Goal: Task Accomplishment & Management: Use online tool/utility

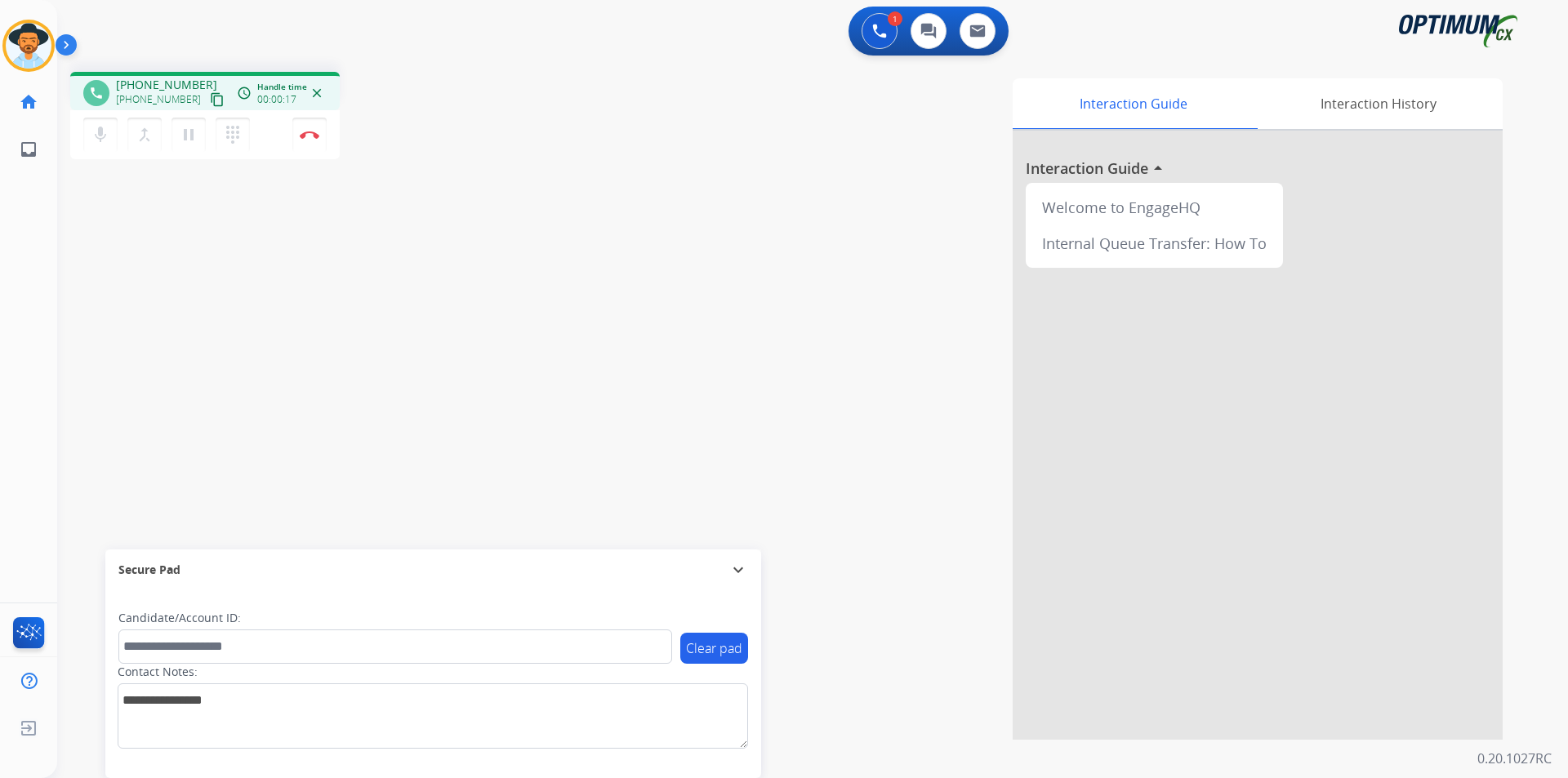
click at [162, 84] on span "+12038897388" at bounding box center [166, 85] width 101 height 16
copy span "12038897388"
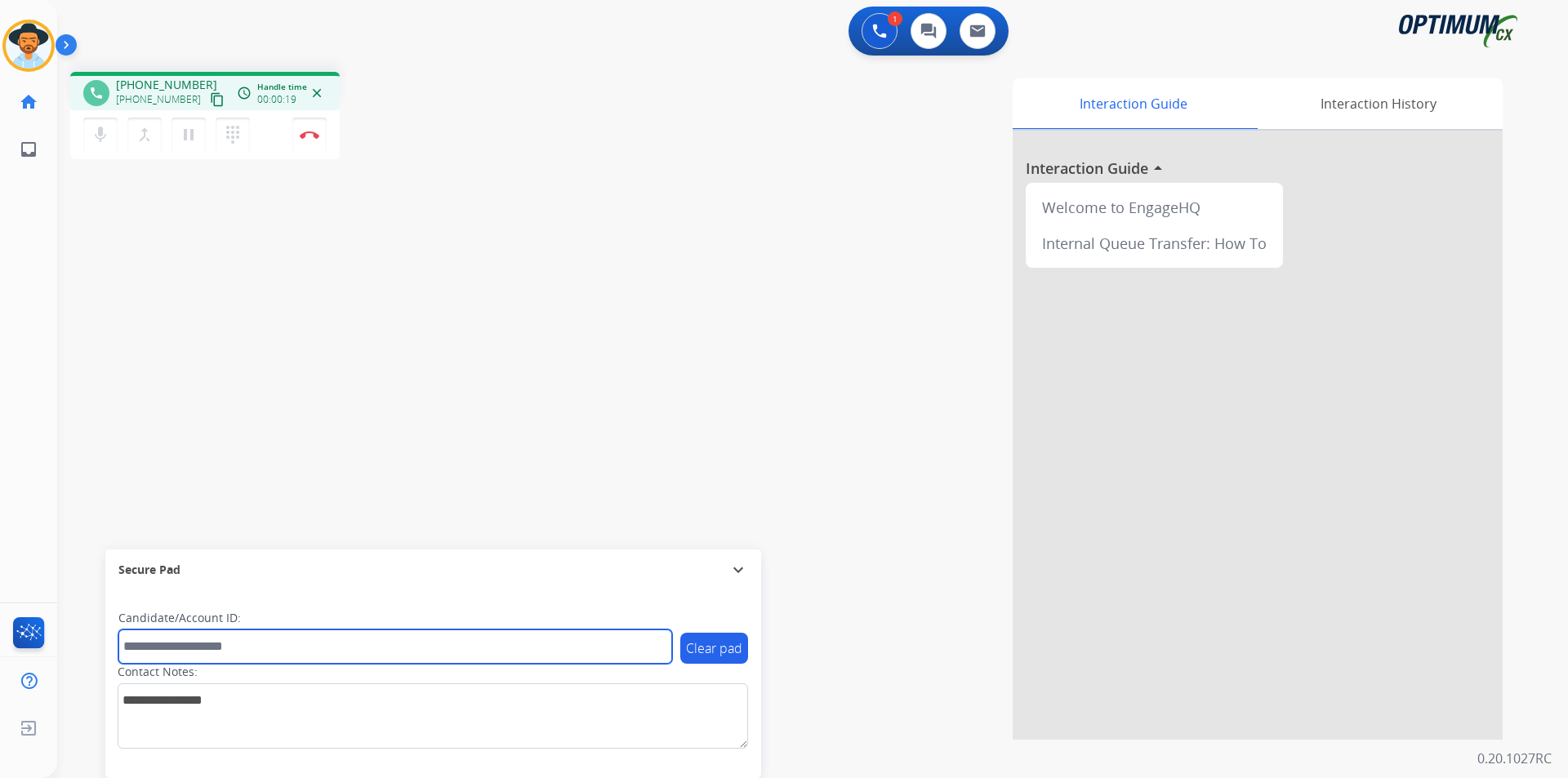
click at [192, 646] on input "text" at bounding box center [395, 646] width 553 height 34
paste input "**********"
type input "**********"
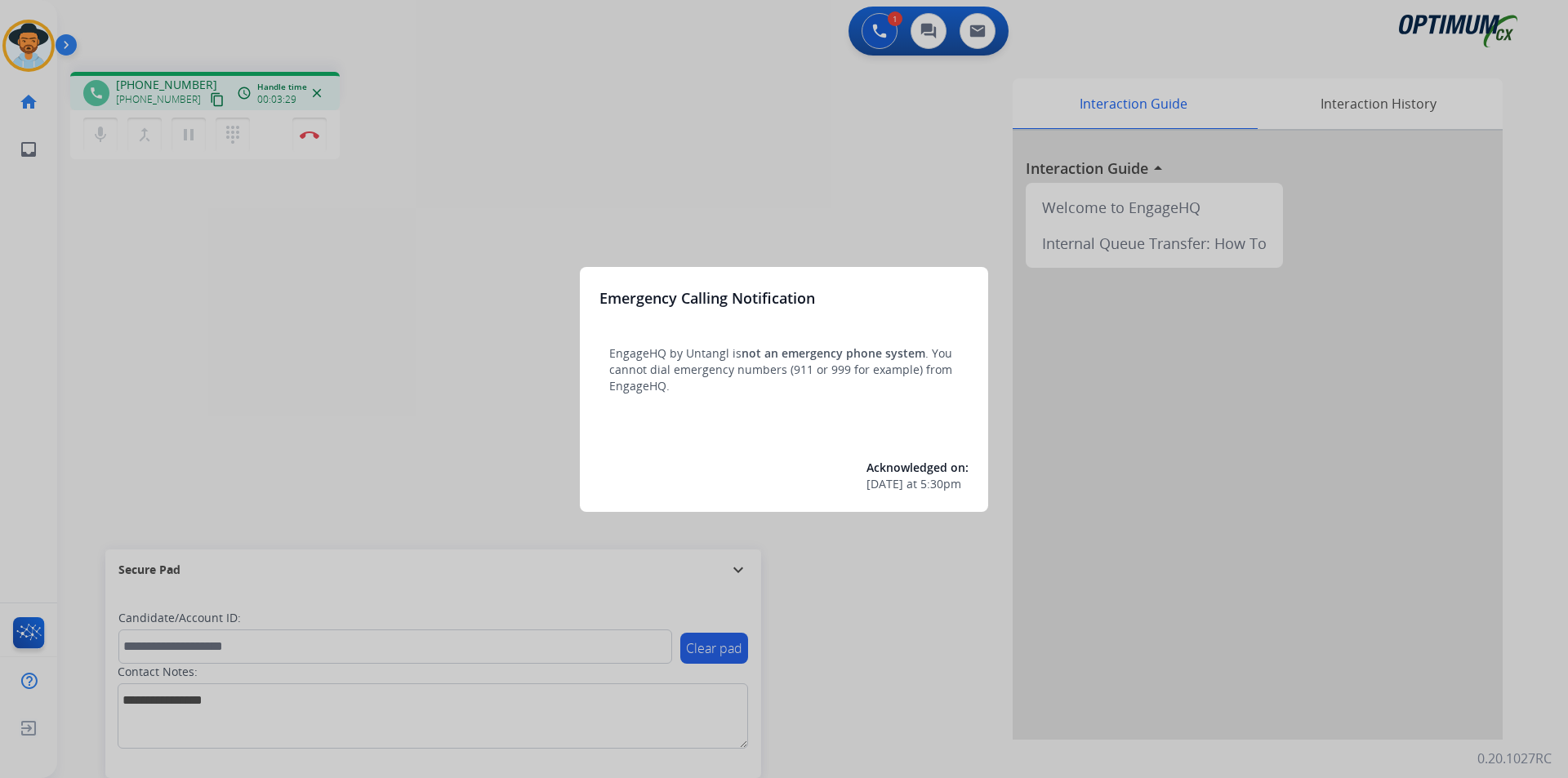
click at [501, 63] on div at bounding box center [784, 389] width 1568 height 778
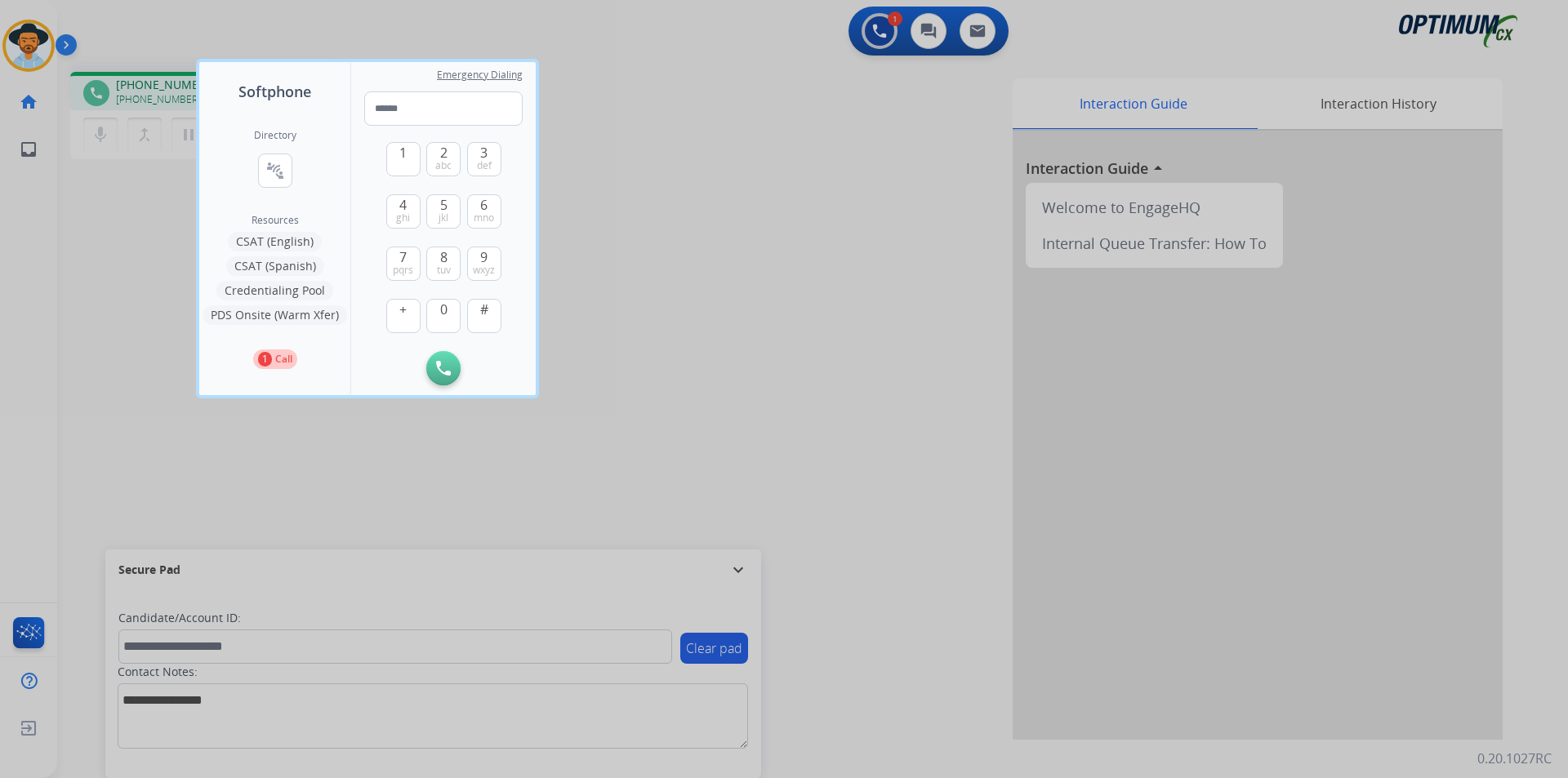
click at [647, 158] on div at bounding box center [784, 389] width 1568 height 778
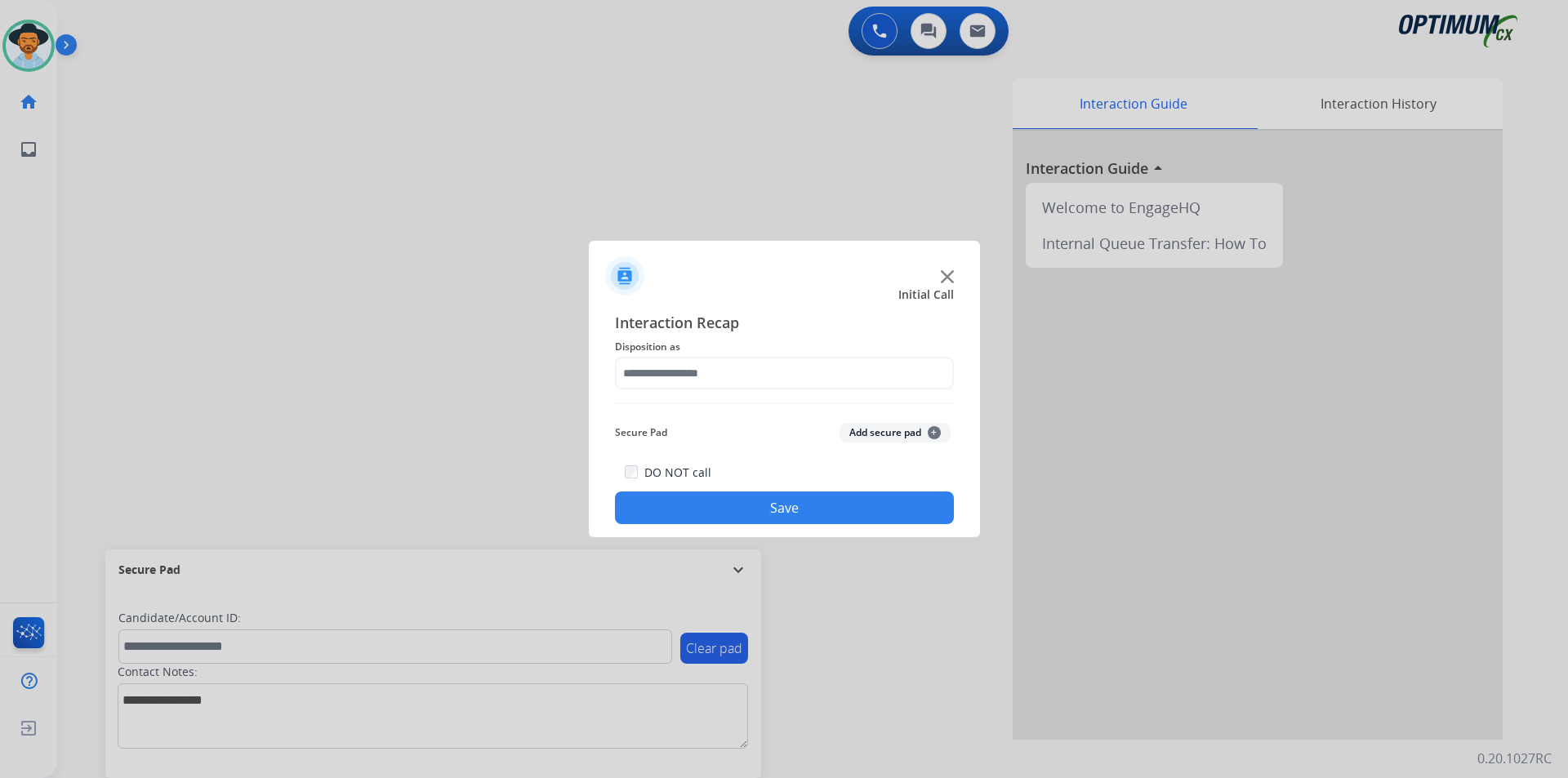
click at [744, 149] on div at bounding box center [784, 389] width 1568 height 778
click at [729, 382] on input "text" at bounding box center [784, 373] width 339 height 33
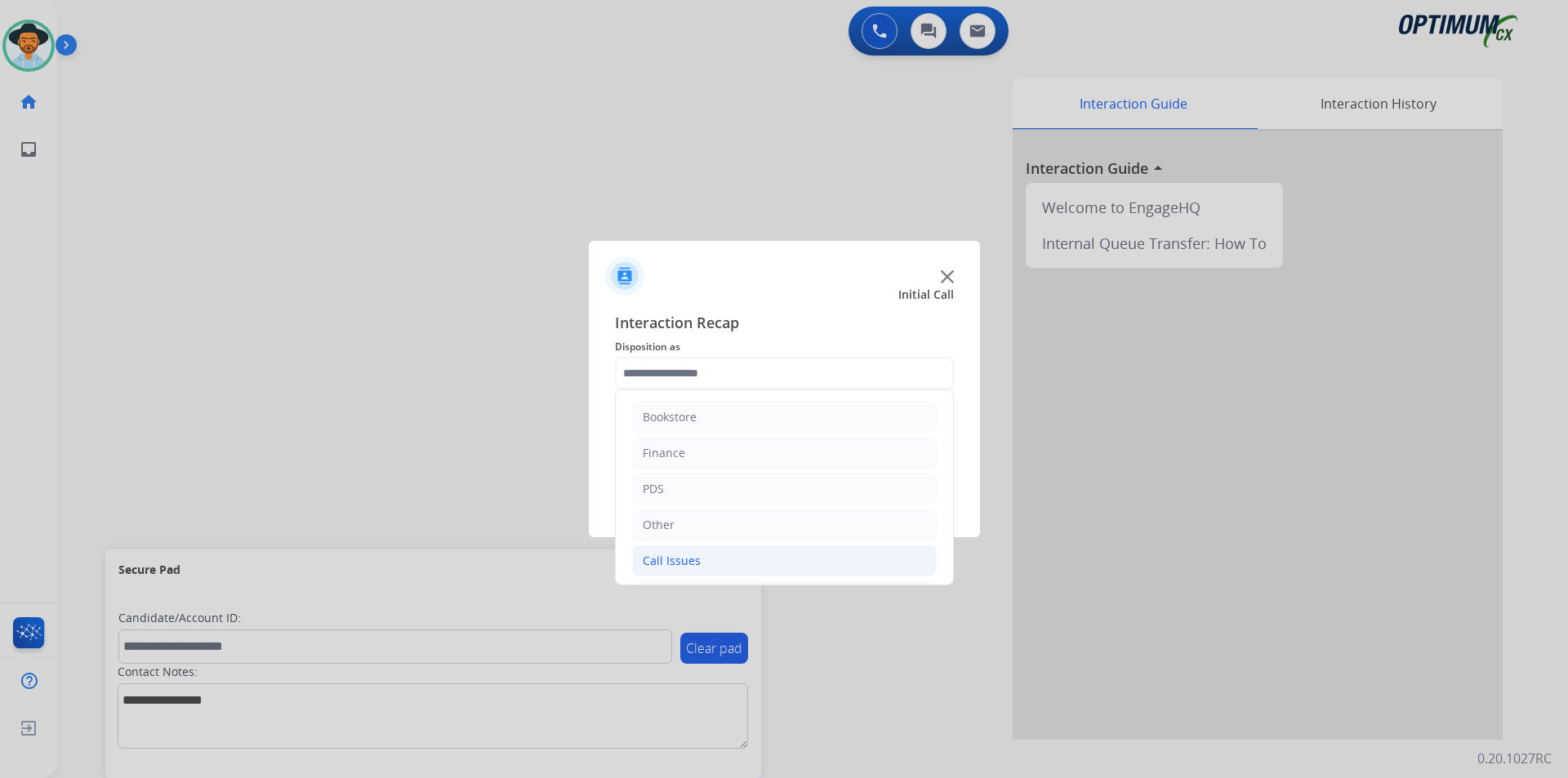
click at [694, 553] on div "Call Issues" at bounding box center [671, 560] width 58 height 16
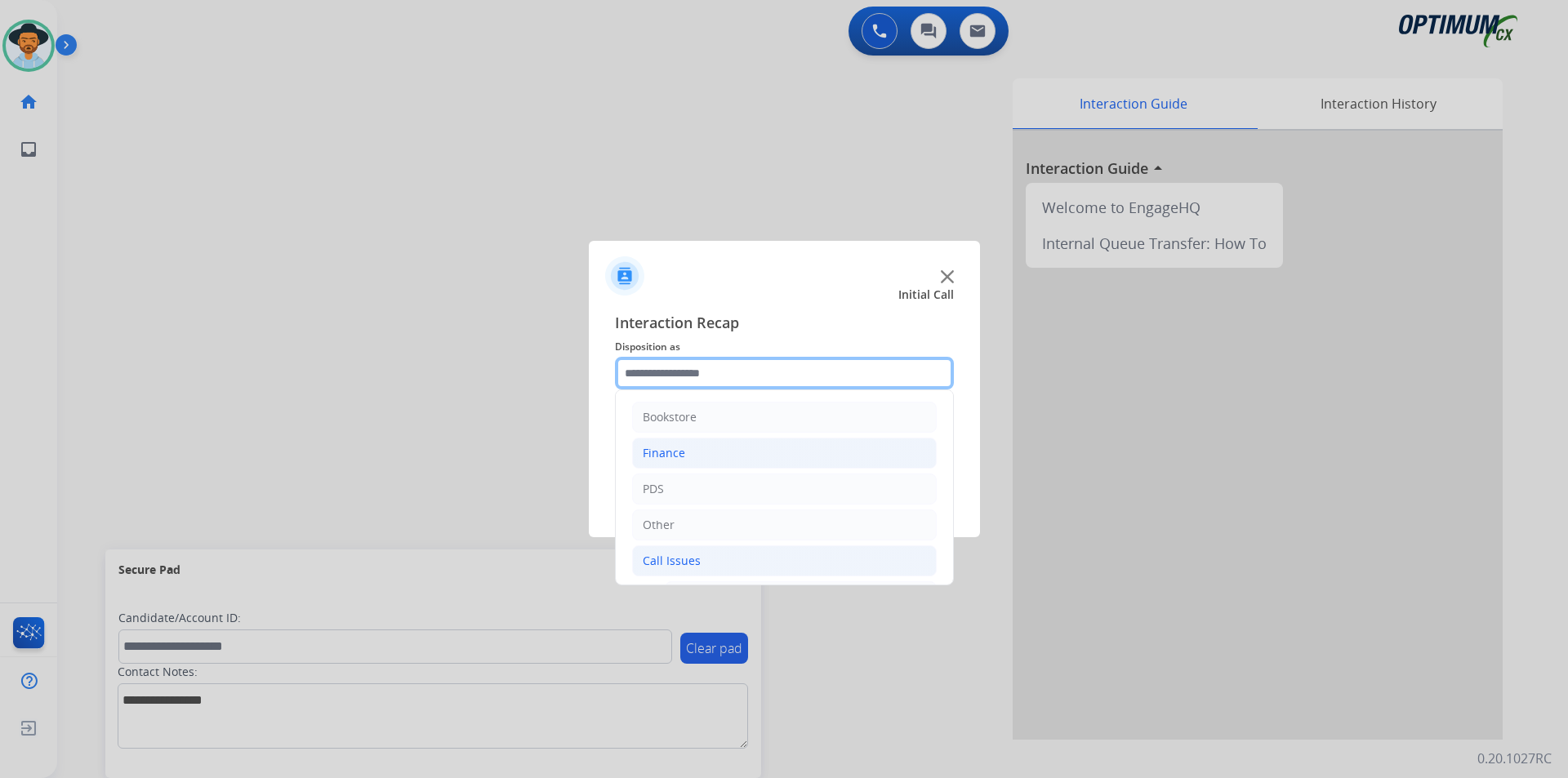
scroll to position [272, 0]
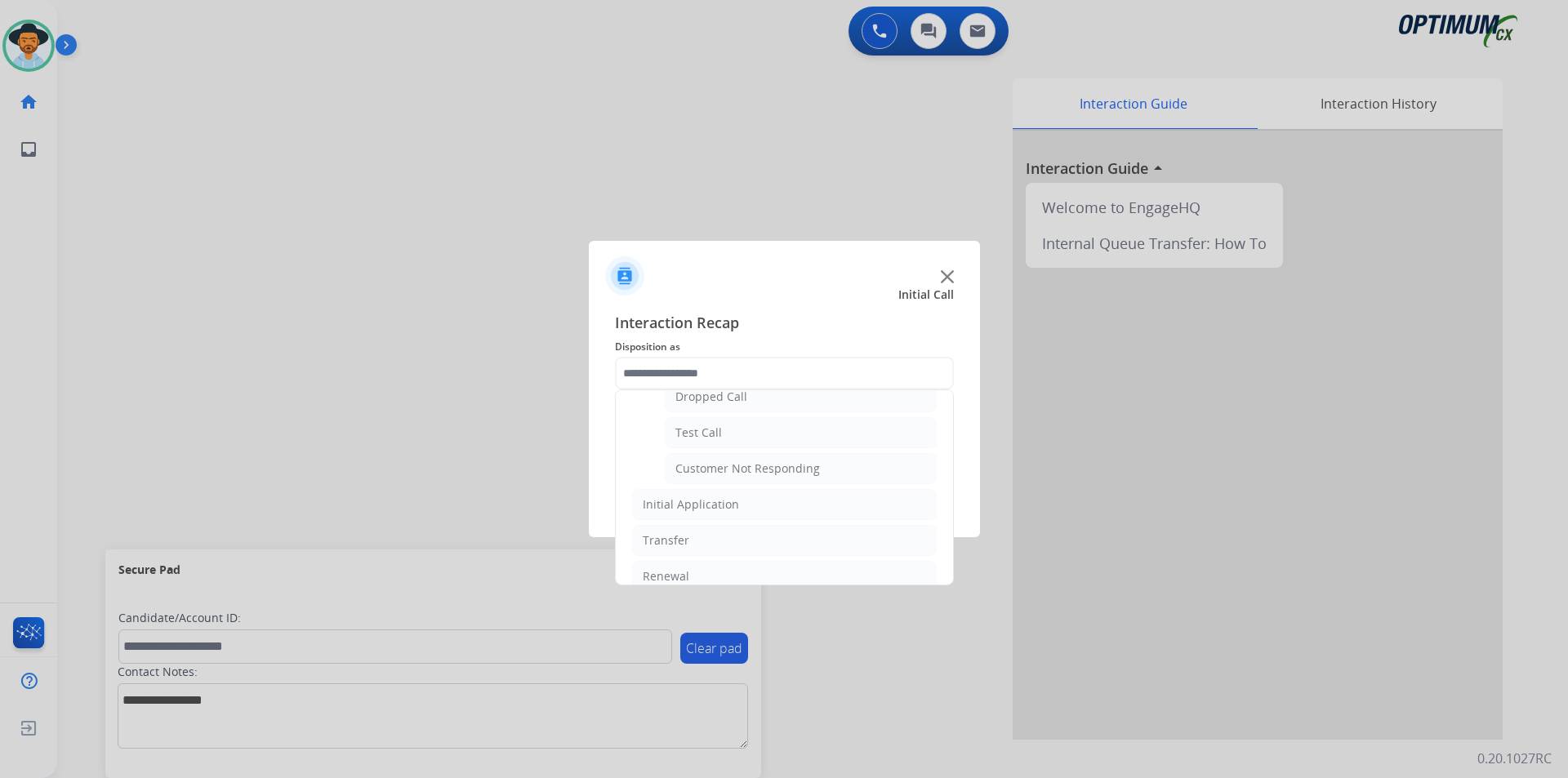
click at [724, 469] on div "Customer Not Responding" at bounding box center [747, 468] width 144 height 16
type input "**********"
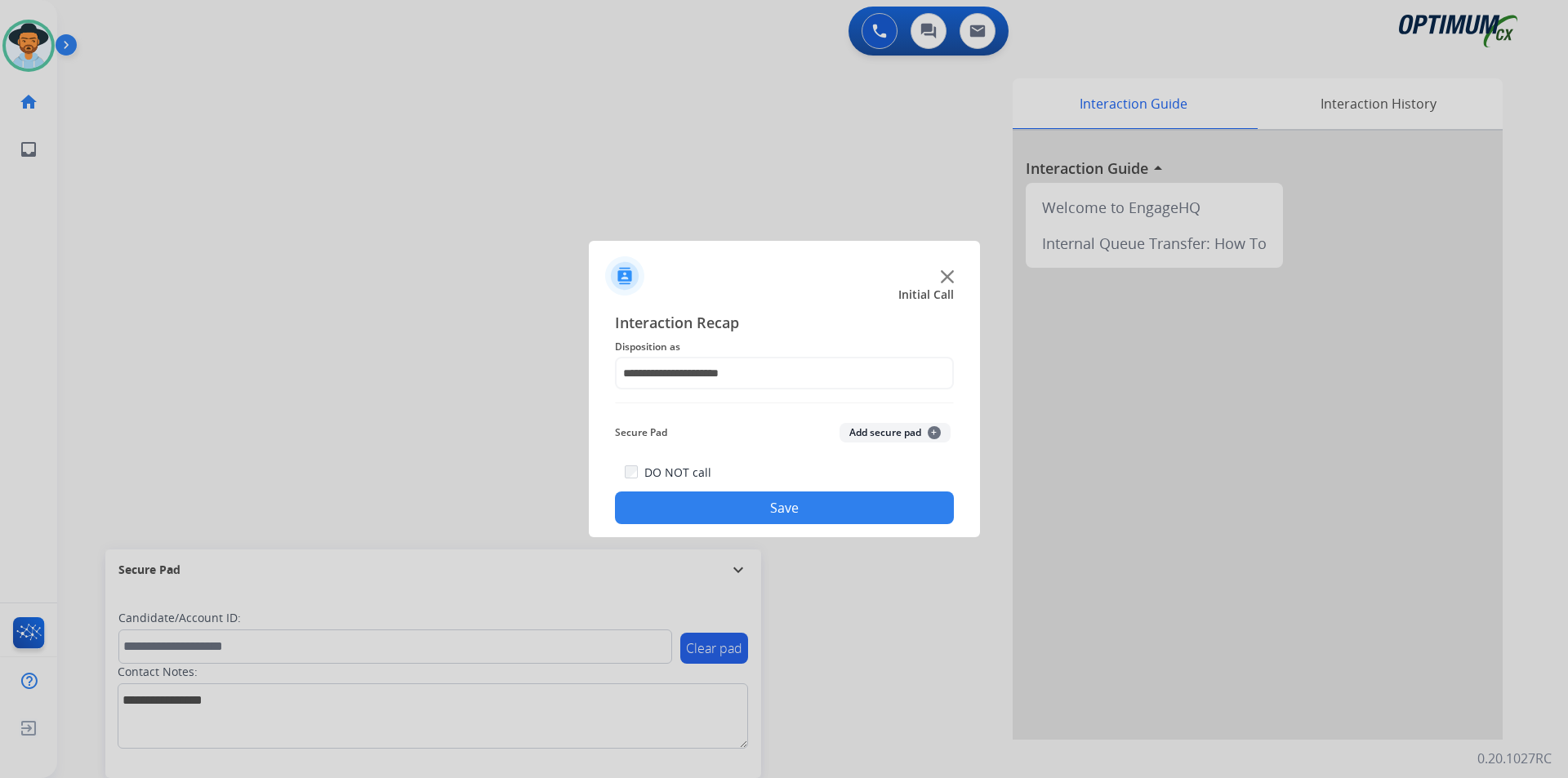
click at [700, 499] on button "Save" at bounding box center [784, 507] width 339 height 33
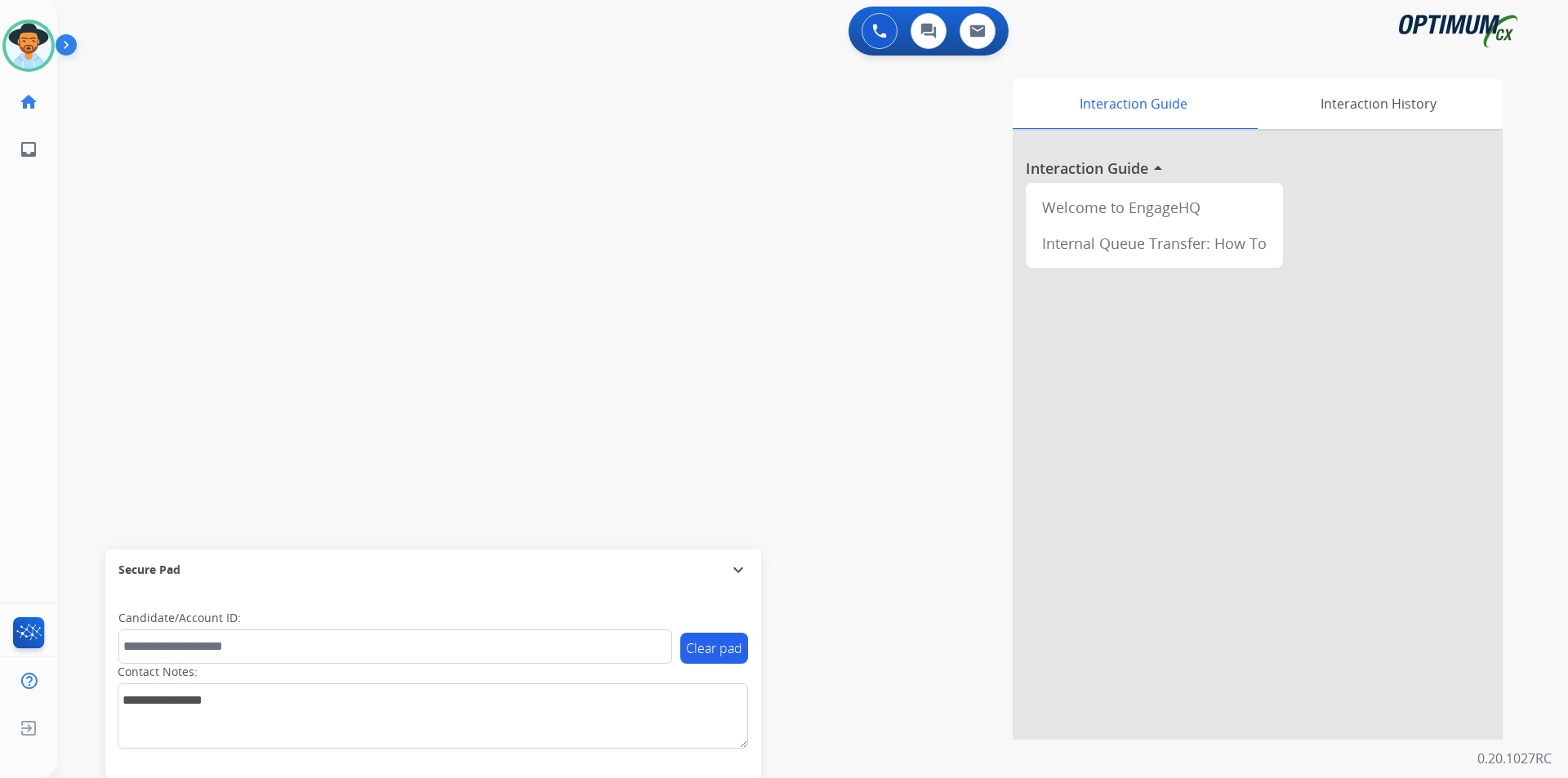
click at [659, 125] on div "Interaction Guide Interaction History Interaction Guide arrow_drop_up Welcome t…" at bounding box center [1021, 408] width 962 height 661
click at [768, 151] on div "Interaction Guide Interaction History Interaction Guide arrow_drop_up Welcome t…" at bounding box center [1021, 408] width 962 height 661
click at [607, 168] on div "Interaction Guide Interaction History Interaction Guide arrow_drop_up Welcome t…" at bounding box center [1021, 408] width 962 height 661
click at [174, 81] on span "+16316203002" at bounding box center [166, 85] width 101 height 16
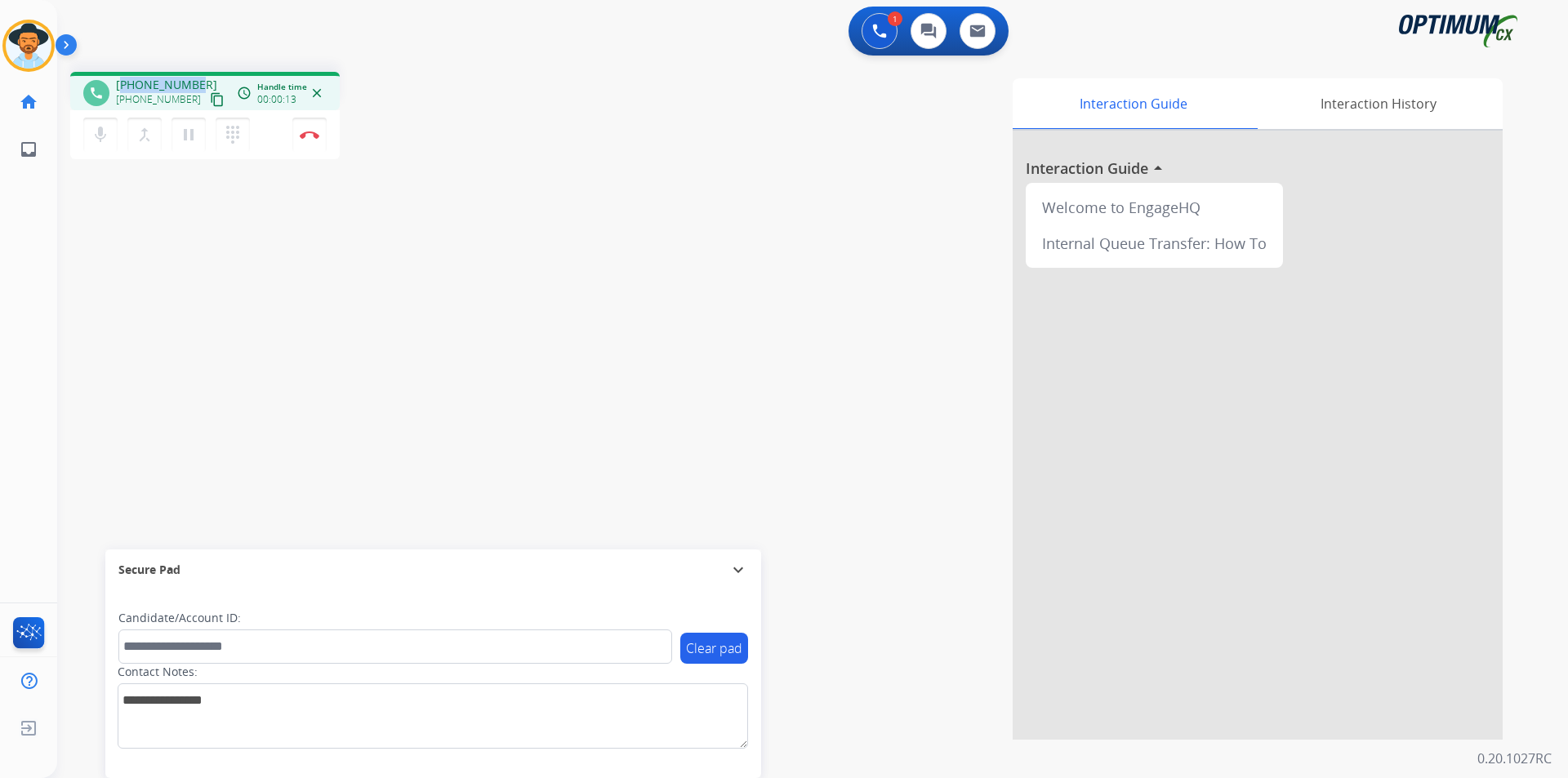
copy span "16316203002"
click at [169, 80] on span "+16316203002" at bounding box center [166, 85] width 101 height 16
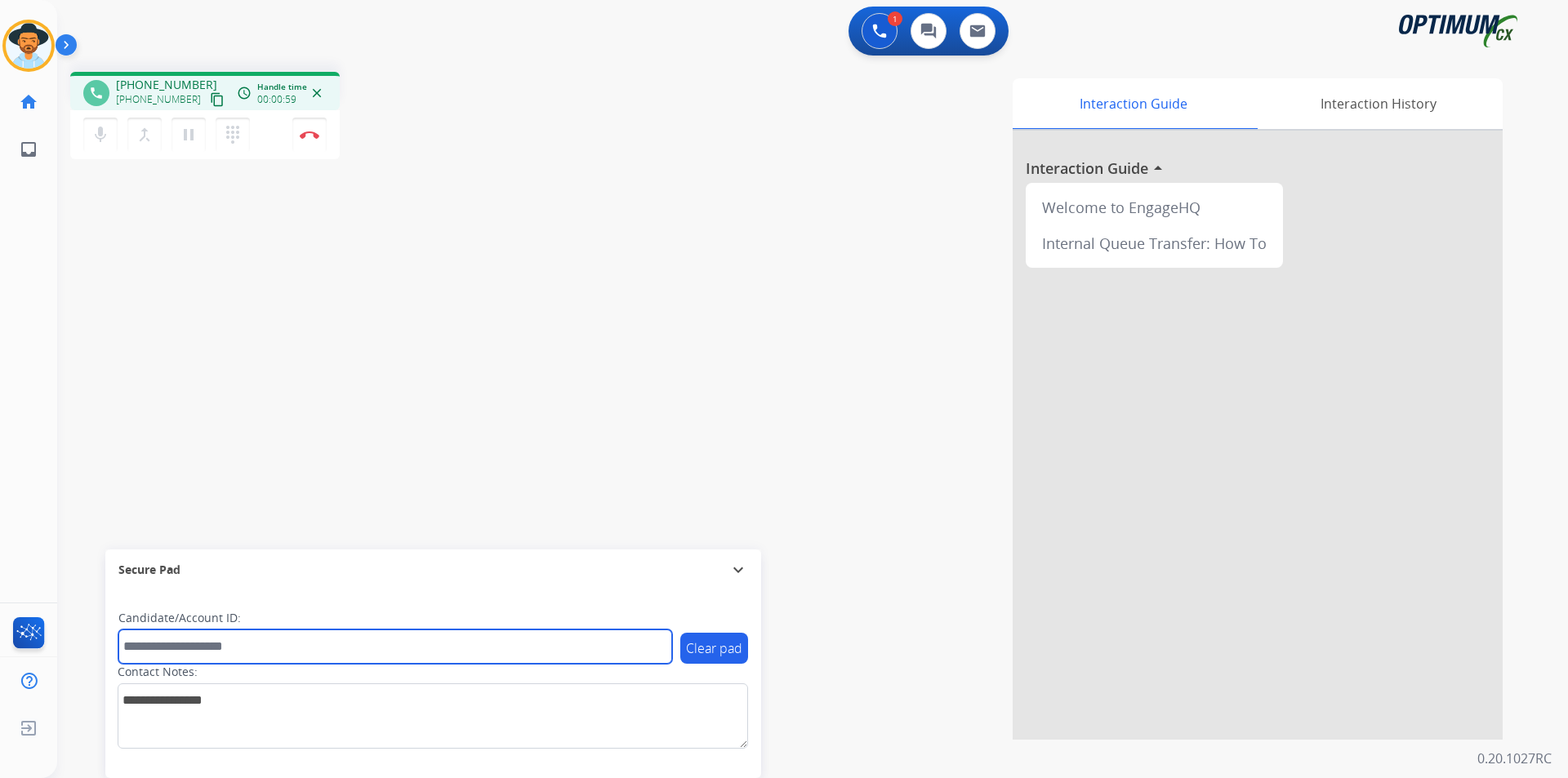
click at [435, 636] on input "text" at bounding box center [395, 646] width 553 height 34
paste input "**********"
click at [129, 642] on input "**********" at bounding box center [395, 646] width 553 height 34
type input "**********"
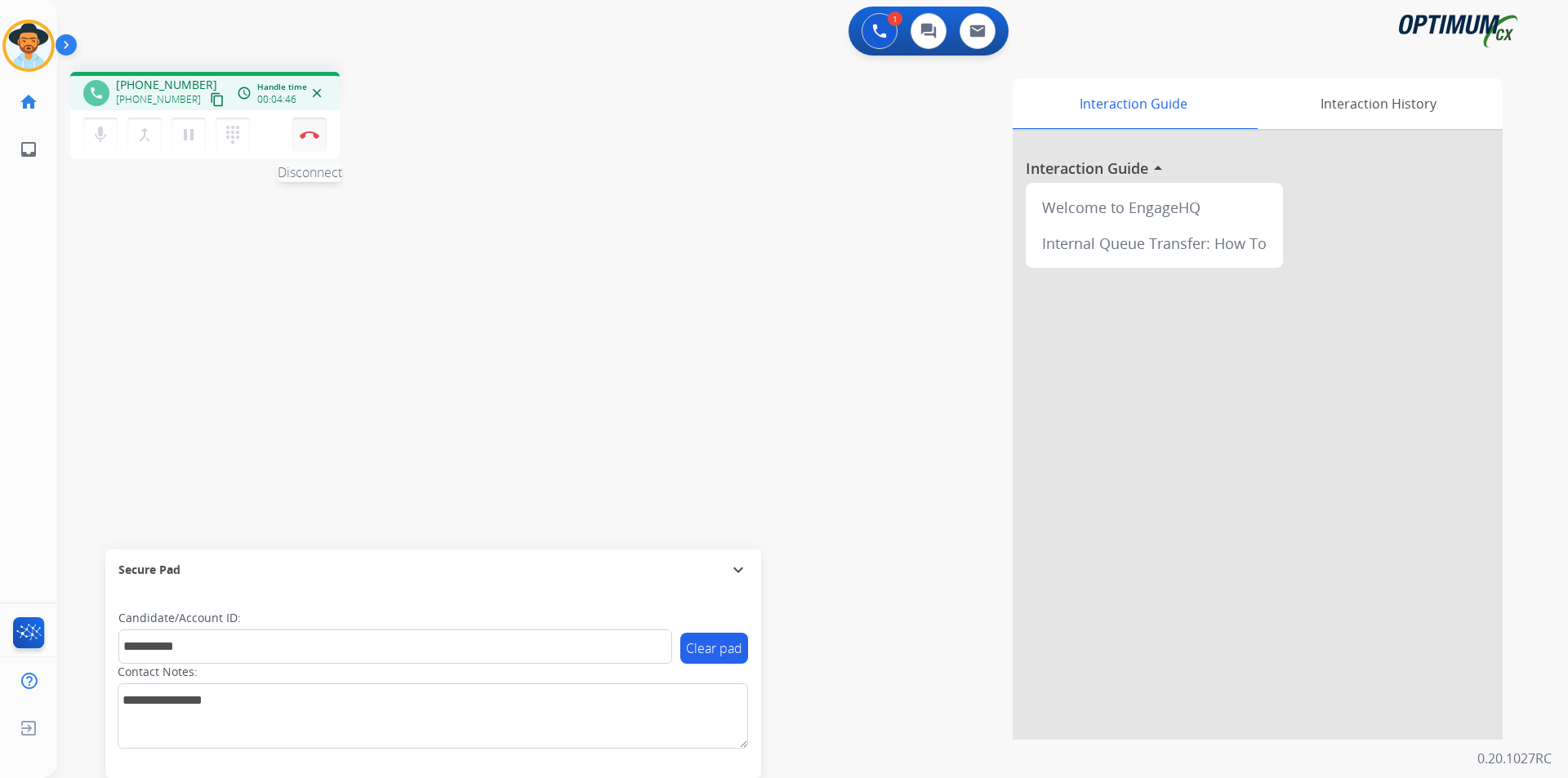
click at [313, 142] on button "Disconnect" at bounding box center [309, 134] width 34 height 34
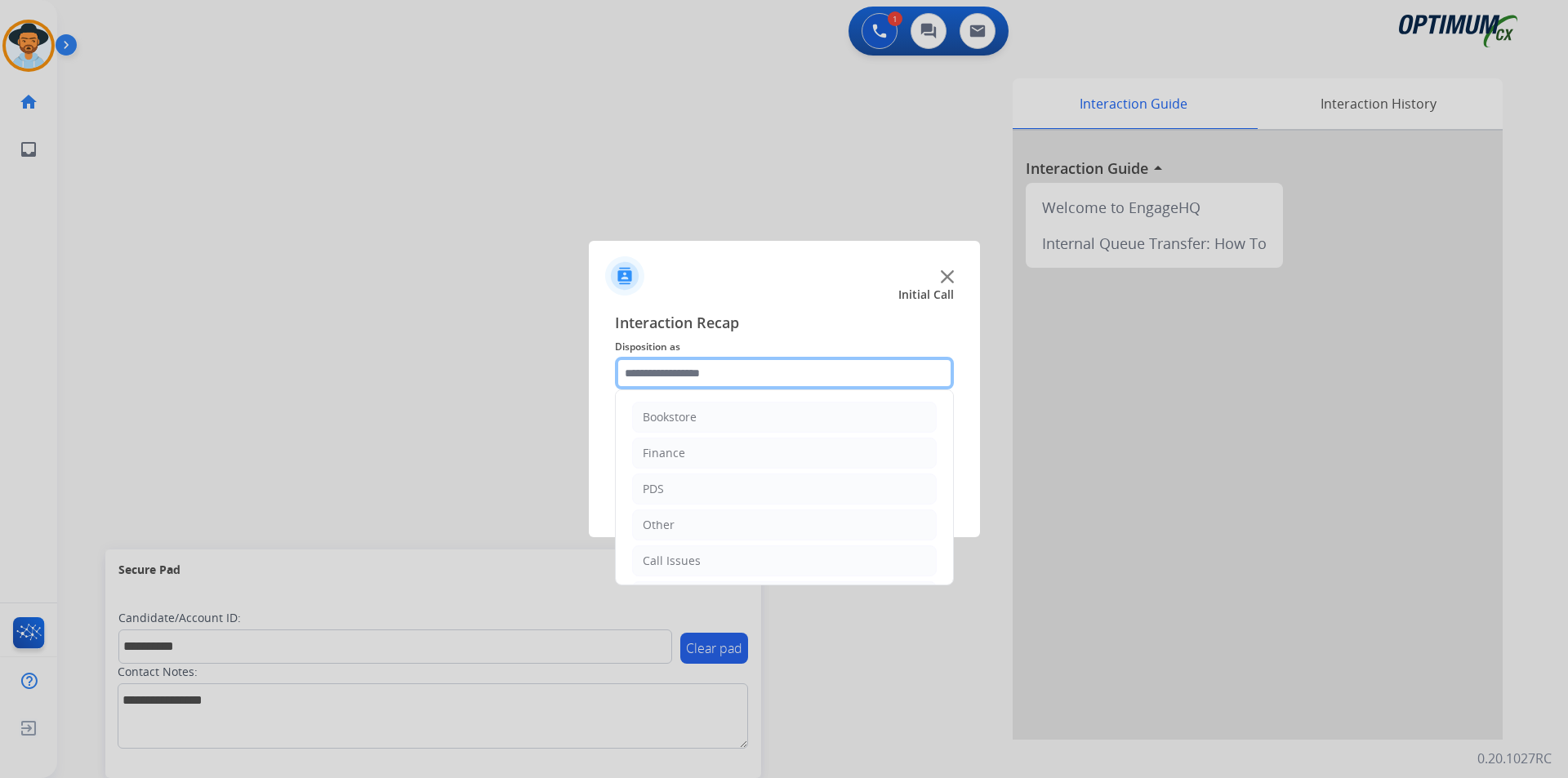
click at [836, 376] on input "text" at bounding box center [784, 373] width 339 height 33
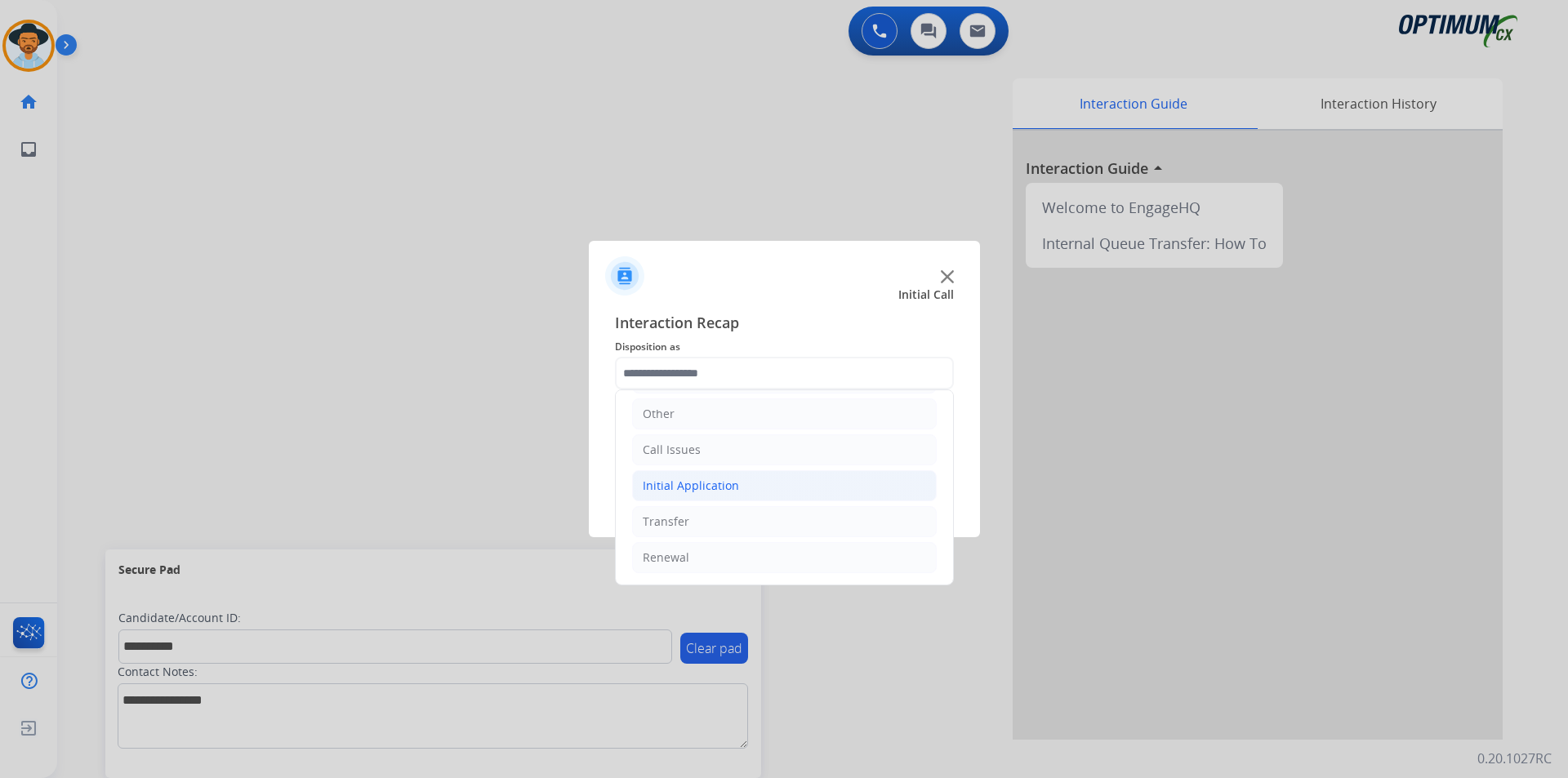
click at [794, 486] on li "Initial Application" at bounding box center [784, 485] width 304 height 31
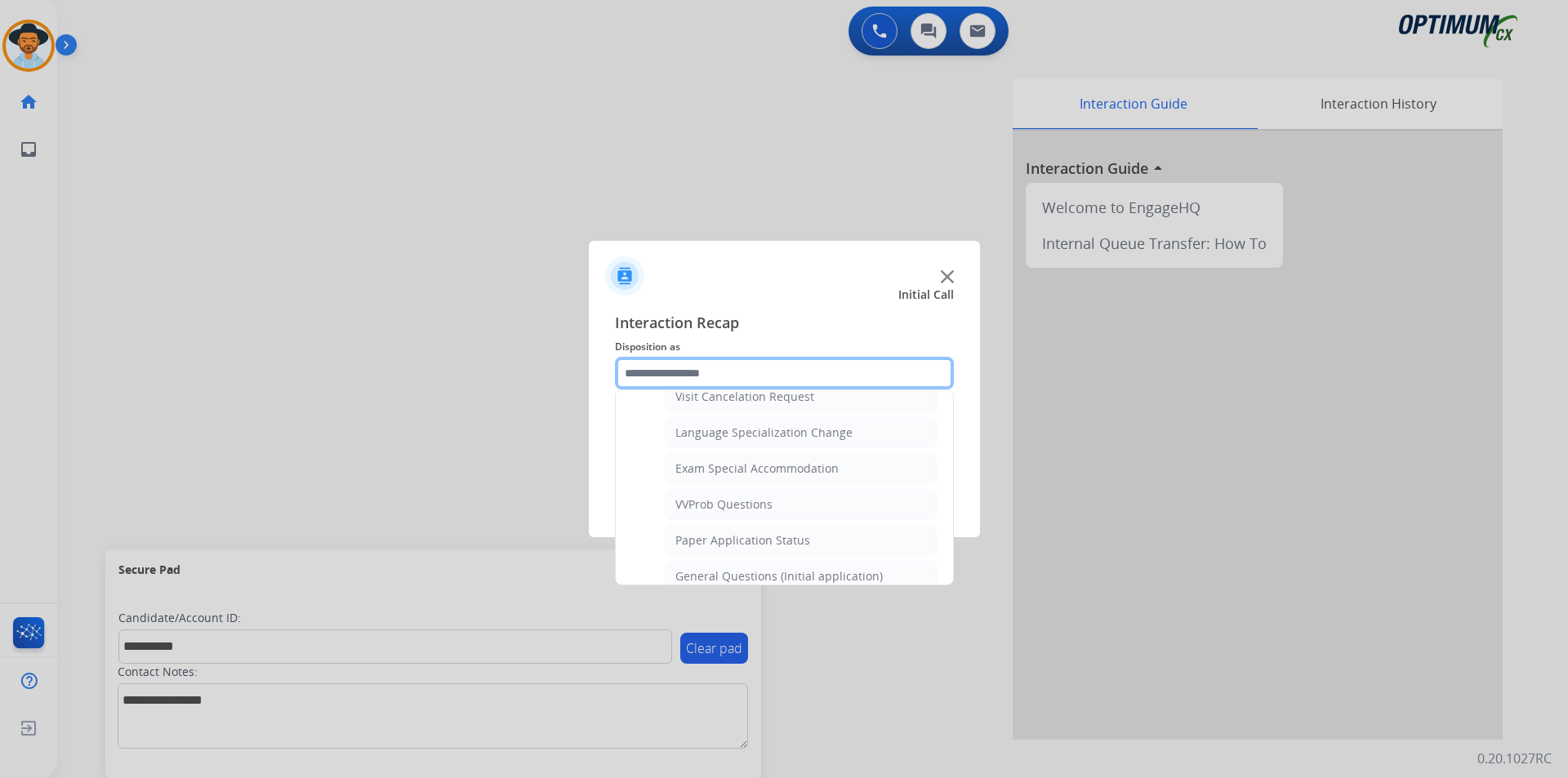
scroll to position [927, 0]
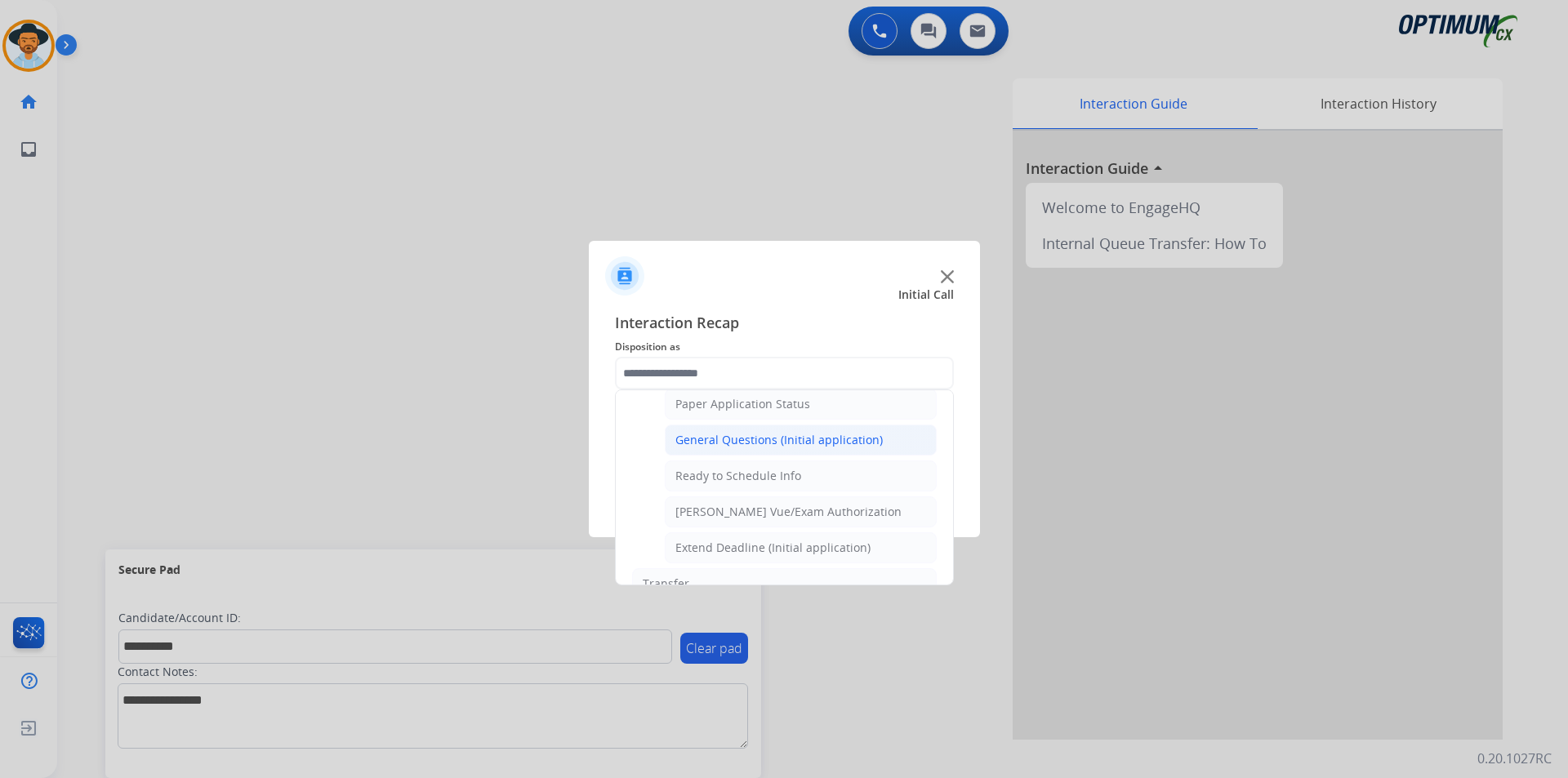
click at [773, 449] on div "General Questions (Initial application)" at bounding box center [778, 439] width 207 height 16
type input "**********"
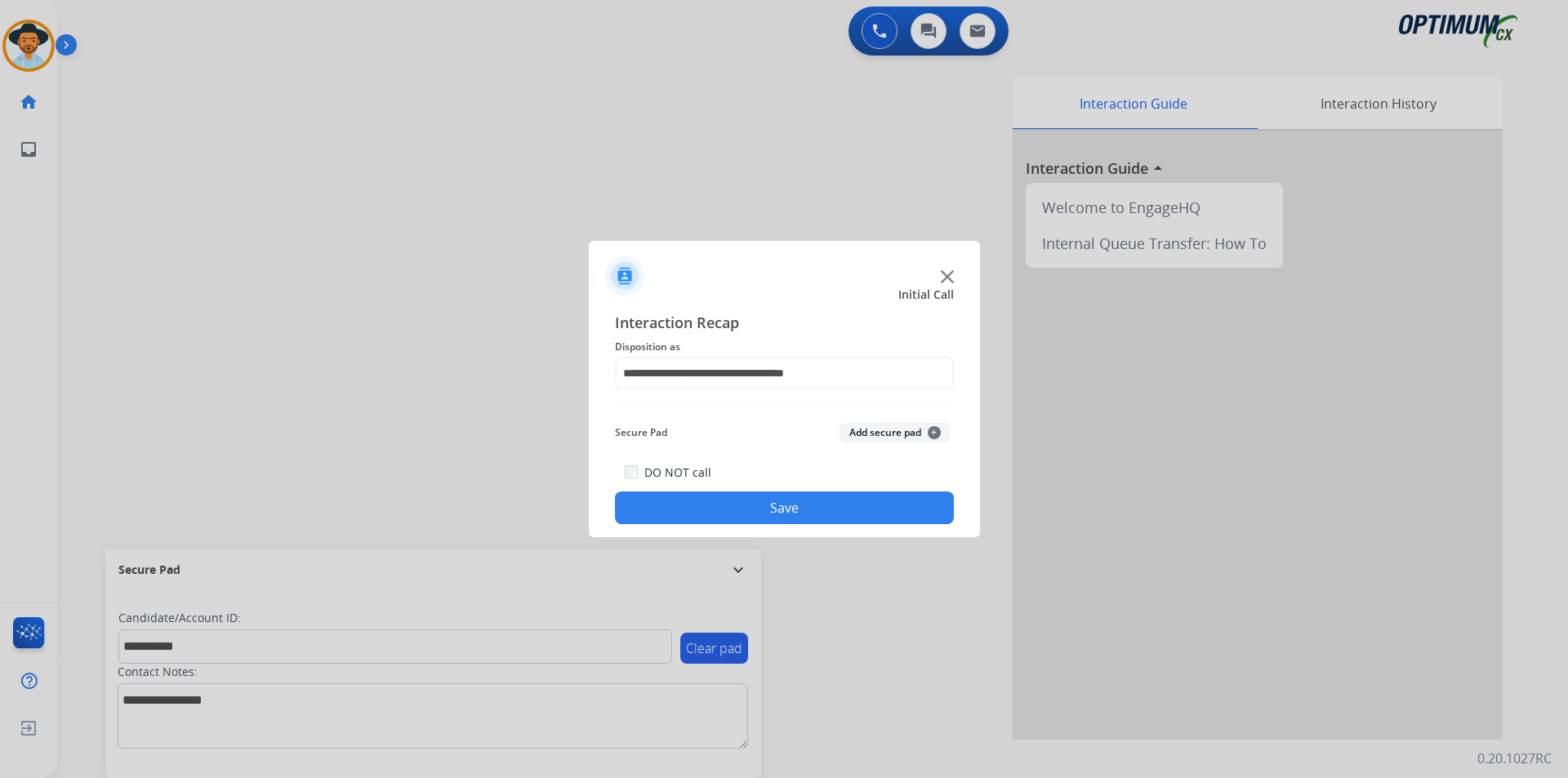
click at [751, 499] on button "Save" at bounding box center [784, 507] width 339 height 33
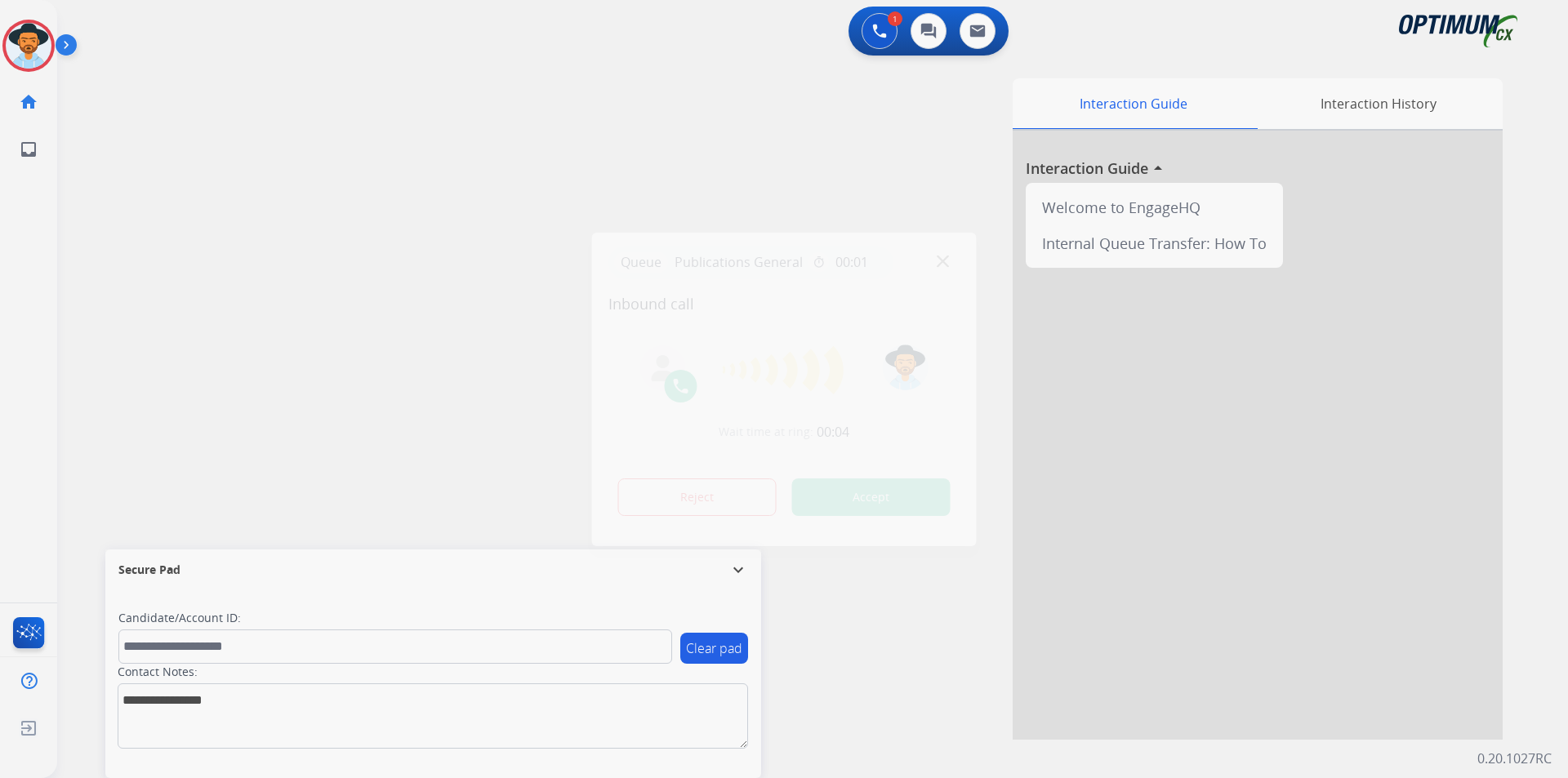
click at [467, 117] on div at bounding box center [784, 389] width 1568 height 778
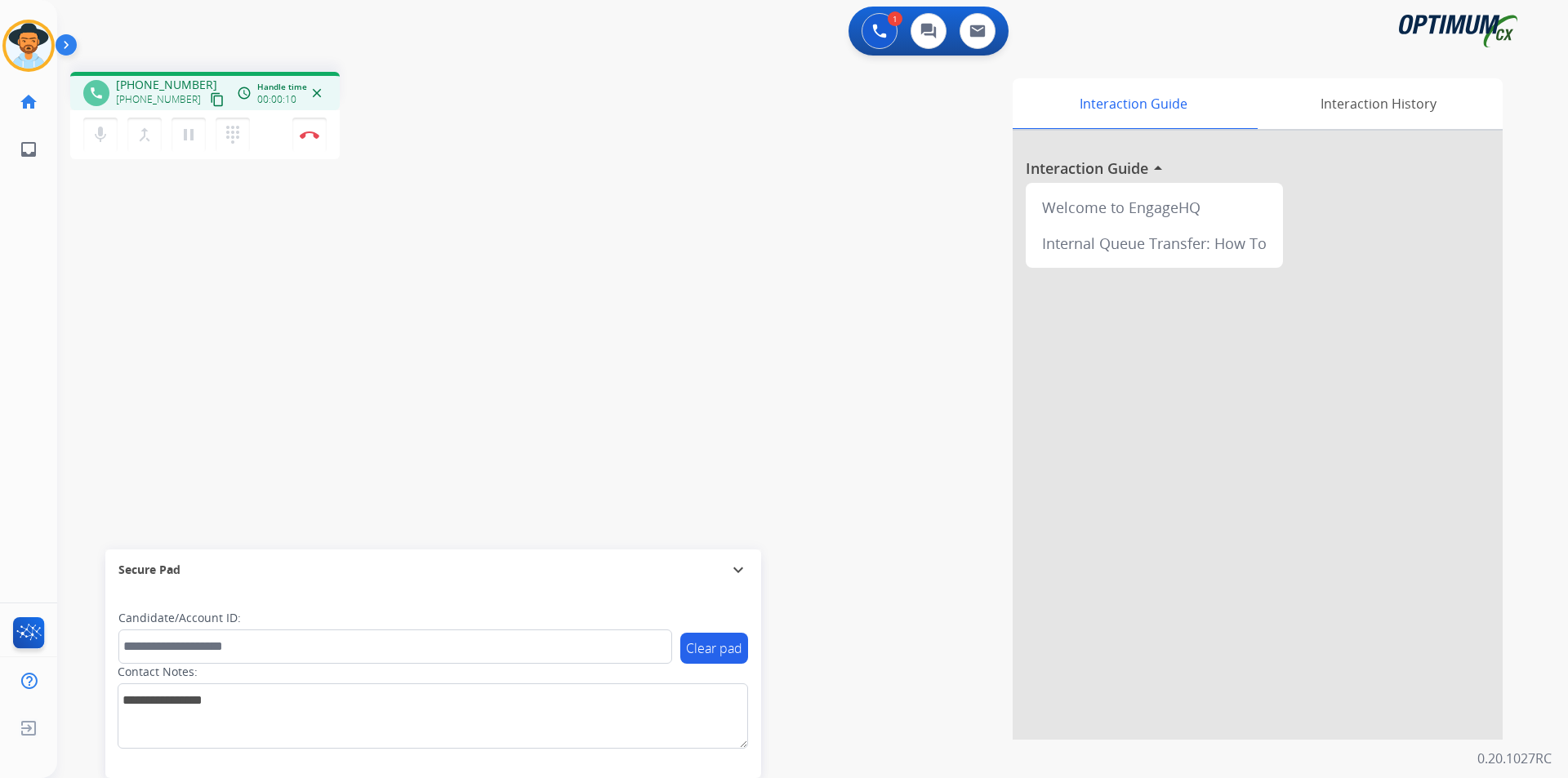
click at [161, 86] on span "+13632086258" at bounding box center [166, 85] width 101 height 16
copy span "13632086258"
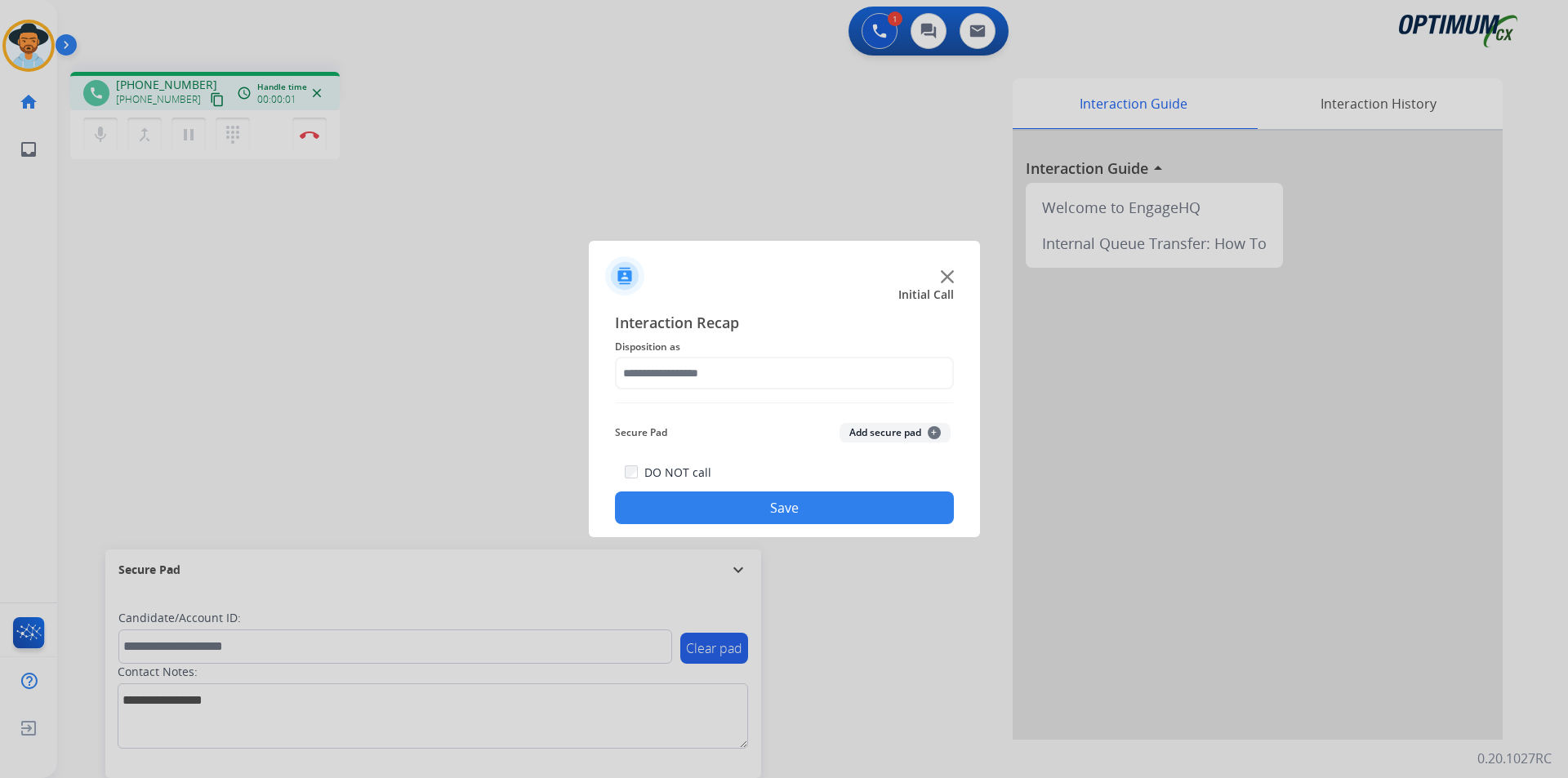
click at [953, 276] on img at bounding box center [948, 277] width 13 height 13
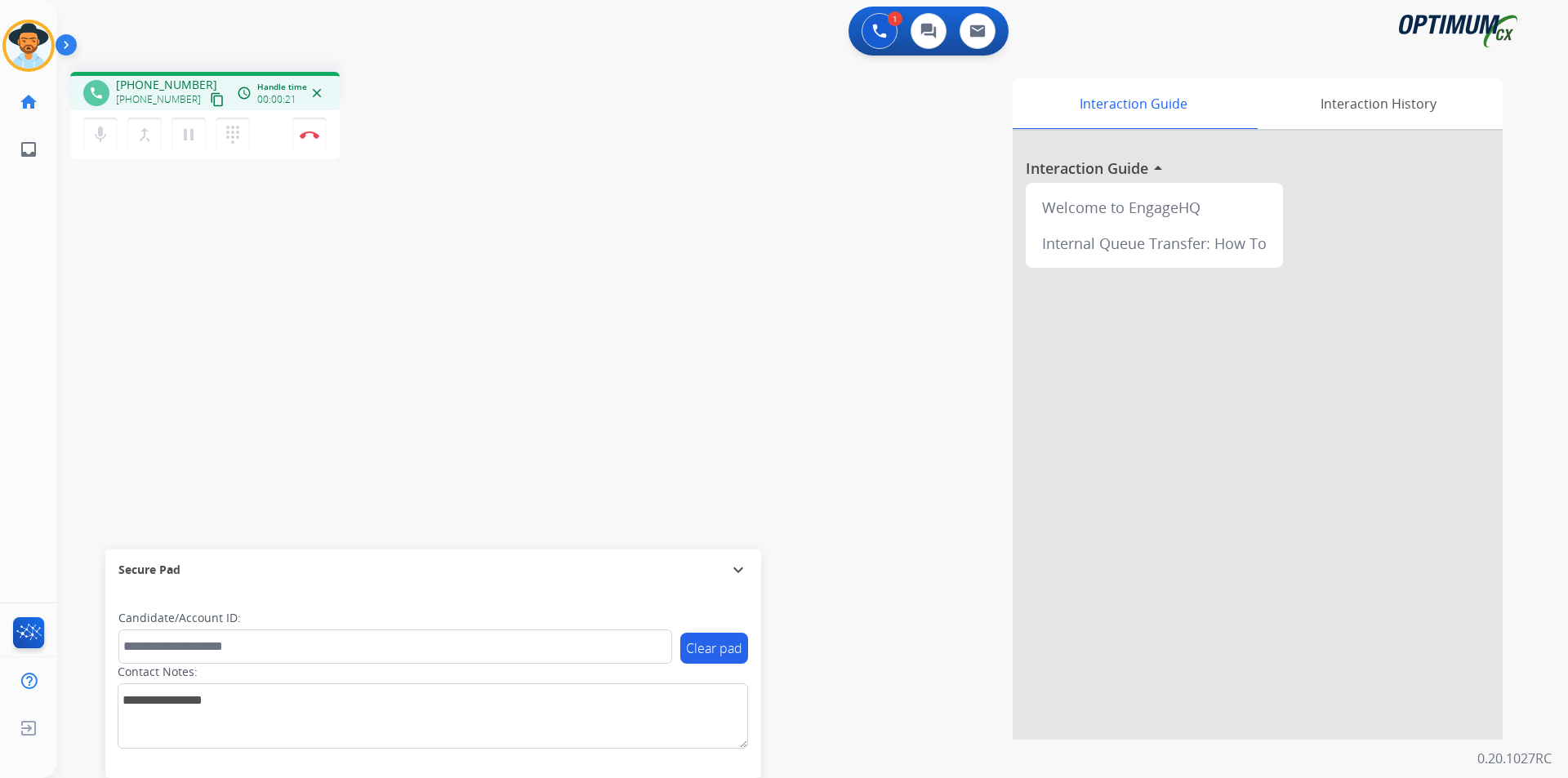
click at [165, 89] on span "+12404838949" at bounding box center [166, 85] width 101 height 16
copy span "12404838949"
click at [151, 83] on span "+12404838949" at bounding box center [166, 85] width 101 height 16
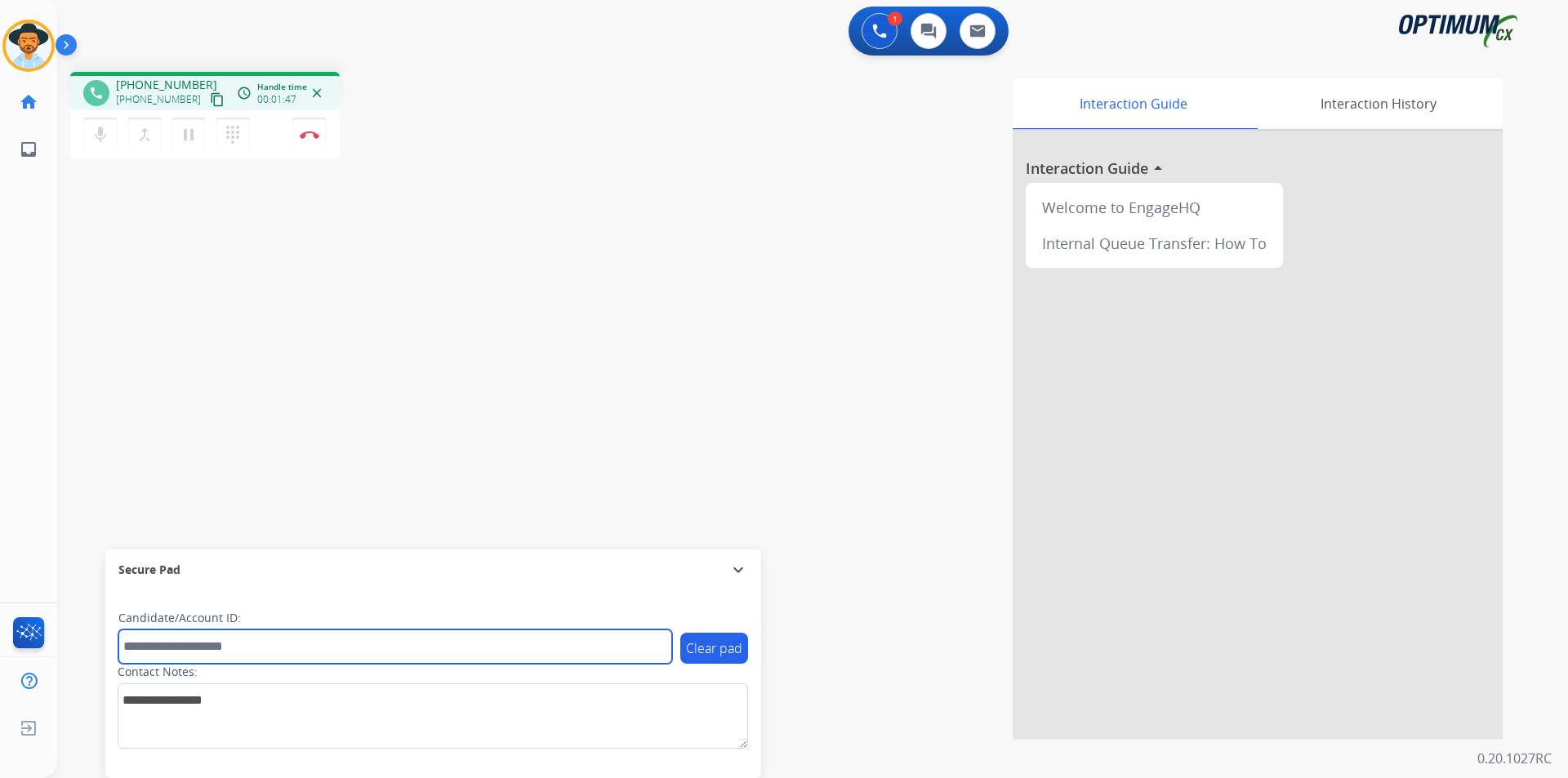
click at [361, 646] on input "text" at bounding box center [395, 646] width 553 height 34
paste input "**********"
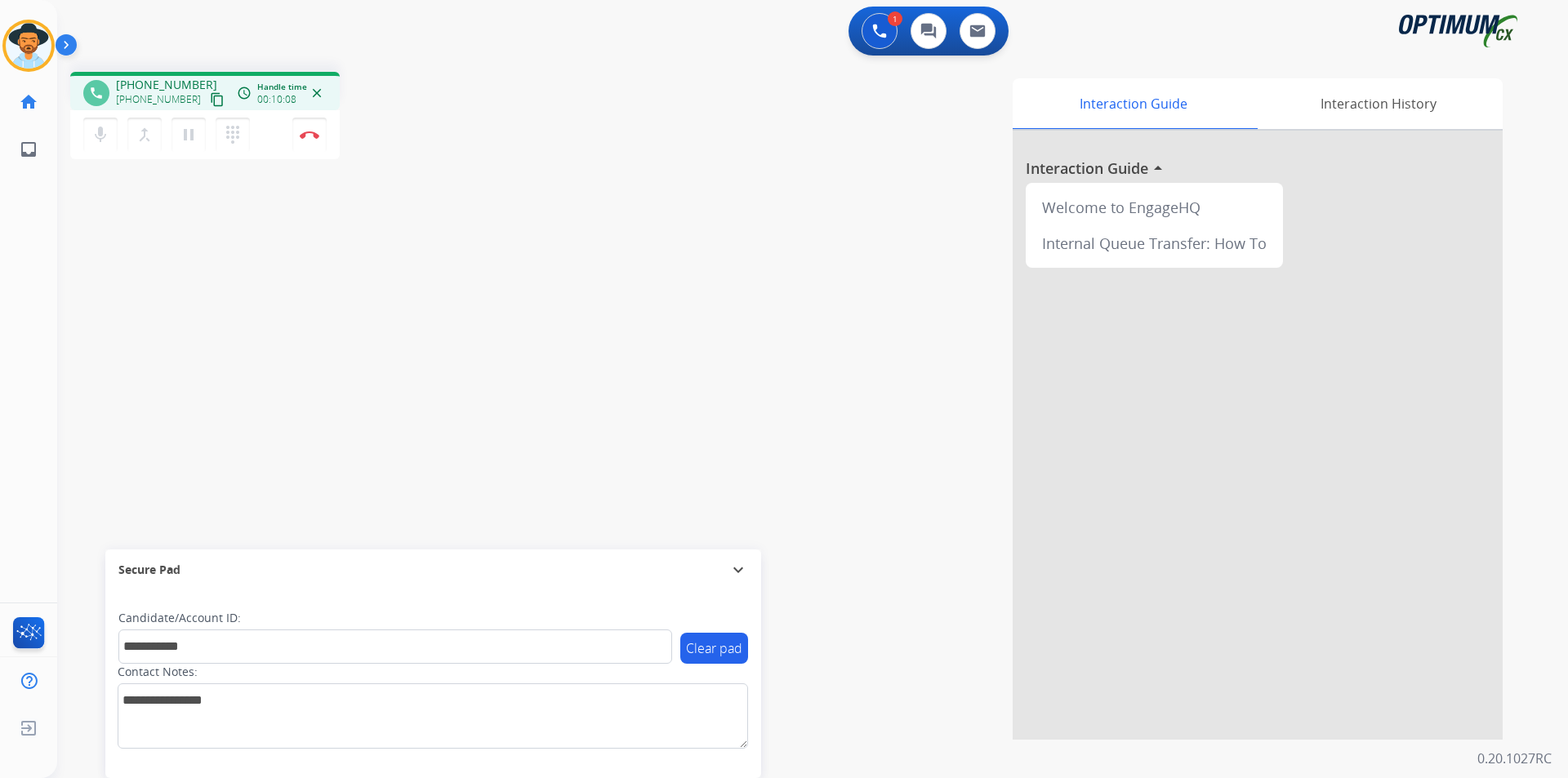
click at [768, 168] on div "Interaction Guide Interaction History Interaction Guide arrow_drop_up Welcome t…" at bounding box center [1021, 408] width 962 height 661
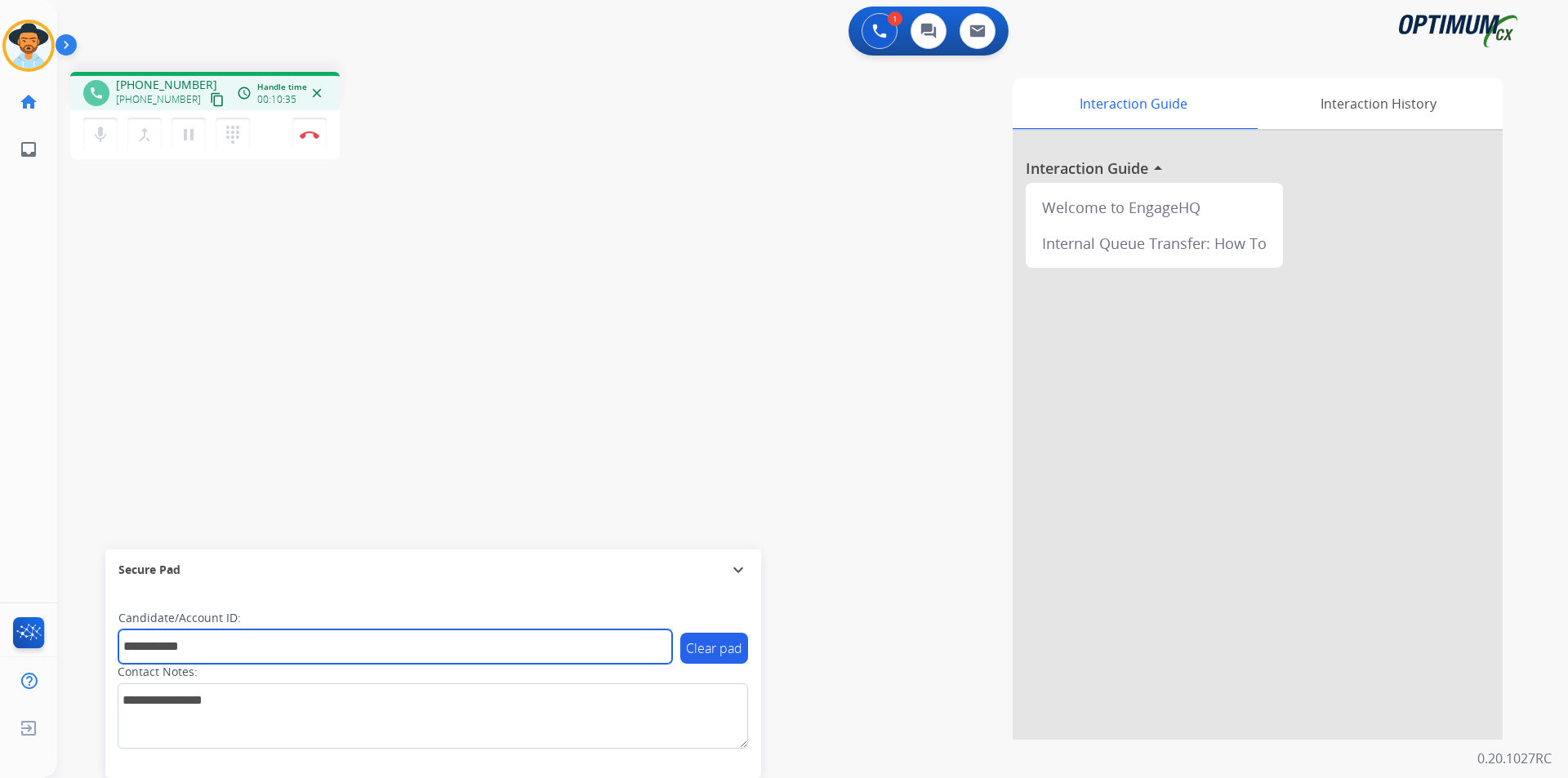
click at [133, 650] on input "**********" at bounding box center [395, 646] width 553 height 34
type input "**********"
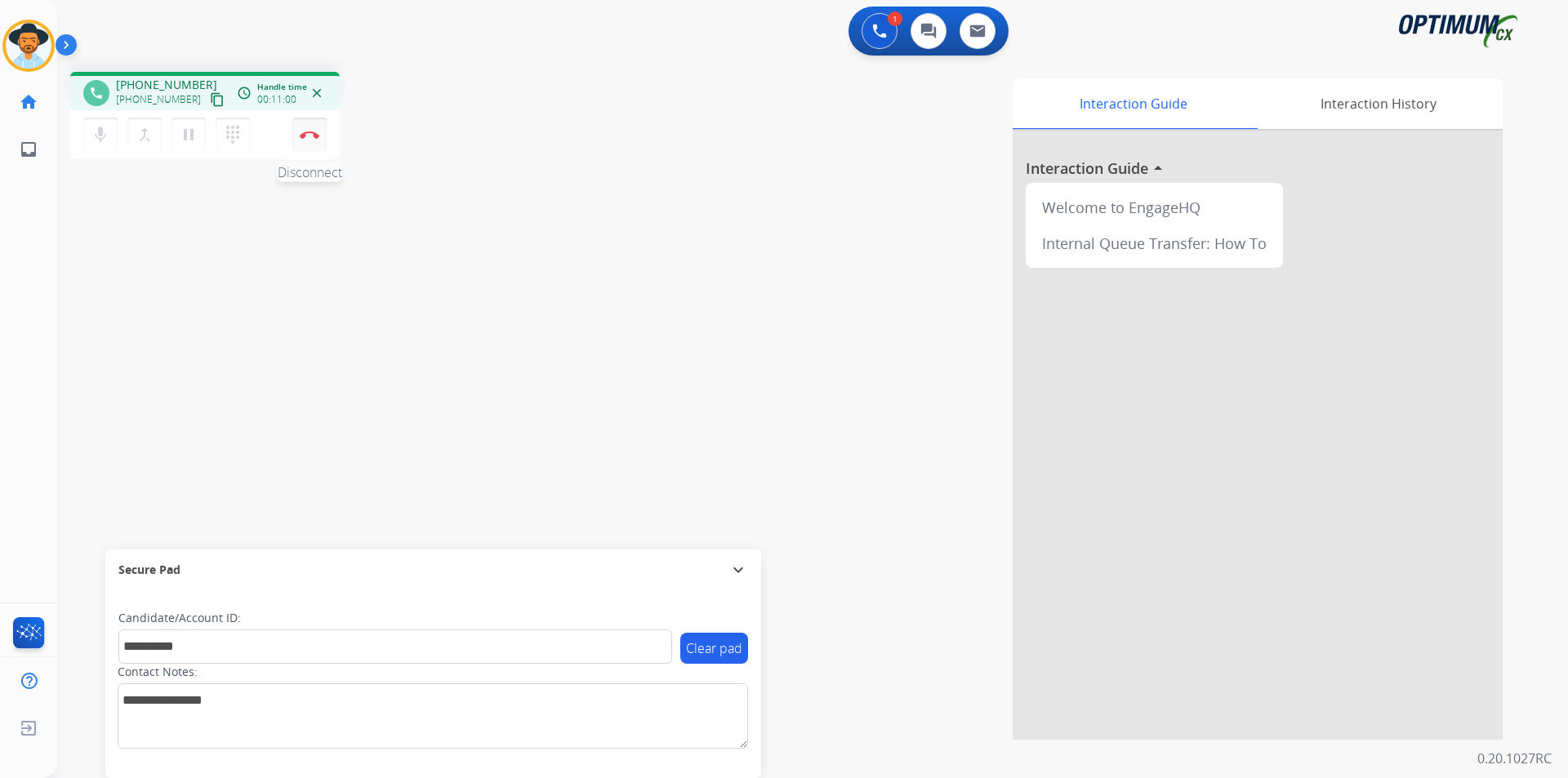
click at [313, 141] on button "Disconnect" at bounding box center [309, 134] width 34 height 34
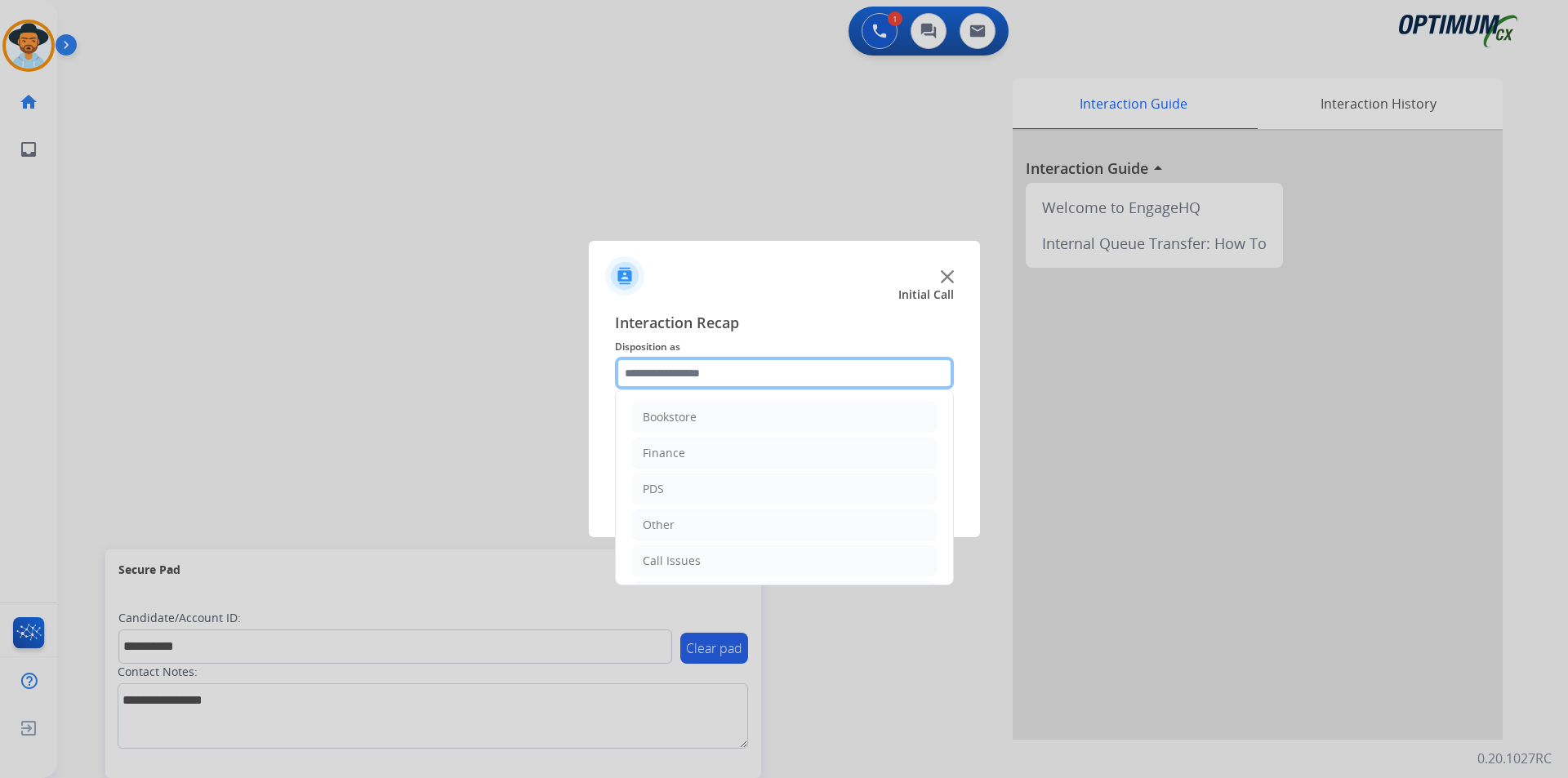
click at [738, 369] on input "text" at bounding box center [784, 373] width 339 height 33
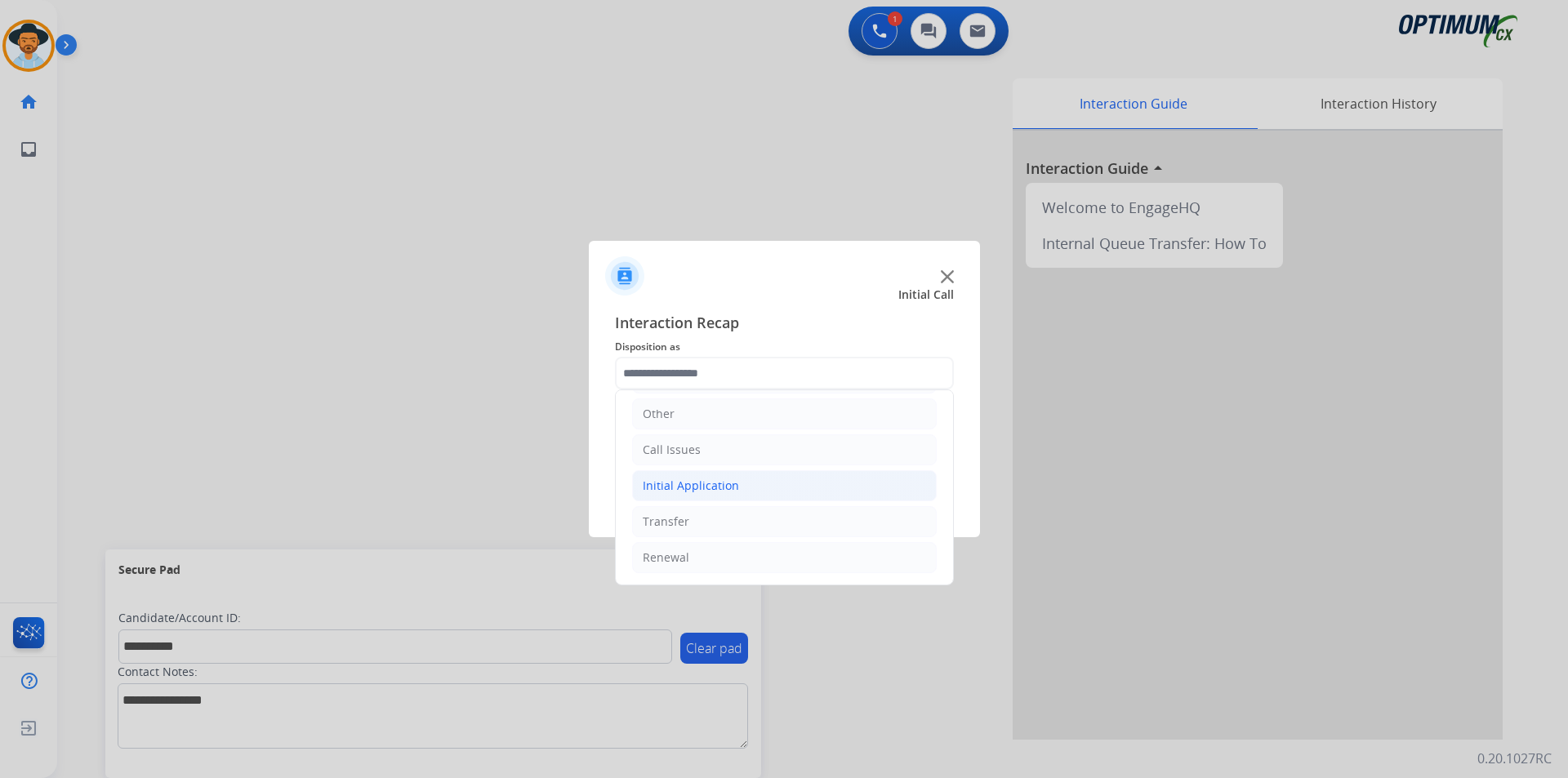
click at [745, 483] on li "Initial Application" at bounding box center [784, 485] width 304 height 31
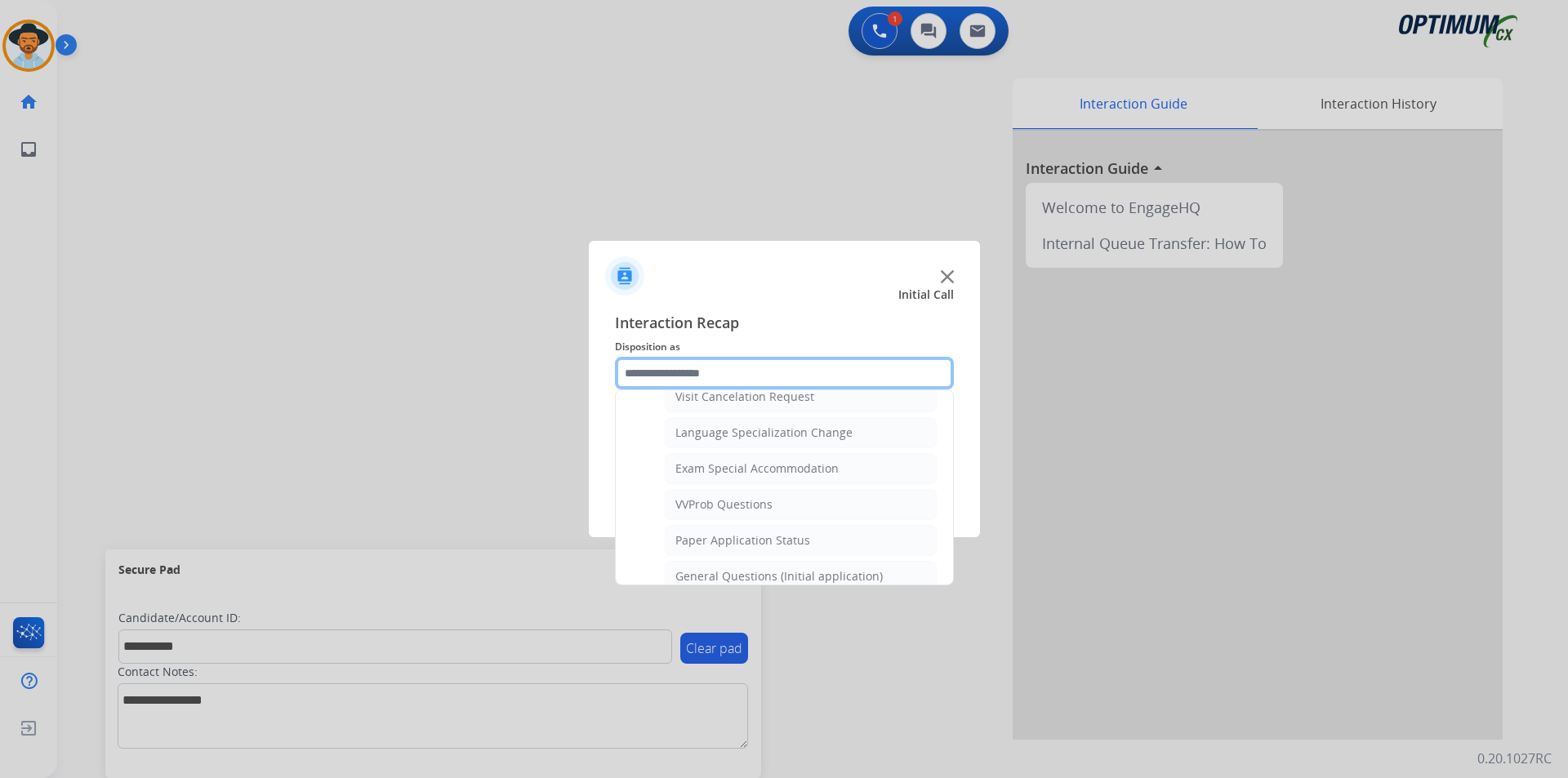
scroll to position [927, 0]
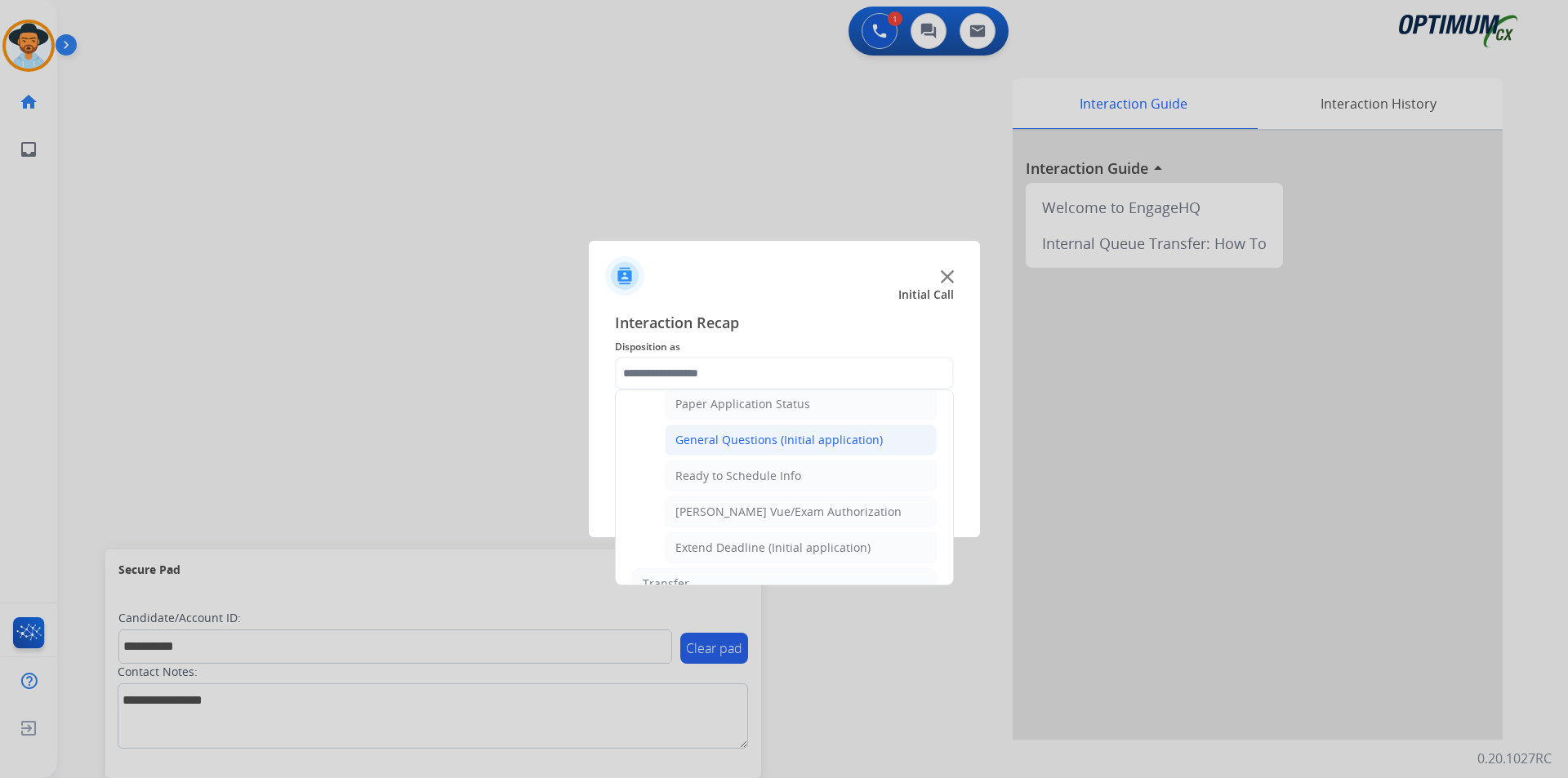
click at [750, 449] on div "General Questions (Initial application)" at bounding box center [778, 439] width 207 height 16
type input "**********"
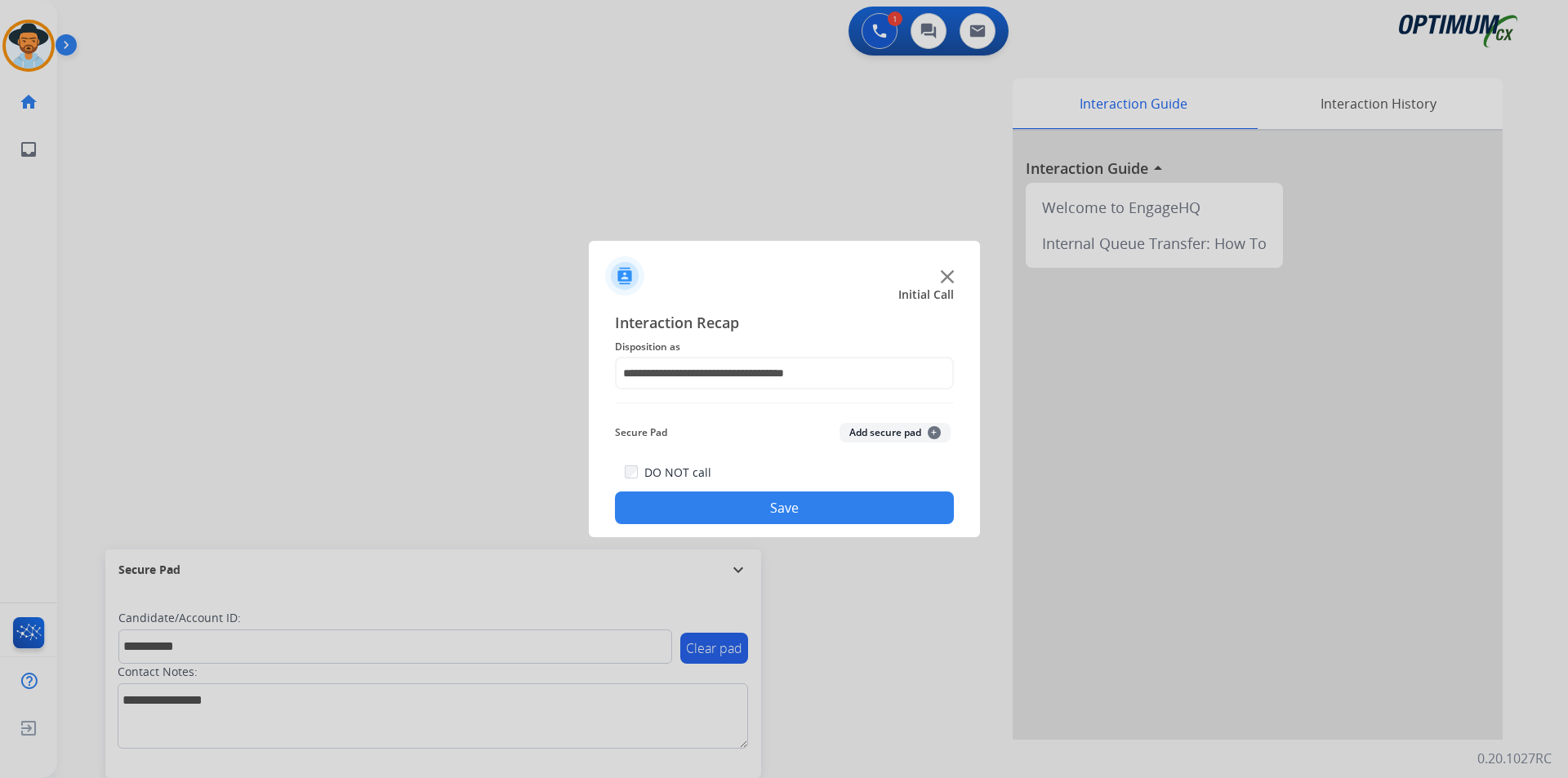
click at [735, 508] on button "Save" at bounding box center [784, 507] width 339 height 33
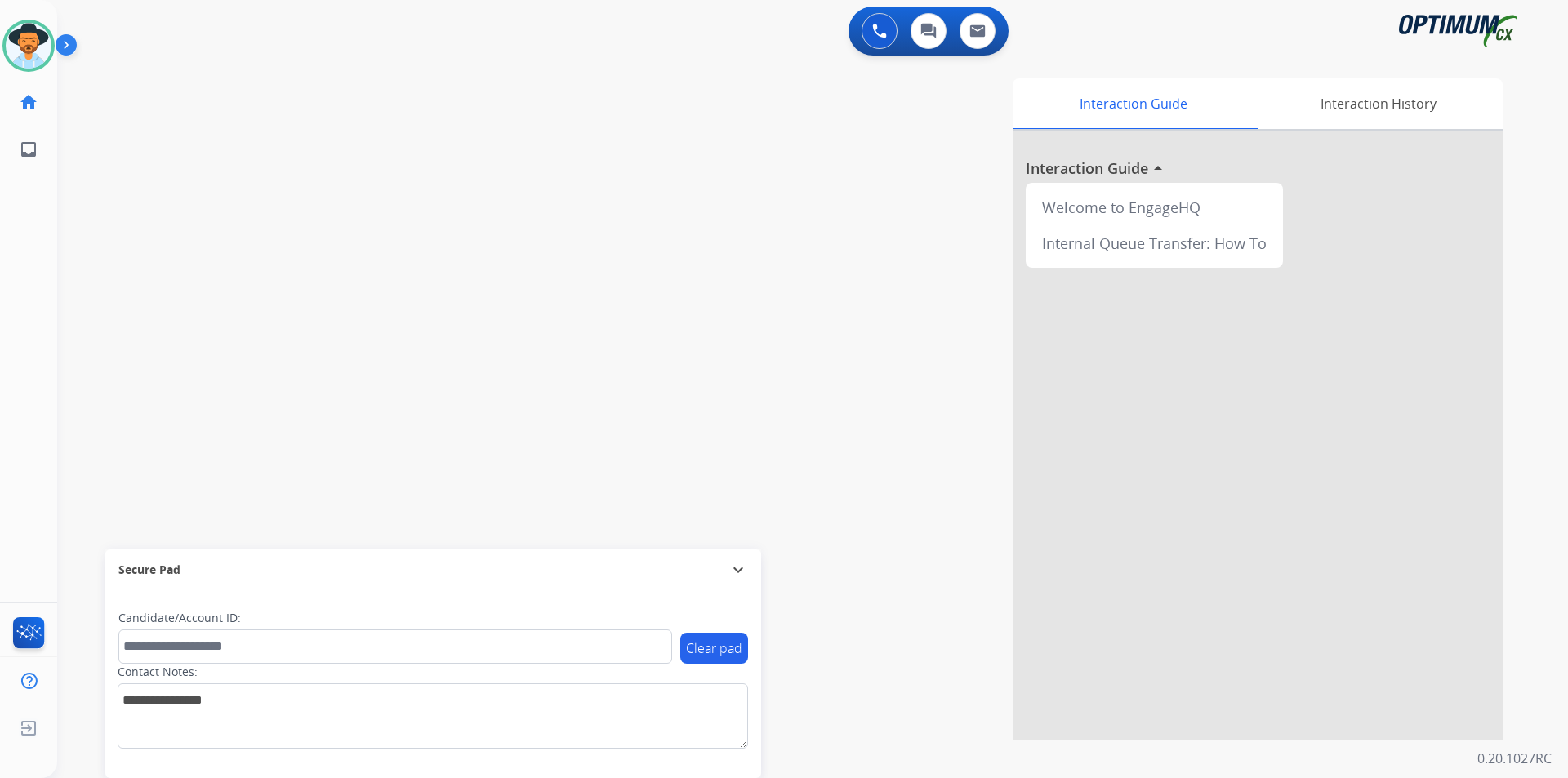
click at [491, 39] on div "0 Voice Interactions 0 Chat Interactions 0 Email Interactions" at bounding box center [803, 33] width 1452 height 52
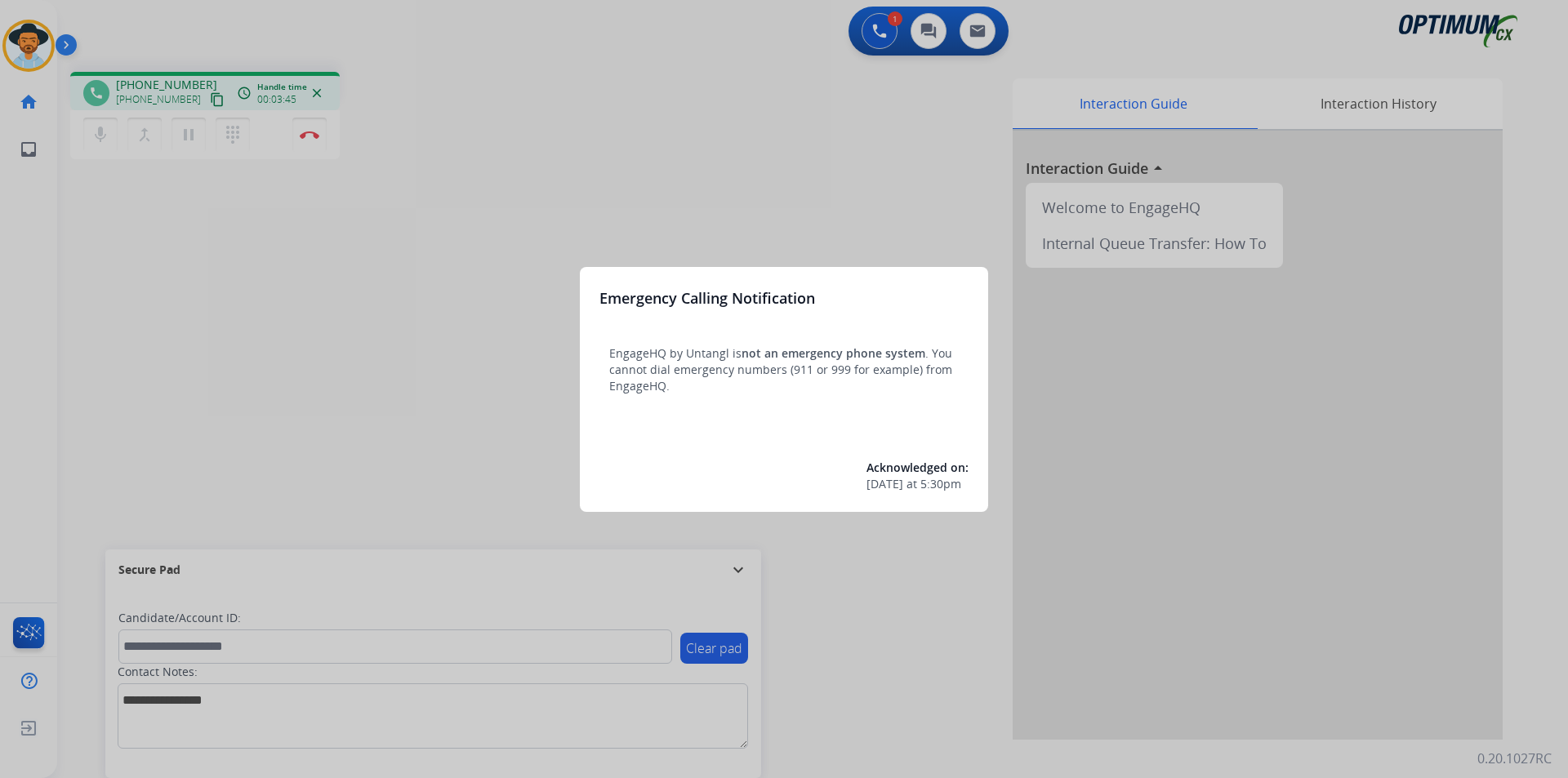
click at [736, 189] on div at bounding box center [784, 389] width 1568 height 778
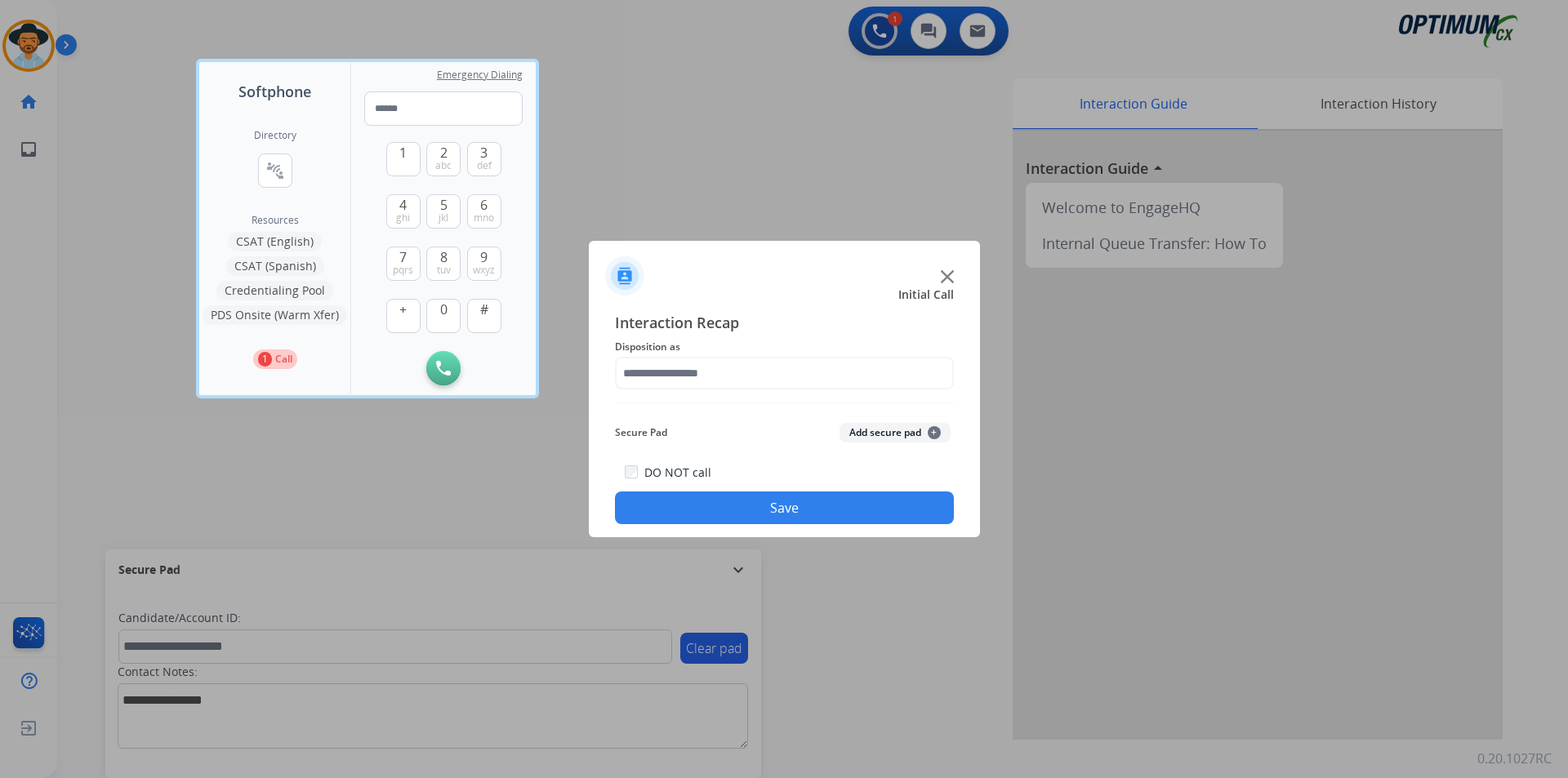
click at [655, 122] on div at bounding box center [784, 389] width 1568 height 778
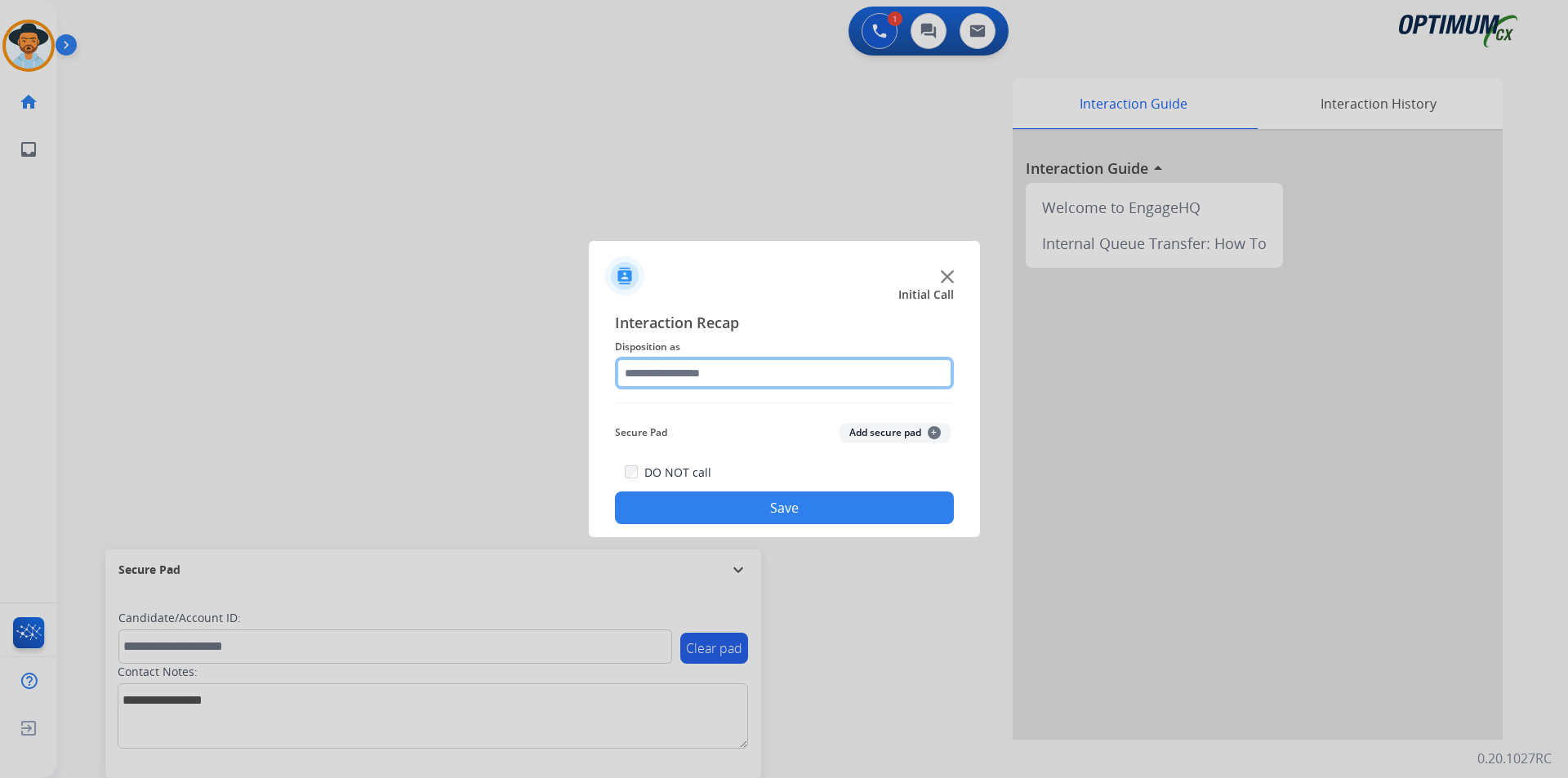
click at [699, 370] on input "text" at bounding box center [784, 373] width 339 height 33
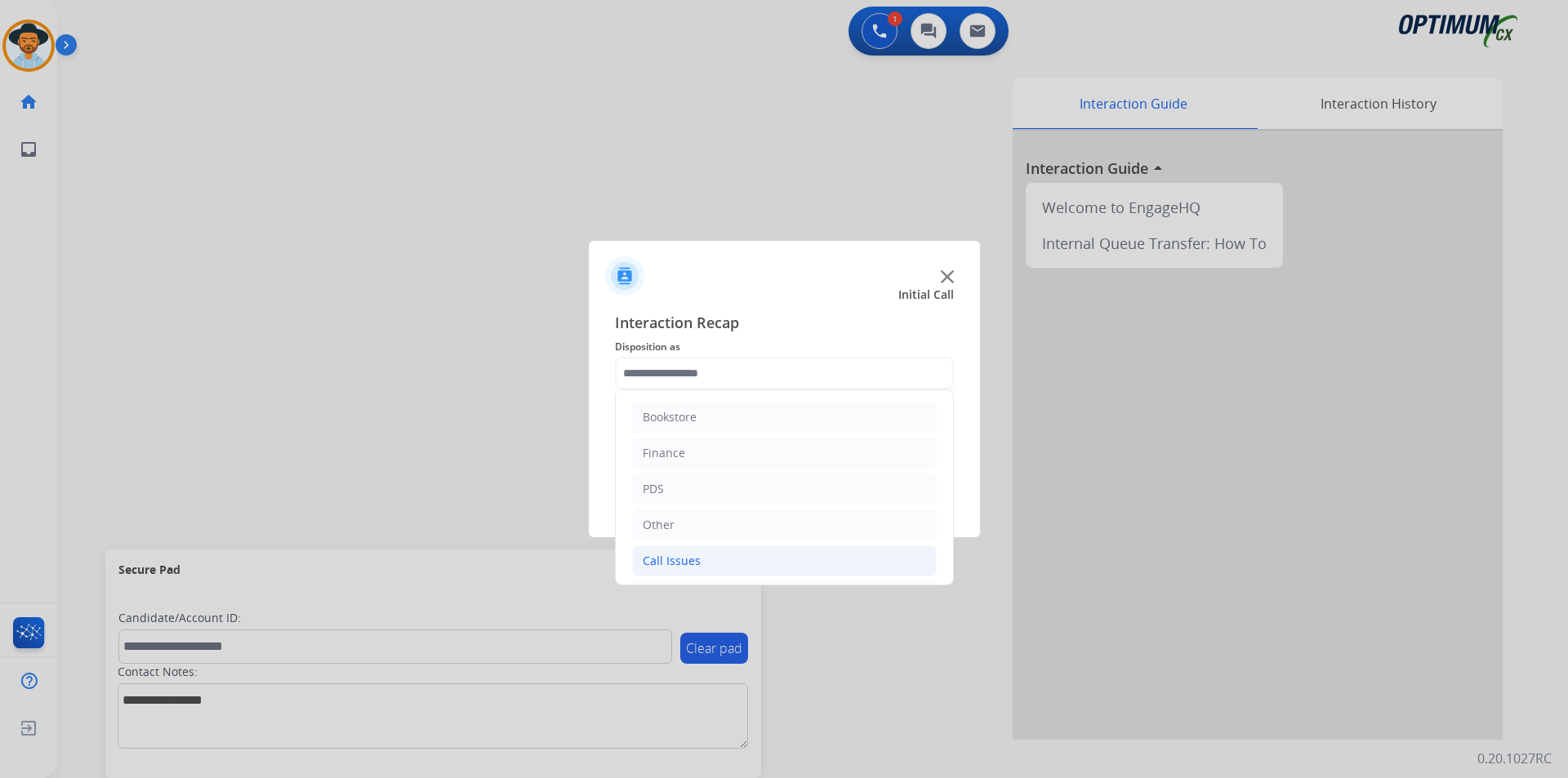
click at [657, 553] on div "Call Issues" at bounding box center [671, 560] width 58 height 16
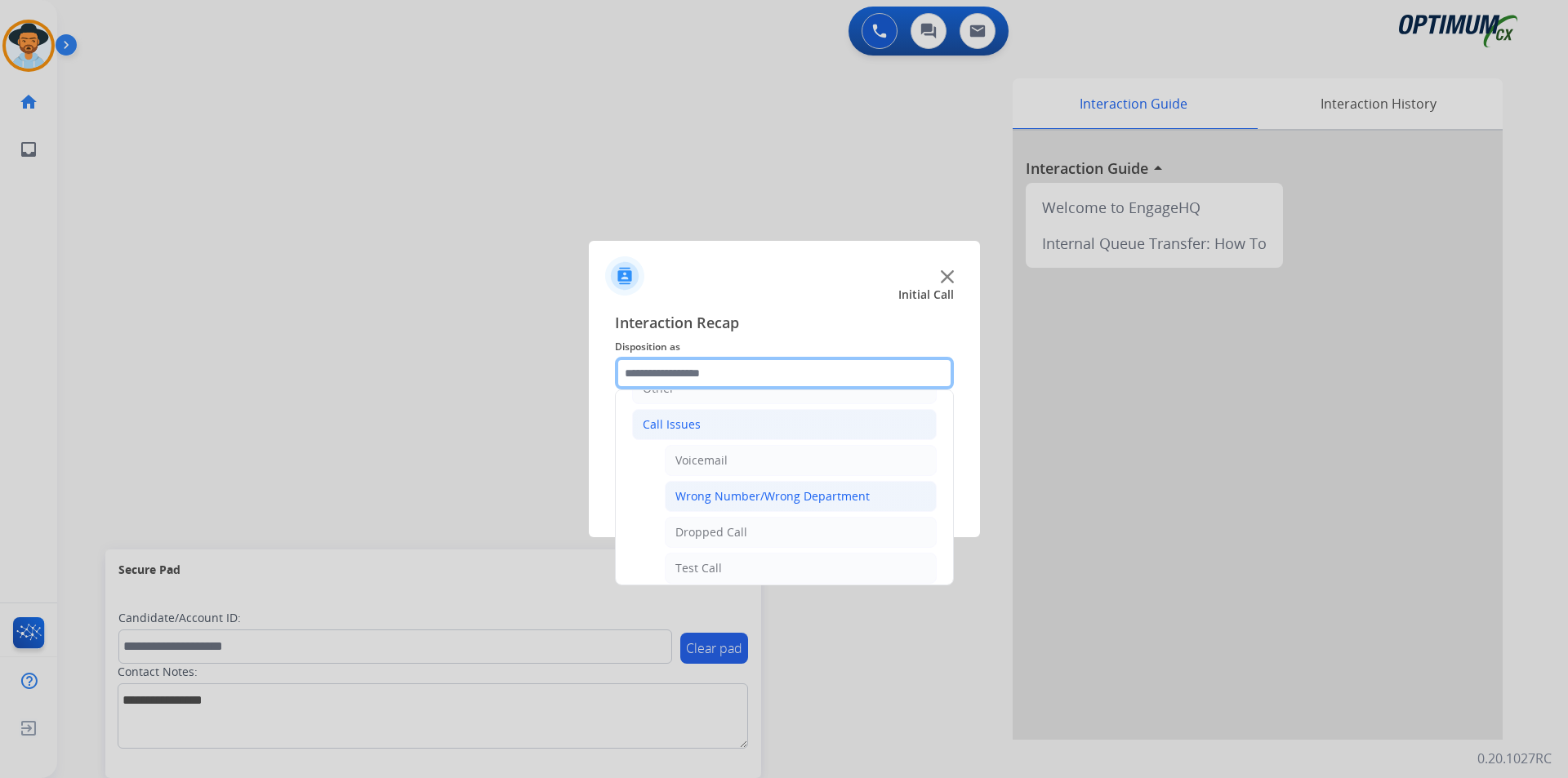
scroll to position [272, 0]
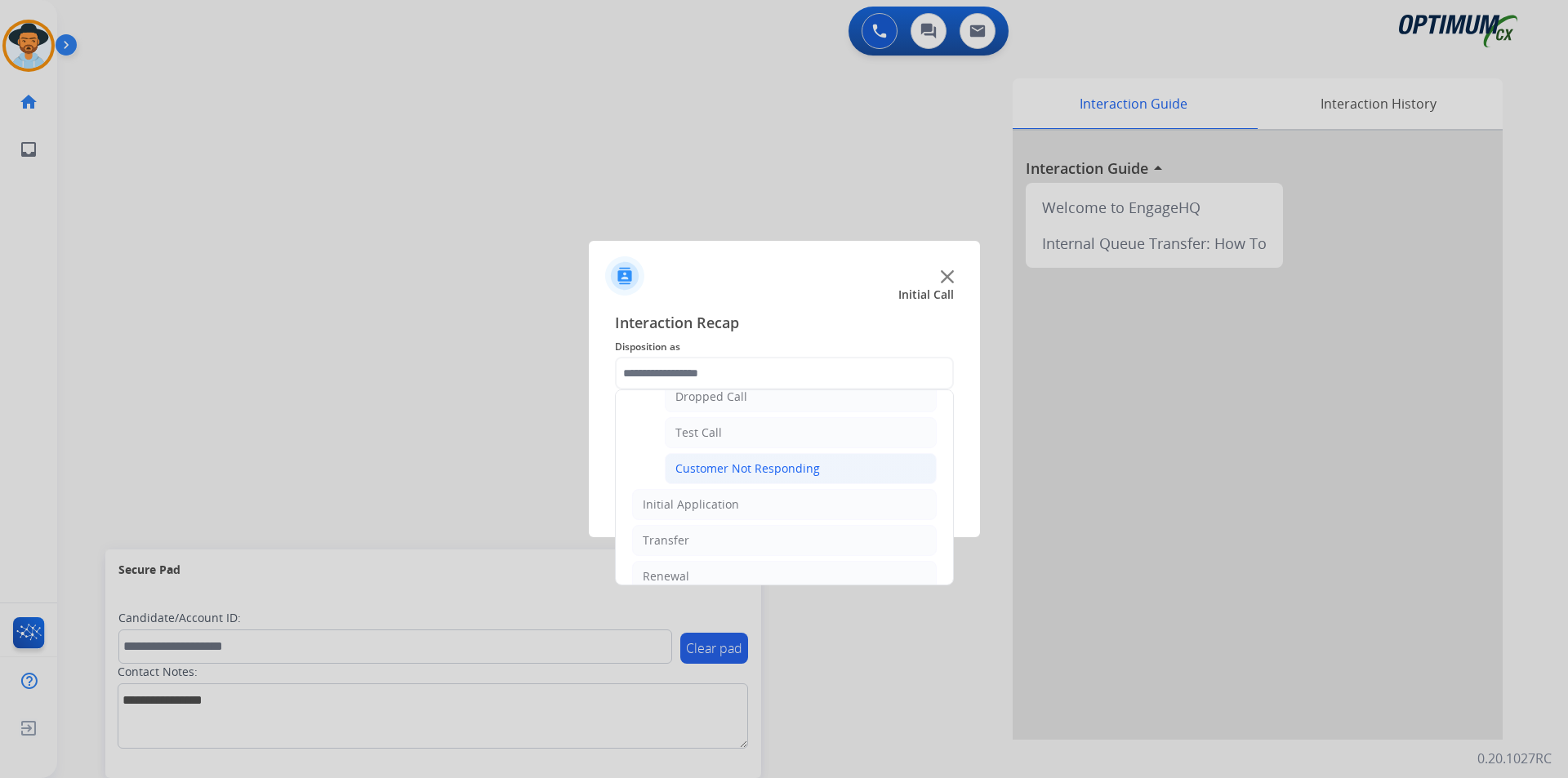
click at [726, 465] on div "Customer Not Responding" at bounding box center [747, 468] width 144 height 16
type input "**********"
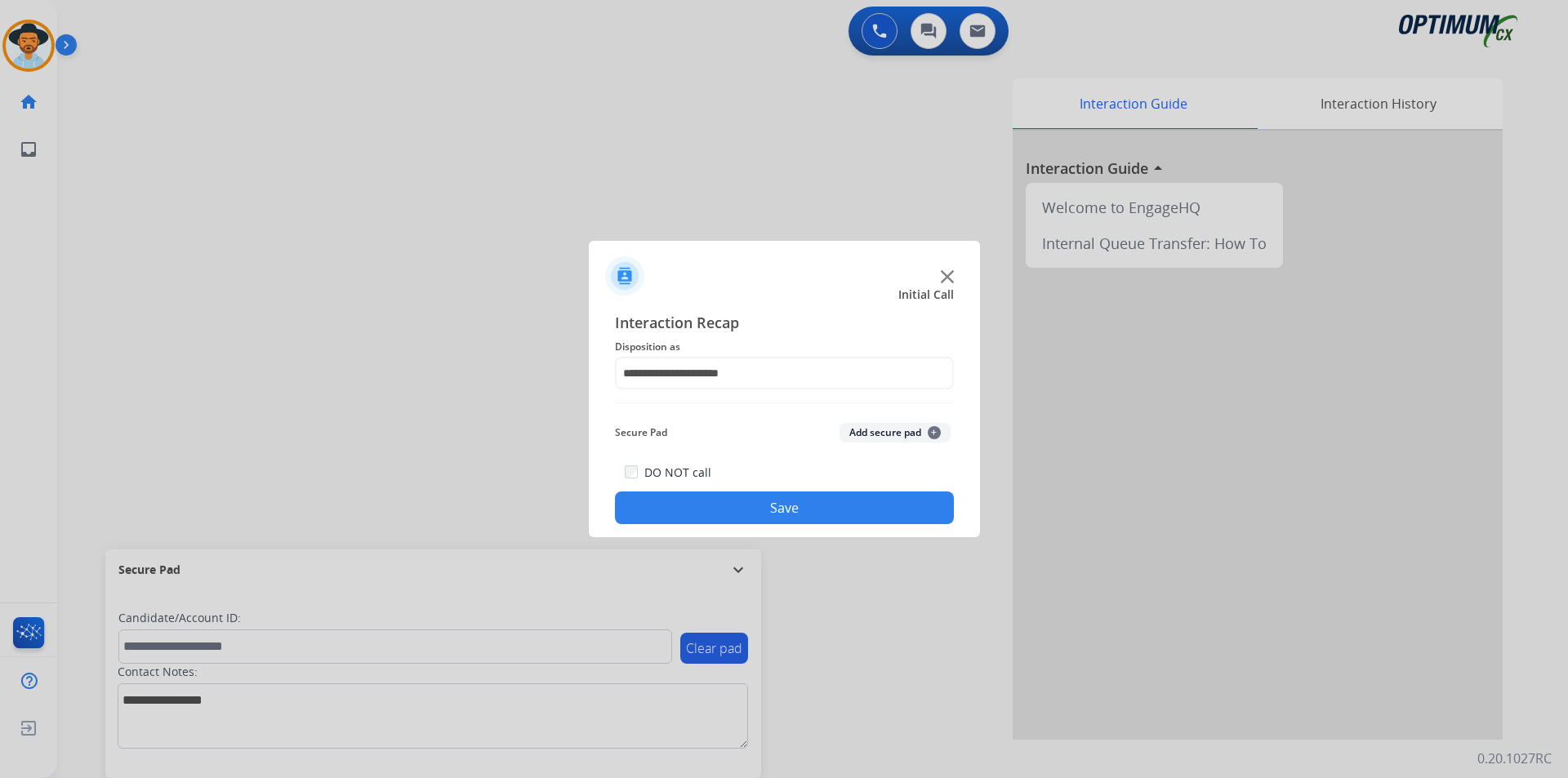
click at [707, 499] on button "Save" at bounding box center [784, 507] width 339 height 33
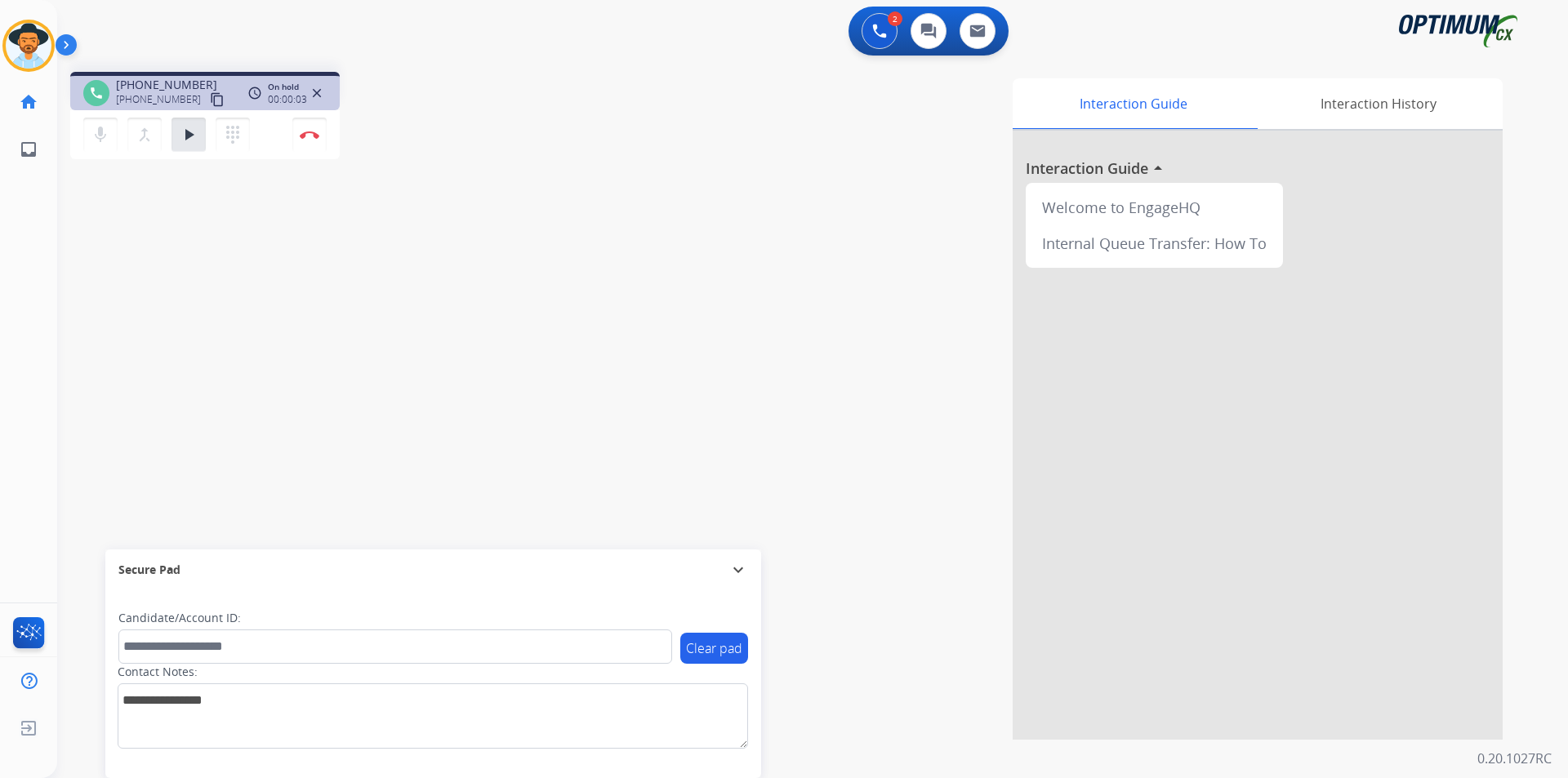
click at [454, 121] on div "phone +17875665577 +17875665577 content_copy access_time Call metrics Queue 00:…" at bounding box center [302, 118] width 464 height 92
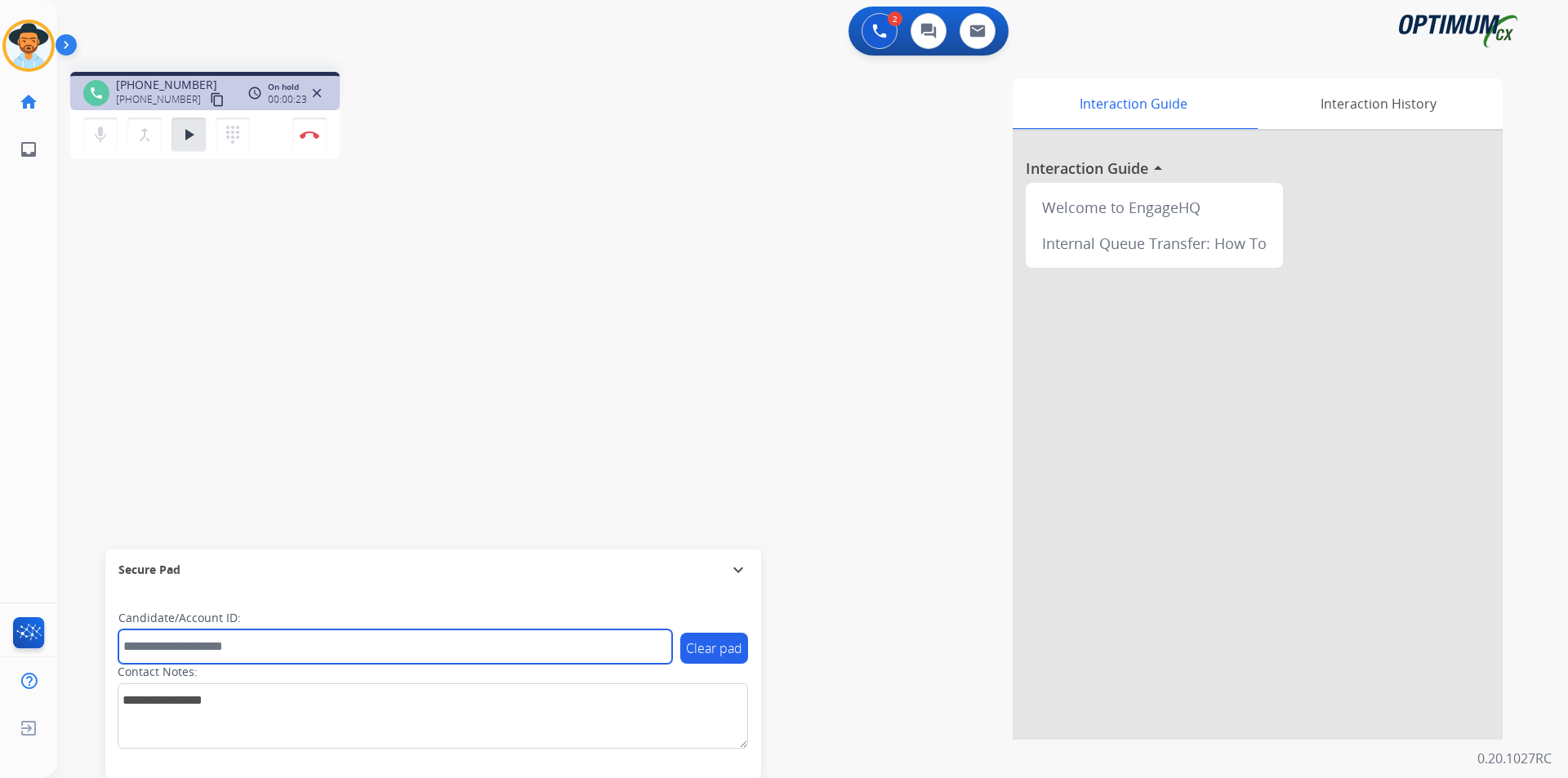
click at [366, 641] on input "text" at bounding box center [395, 646] width 553 height 34
type input "*******"
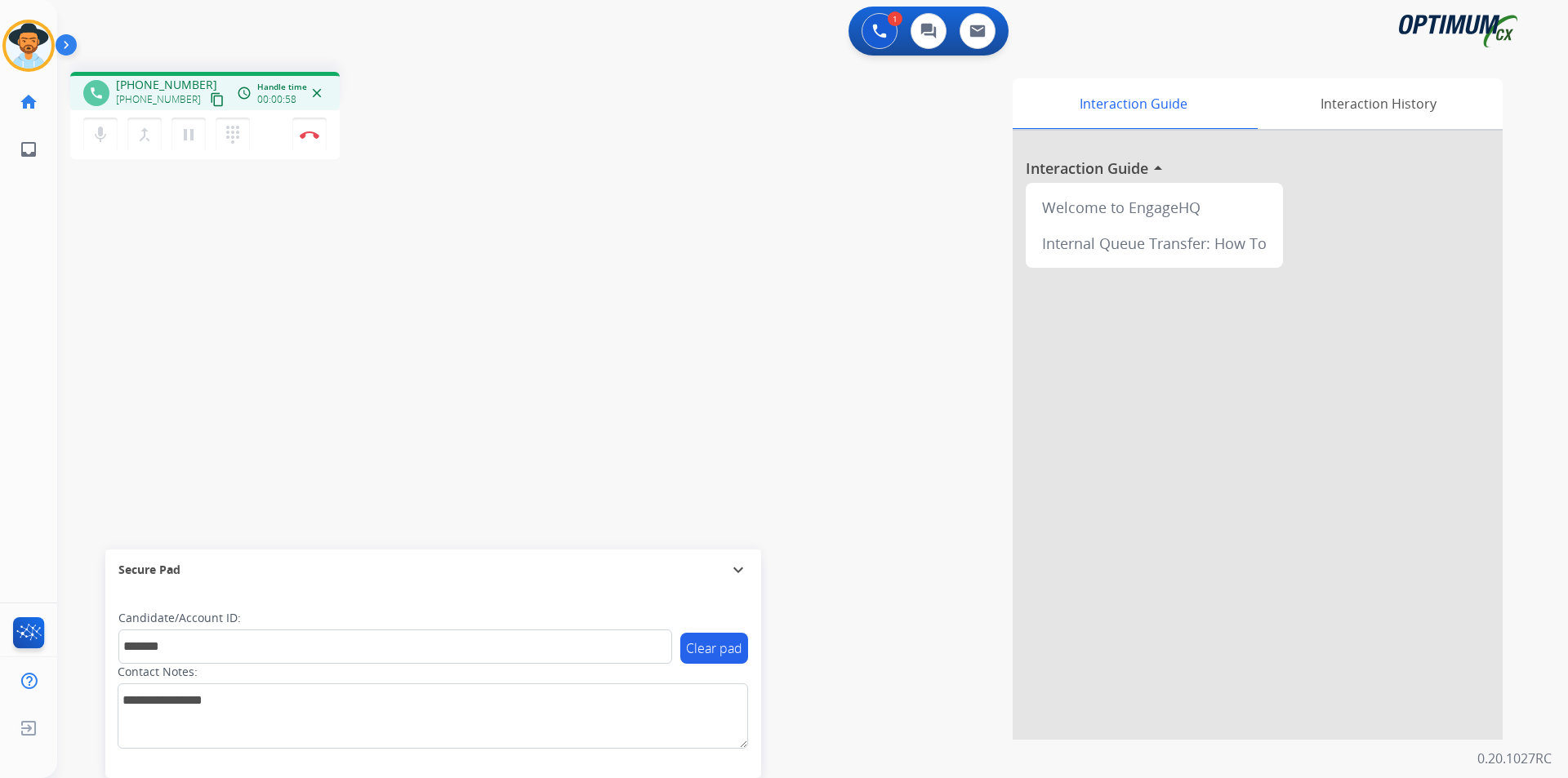
click at [179, 85] on span "+17875665577" at bounding box center [166, 85] width 101 height 16
copy span "17875665577"
click at [692, 180] on div "Interaction Guide Interaction History Interaction Guide arrow_drop_up Welcome t…" at bounding box center [1021, 408] width 962 height 661
click at [779, 96] on div "Interaction Guide Interaction History Interaction Guide arrow_drop_up Welcome t…" at bounding box center [1021, 408] width 962 height 661
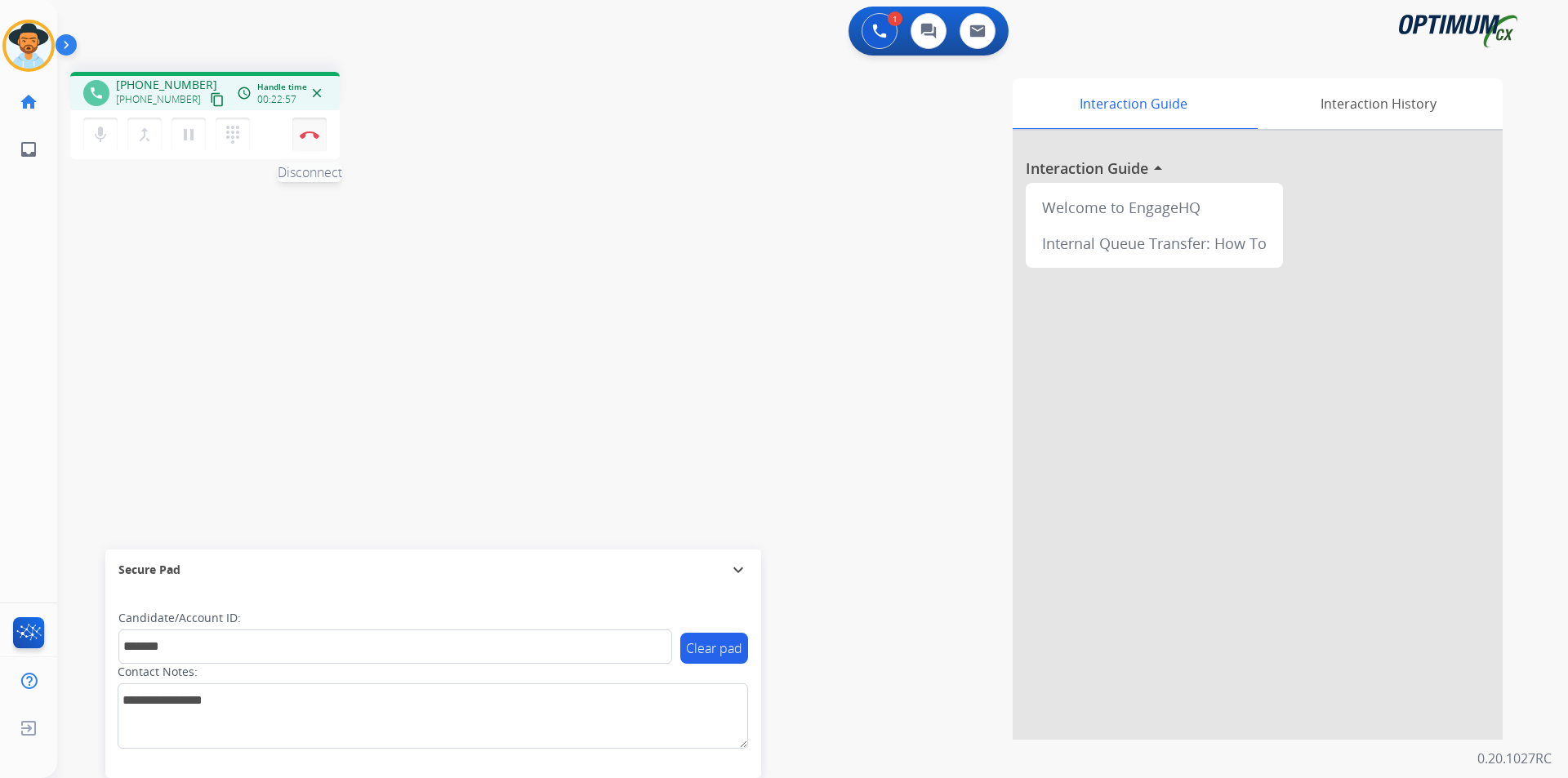
click at [312, 142] on button "Disconnect" at bounding box center [309, 134] width 34 height 34
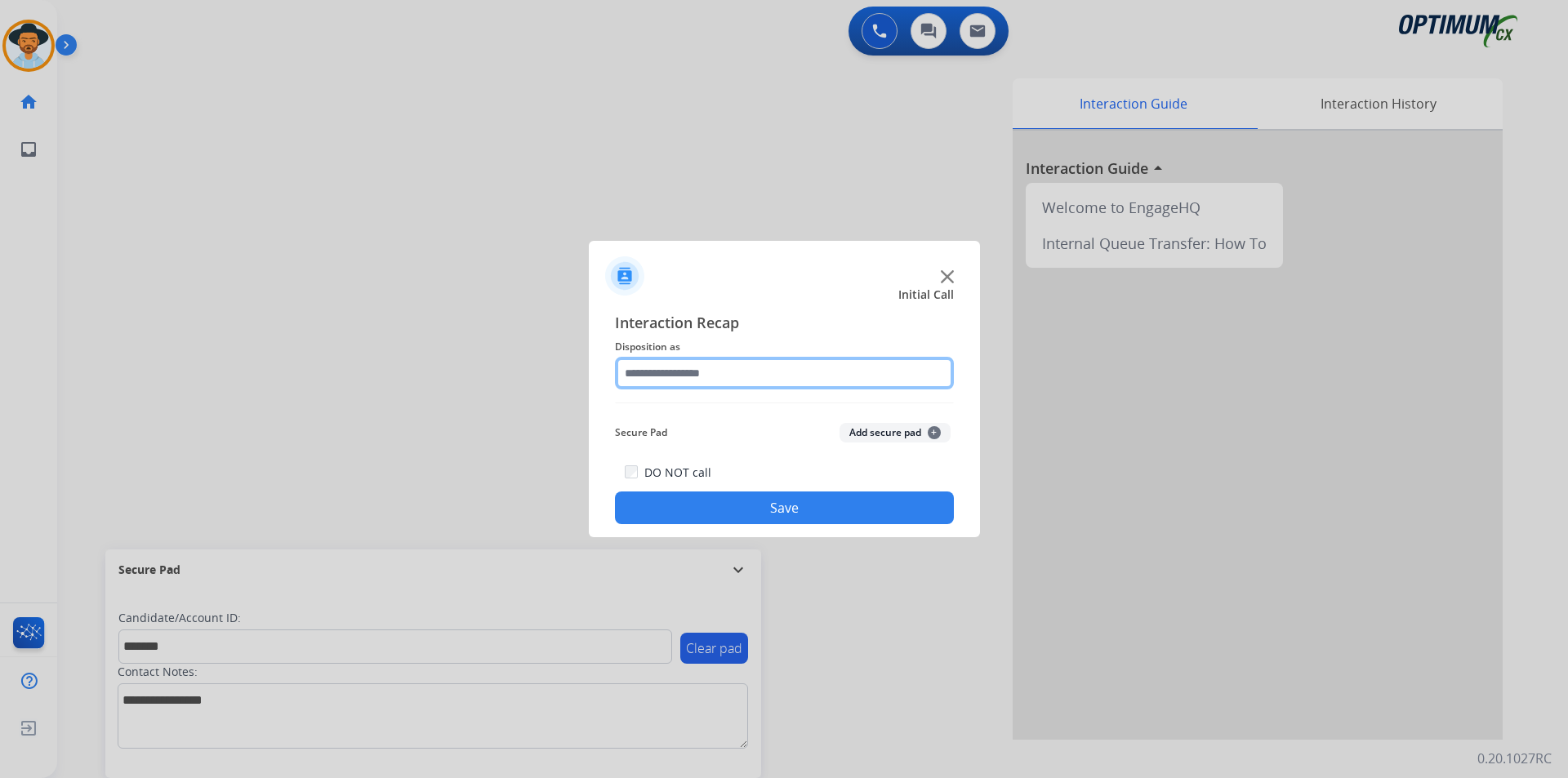
click at [798, 365] on input "text" at bounding box center [784, 373] width 339 height 33
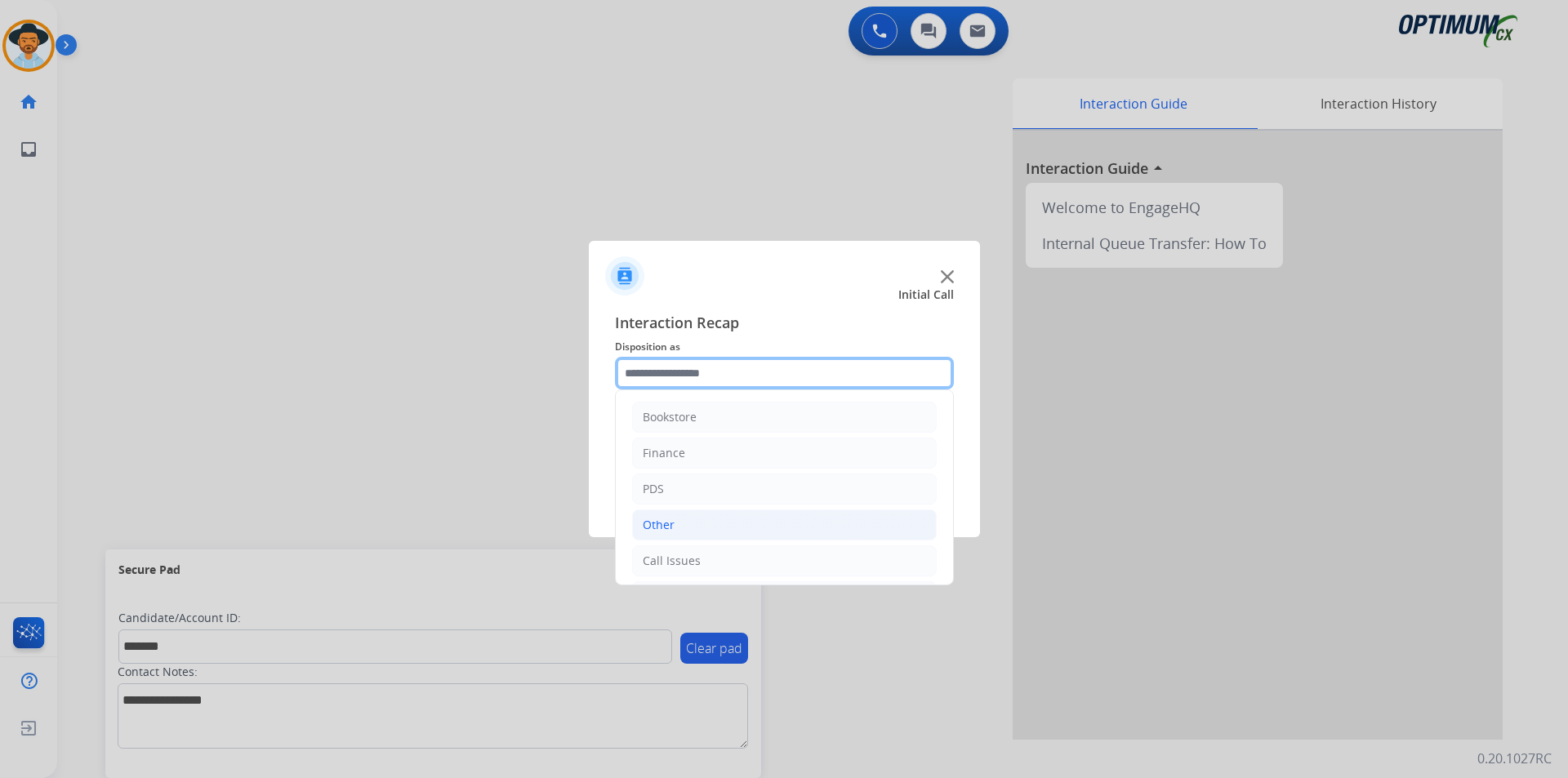
scroll to position [111, 0]
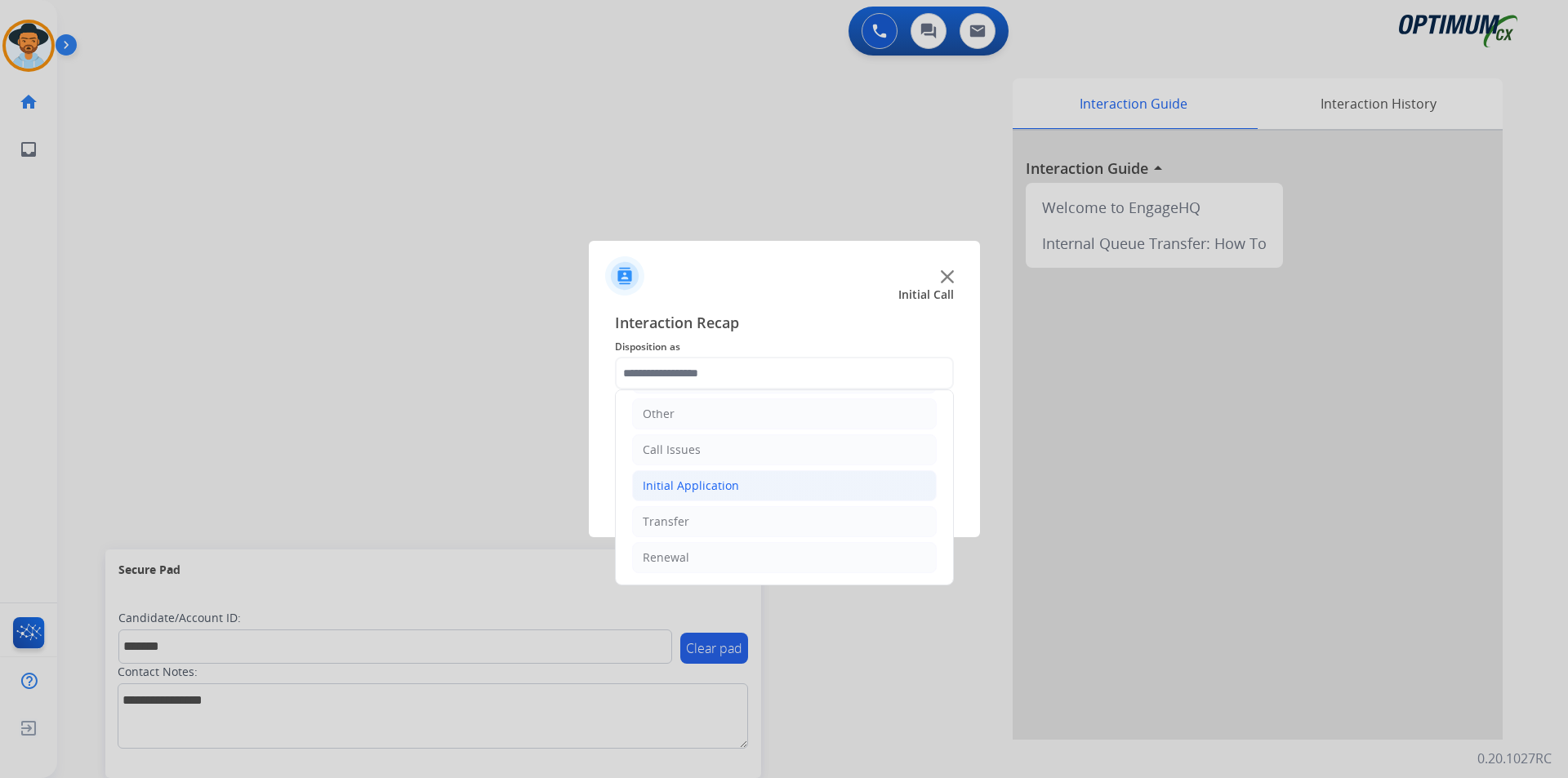
click at [787, 491] on li "Initial Application" at bounding box center [784, 485] width 304 height 31
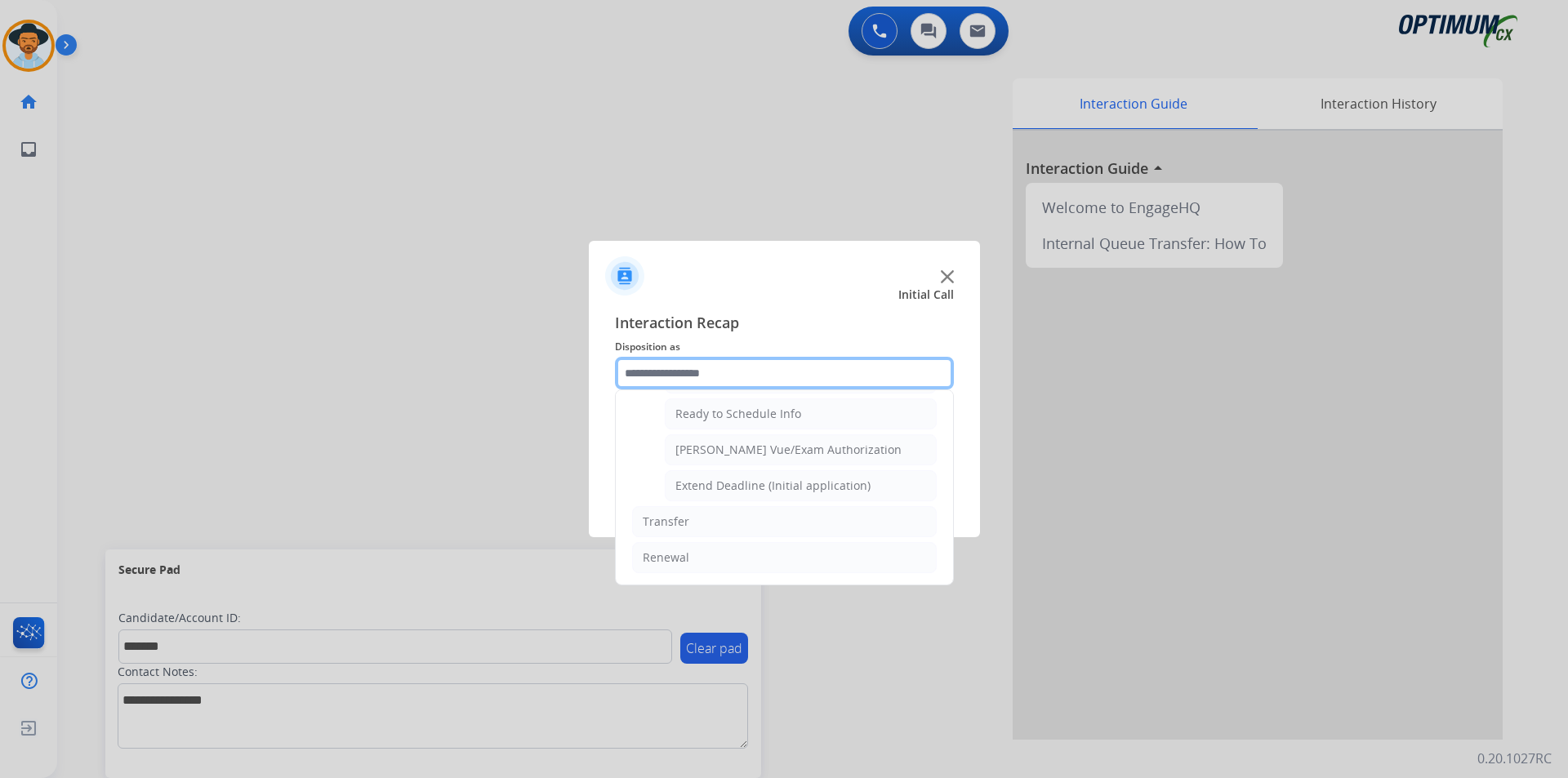
scroll to position [869, 0]
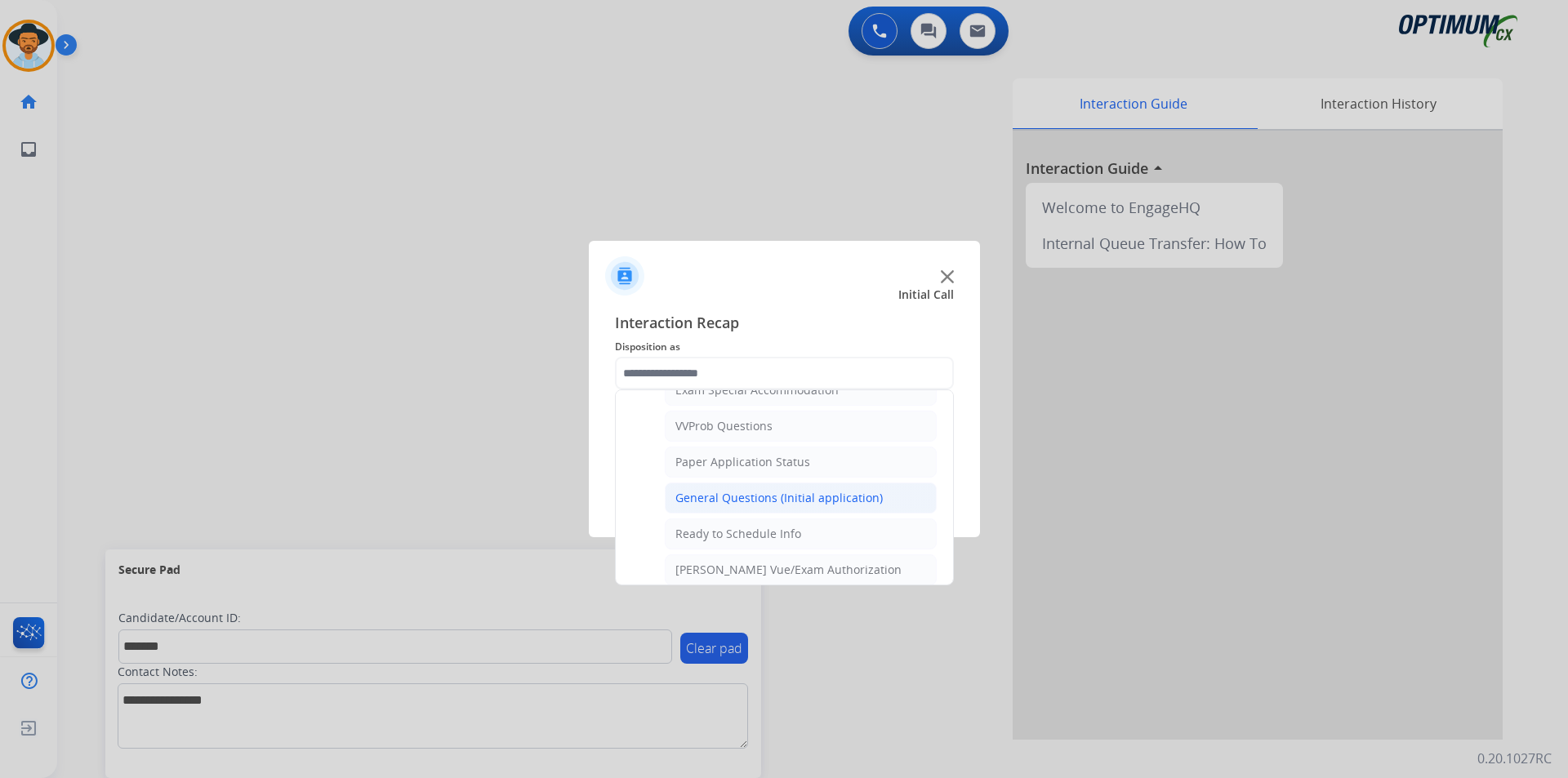
click at [807, 506] on div "General Questions (Initial application)" at bounding box center [778, 497] width 207 height 16
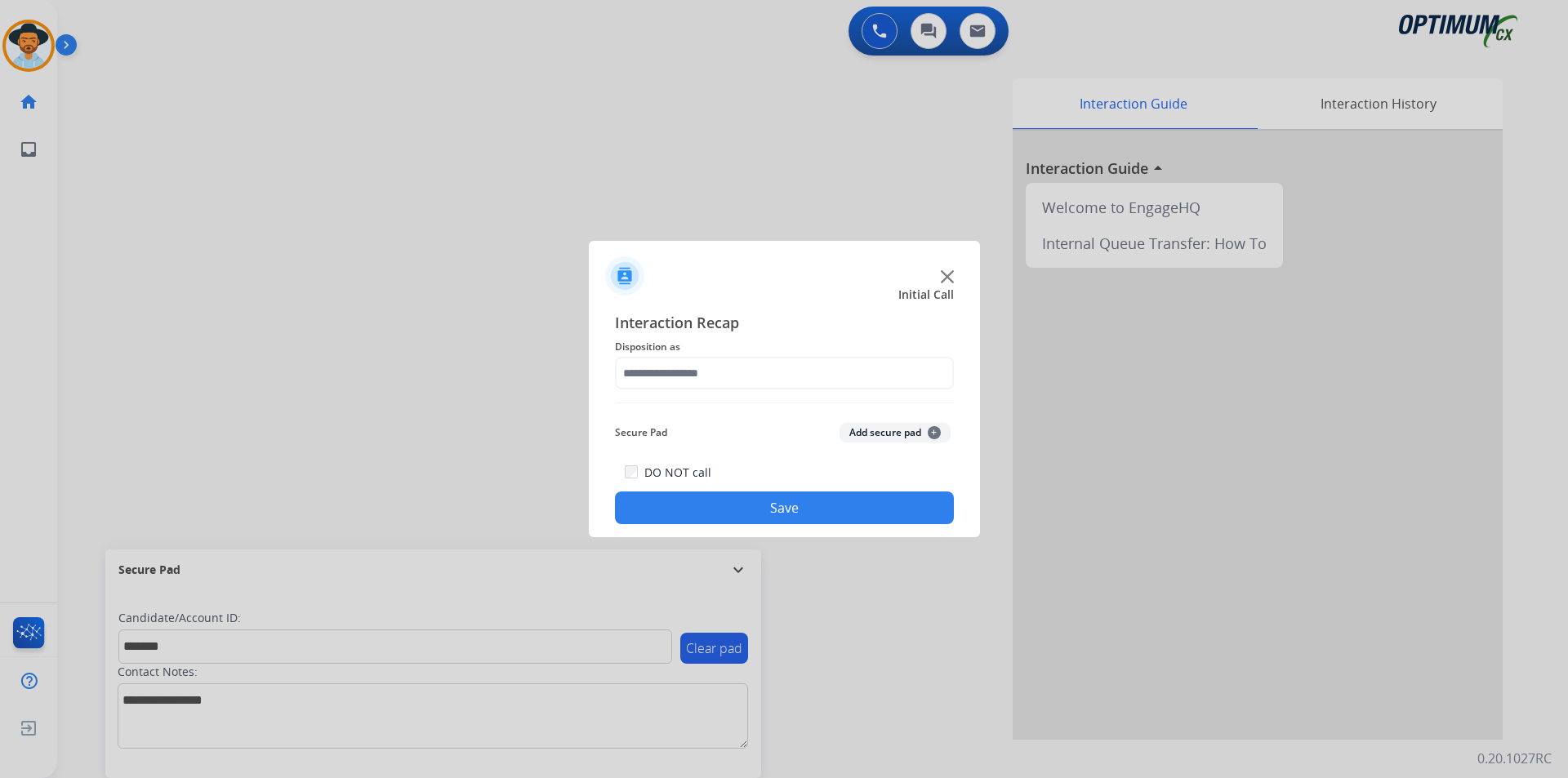
type input "**********"
click at [789, 509] on button "Save" at bounding box center [784, 507] width 339 height 33
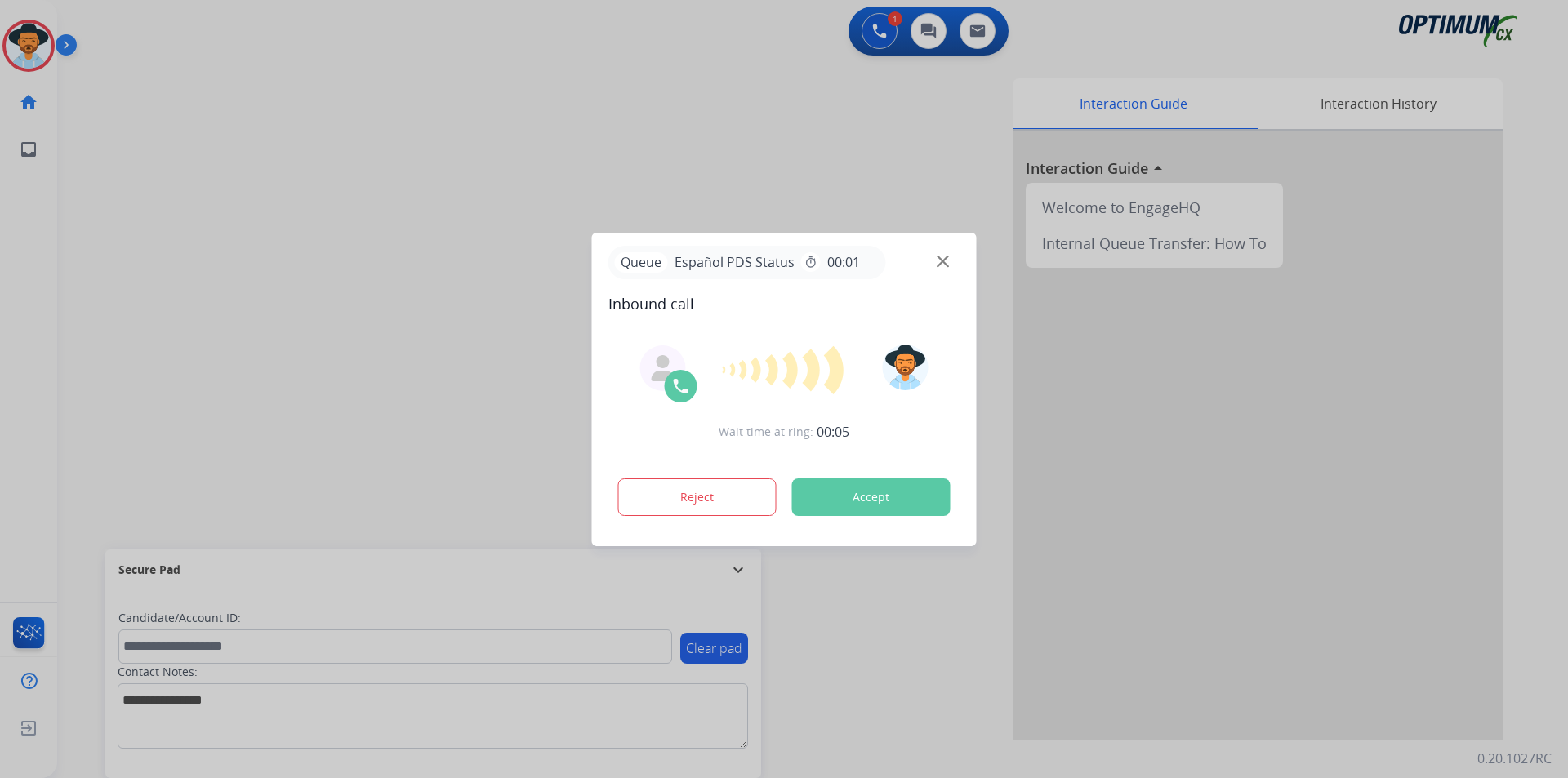
click at [505, 121] on div at bounding box center [784, 389] width 1568 height 778
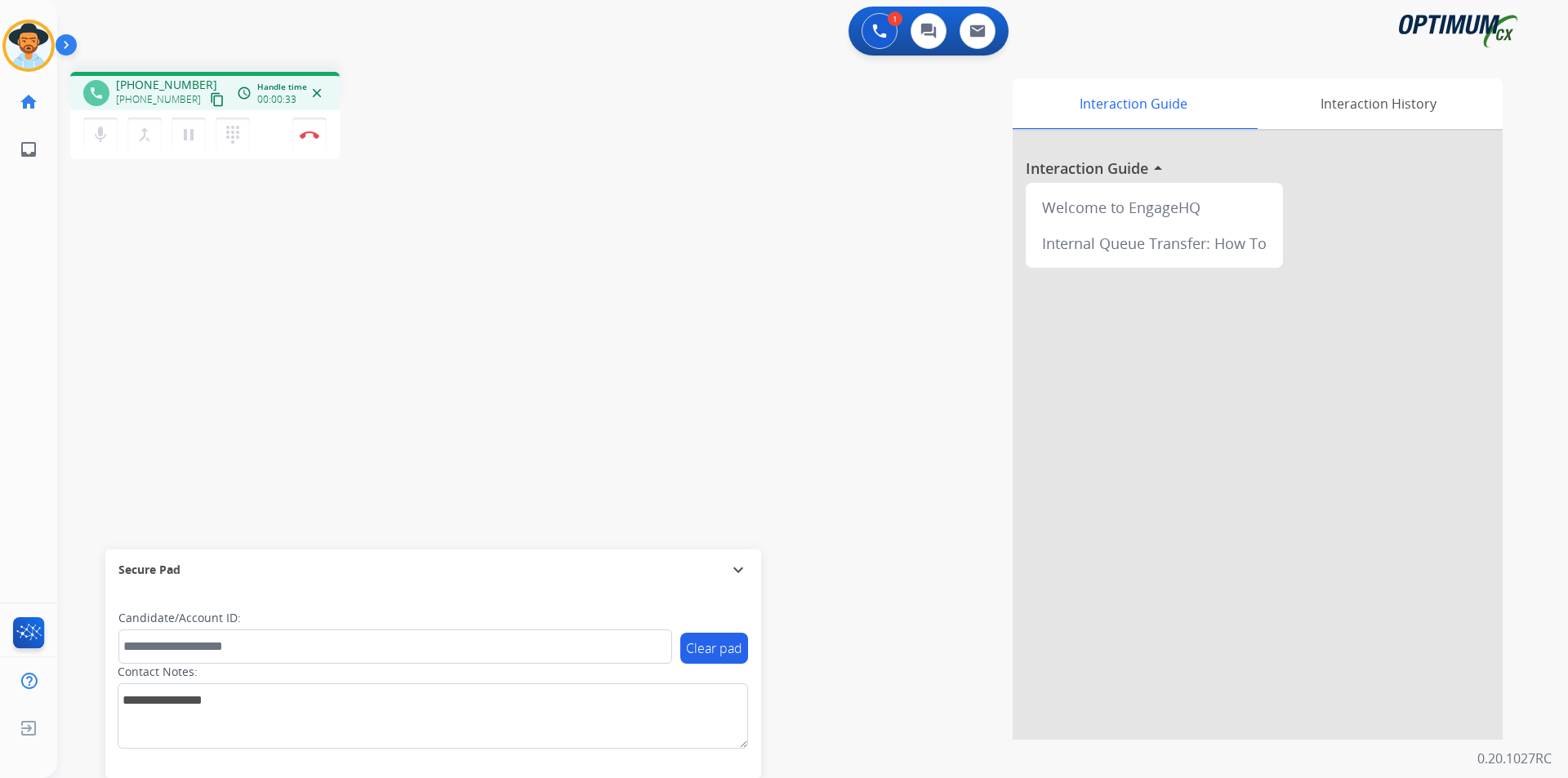
click at [180, 84] on span "+19392951824" at bounding box center [166, 85] width 101 height 16
click at [180, 83] on span "+19392951824" at bounding box center [166, 85] width 101 height 16
copy span "19392951824"
click at [304, 137] on img at bounding box center [309, 135] width 19 height 8
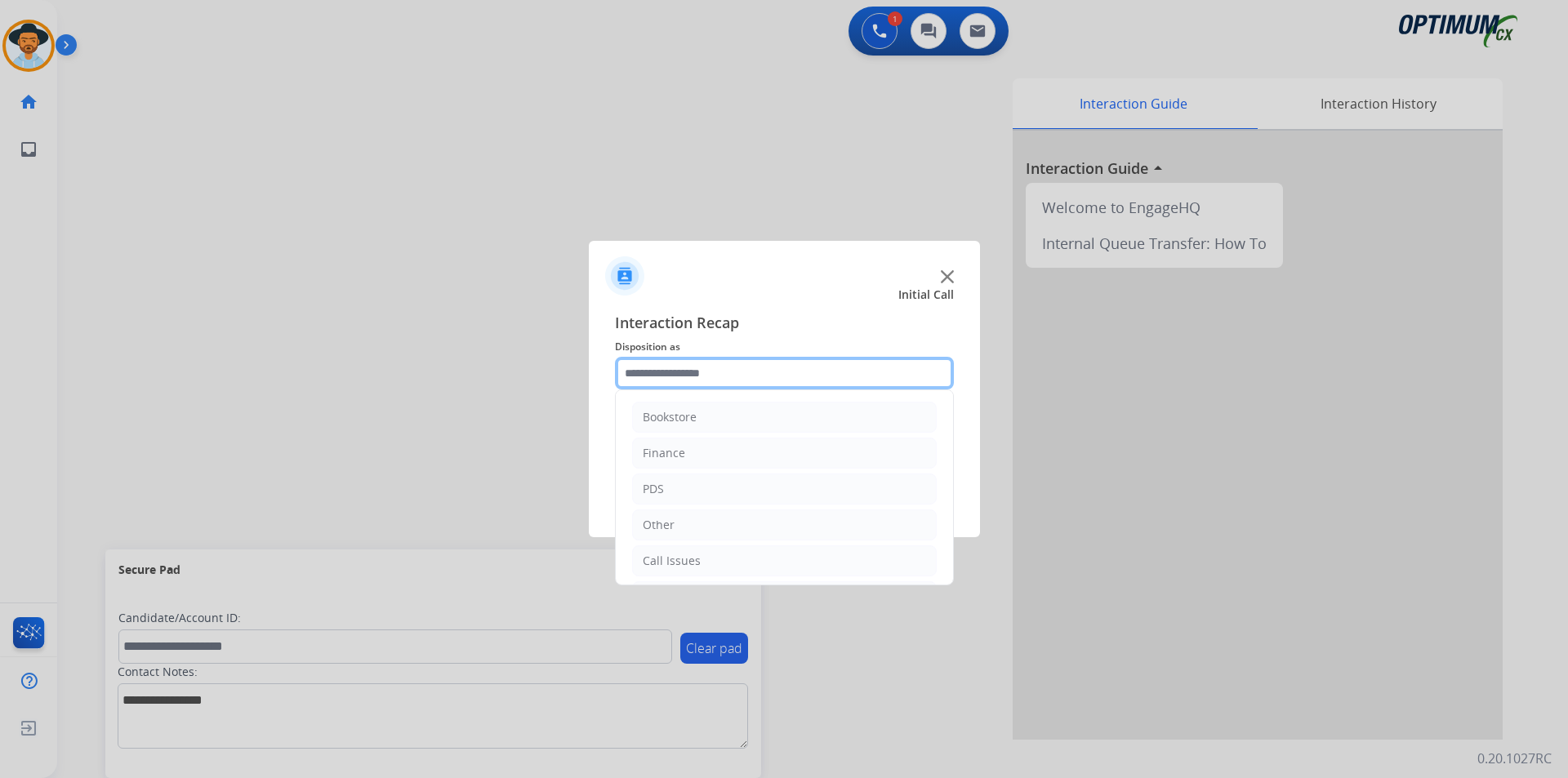
click at [724, 370] on input "text" at bounding box center [784, 373] width 339 height 33
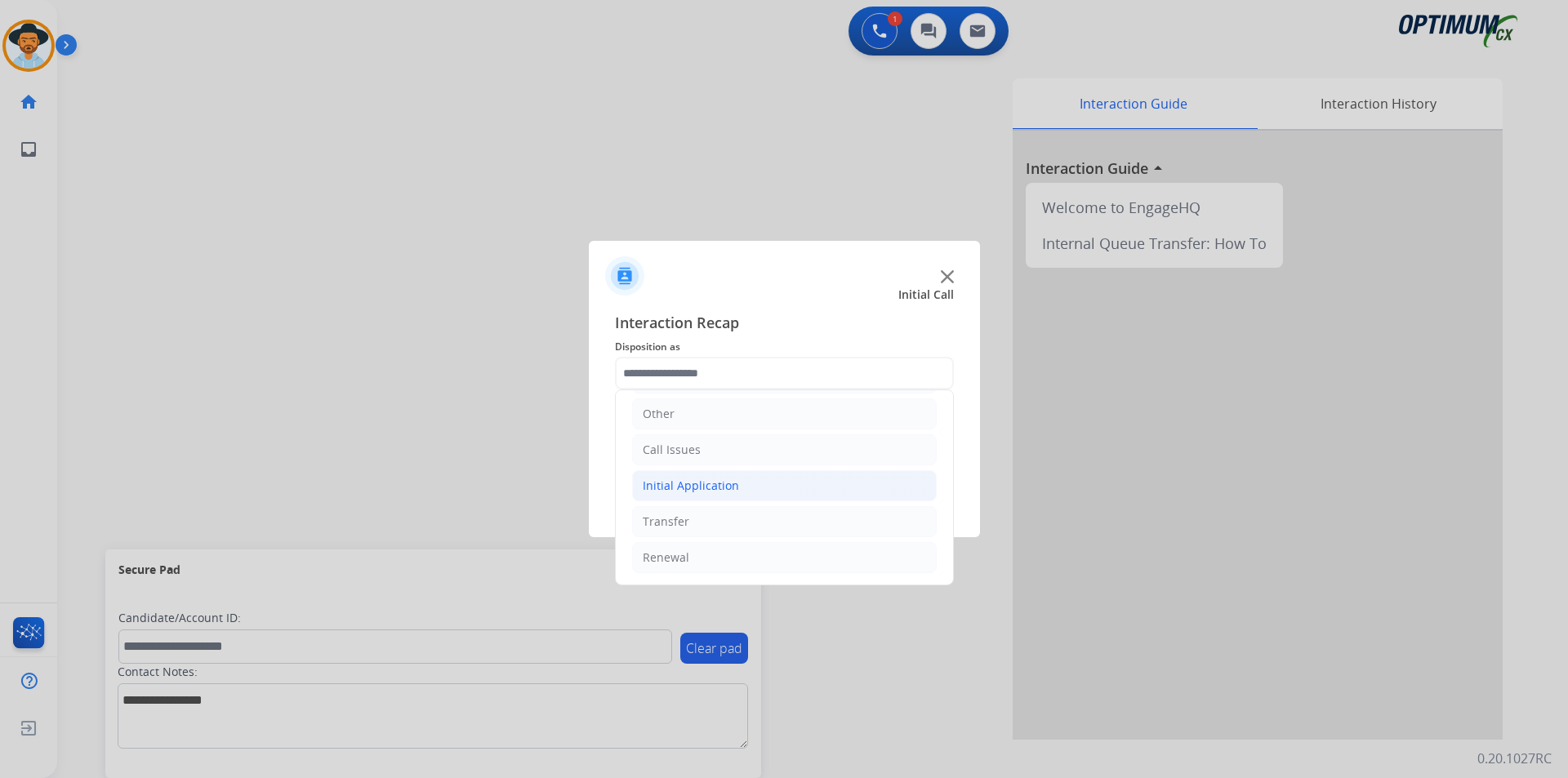
click at [696, 490] on div "Initial Application" at bounding box center [690, 485] width 96 height 16
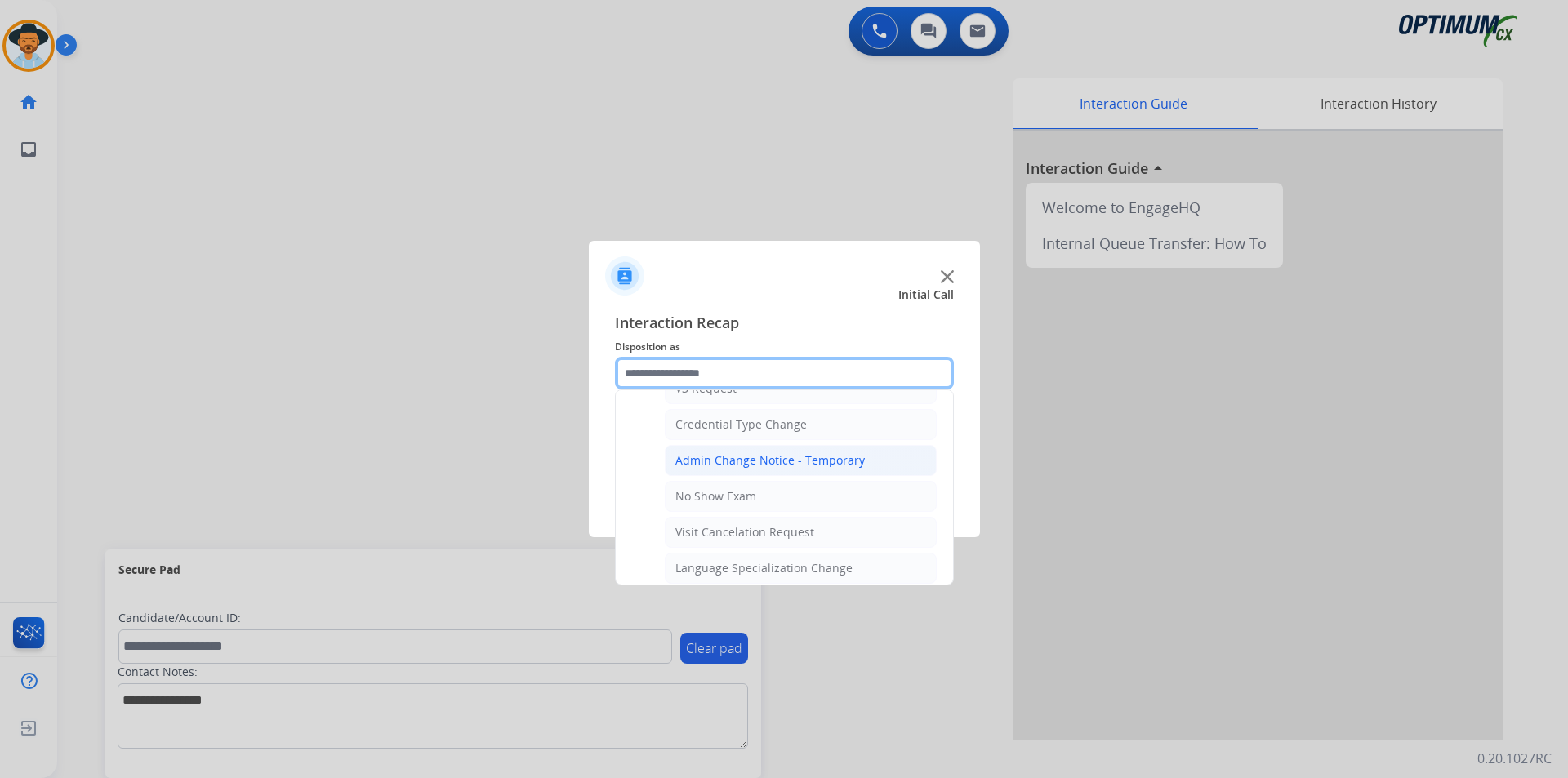
scroll to position [927, 0]
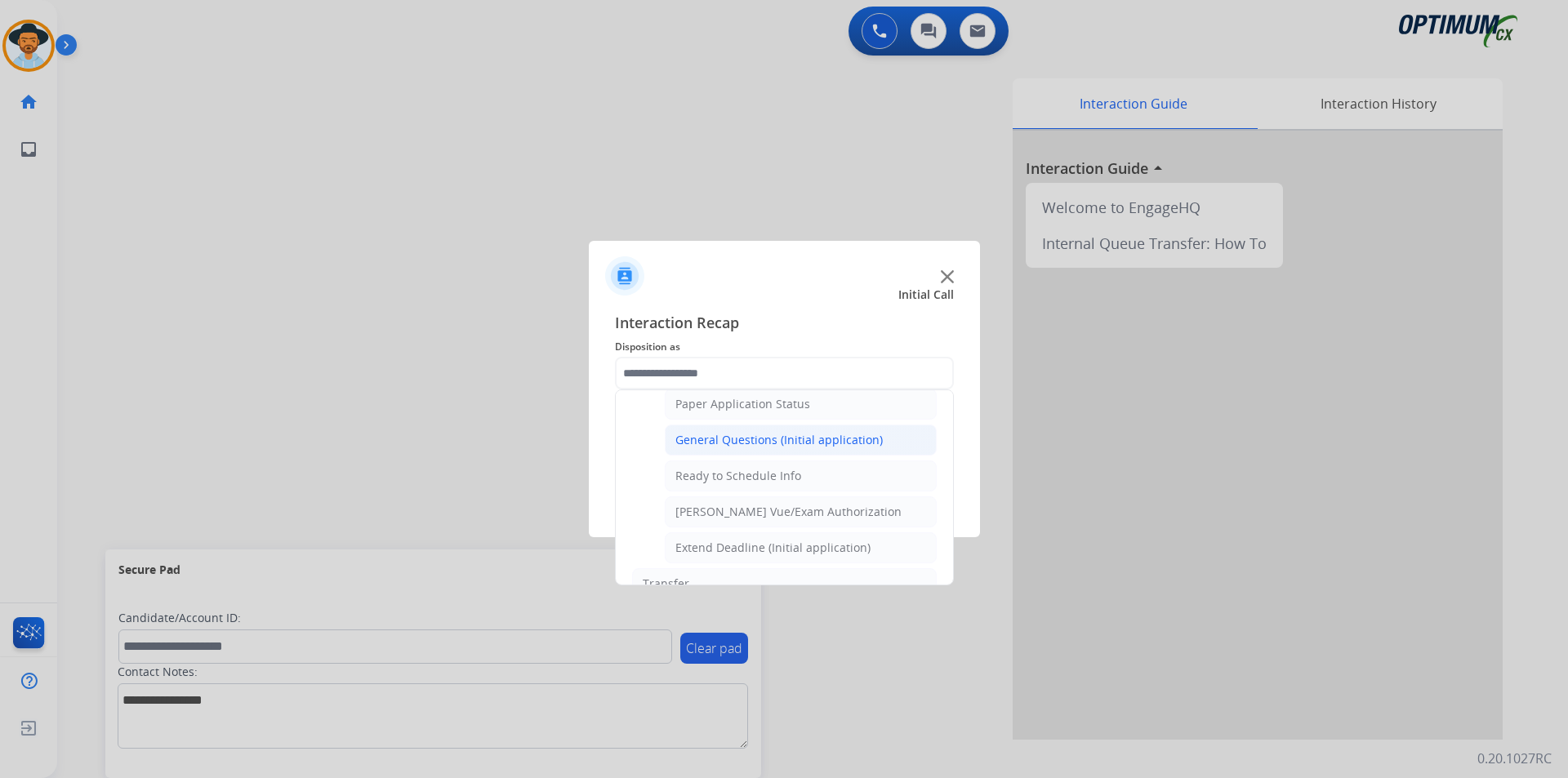
click at [744, 449] on div "General Questions (Initial application)" at bounding box center [778, 439] width 207 height 16
type input "**********"
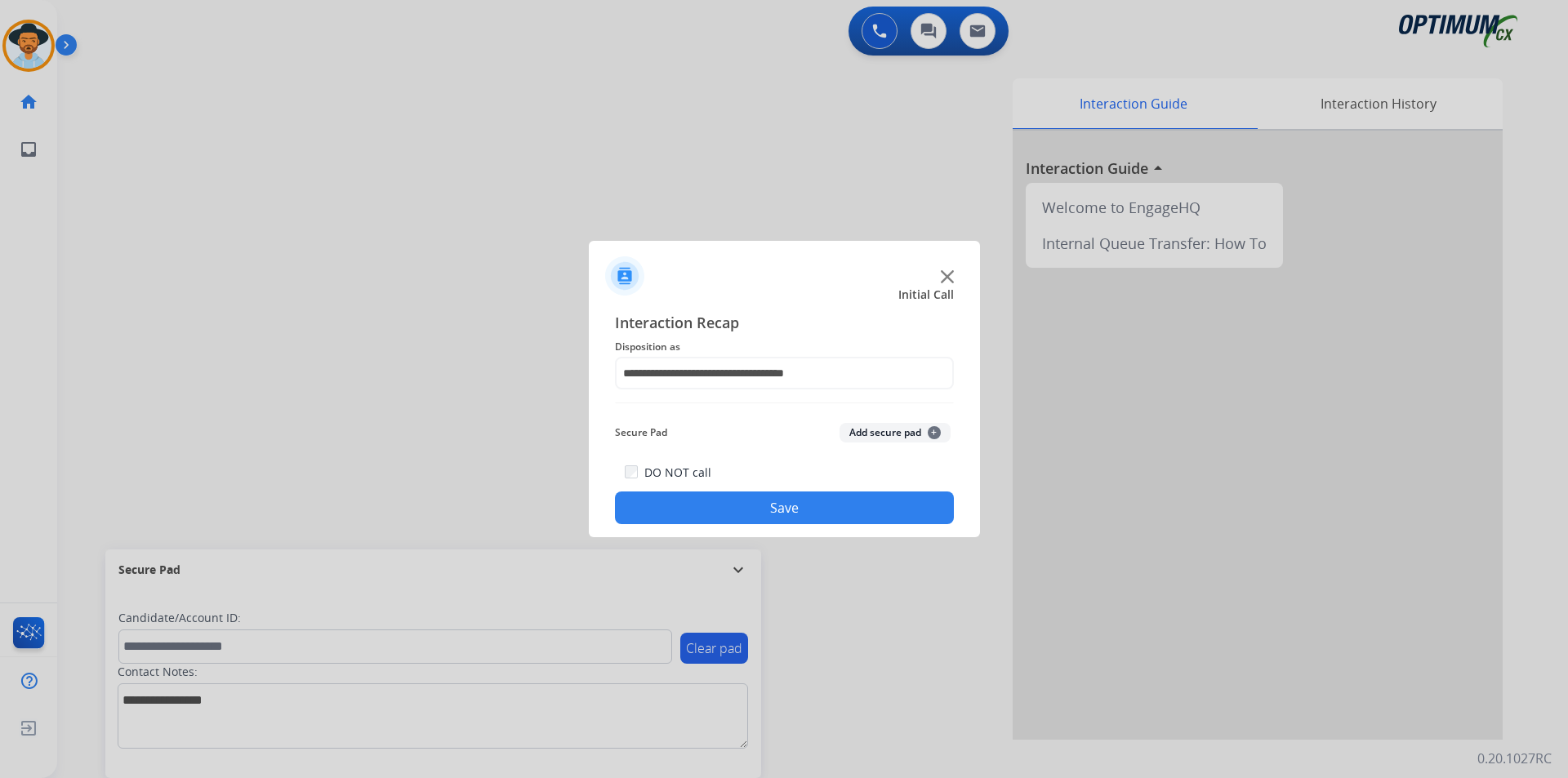
click at [720, 513] on button "Save" at bounding box center [784, 507] width 339 height 33
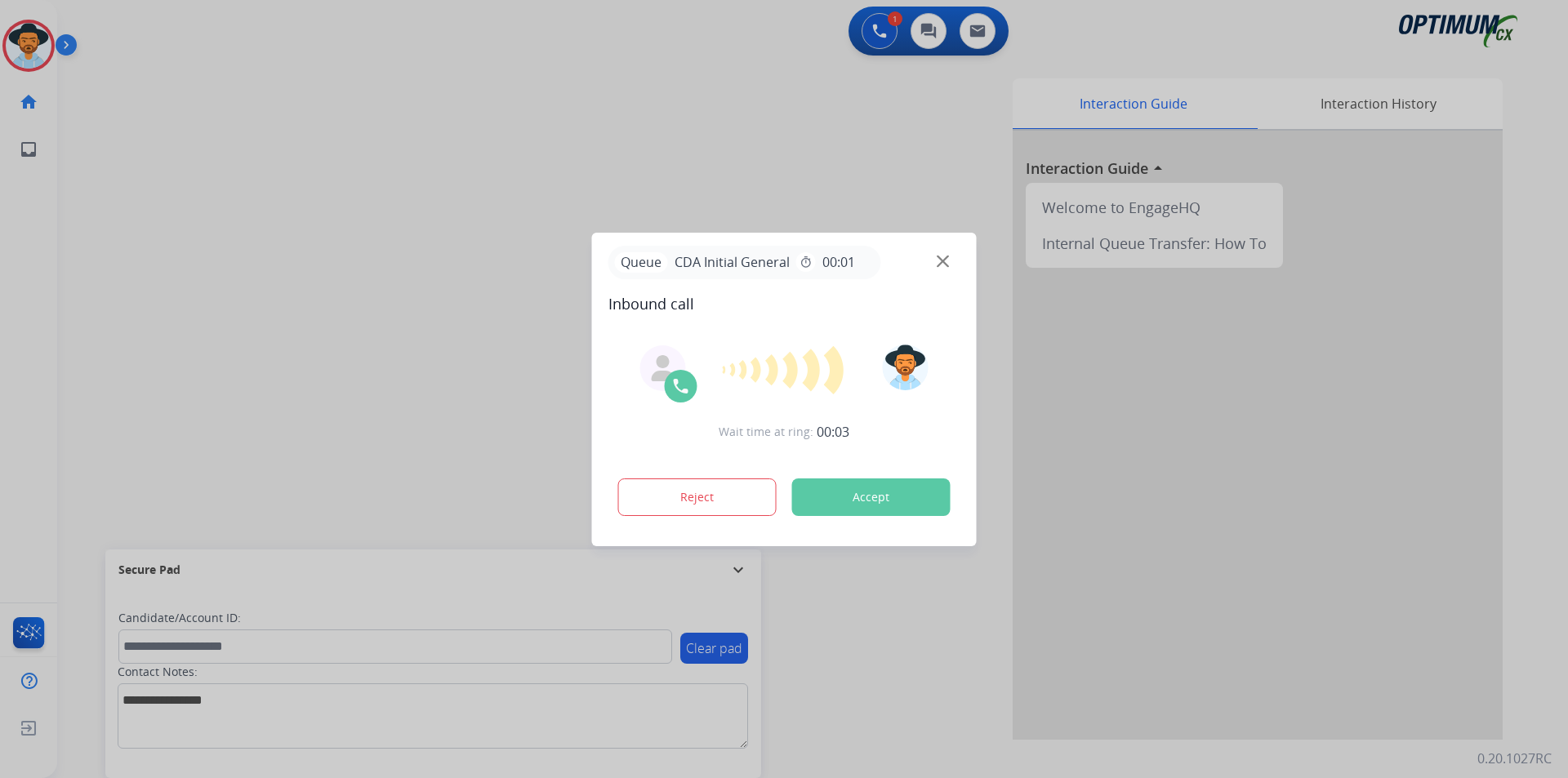
click at [396, 153] on div at bounding box center [784, 389] width 1568 height 778
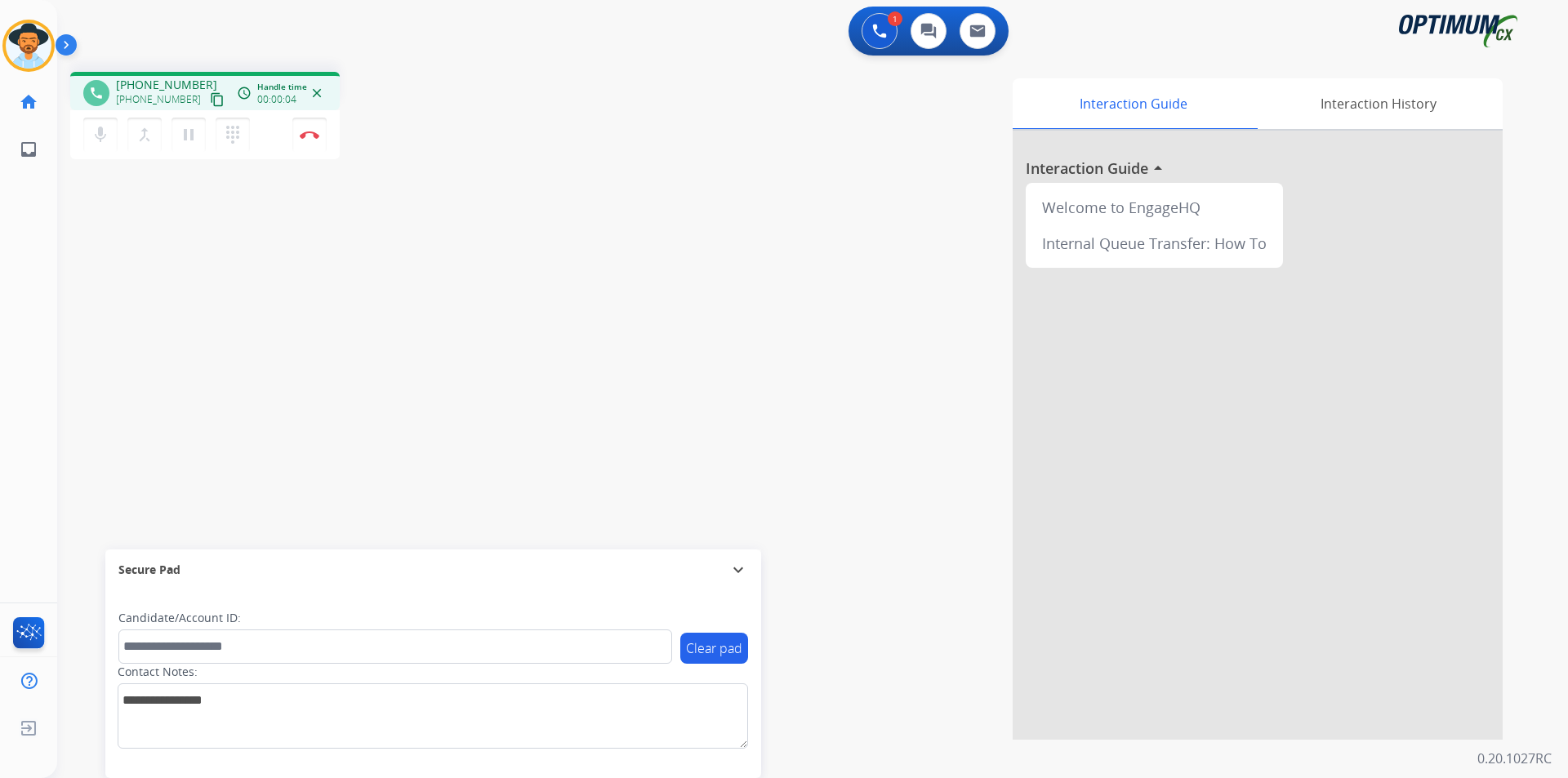
click at [157, 81] on span "+18004999907" at bounding box center [166, 85] width 101 height 16
copy span "18004999907"
click at [138, 84] on span "+18004999907" at bounding box center [166, 85] width 101 height 16
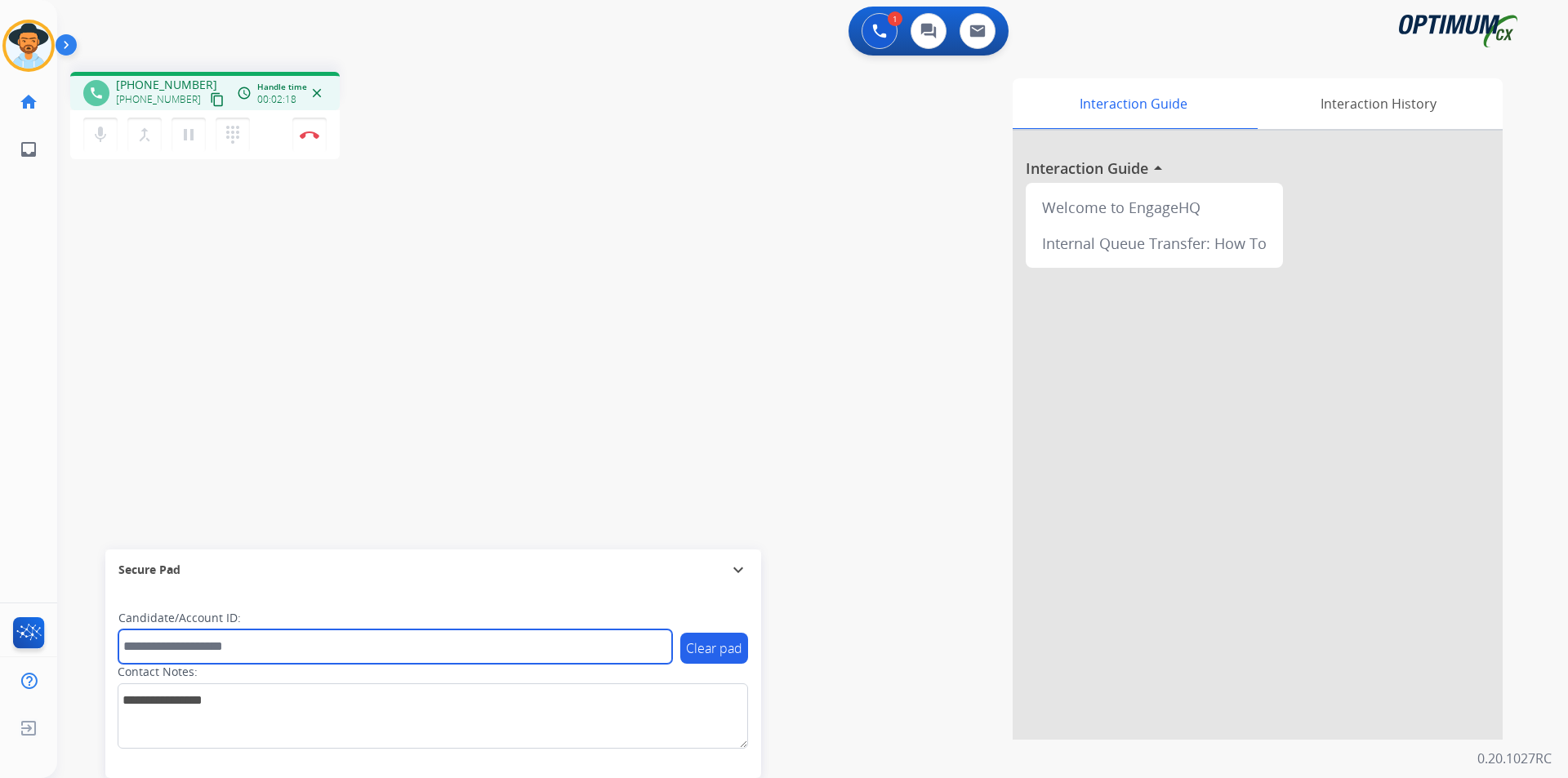
click at [279, 646] on input "text" at bounding box center [395, 646] width 553 height 34
paste input "**********"
type input "**********"
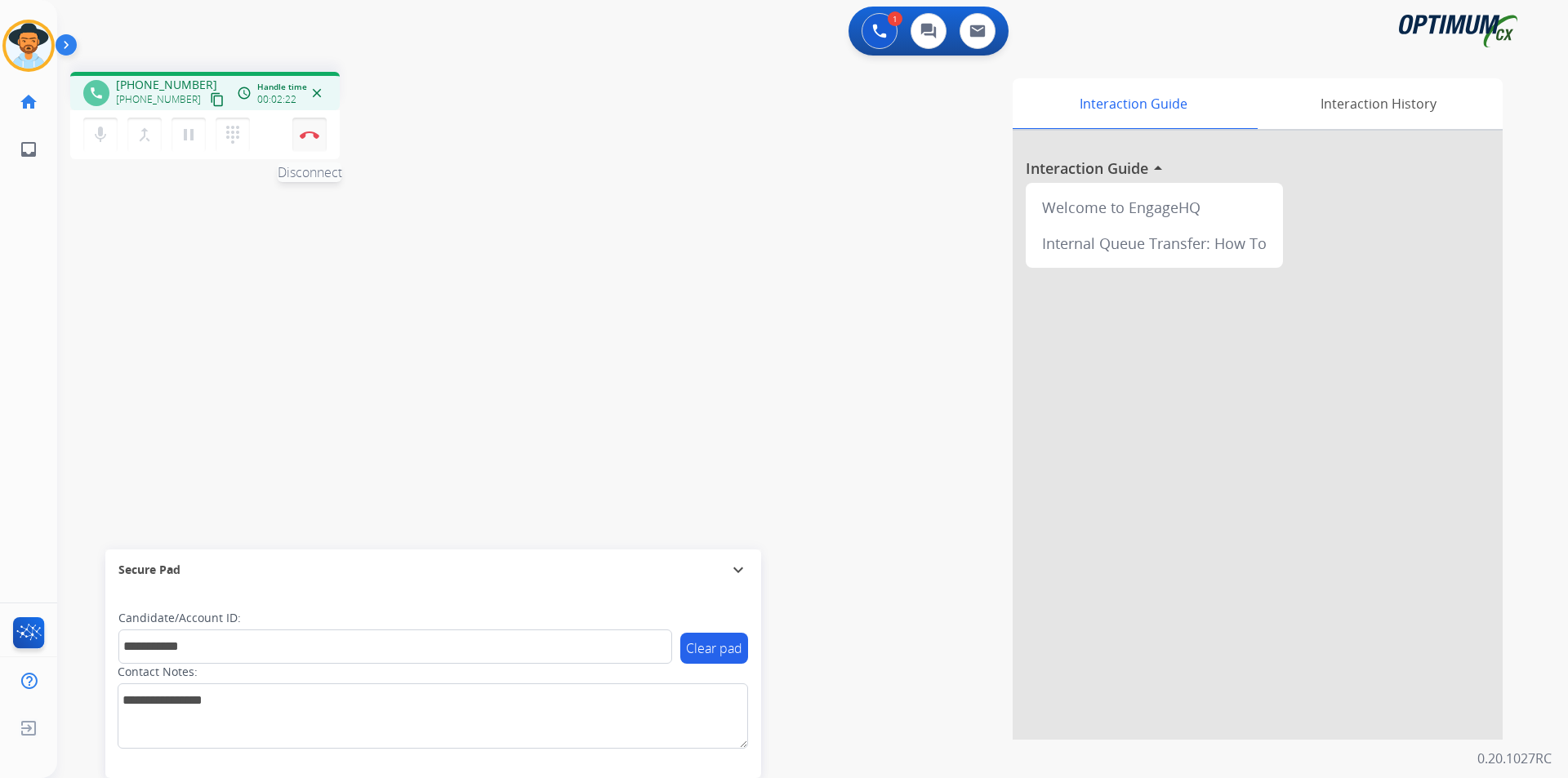
click at [301, 141] on button "Disconnect" at bounding box center [309, 134] width 34 height 34
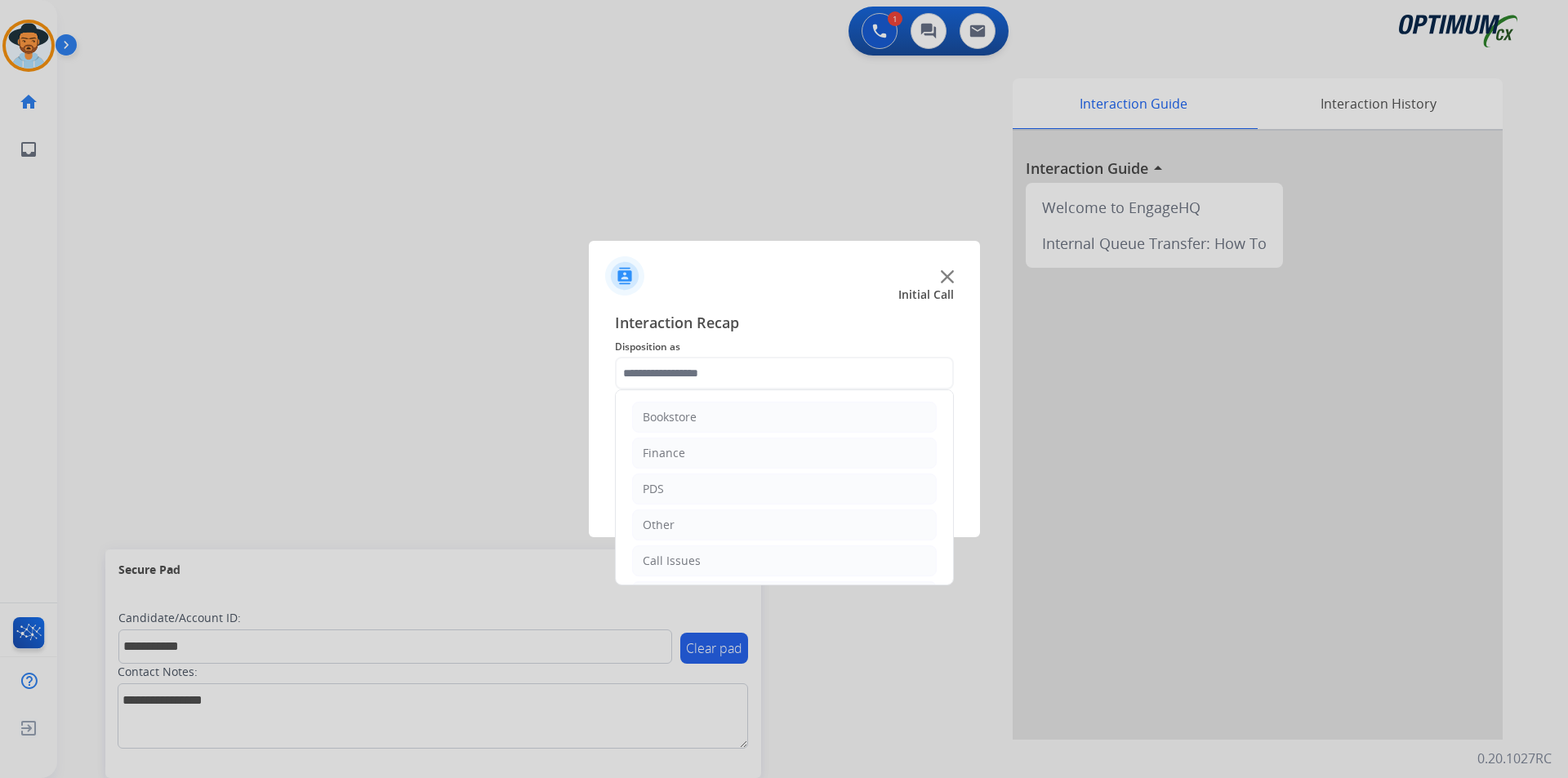
click at [785, 365] on input "text" at bounding box center [784, 373] width 339 height 33
click at [752, 478] on li "Initial Application" at bounding box center [784, 485] width 304 height 31
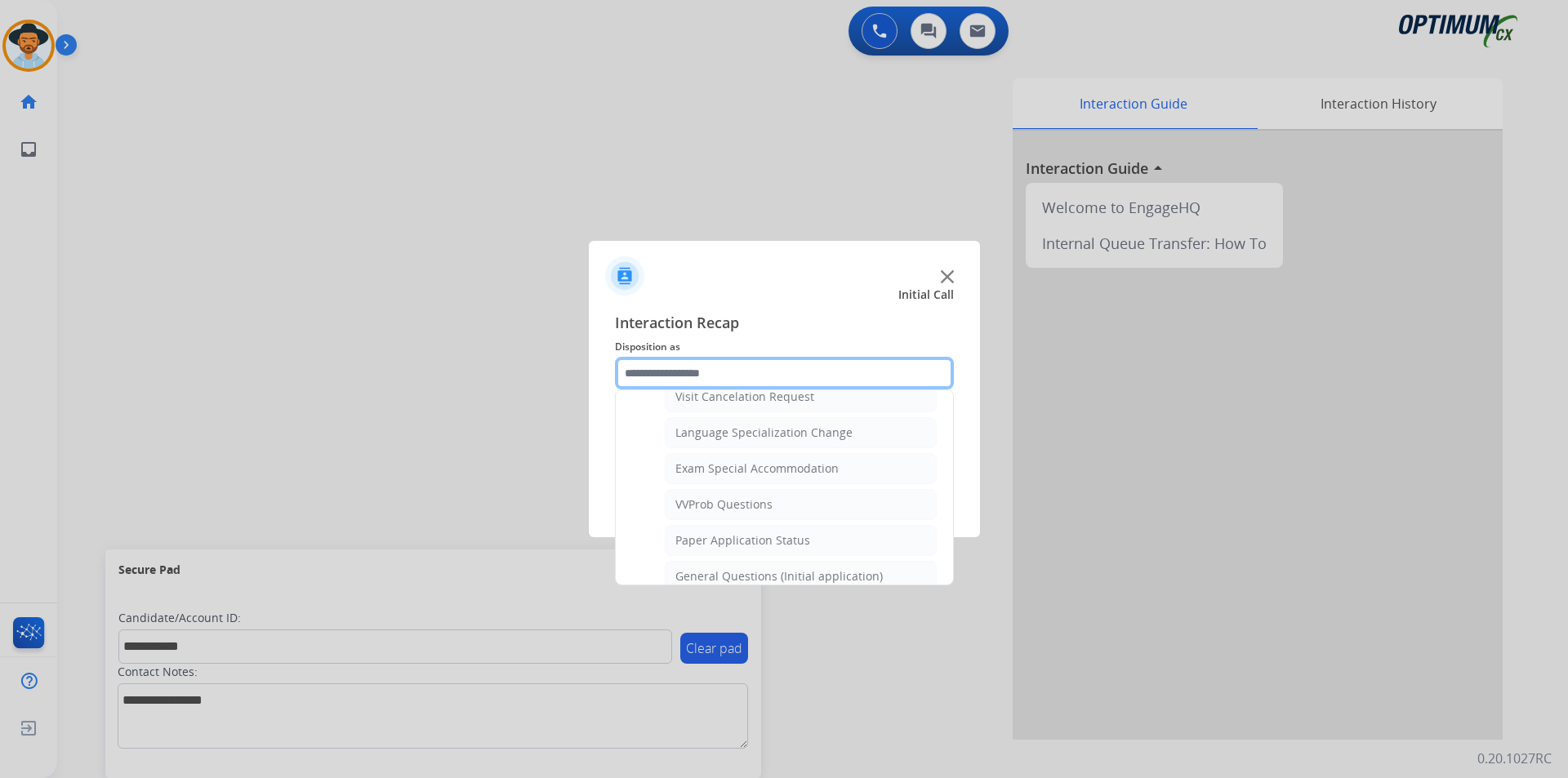
scroll to position [927, 0]
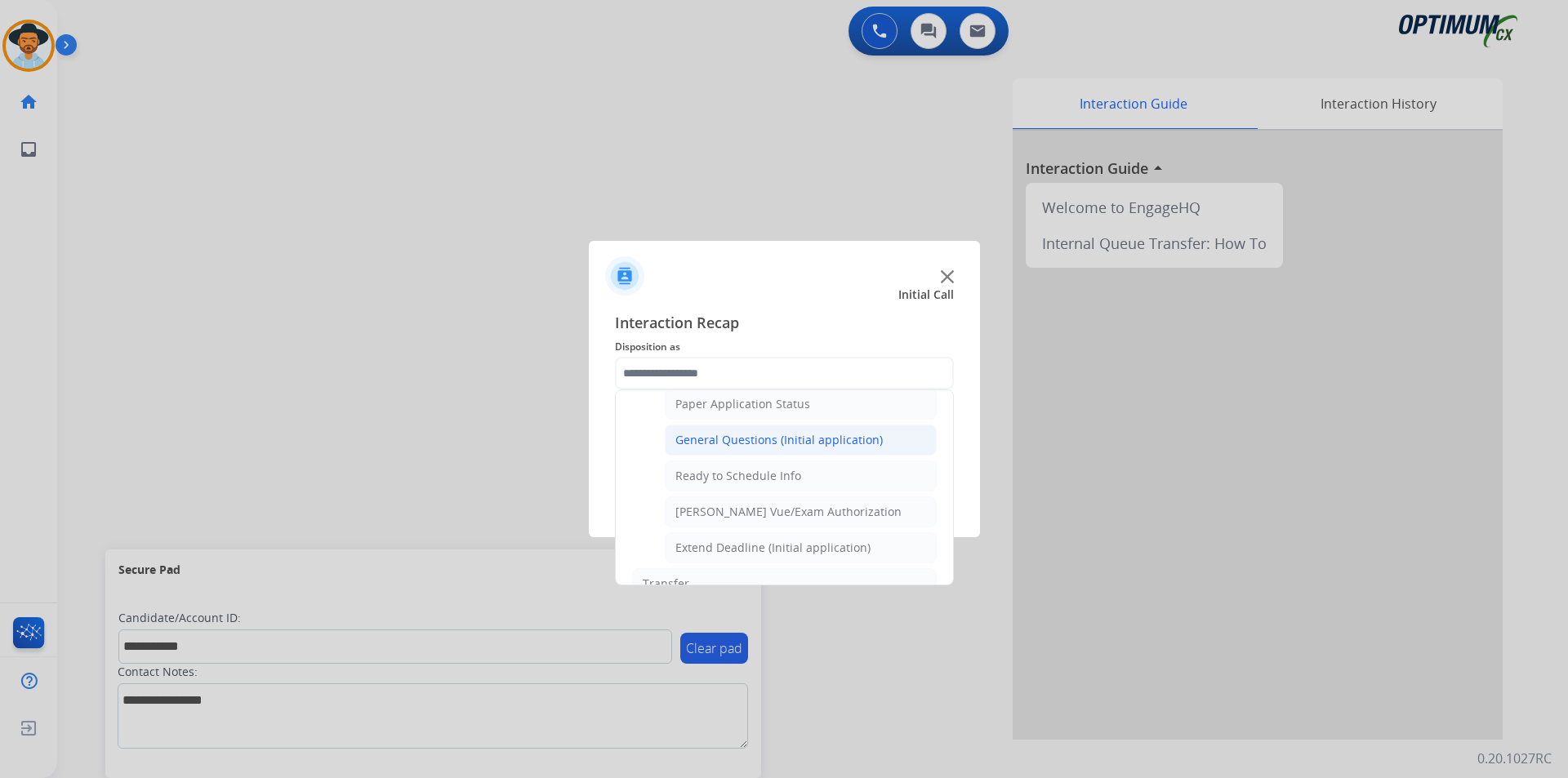
click at [753, 449] on div "General Questions (Initial application)" at bounding box center [778, 439] width 207 height 16
type input "**********"
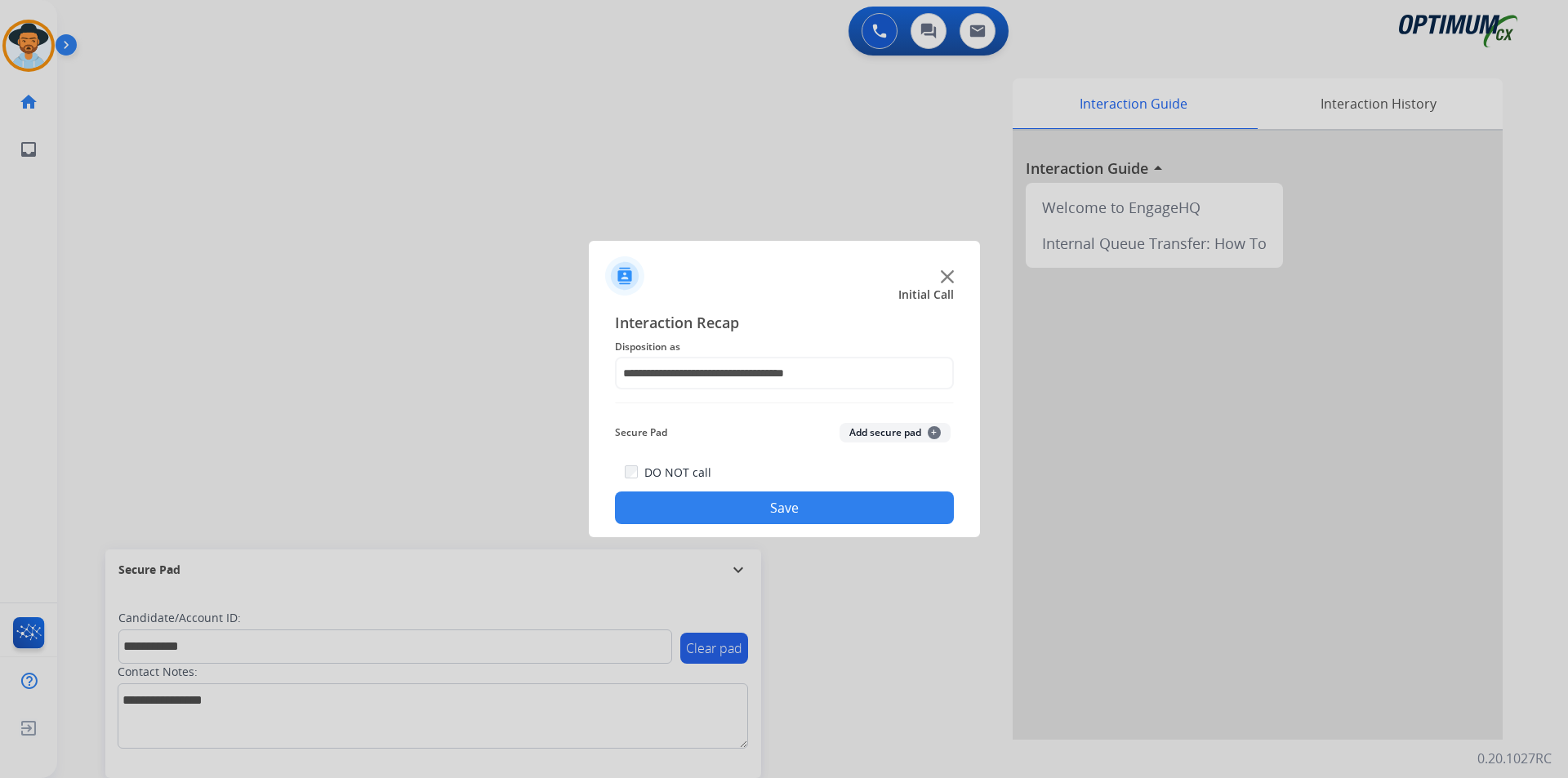
click at [795, 513] on button "Save" at bounding box center [784, 507] width 339 height 33
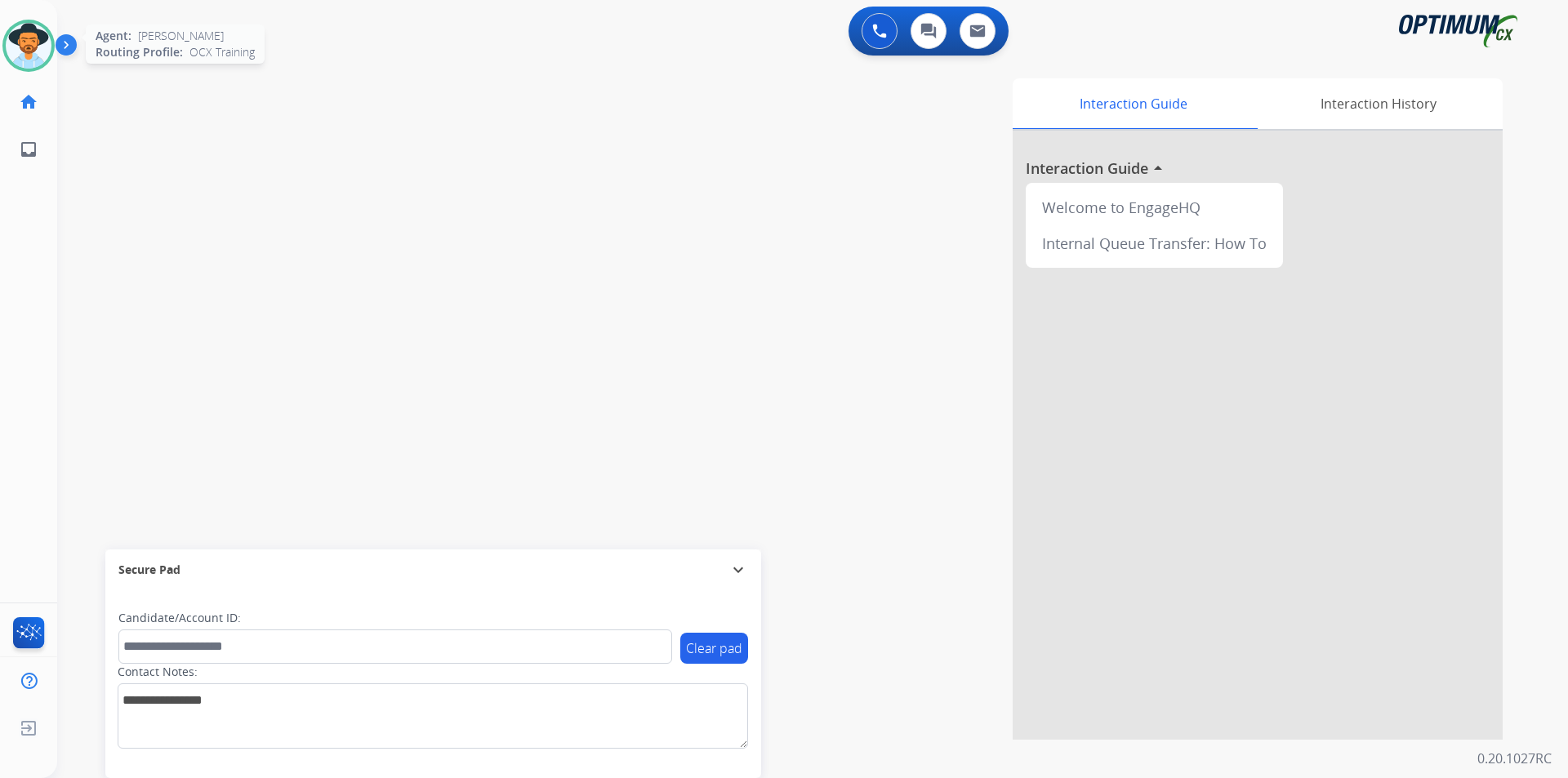
click at [34, 56] on img at bounding box center [29, 45] width 46 height 46
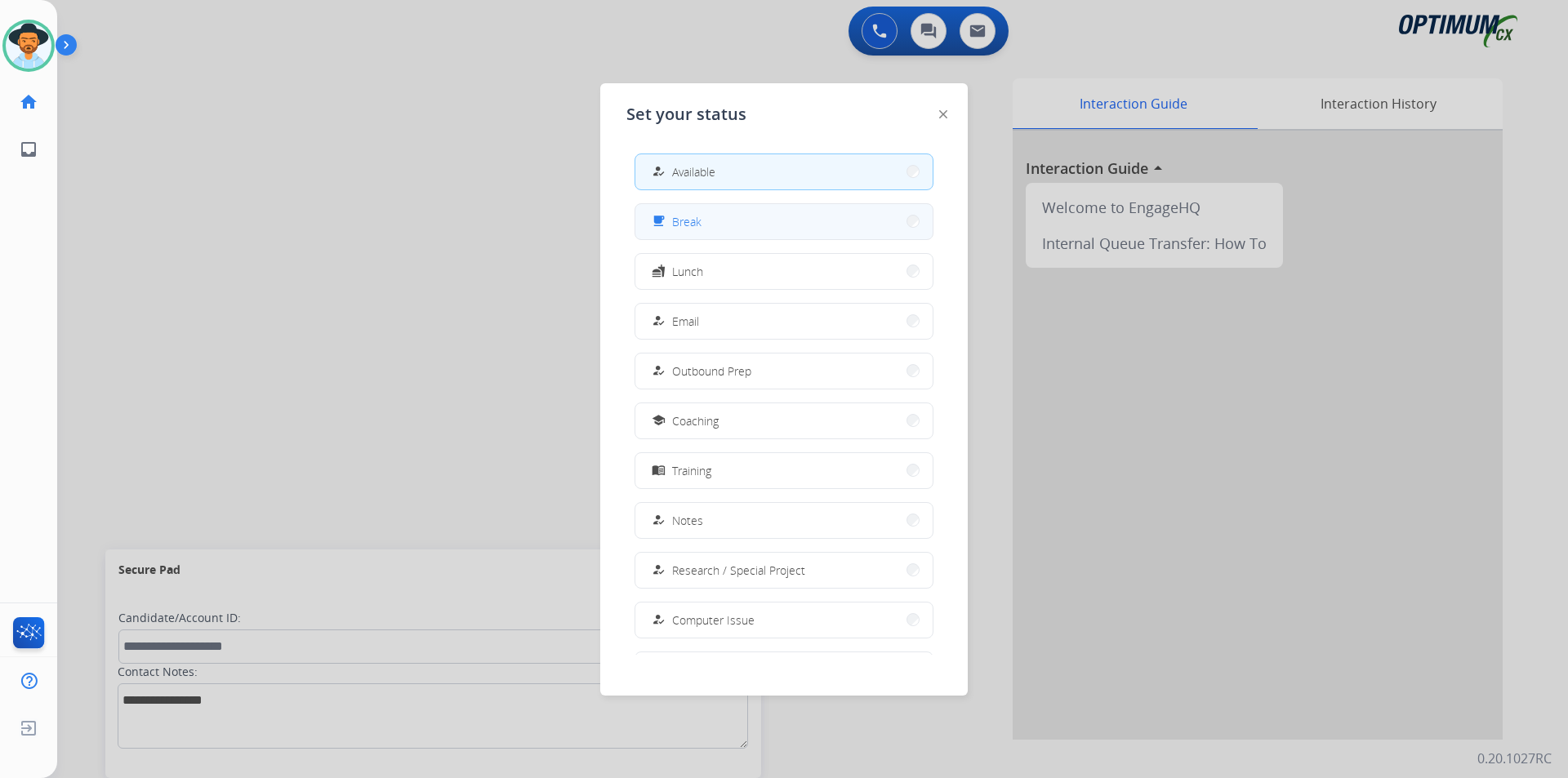
click at [745, 222] on button "free_breakfast Break" at bounding box center [784, 221] width 298 height 35
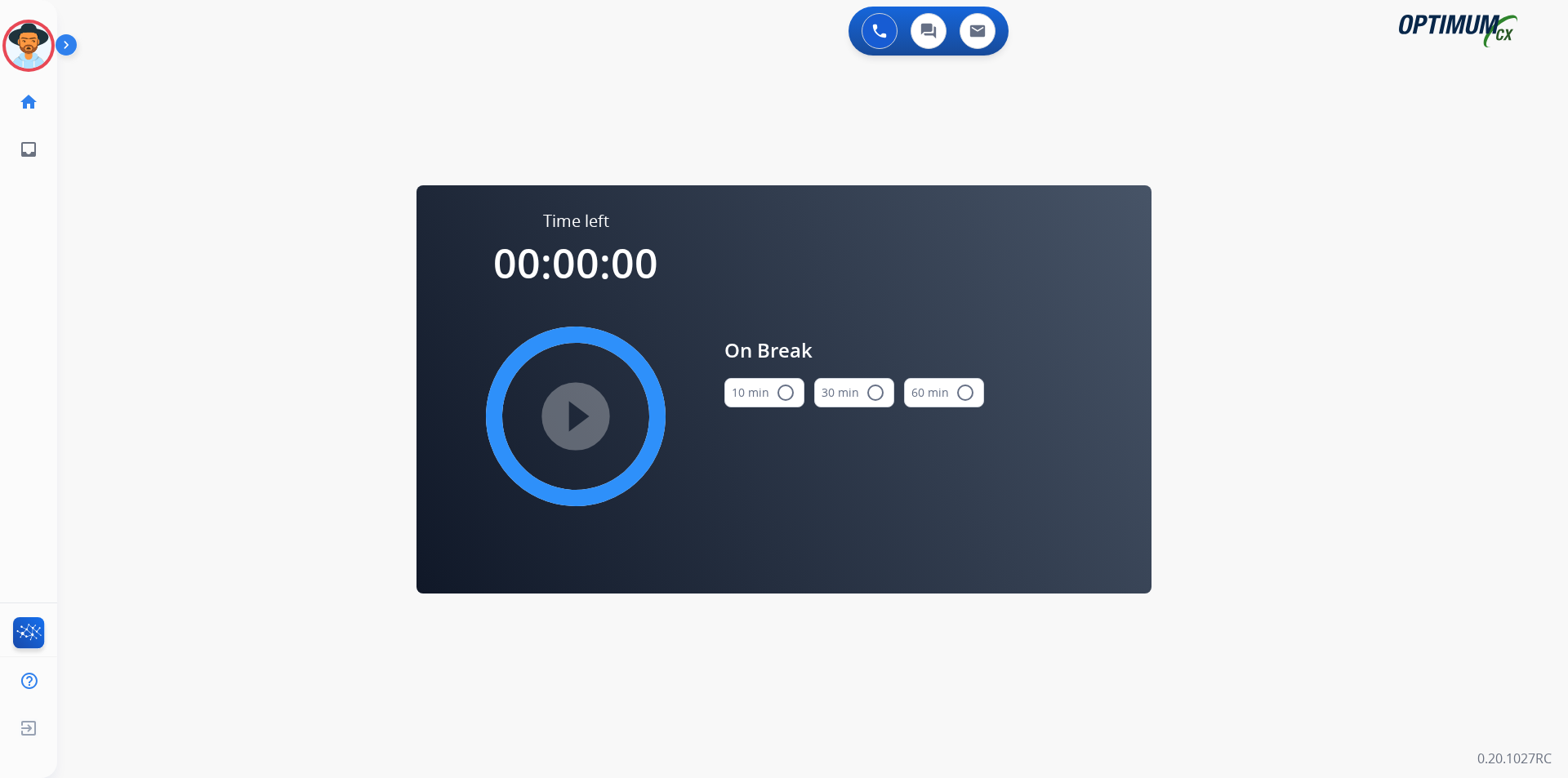
click at [788, 393] on mat-icon "radio_button_unchecked" at bounding box center [785, 392] width 19 height 19
click at [569, 411] on mat-icon "play_circle_filled" at bounding box center [575, 416] width 19 height 19
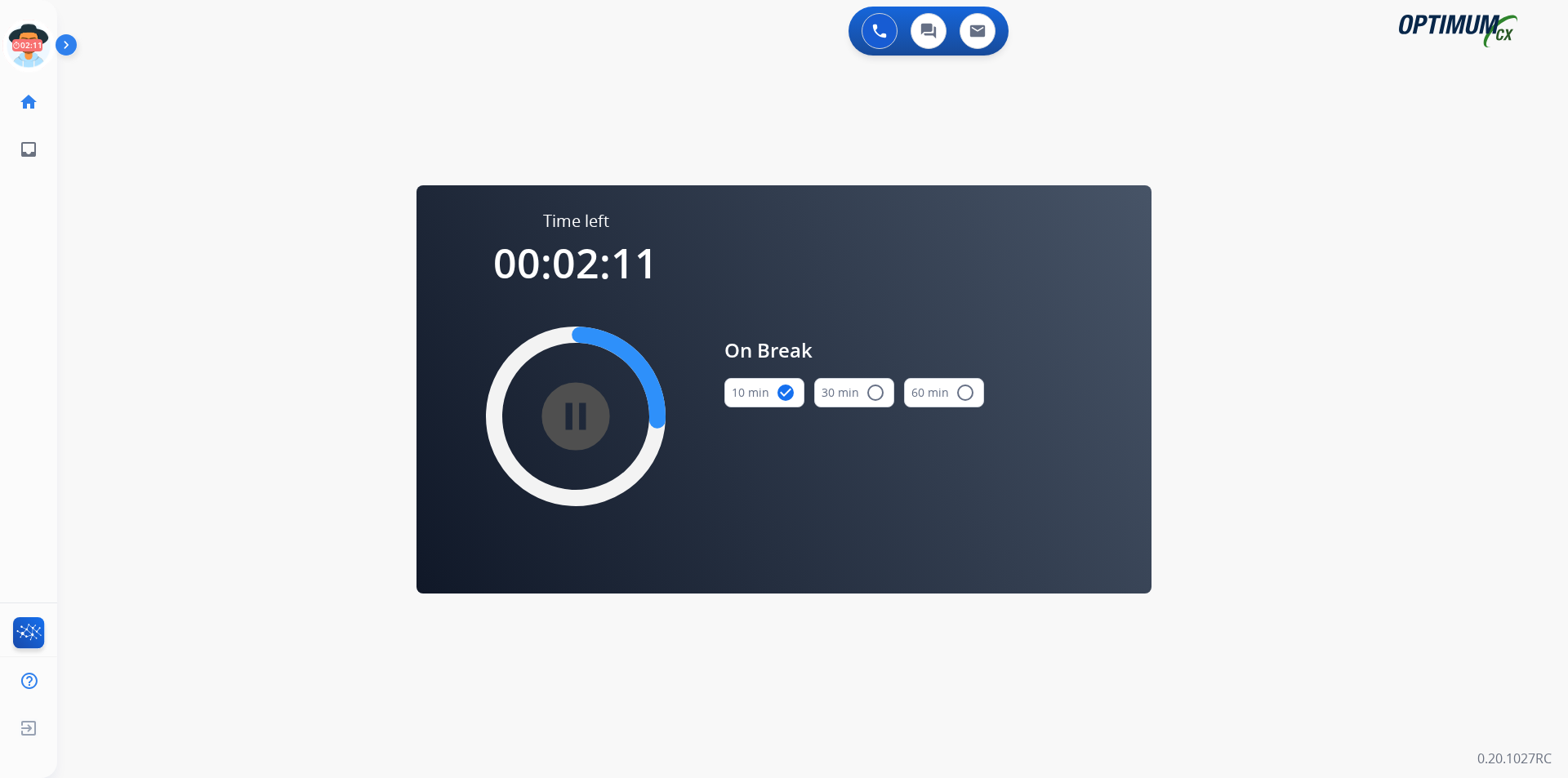
click at [264, 145] on div "0 Voice Interactions 0 Chat Interactions 0 Email Interactions swap_horiz Break …" at bounding box center [813, 389] width 1511 height 778
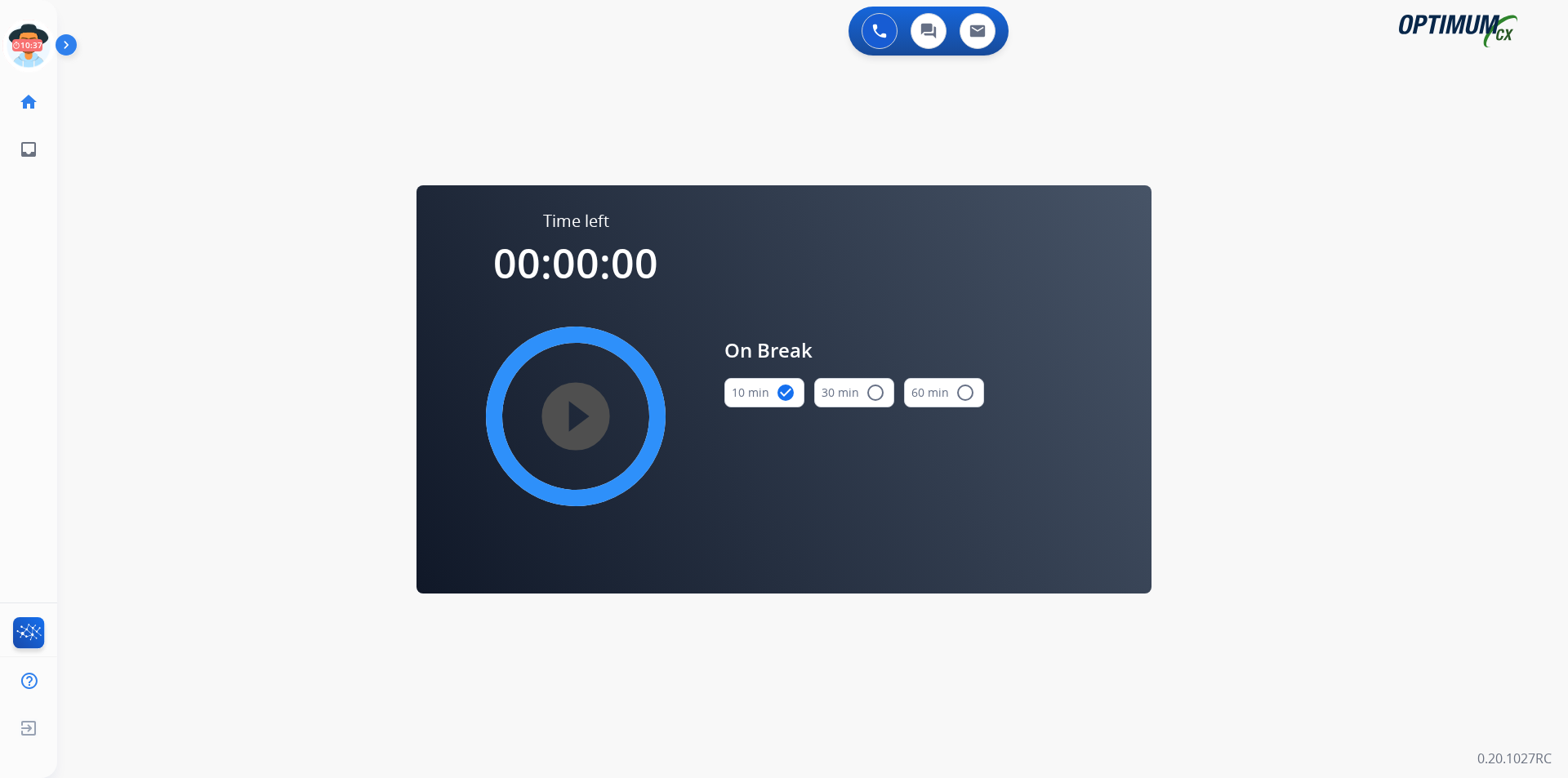
click at [257, 177] on div "0 Voice Interactions 0 Chat Interactions 0 Email Interactions swap_horiz Break …" at bounding box center [813, 389] width 1511 height 778
click at [33, 48] on icon at bounding box center [29, 45] width 53 height 53
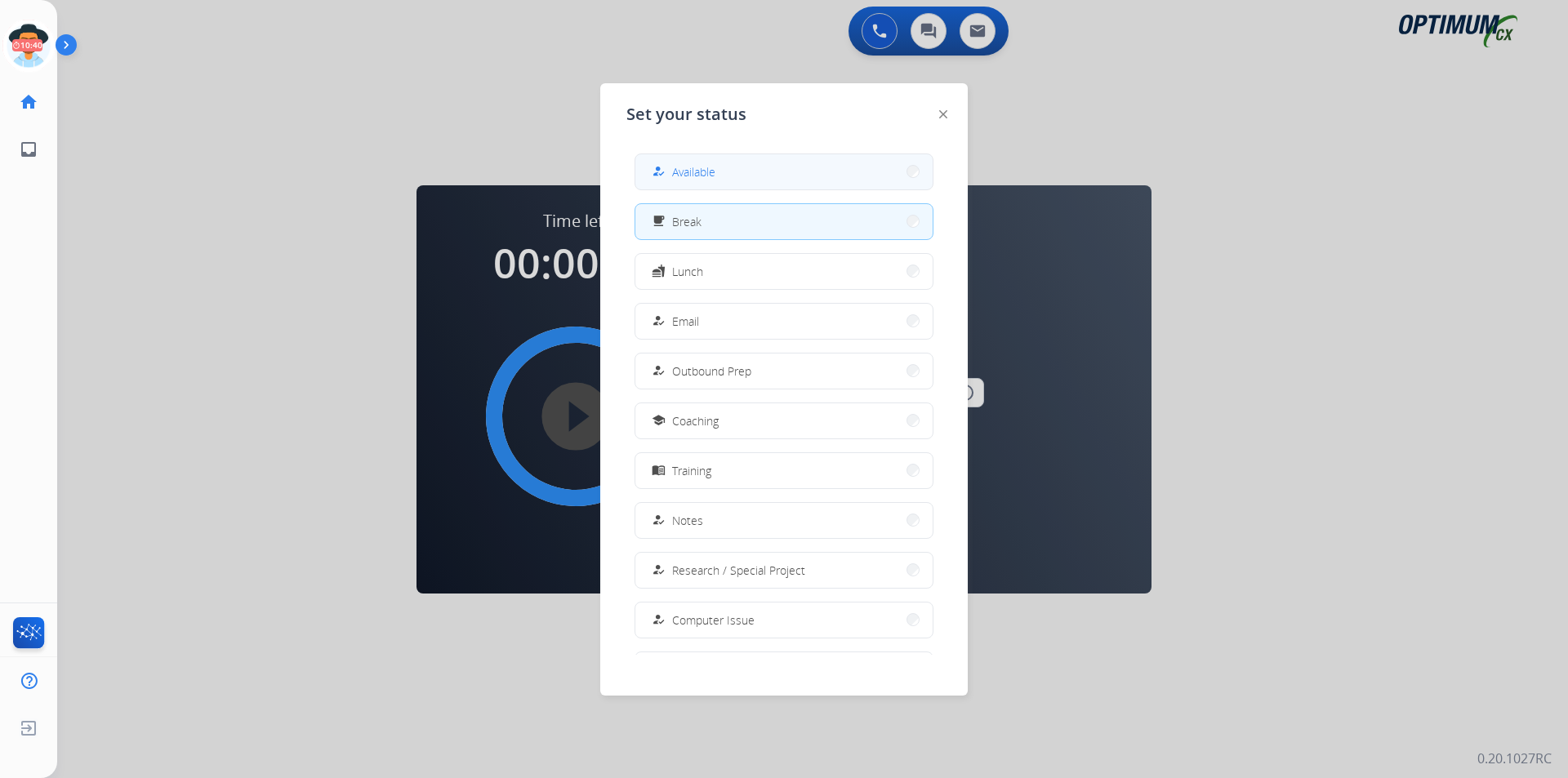
click at [695, 178] on span "Available" at bounding box center [694, 172] width 44 height 17
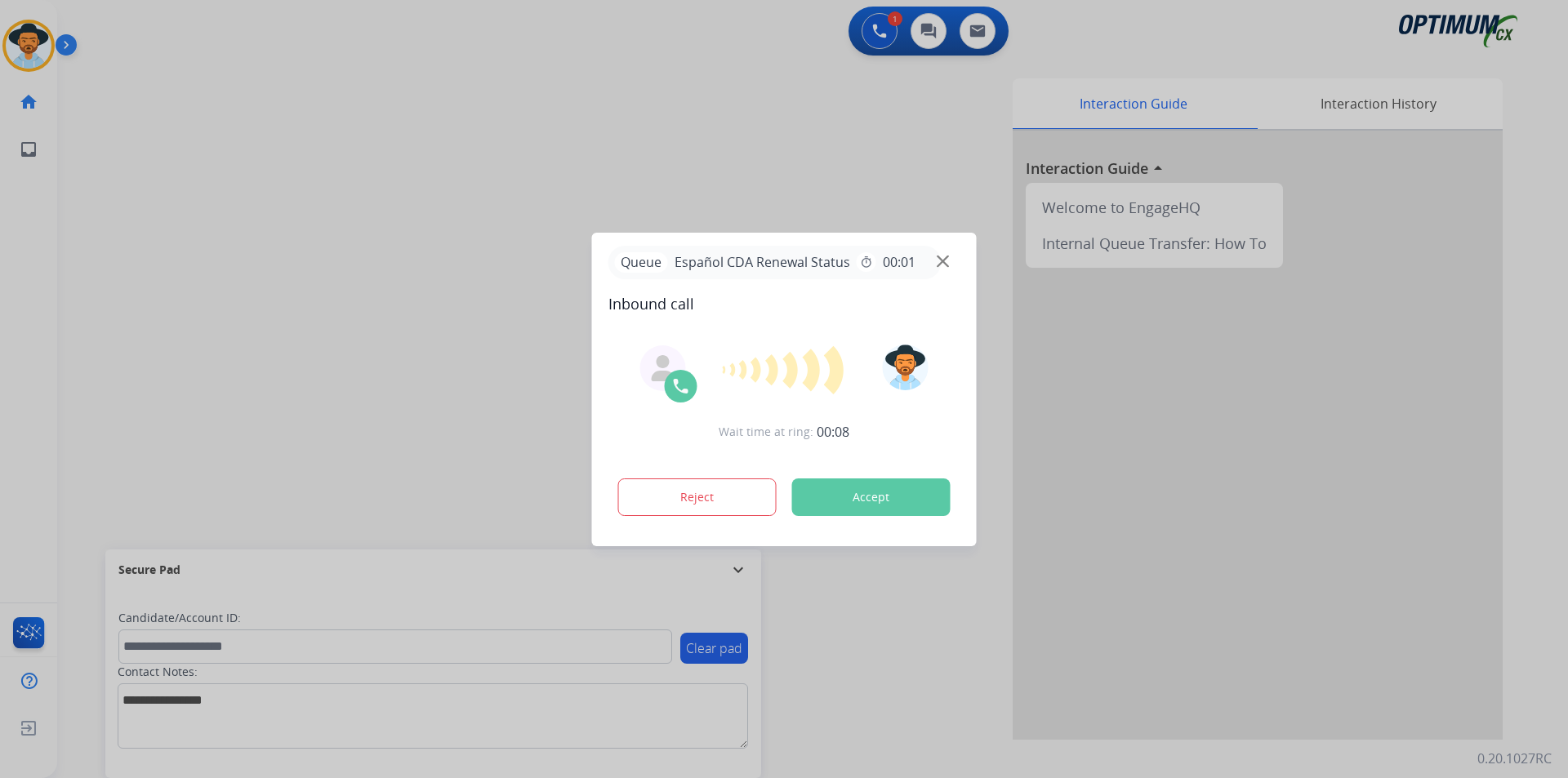
click at [572, 159] on div at bounding box center [784, 389] width 1568 height 778
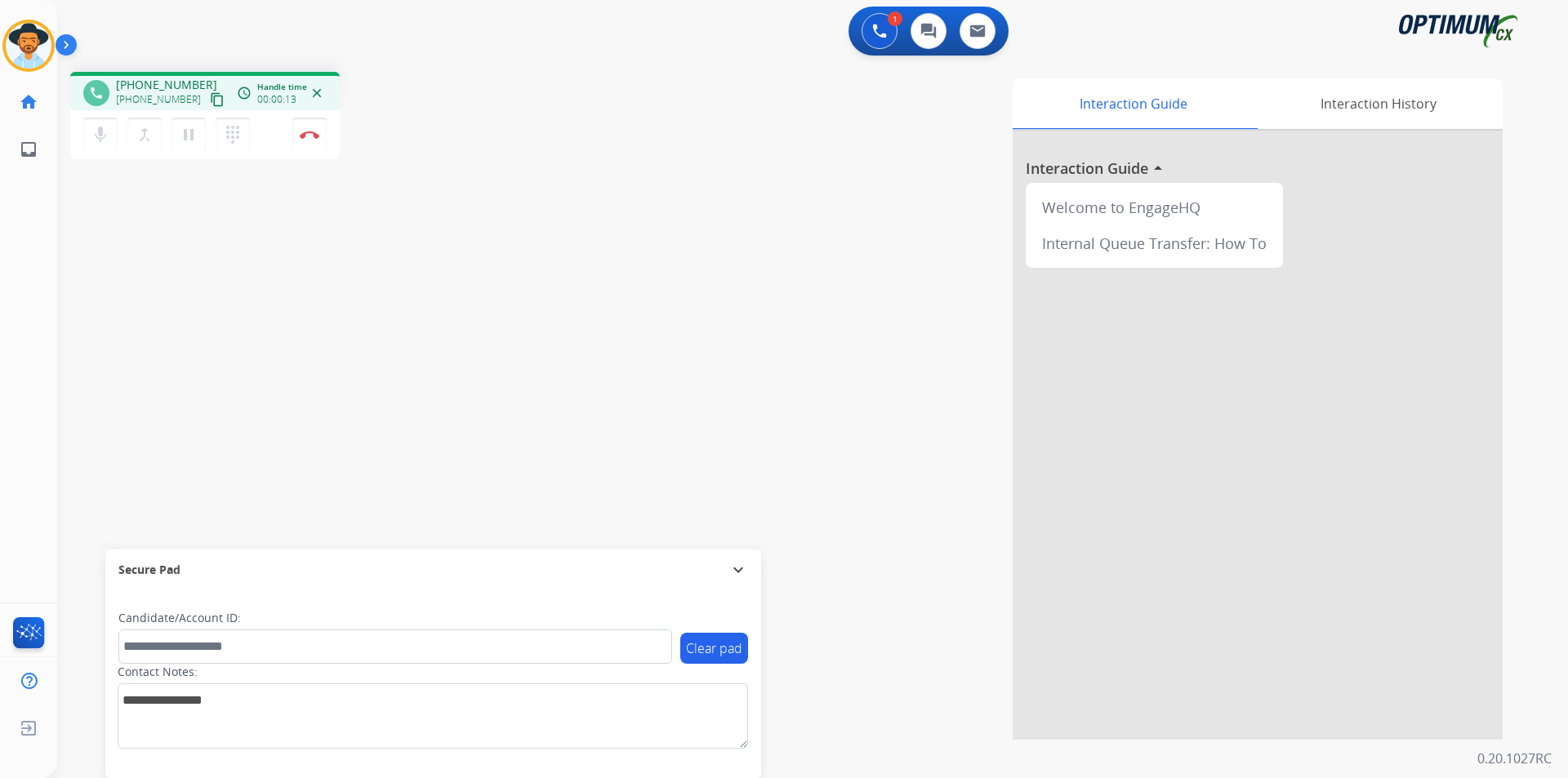
click at [163, 84] on span "+15713738932" at bounding box center [166, 85] width 101 height 16
copy span "15713738932"
click at [153, 76] on div "phone +15713738932 +15713738932 content_copy access_time Call metrics Queue 00:…" at bounding box center [205, 91] width 269 height 39
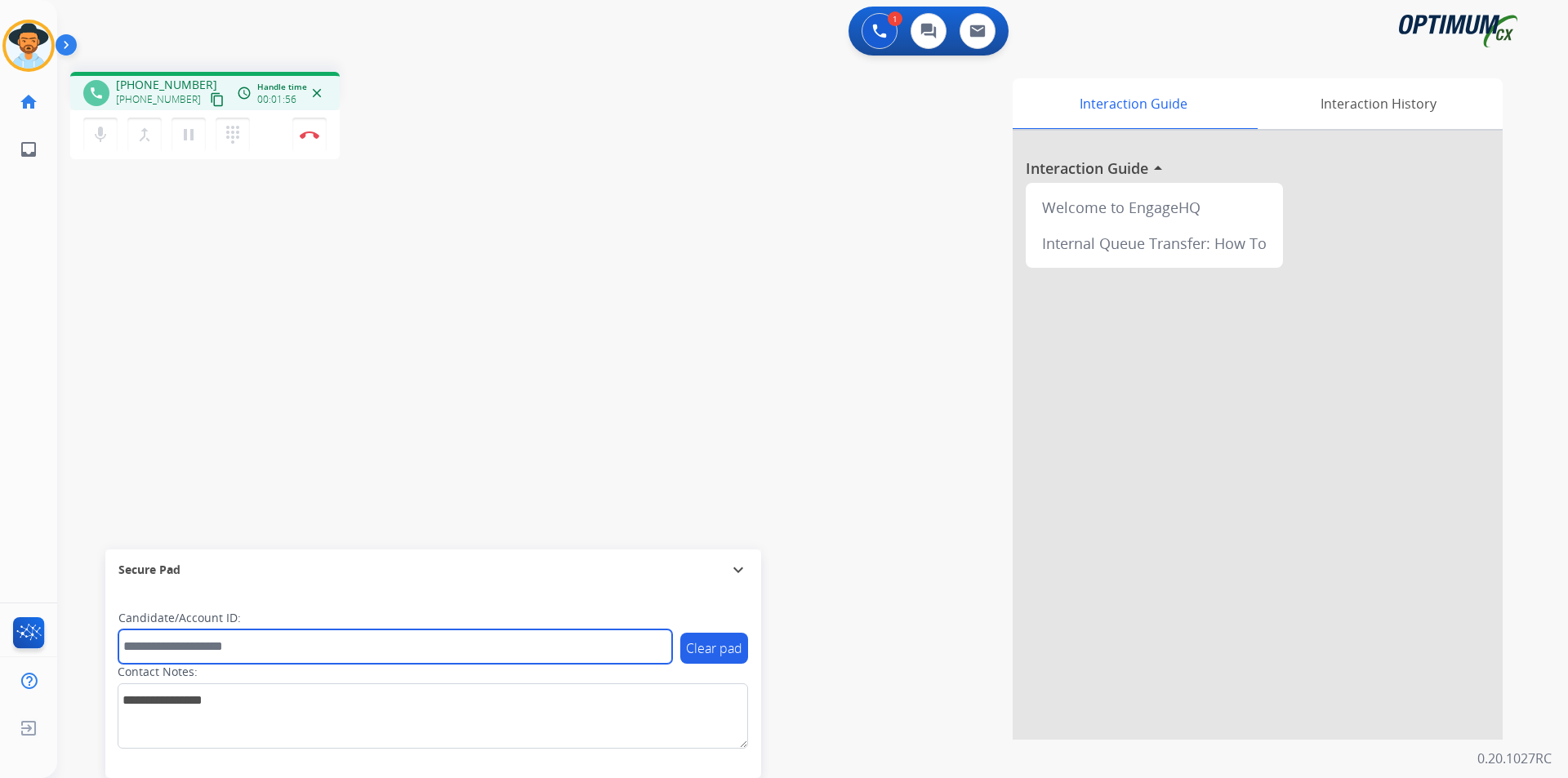
click at [261, 649] on input "text" at bounding box center [395, 646] width 553 height 34
paste input "**********"
click at [132, 644] on input "**********" at bounding box center [395, 646] width 553 height 34
type input "**********"
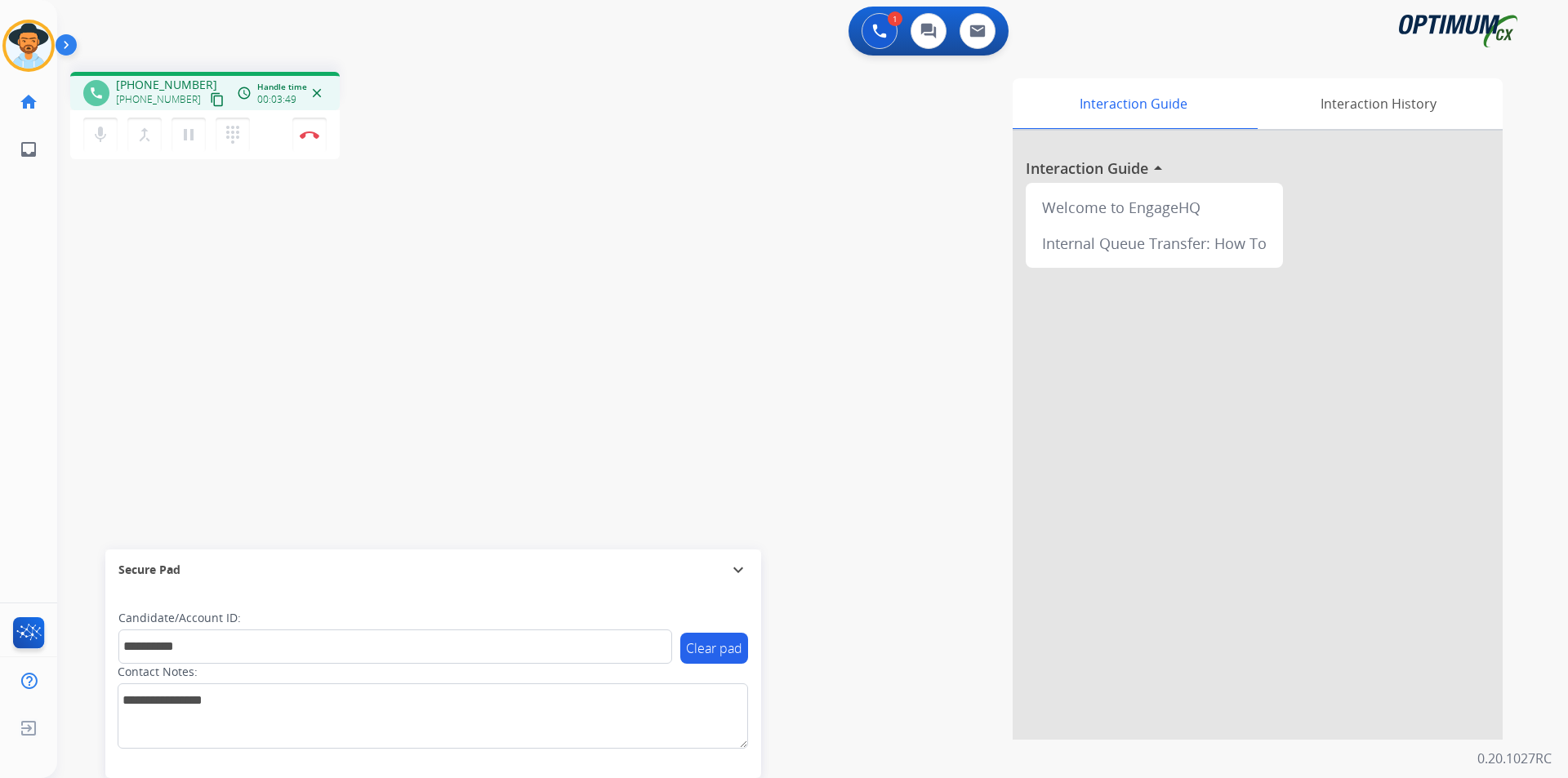
click at [180, 82] on span "+15713738932" at bounding box center [166, 85] width 101 height 16
copy span "15713738932"
click at [312, 137] on img at bounding box center [309, 135] width 19 height 8
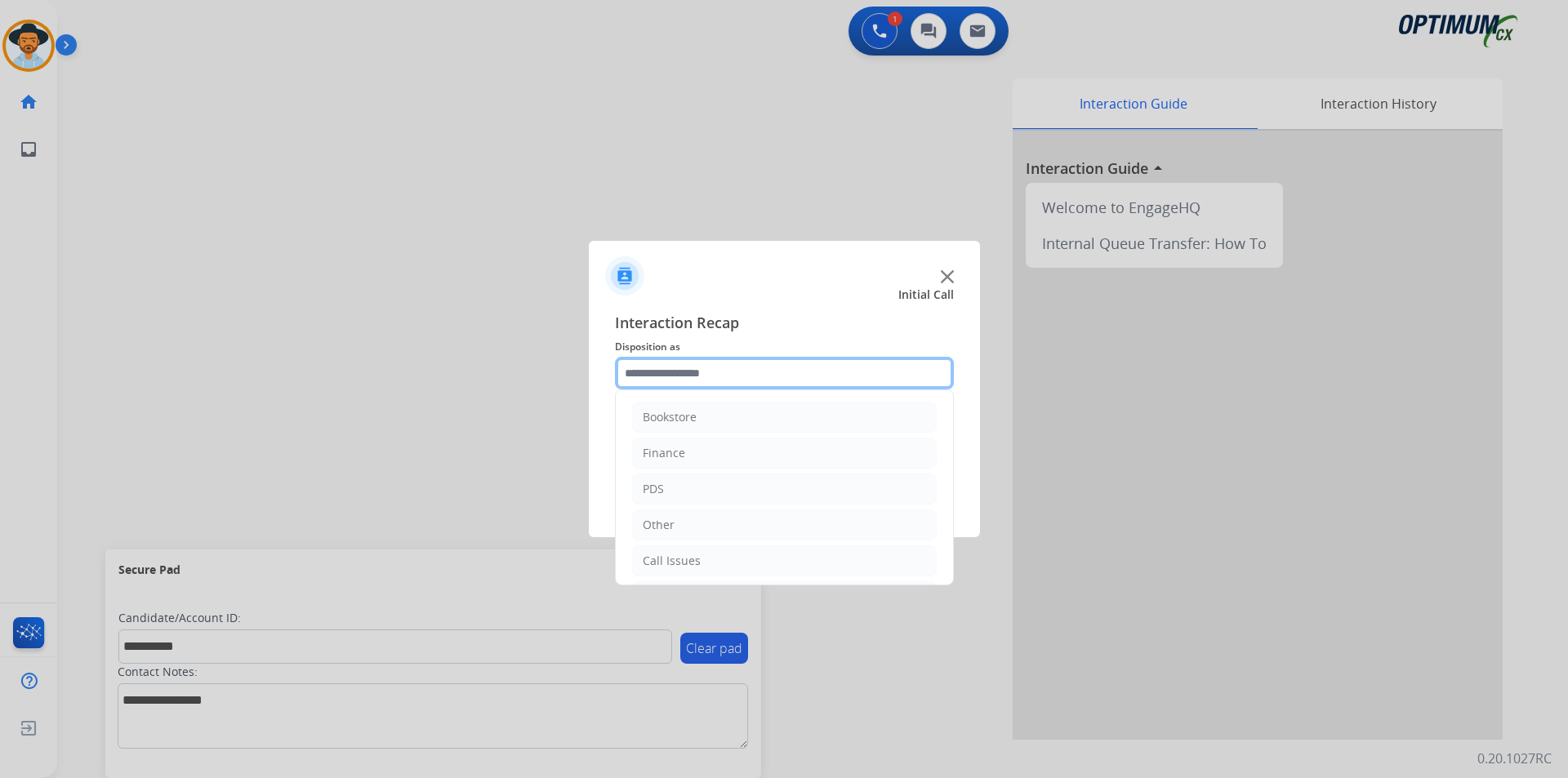
click at [818, 373] on input "text" at bounding box center [784, 373] width 339 height 33
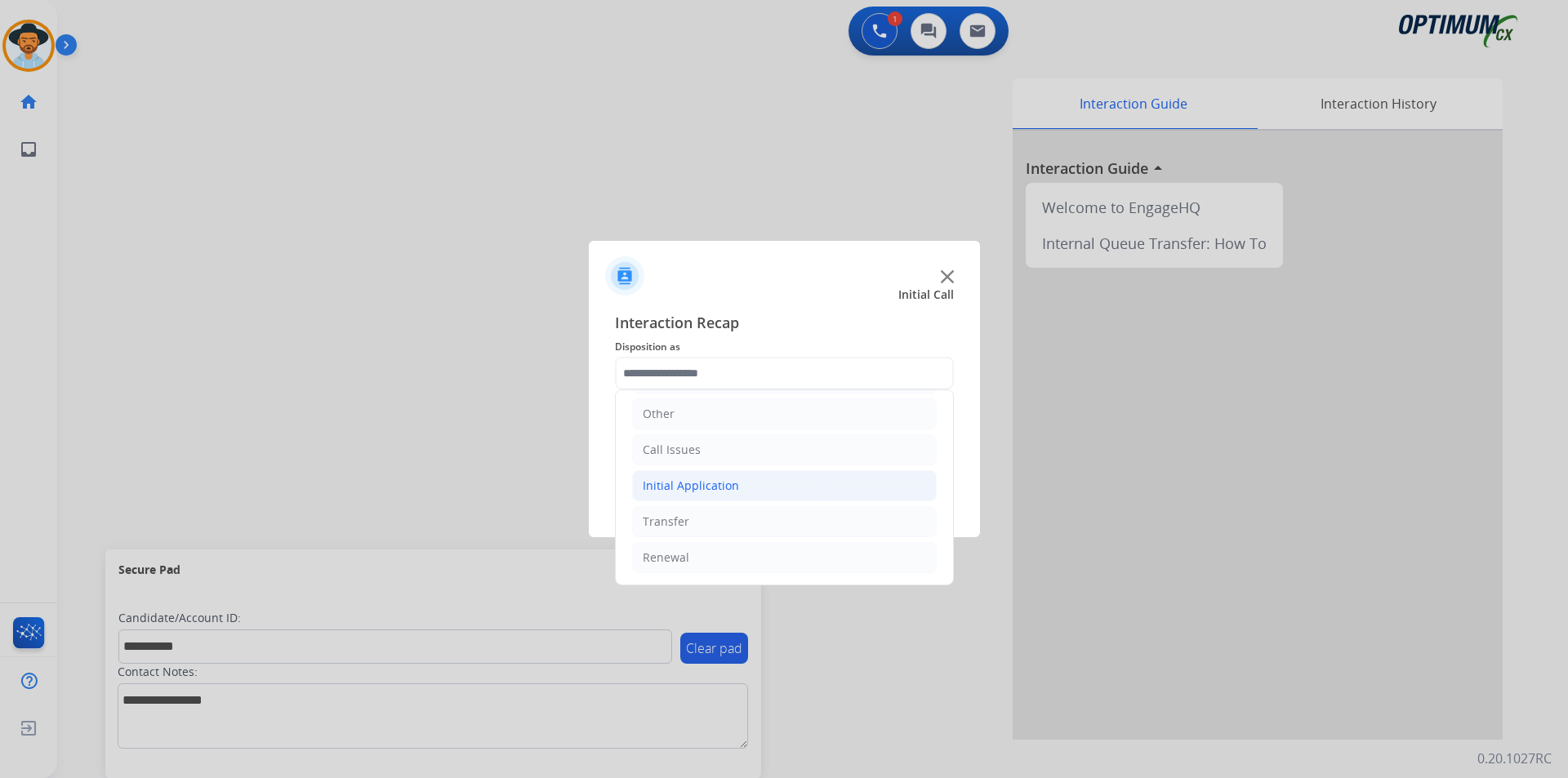
click at [728, 490] on div "Initial Application" at bounding box center [690, 485] width 96 height 16
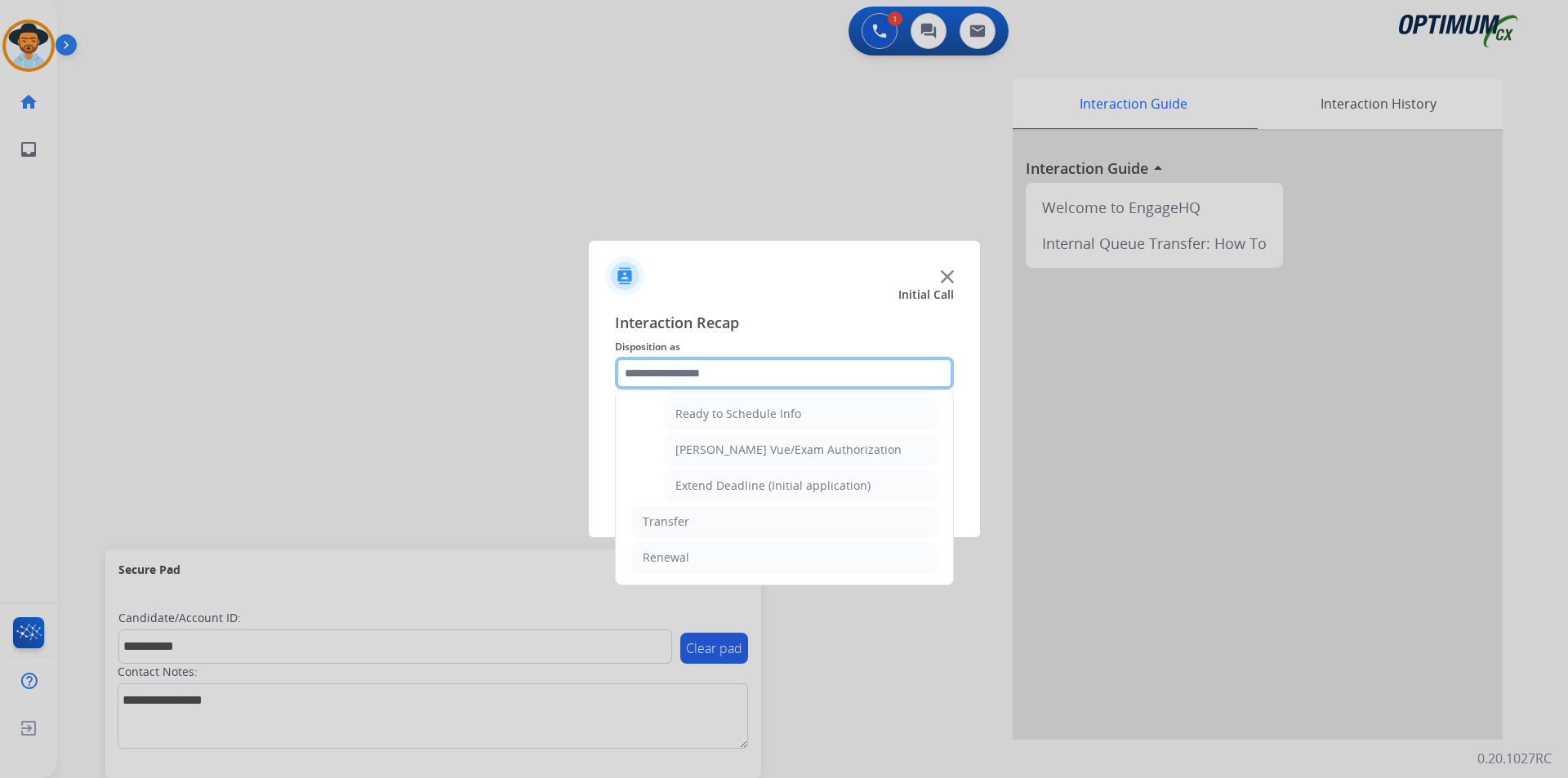
scroll to position [869, 0]
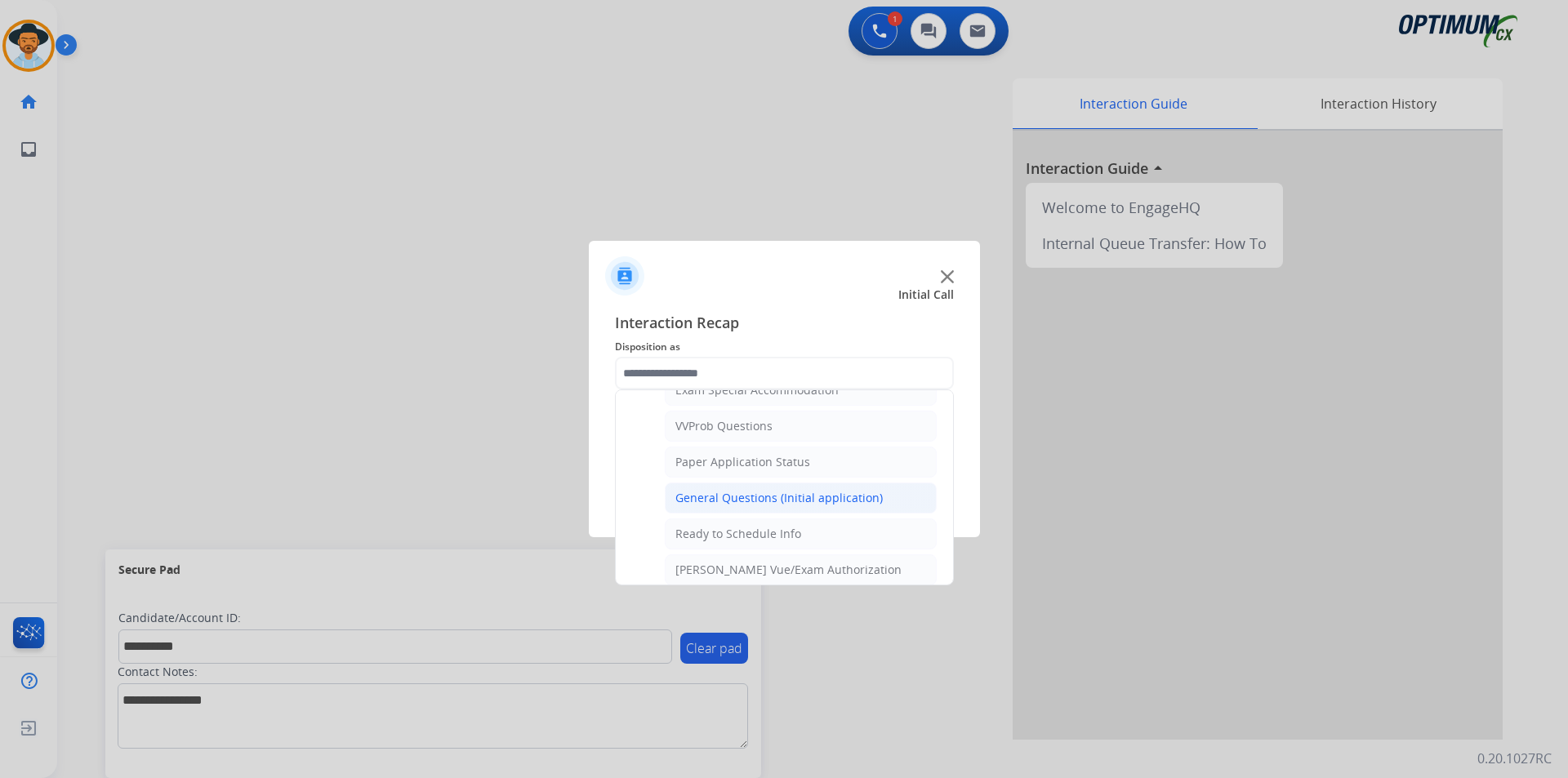
click at [759, 506] on li "General Questions (Initial application)" at bounding box center [801, 498] width 272 height 31
type input "**********"
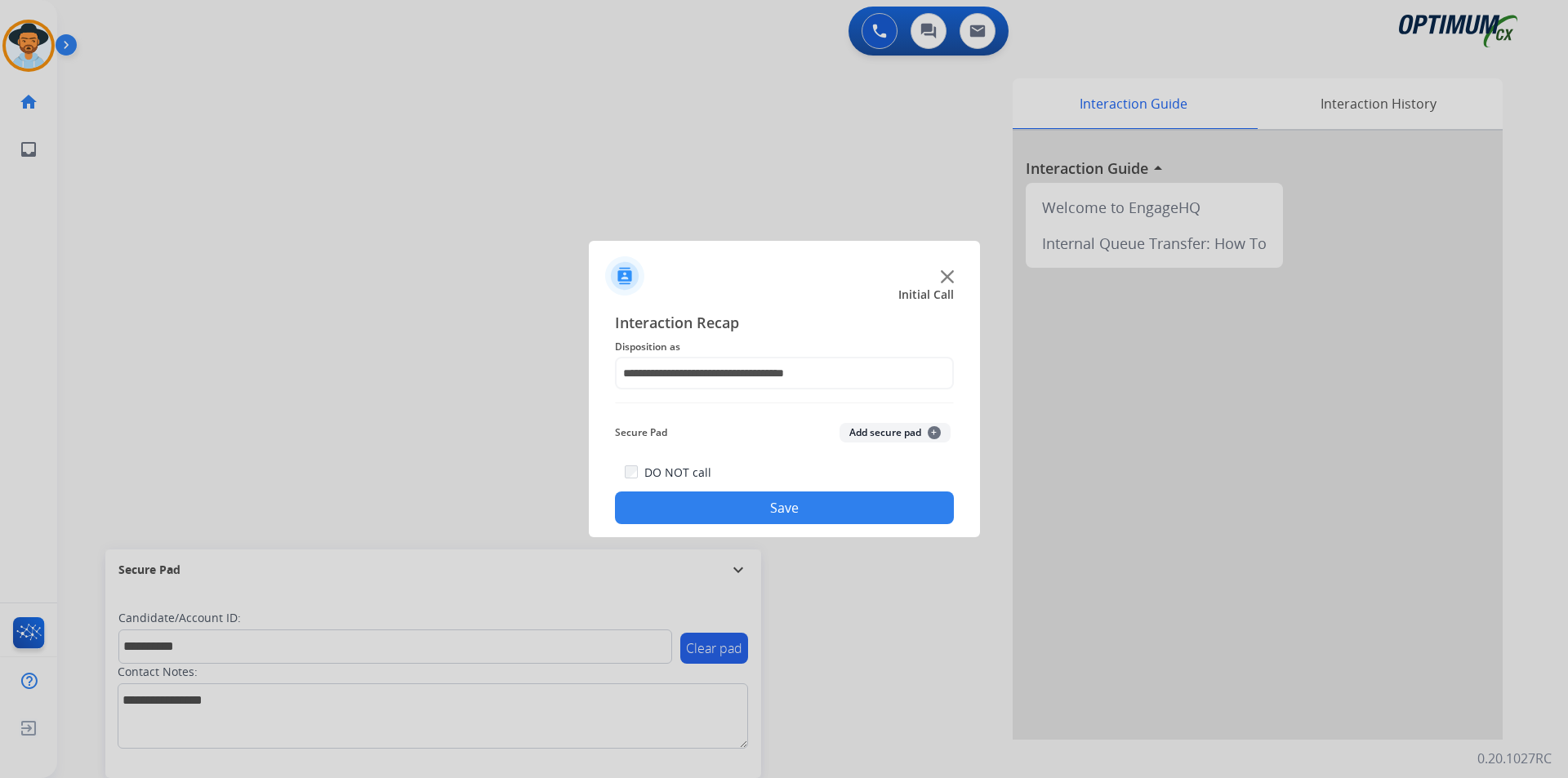
click at [739, 510] on button "Save" at bounding box center [784, 507] width 339 height 33
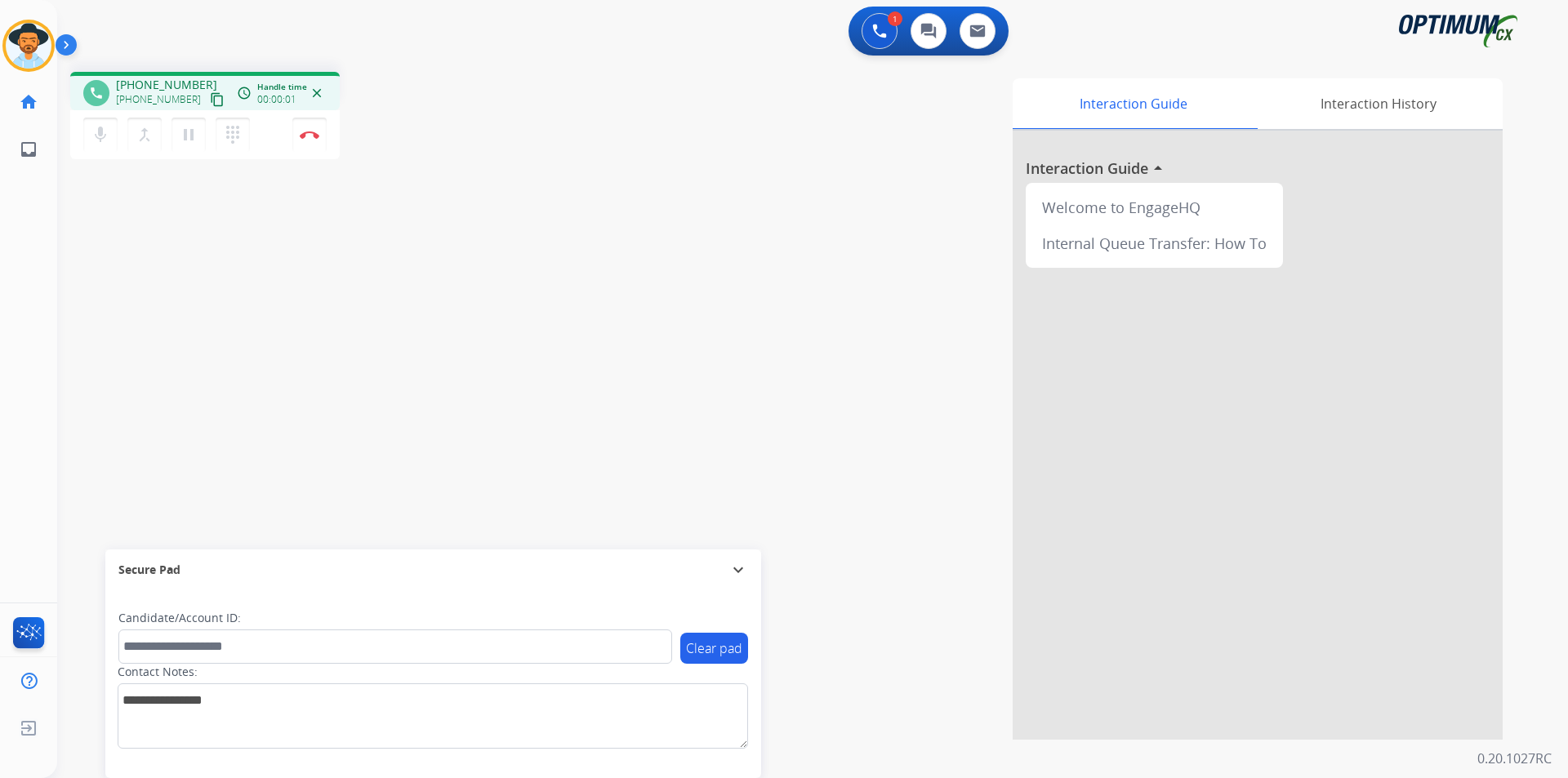
click at [641, 151] on div "Interaction Guide Interaction History Interaction Guide arrow_drop_up Welcome t…" at bounding box center [1021, 408] width 962 height 661
click at [160, 78] on span "+14696903368" at bounding box center [166, 85] width 101 height 16
copy span "14696903368"
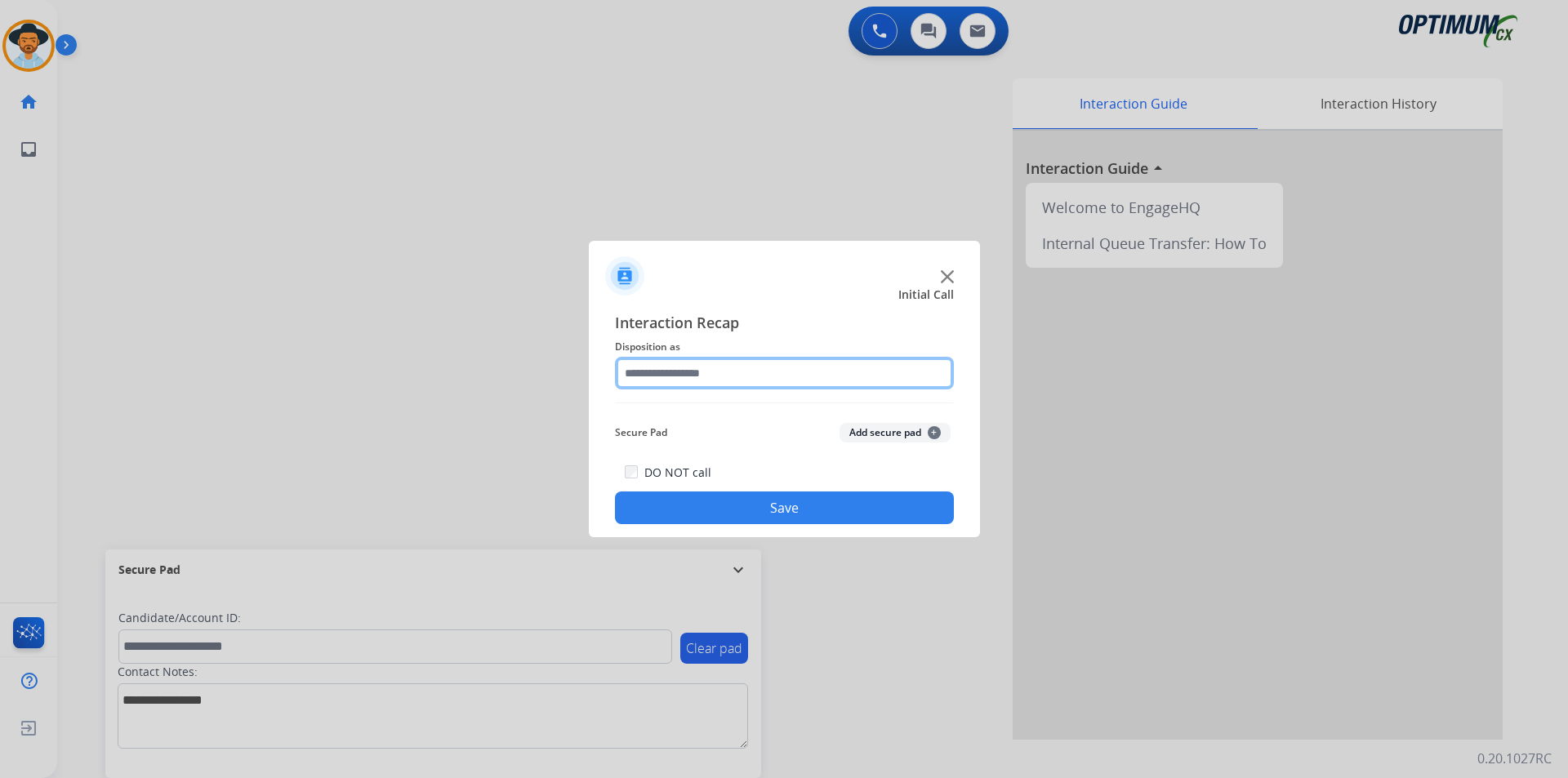
click at [677, 366] on input "text" at bounding box center [784, 373] width 339 height 33
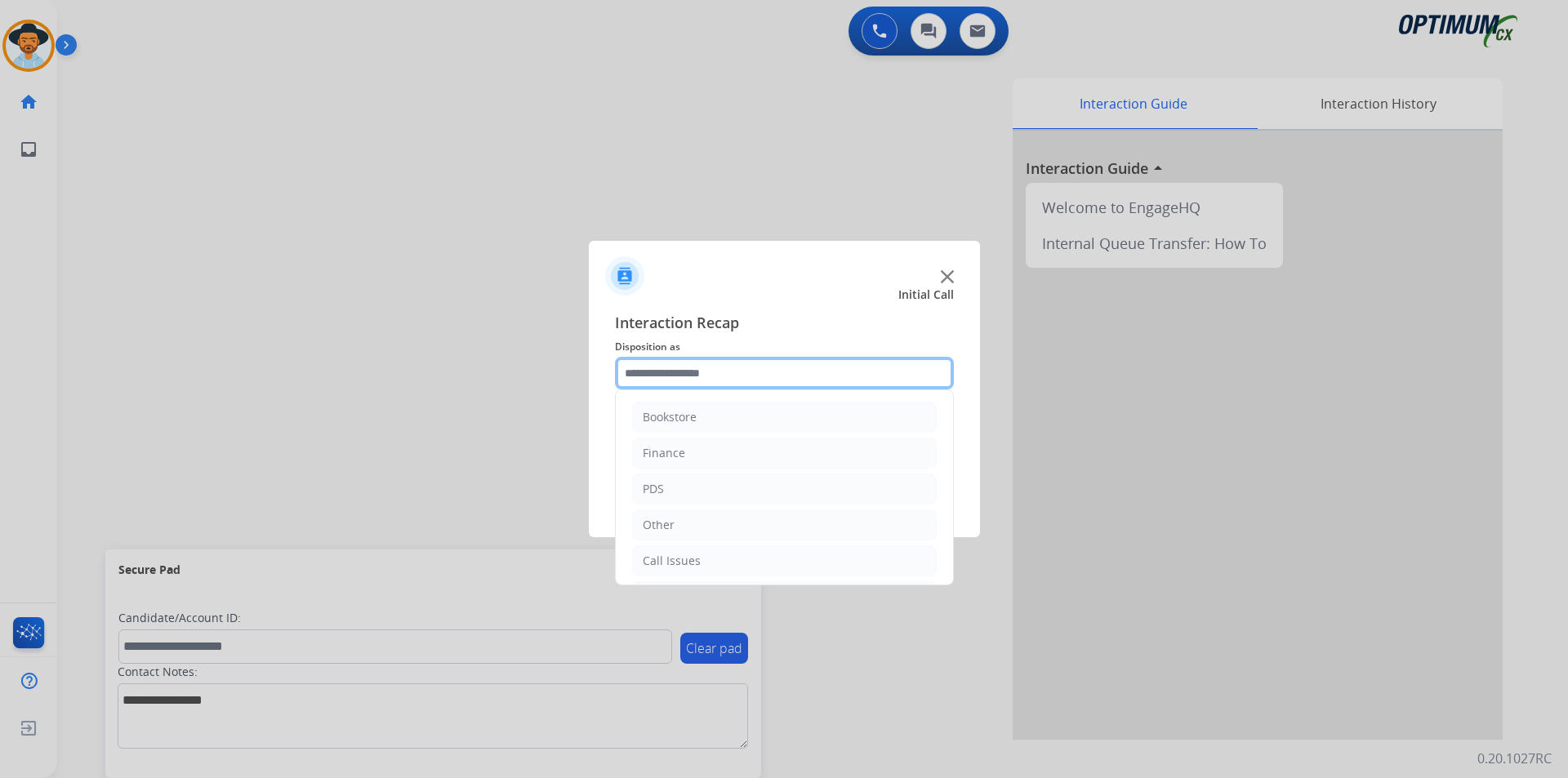
scroll to position [111, 0]
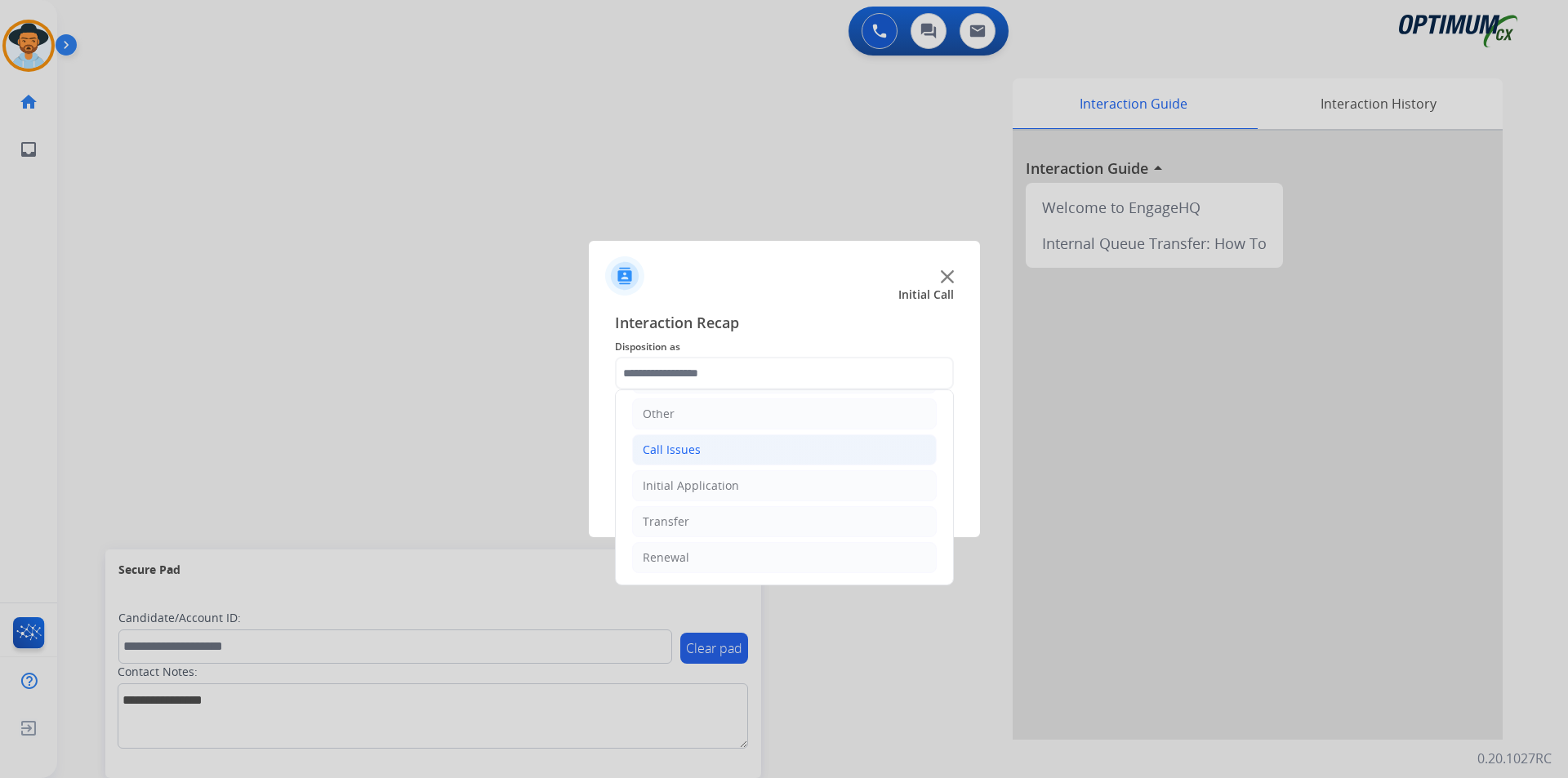
click at [688, 453] on div "Call Issues" at bounding box center [671, 449] width 58 height 16
click at [705, 520] on div "Wrong Number/Wrong Department" at bounding box center [772, 521] width 195 height 16
type input "**********"
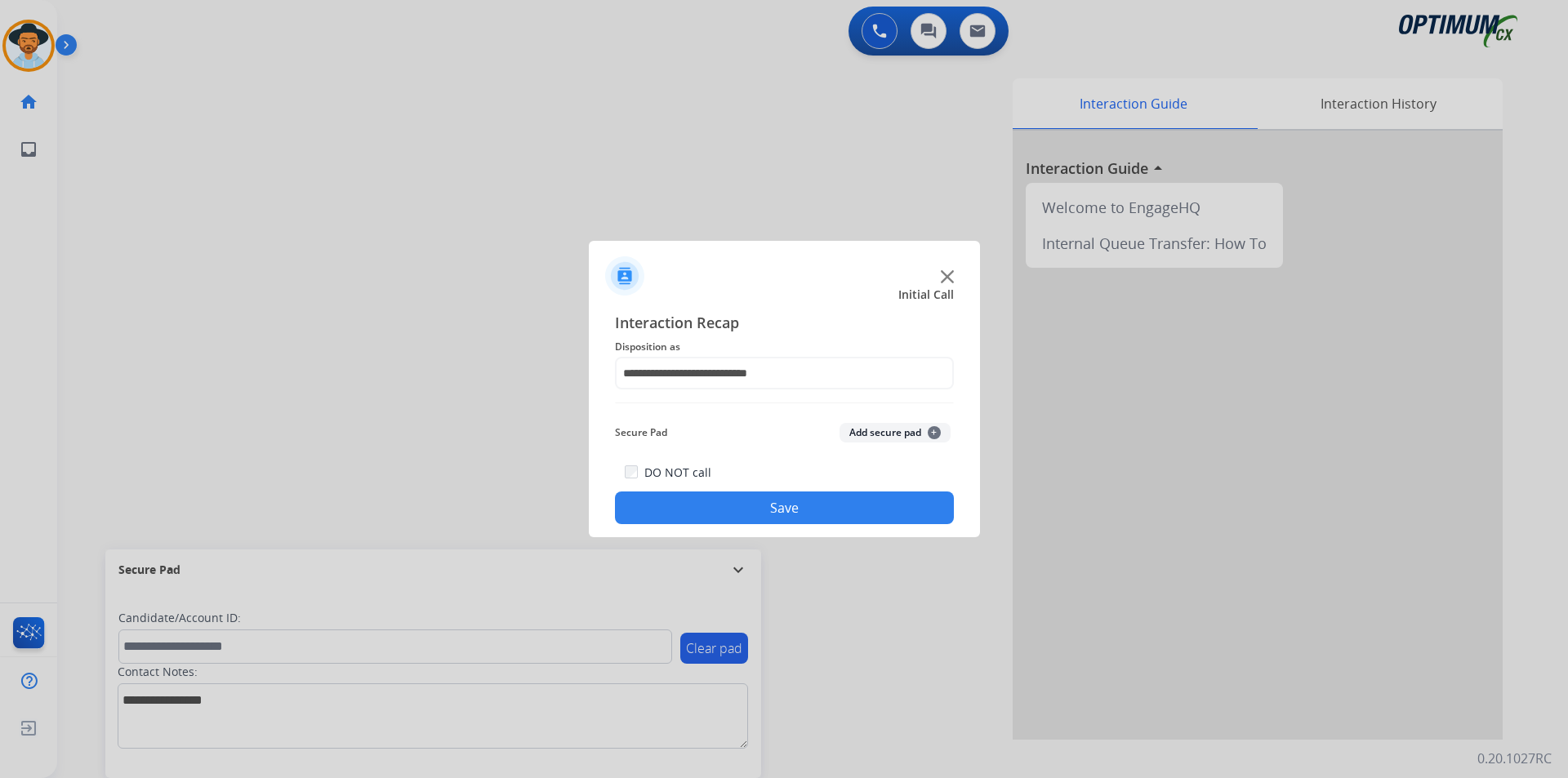
click at [709, 516] on button "Save" at bounding box center [784, 507] width 339 height 33
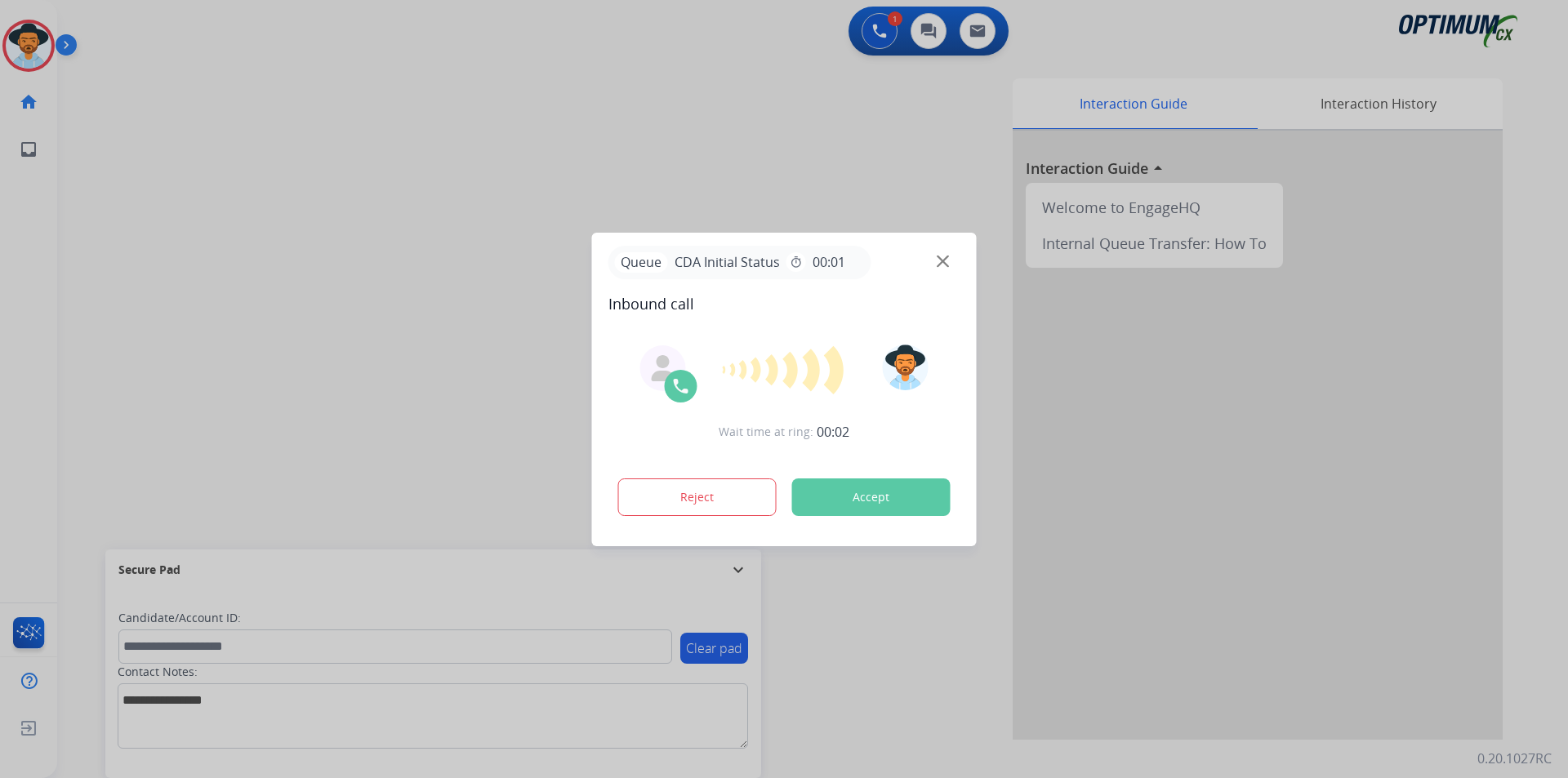
click at [606, 161] on div at bounding box center [784, 389] width 1568 height 778
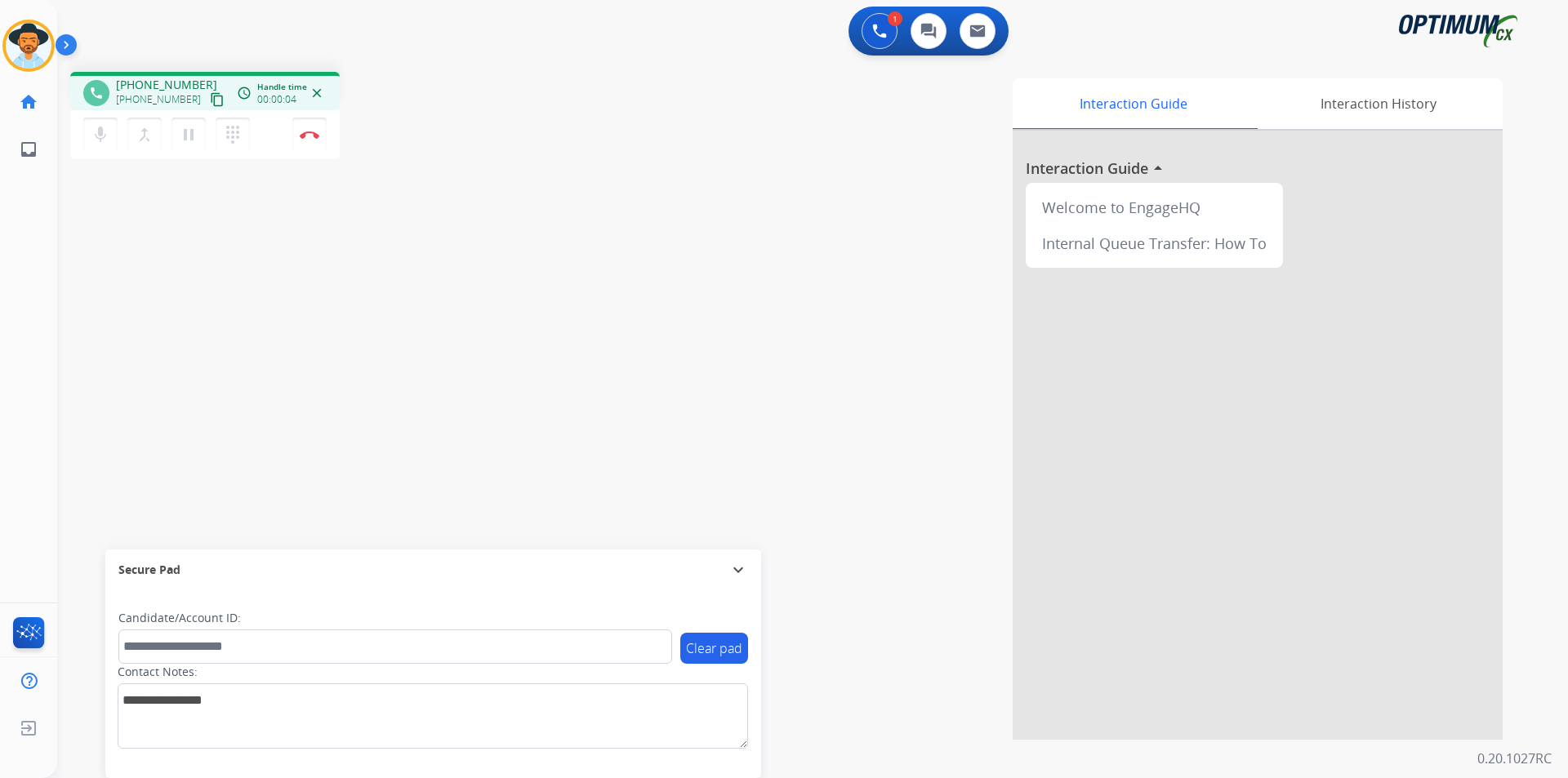
click at [184, 86] on span "[PHONE_NUMBER]" at bounding box center [166, 85] width 101 height 16
click at [184, 86] on span "+17079517459" at bounding box center [166, 85] width 101 height 16
copy span "17079517459"
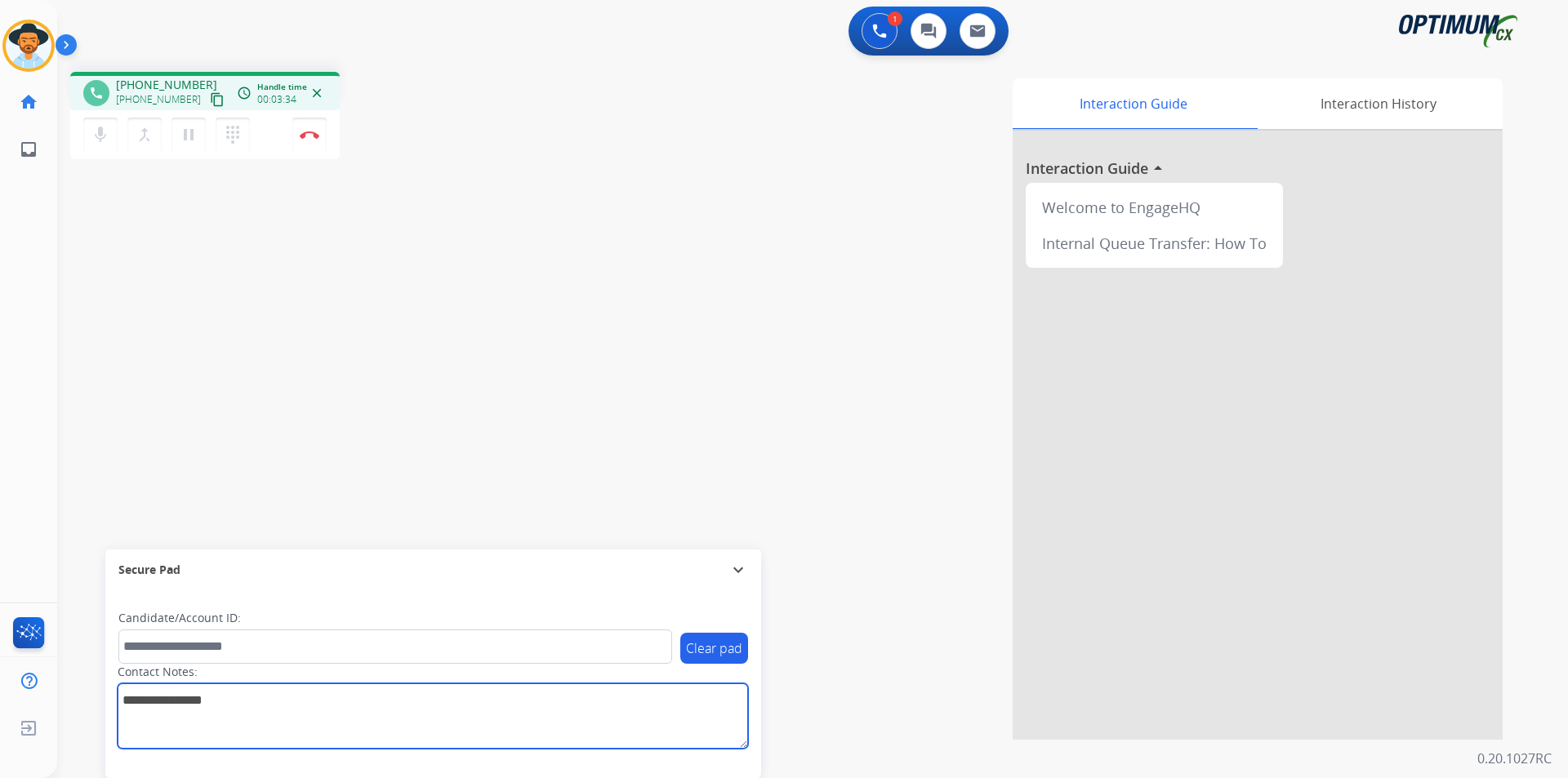
click at [539, 716] on textarea at bounding box center [433, 716] width 631 height 65
type textarea "*******"
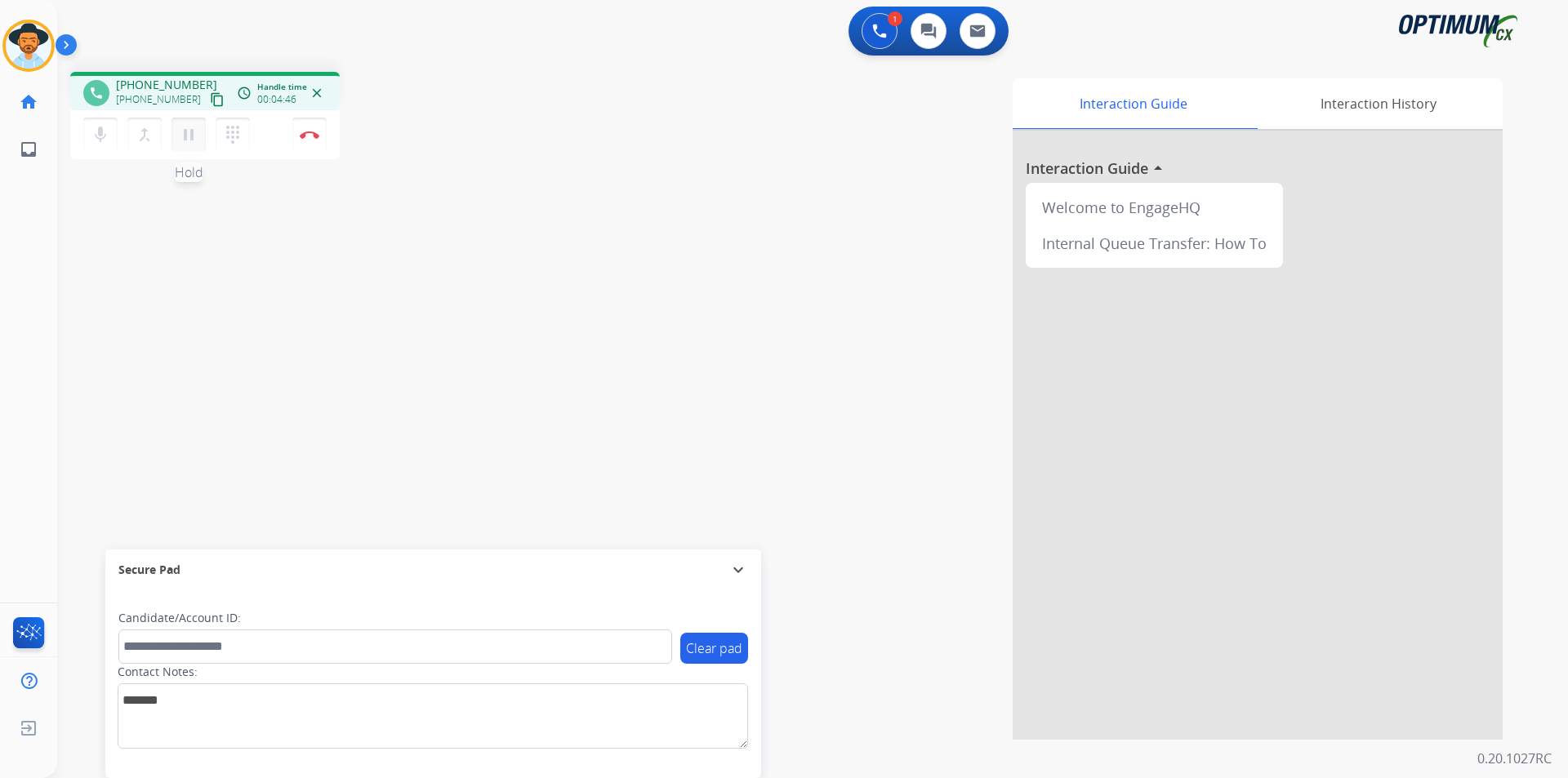
click at [190, 139] on mat-icon "pause" at bounding box center [188, 134] width 19 height 19
click at [198, 134] on mat-icon "play_arrow" at bounding box center [188, 134] width 19 height 19
click at [313, 137] on img at bounding box center [309, 135] width 19 height 8
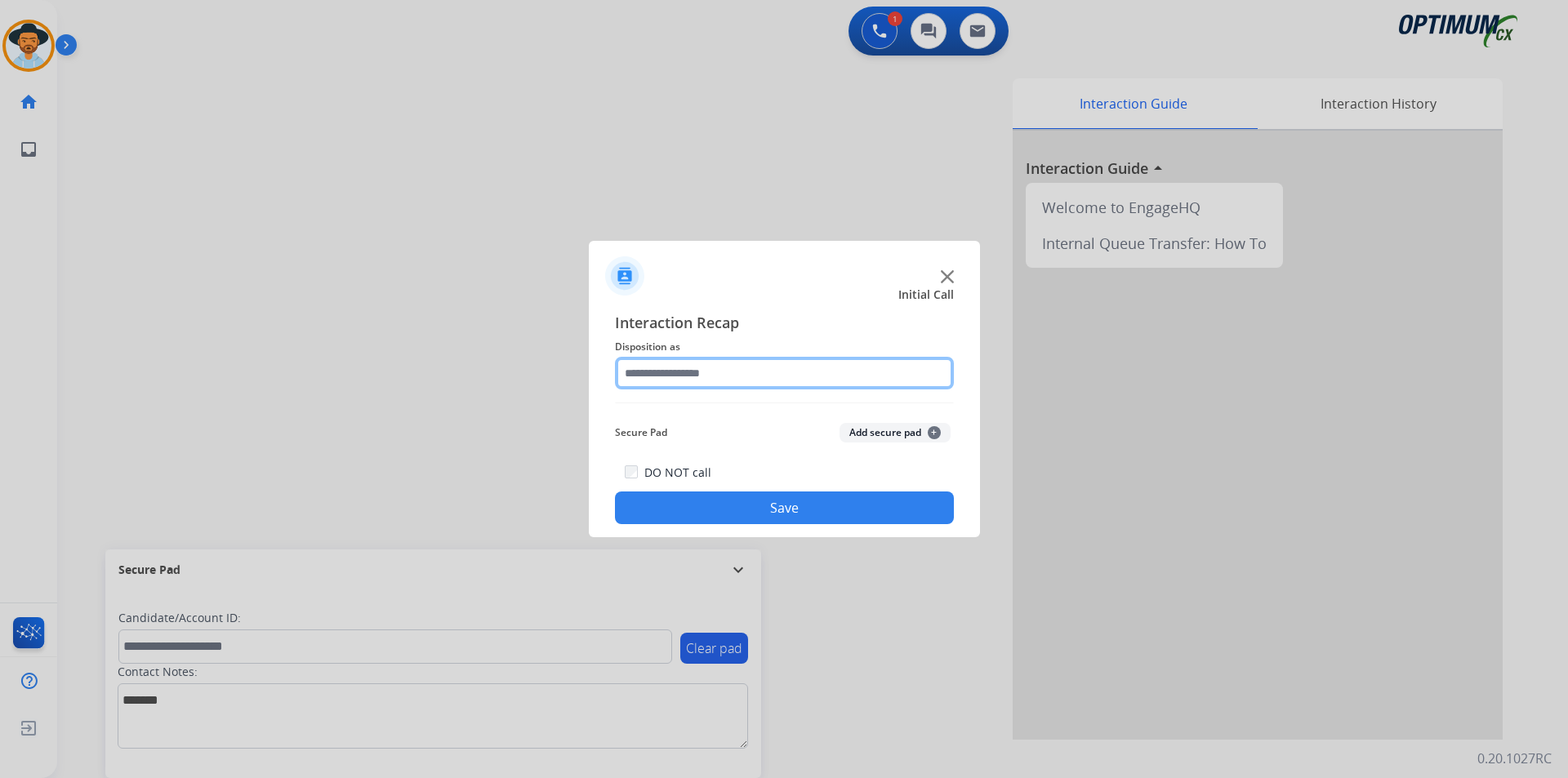
click at [902, 363] on input "text" at bounding box center [784, 373] width 339 height 33
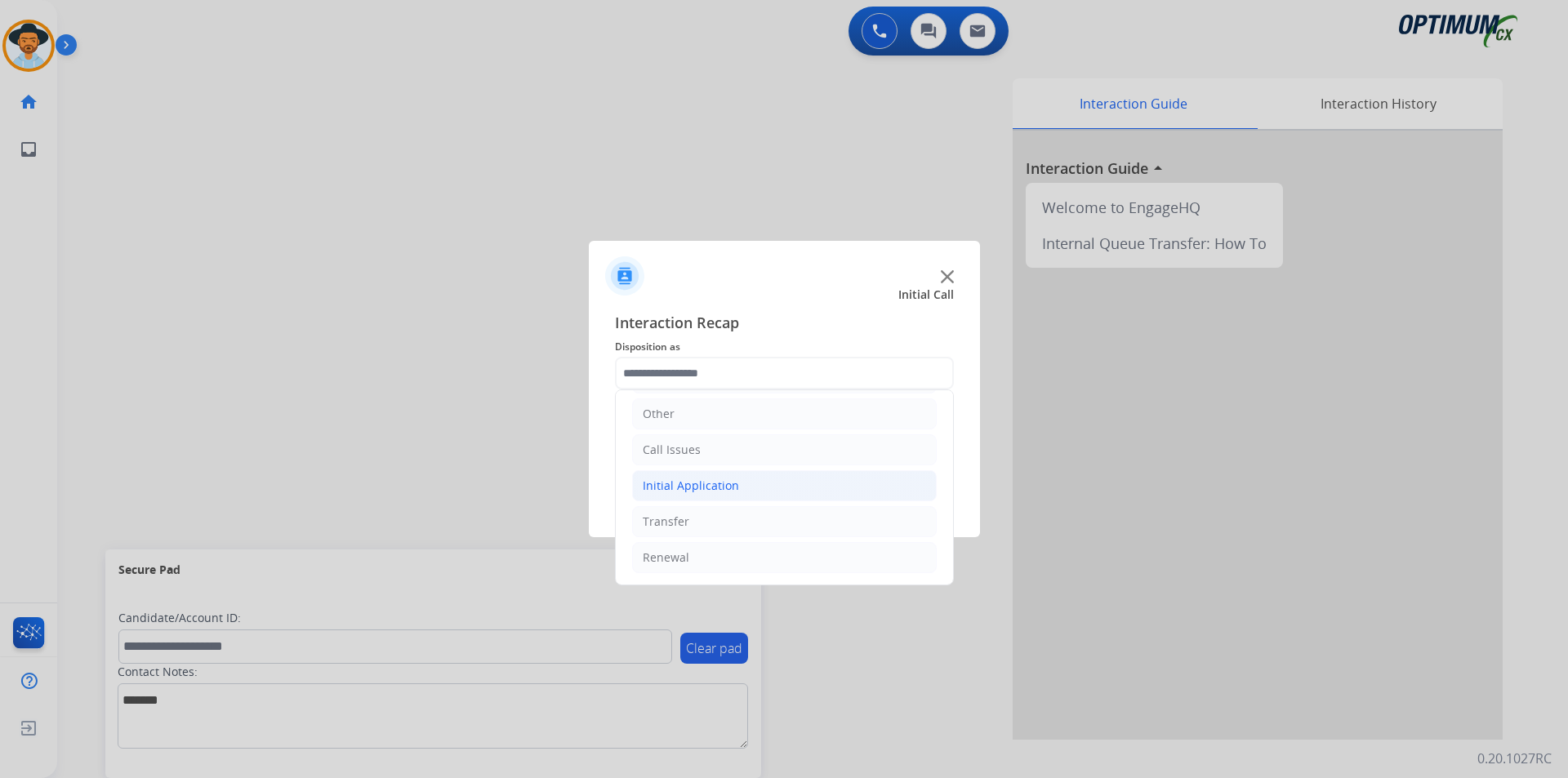
click at [789, 475] on li "Initial Application" at bounding box center [784, 485] width 304 height 31
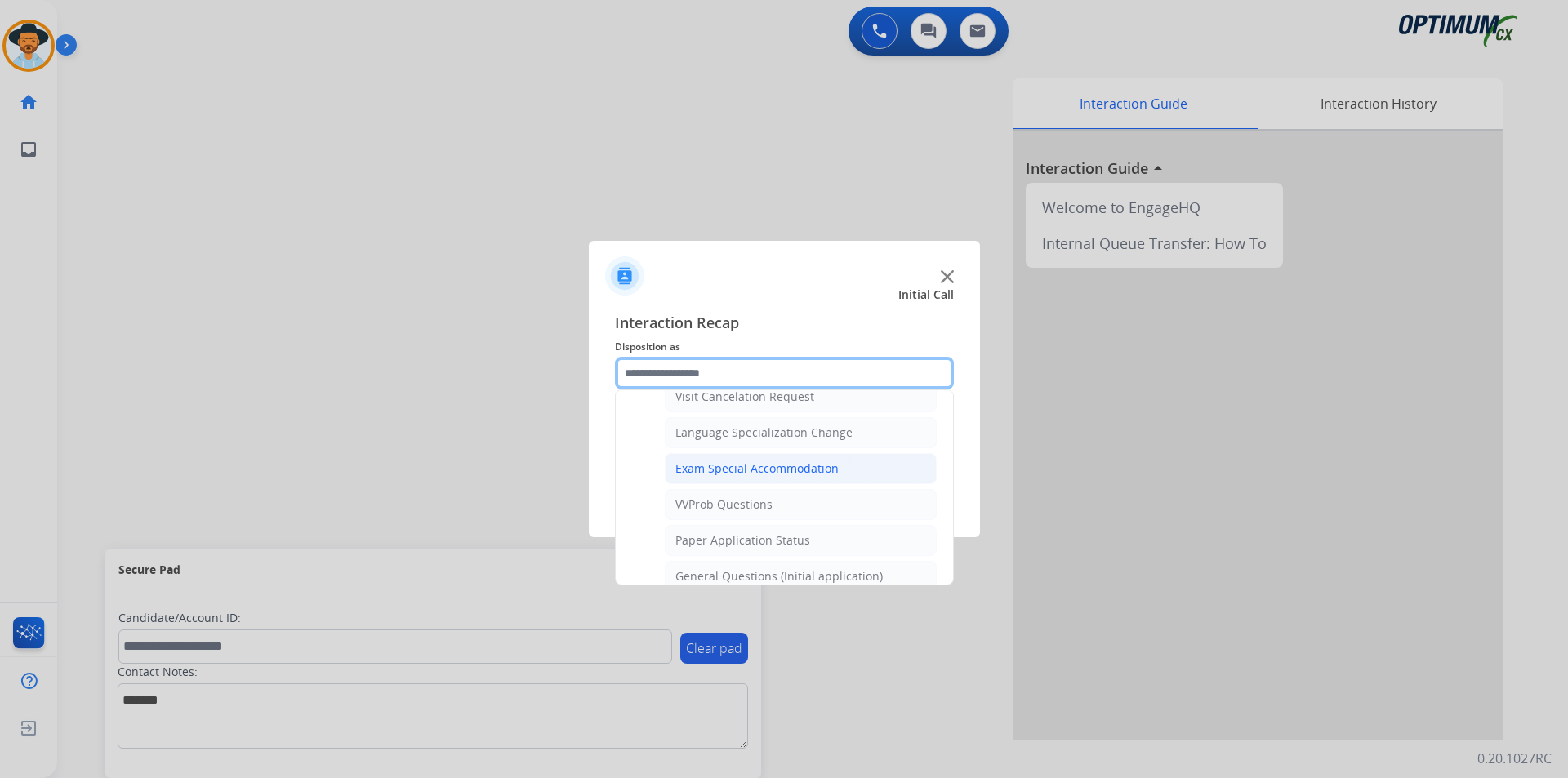
scroll to position [927, 0]
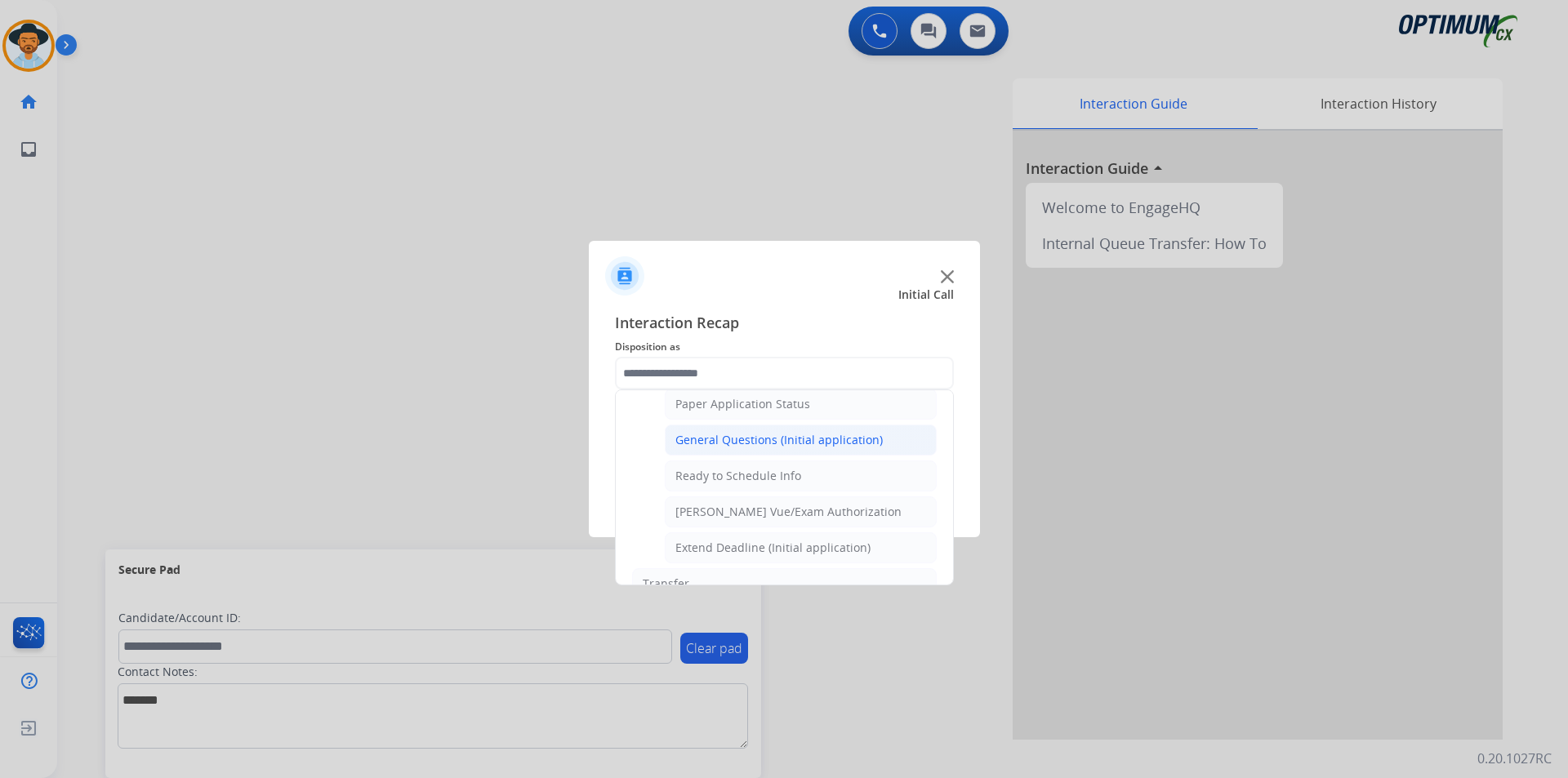
click at [777, 449] on div "General Questions (Initial application)" at bounding box center [778, 439] width 207 height 16
type input "**********"
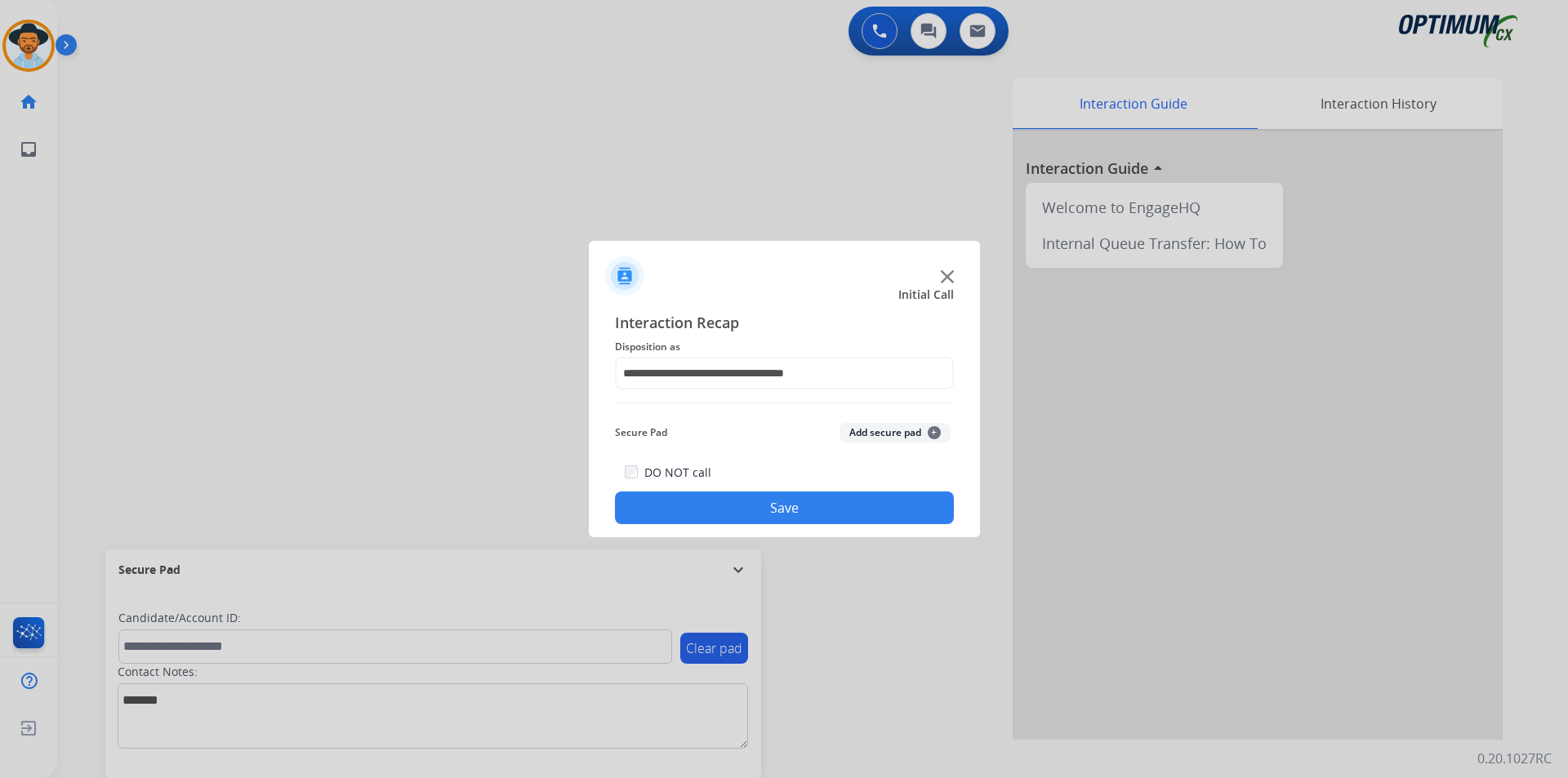
click at [715, 501] on button "Save" at bounding box center [784, 507] width 339 height 33
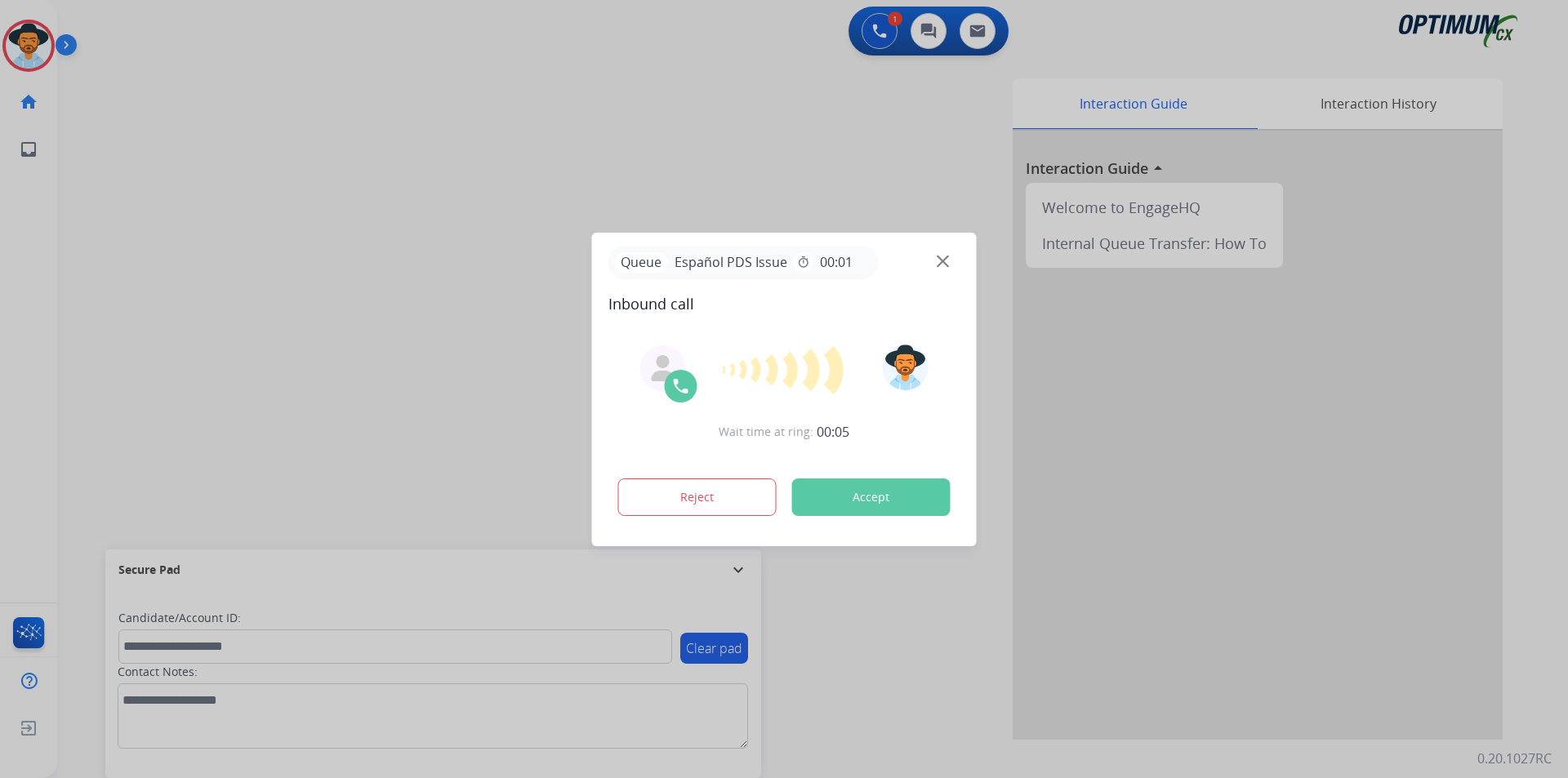
click at [334, 165] on div at bounding box center [784, 389] width 1568 height 778
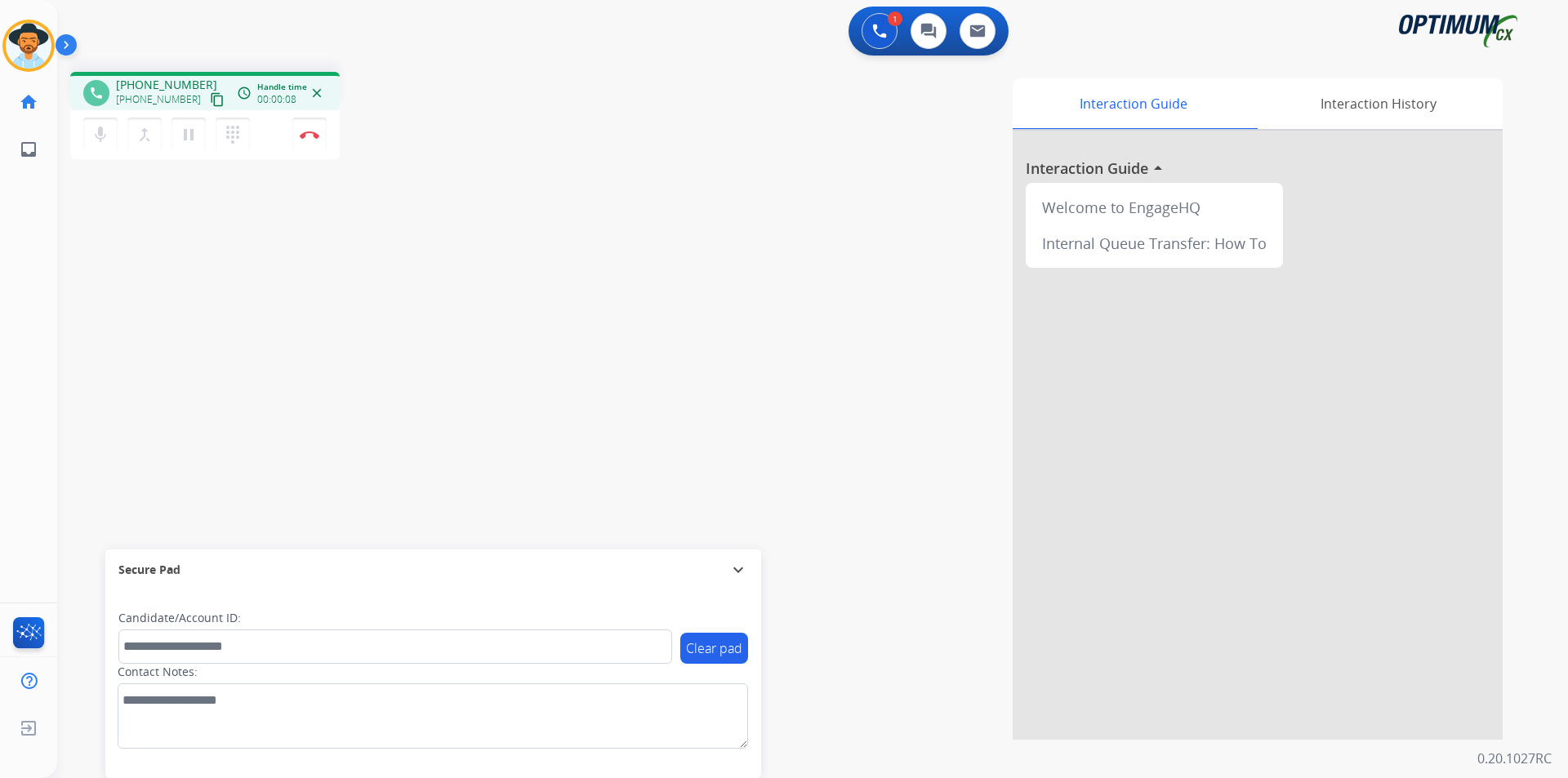
click at [178, 83] on span "+17182169687" at bounding box center [166, 85] width 101 height 16
copy span "17182169687"
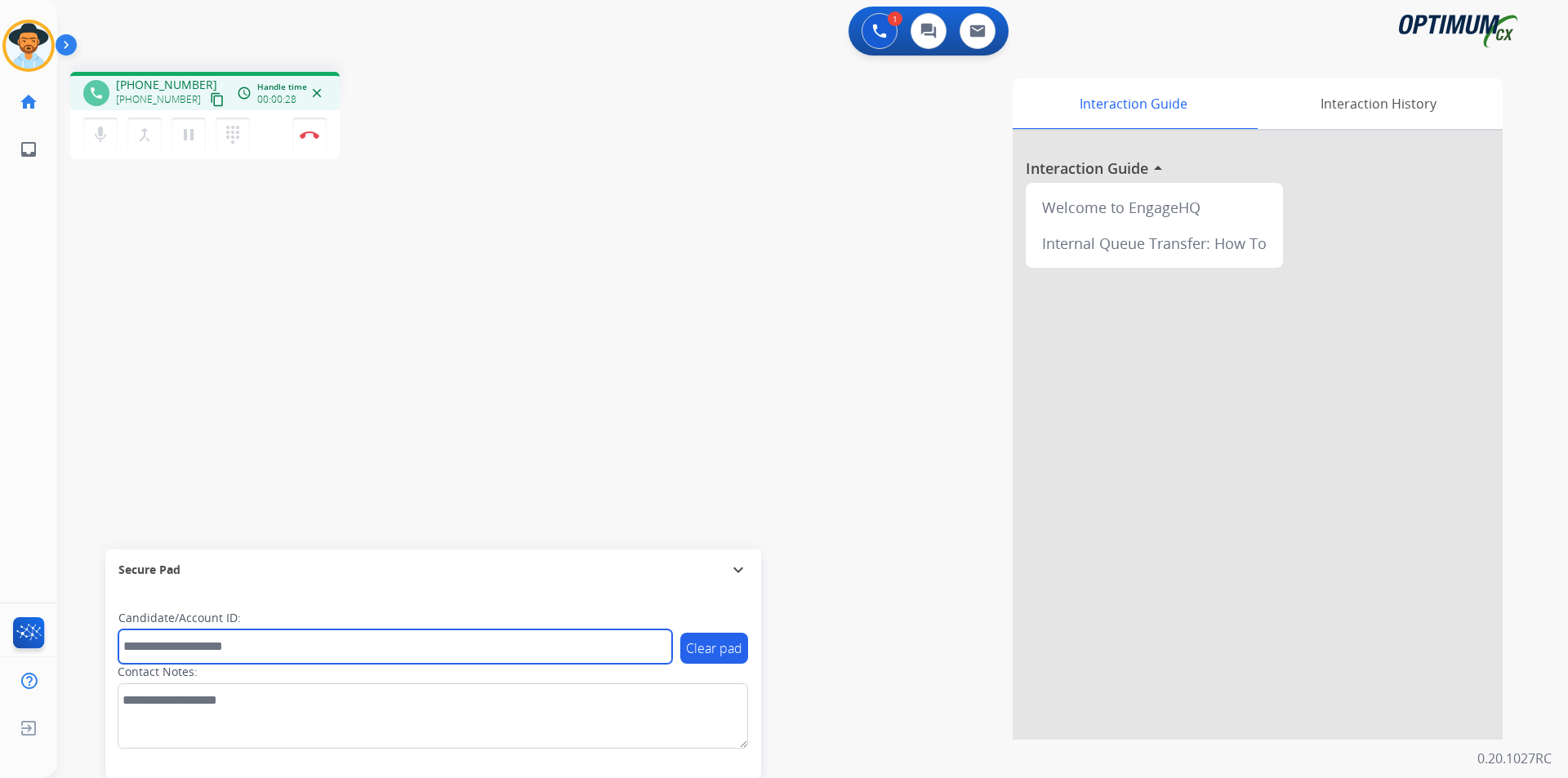
click at [345, 650] on input "text" at bounding box center [395, 646] width 553 height 34
type input "**********"
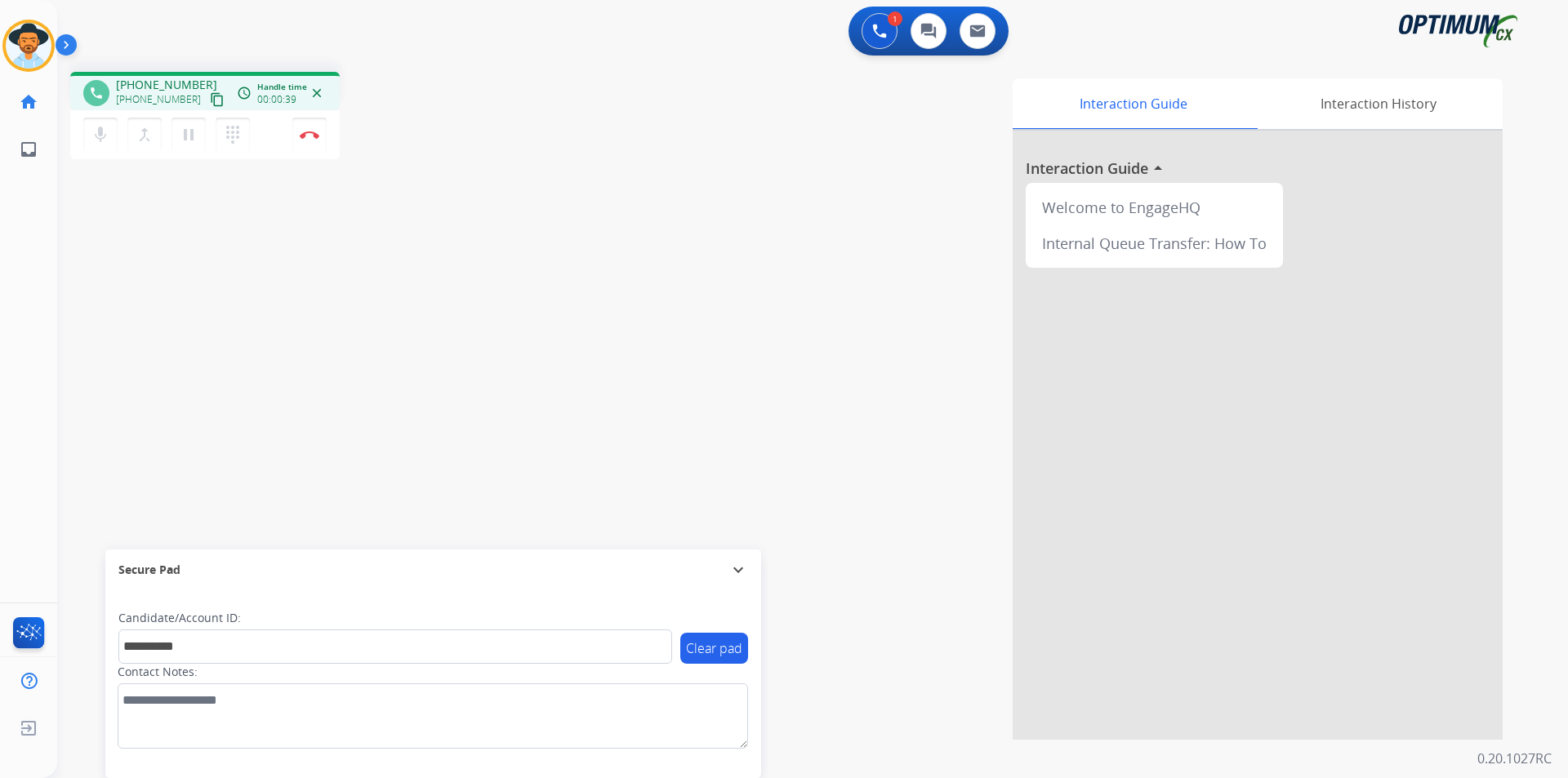
click at [156, 82] on span "+17182169687" at bounding box center [166, 85] width 101 height 16
copy span "17182169687"
click at [153, 404] on div "**********" at bounding box center [792, 399] width 1472 height 681
click at [309, 141] on button "Disconnect" at bounding box center [309, 134] width 34 height 34
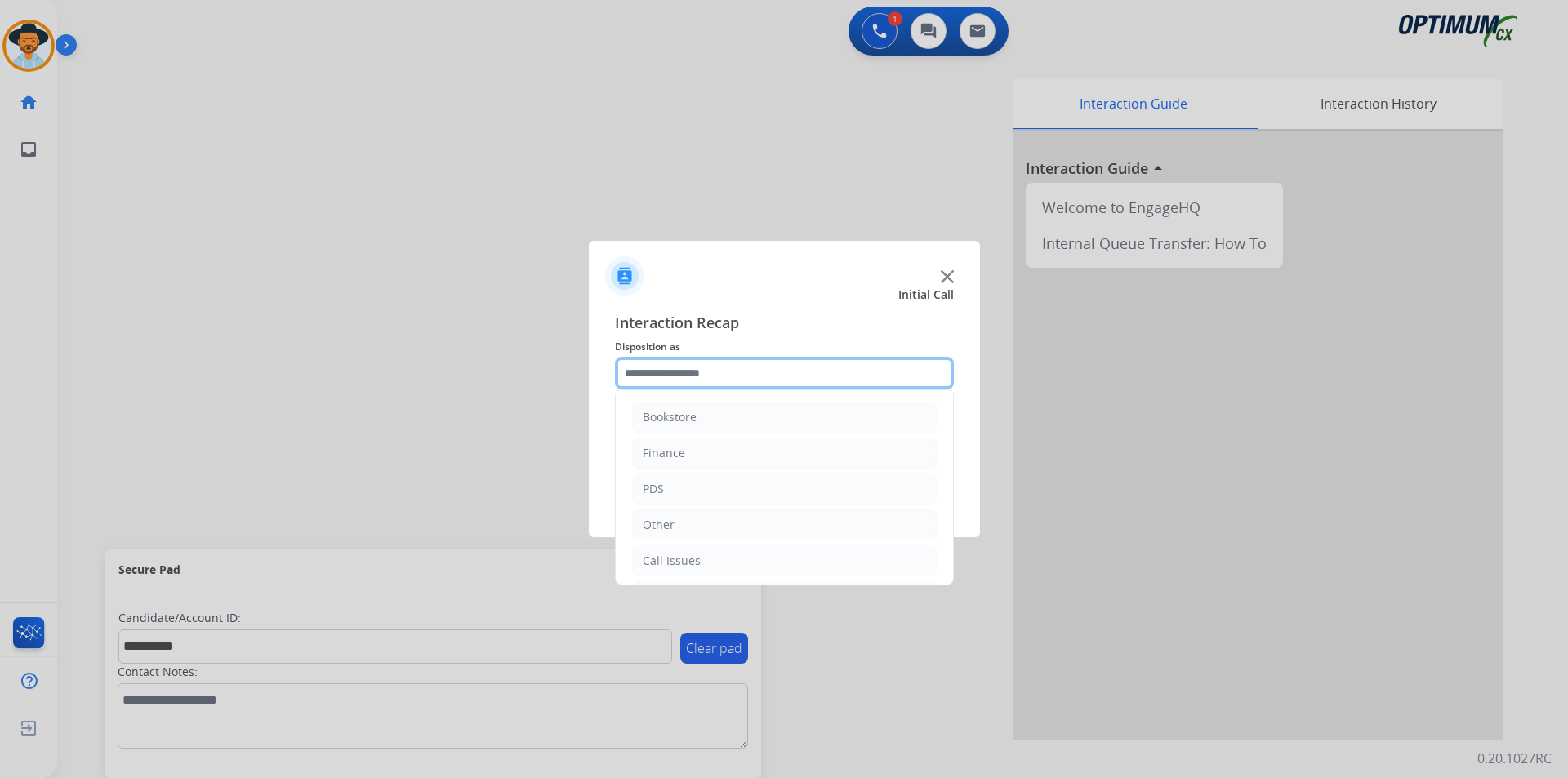
click at [731, 359] on input "text" at bounding box center [784, 373] width 339 height 33
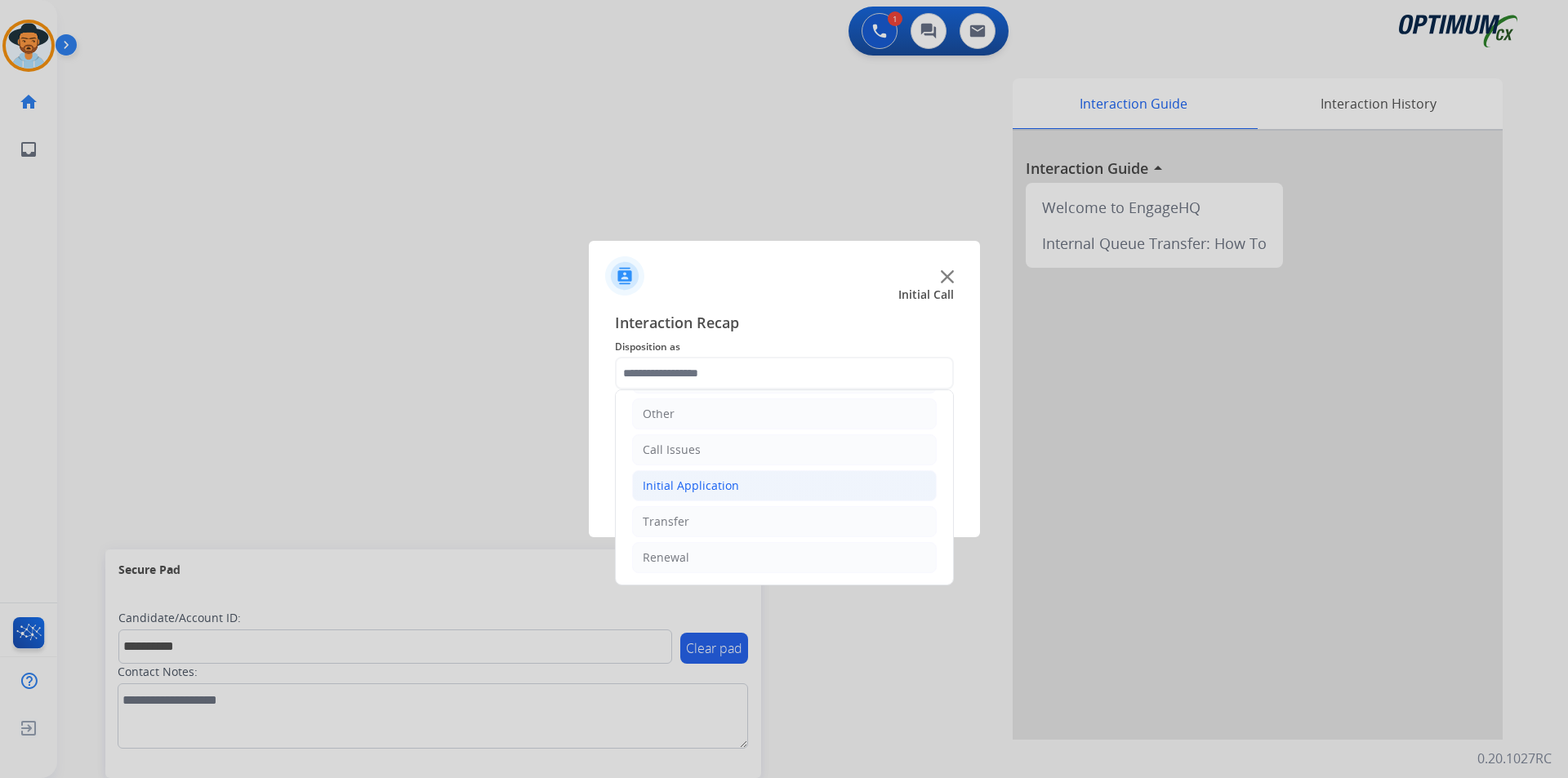
click at [717, 489] on div "Initial Application" at bounding box center [690, 485] width 96 height 16
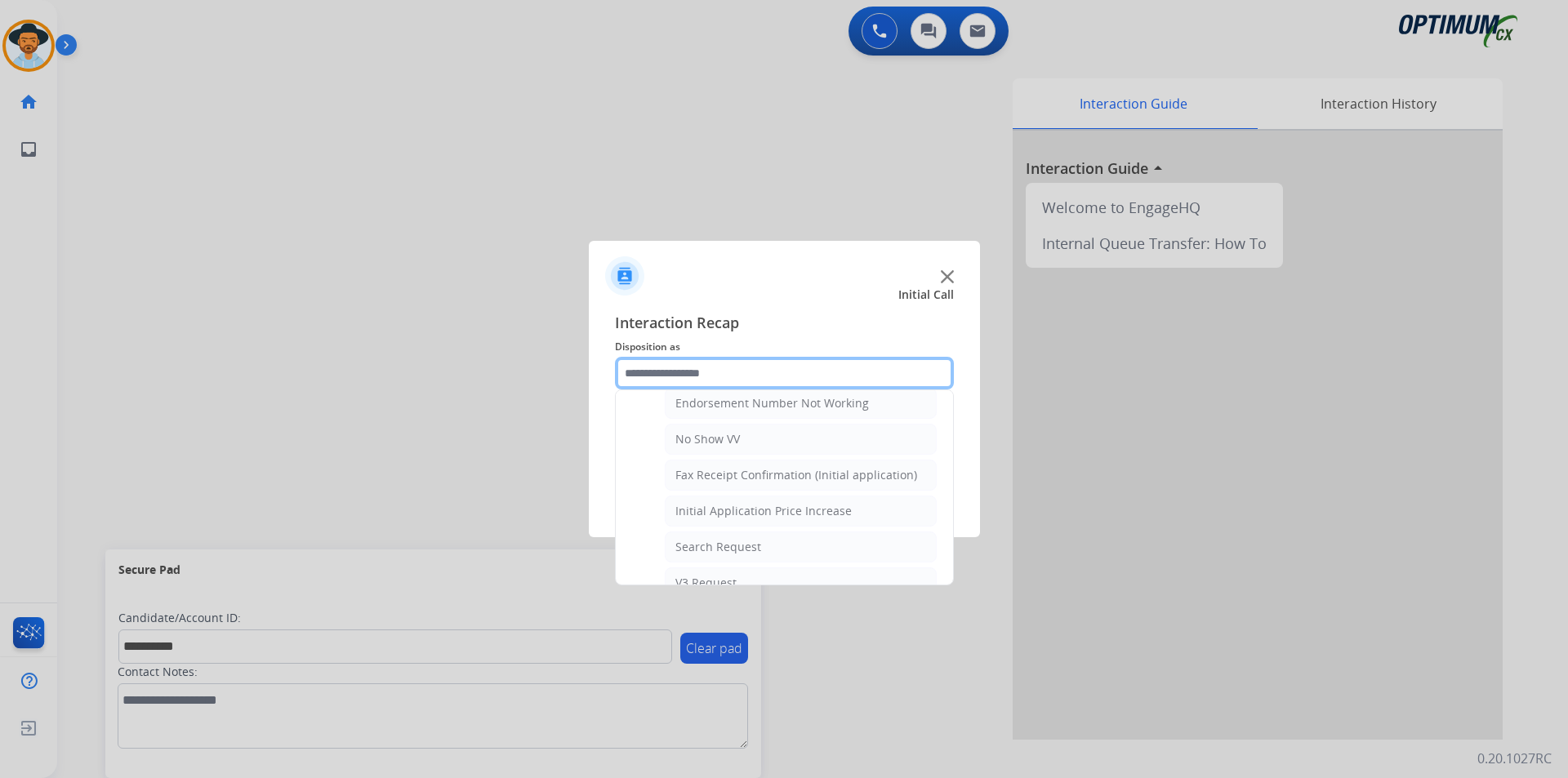
scroll to position [326, 0]
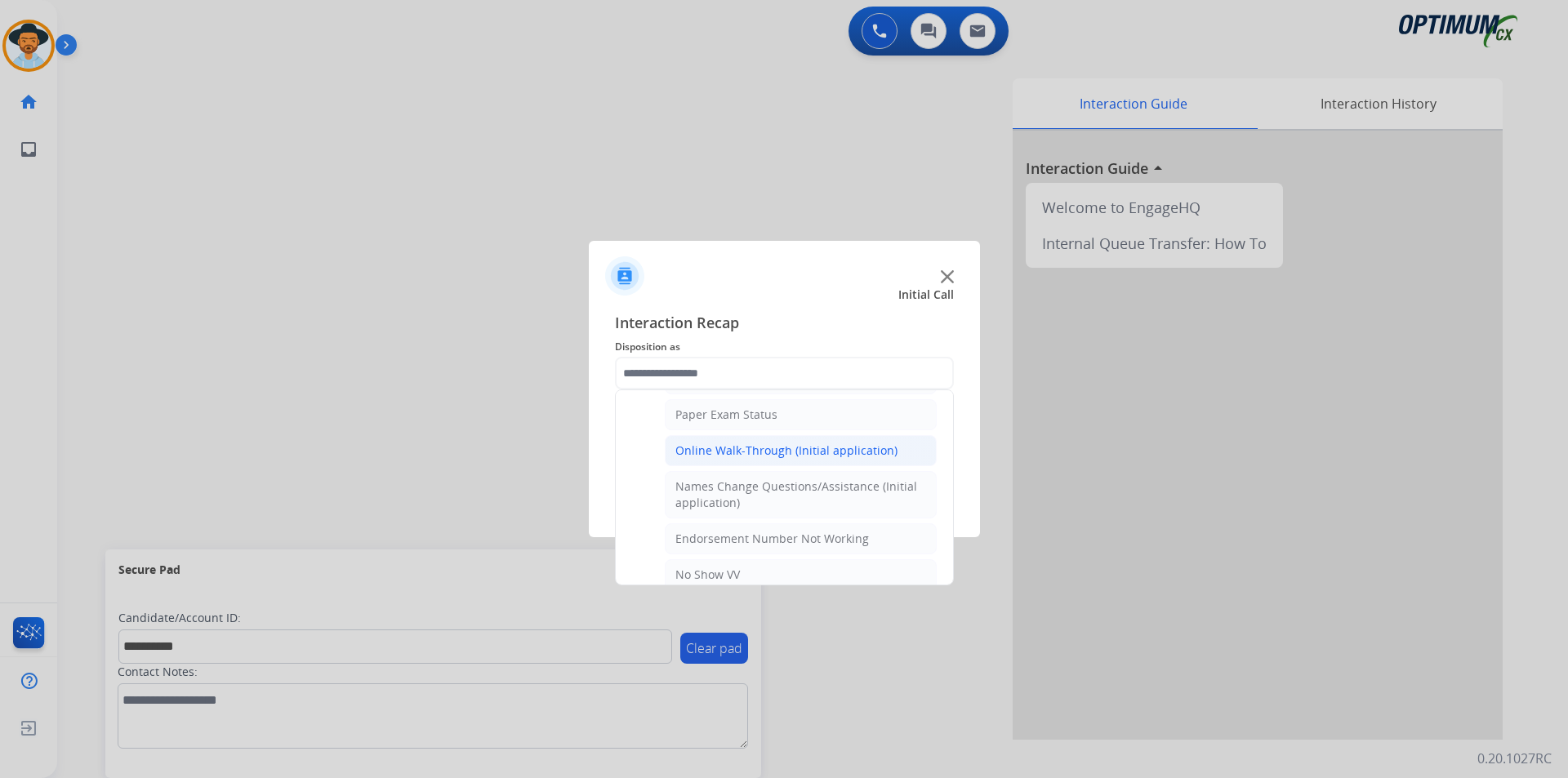
click at [736, 454] on div "Online Walk-Through (Initial application)" at bounding box center [786, 450] width 222 height 16
type input "**********"
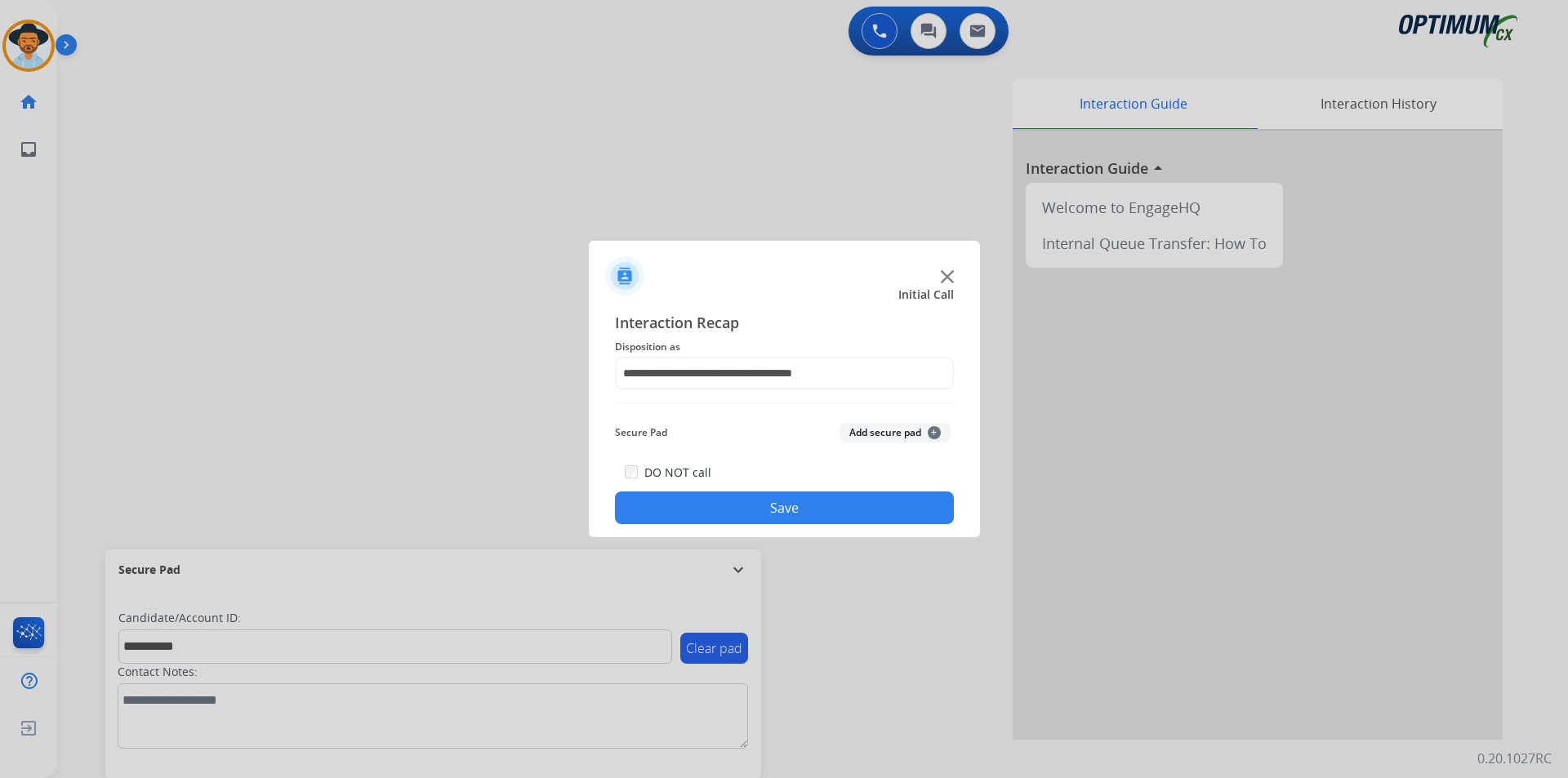
click at [708, 505] on button "Save" at bounding box center [784, 507] width 339 height 33
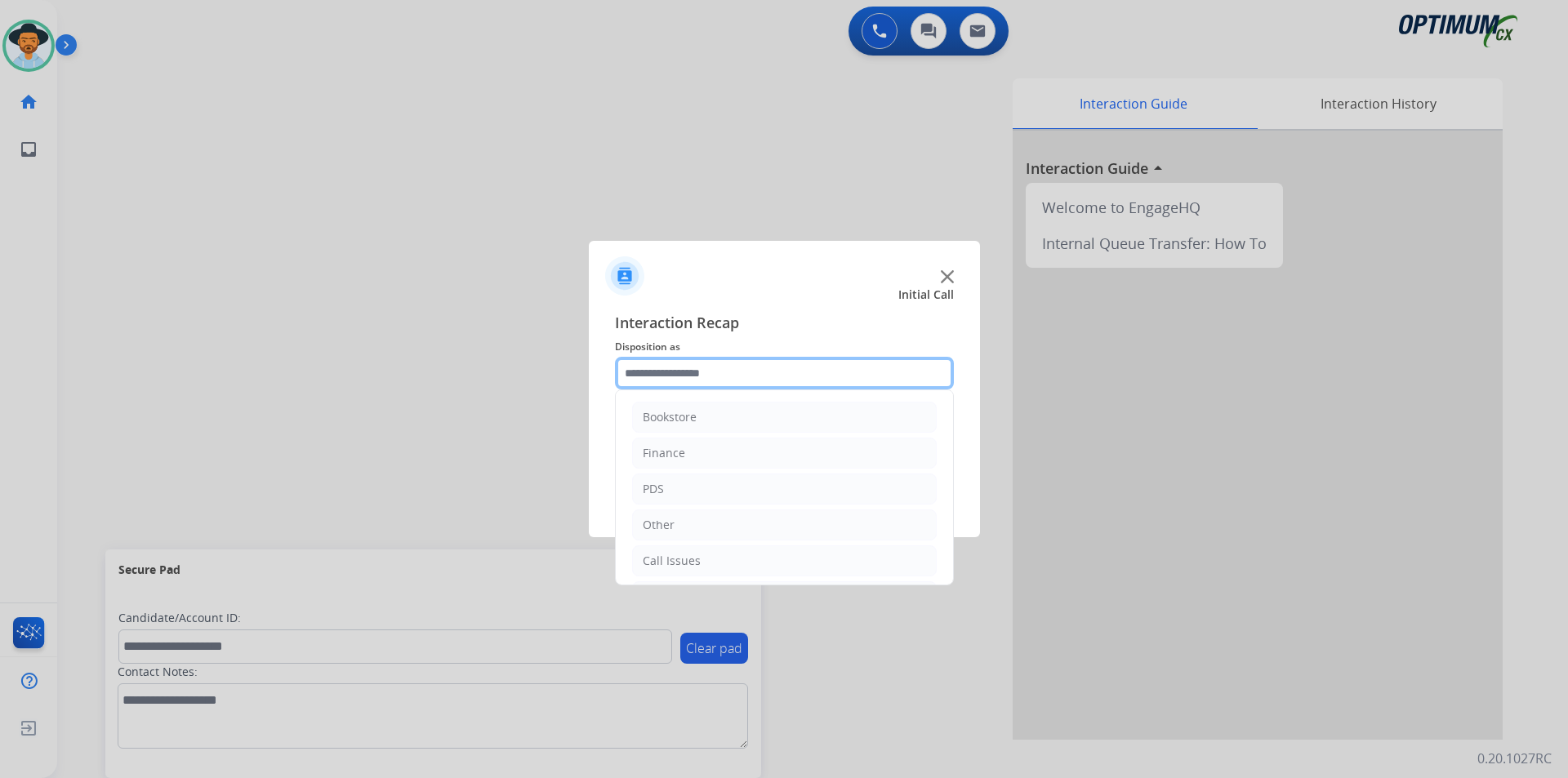
click at [694, 374] on input "text" at bounding box center [784, 373] width 339 height 33
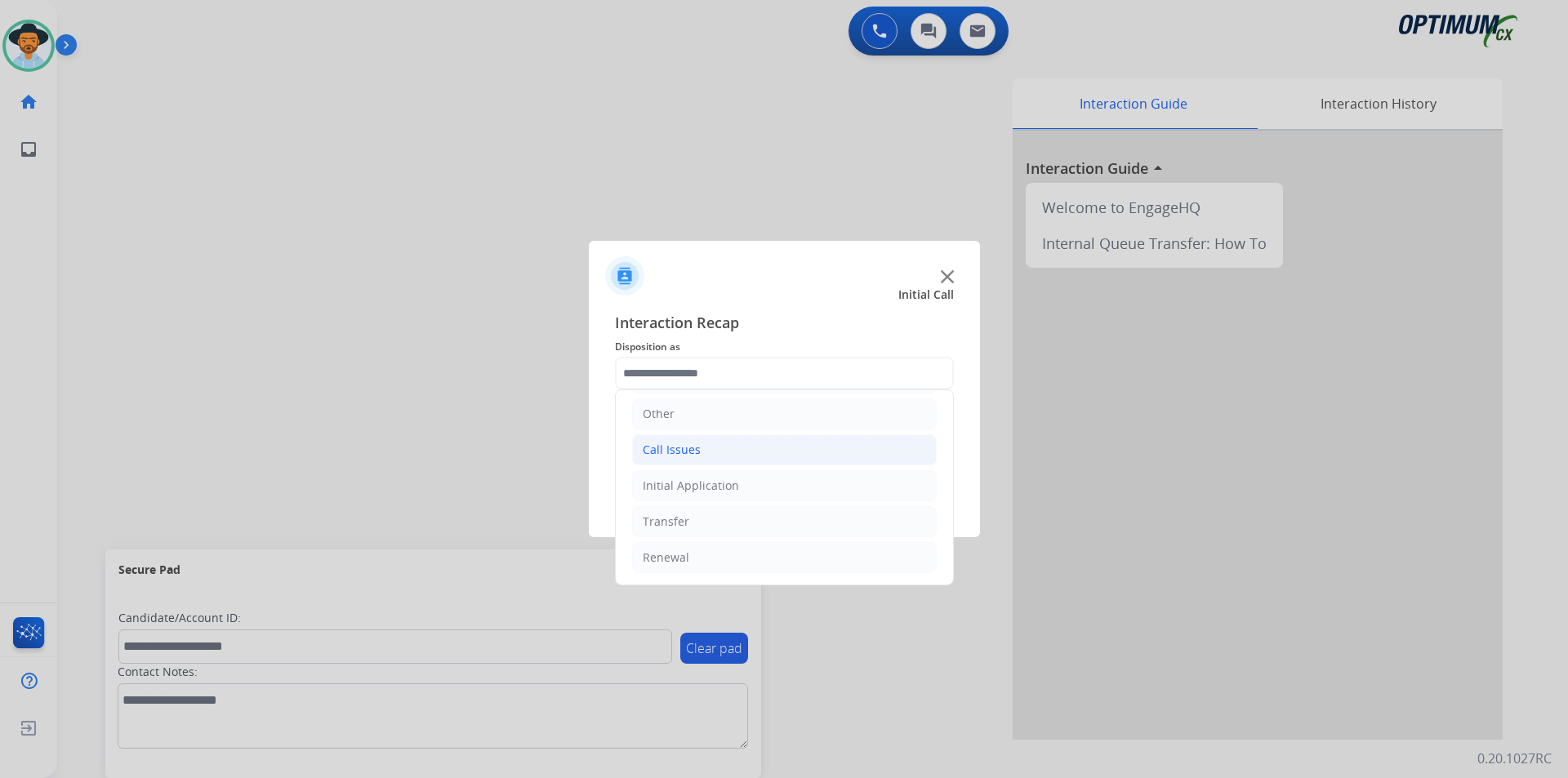
click at [706, 458] on li "Call Issues" at bounding box center [784, 449] width 304 height 31
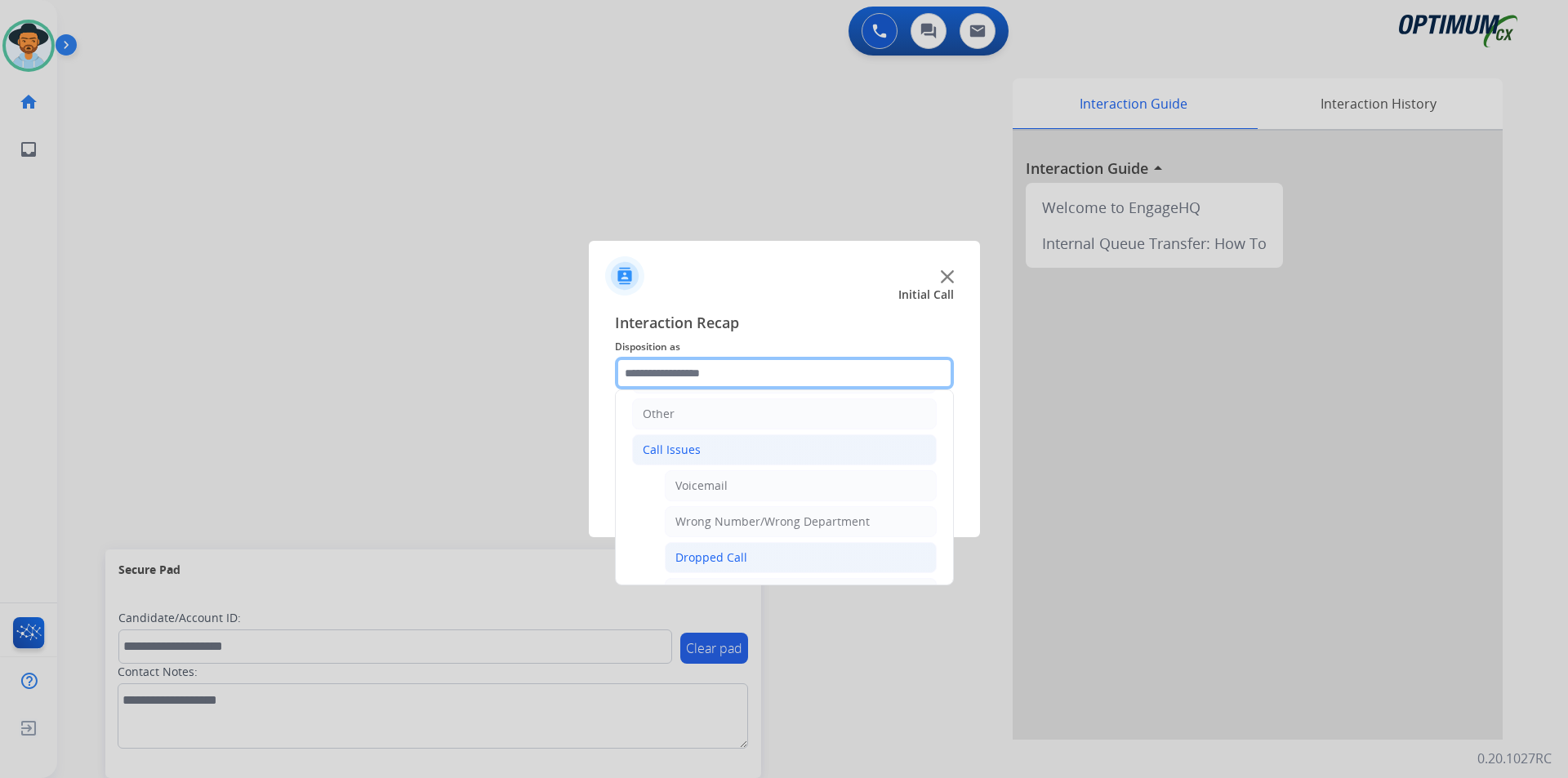
scroll to position [291, 0]
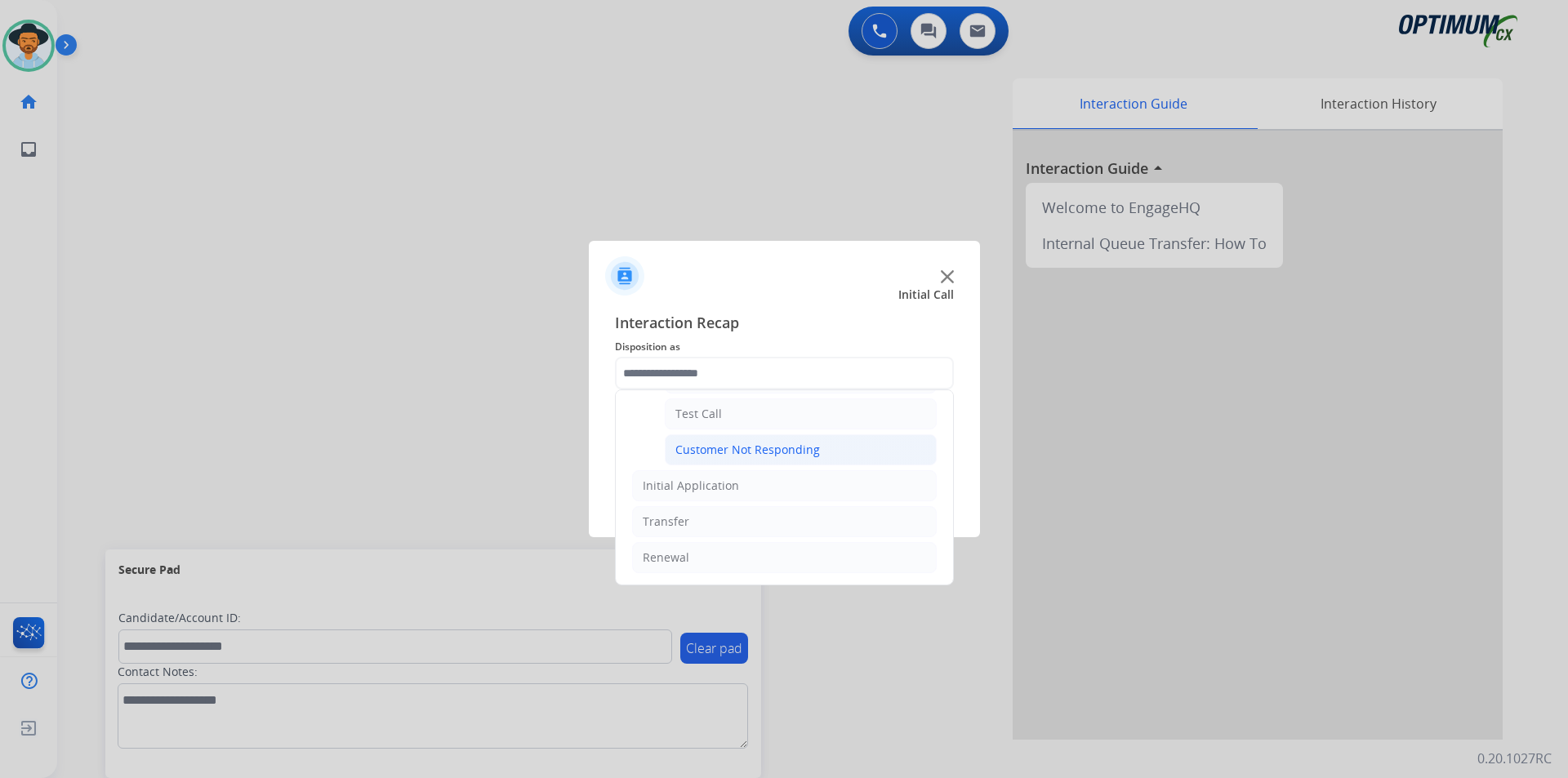
click at [735, 453] on div "Customer Not Responding" at bounding box center [747, 449] width 144 height 16
type input "**********"
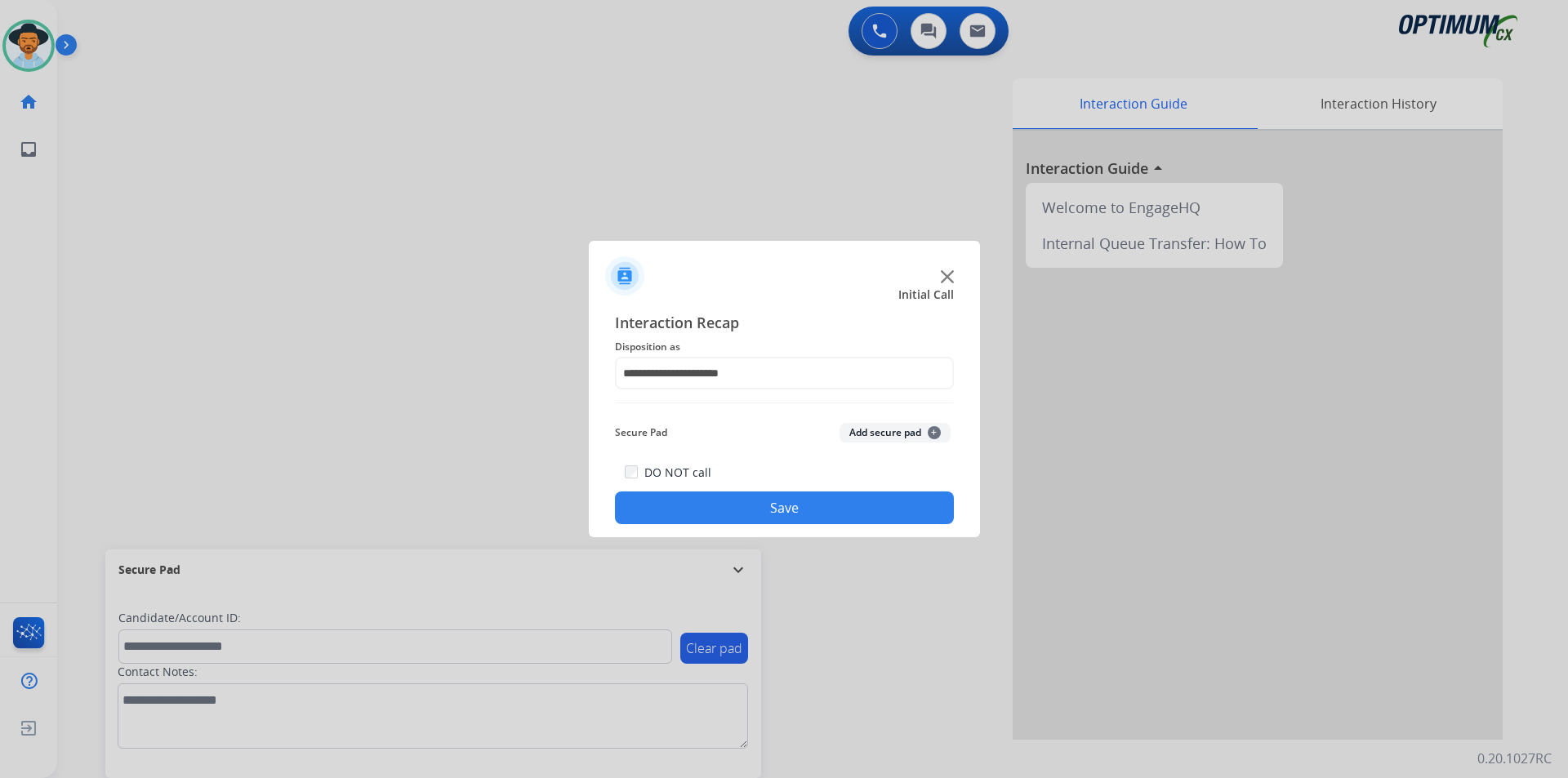
click at [724, 505] on button "Save" at bounding box center [784, 507] width 339 height 33
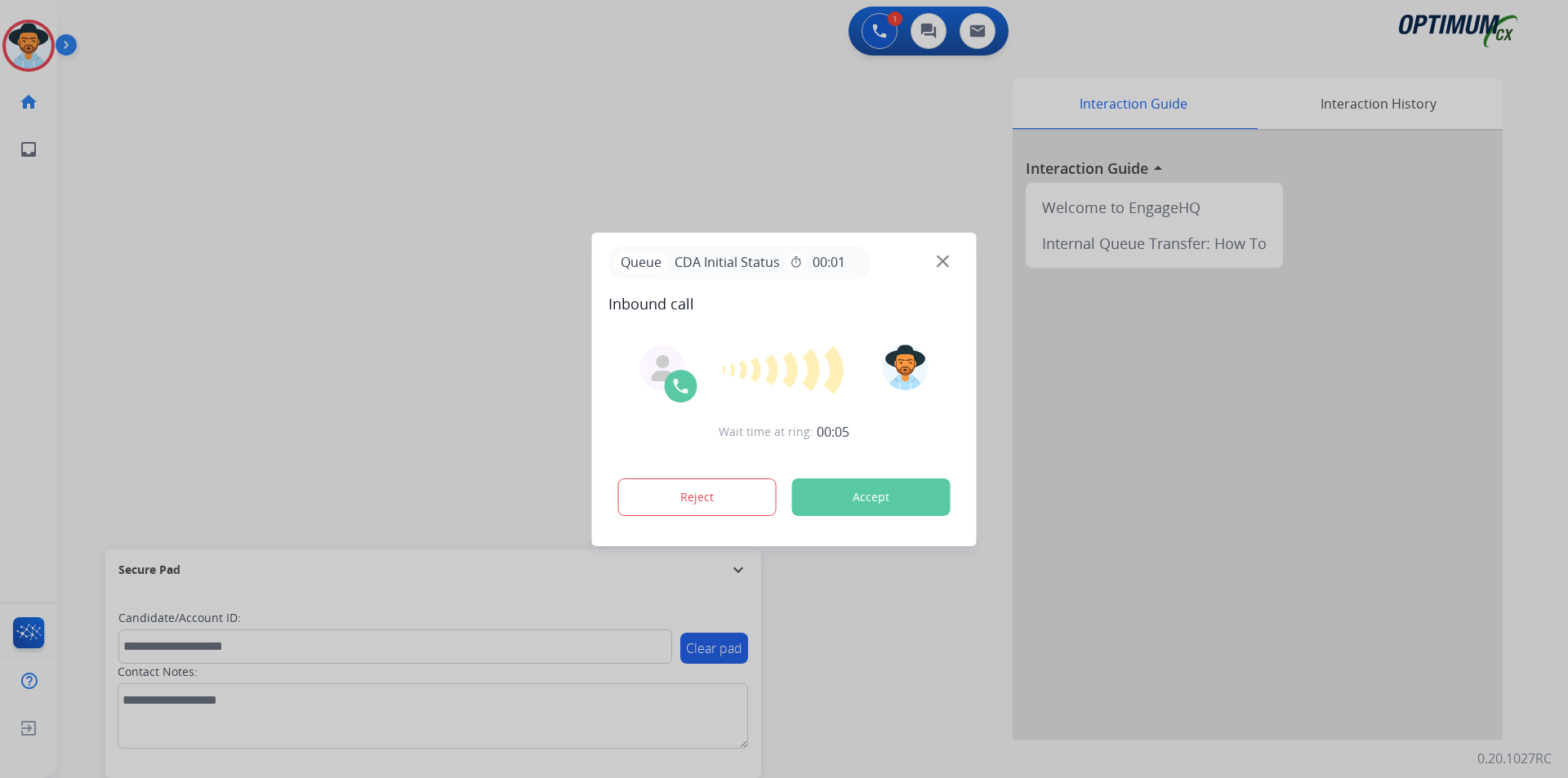
click at [408, 137] on div at bounding box center [784, 389] width 1568 height 778
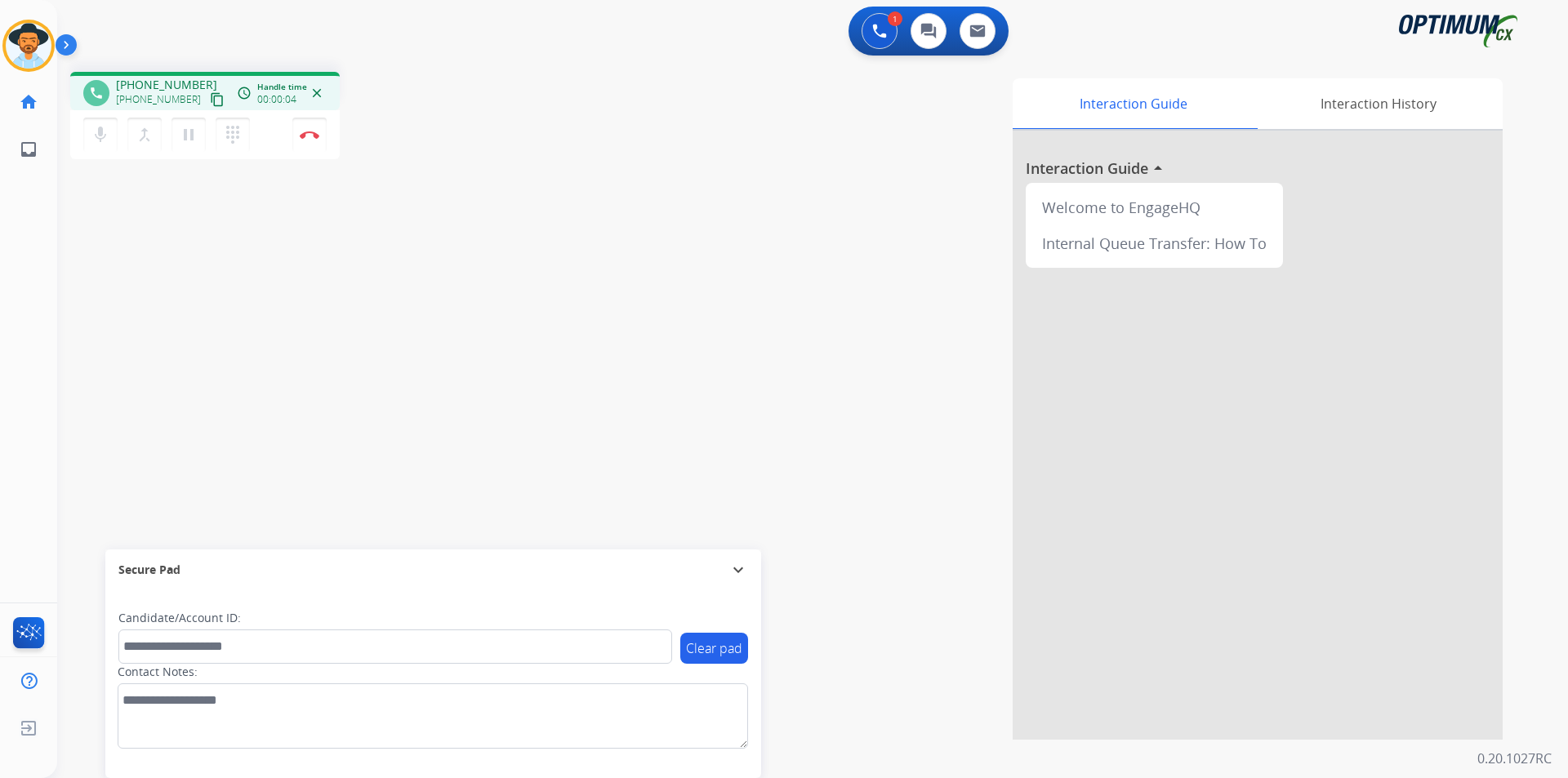
click at [163, 85] on span "+13522916026" at bounding box center [166, 85] width 101 height 16
copy span "13522916026"
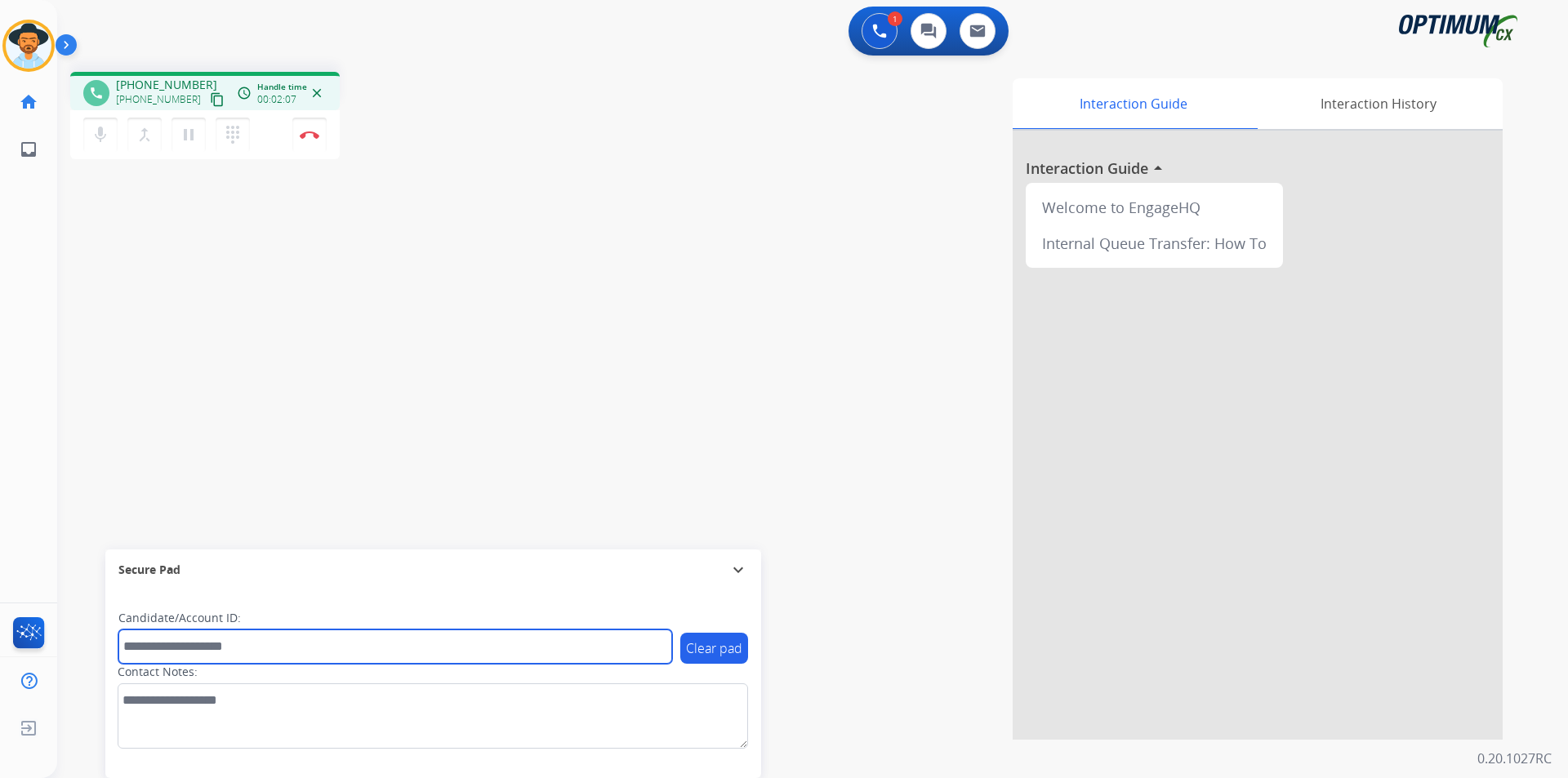
click at [459, 641] on input "text" at bounding box center [395, 646] width 553 height 34
paste input "**********"
type input "**********"
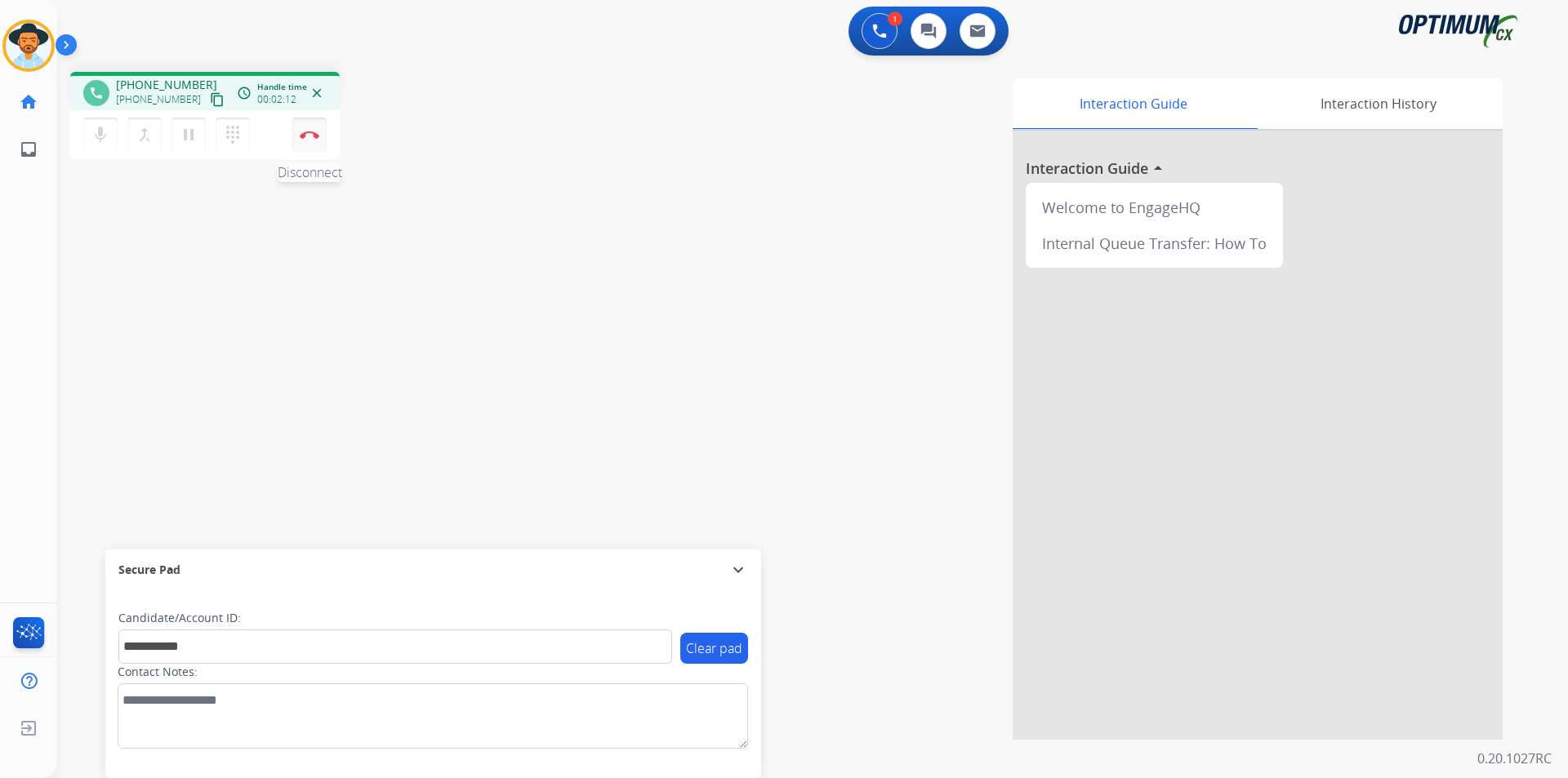
click at [308, 144] on button "Disconnect" at bounding box center [309, 134] width 34 height 34
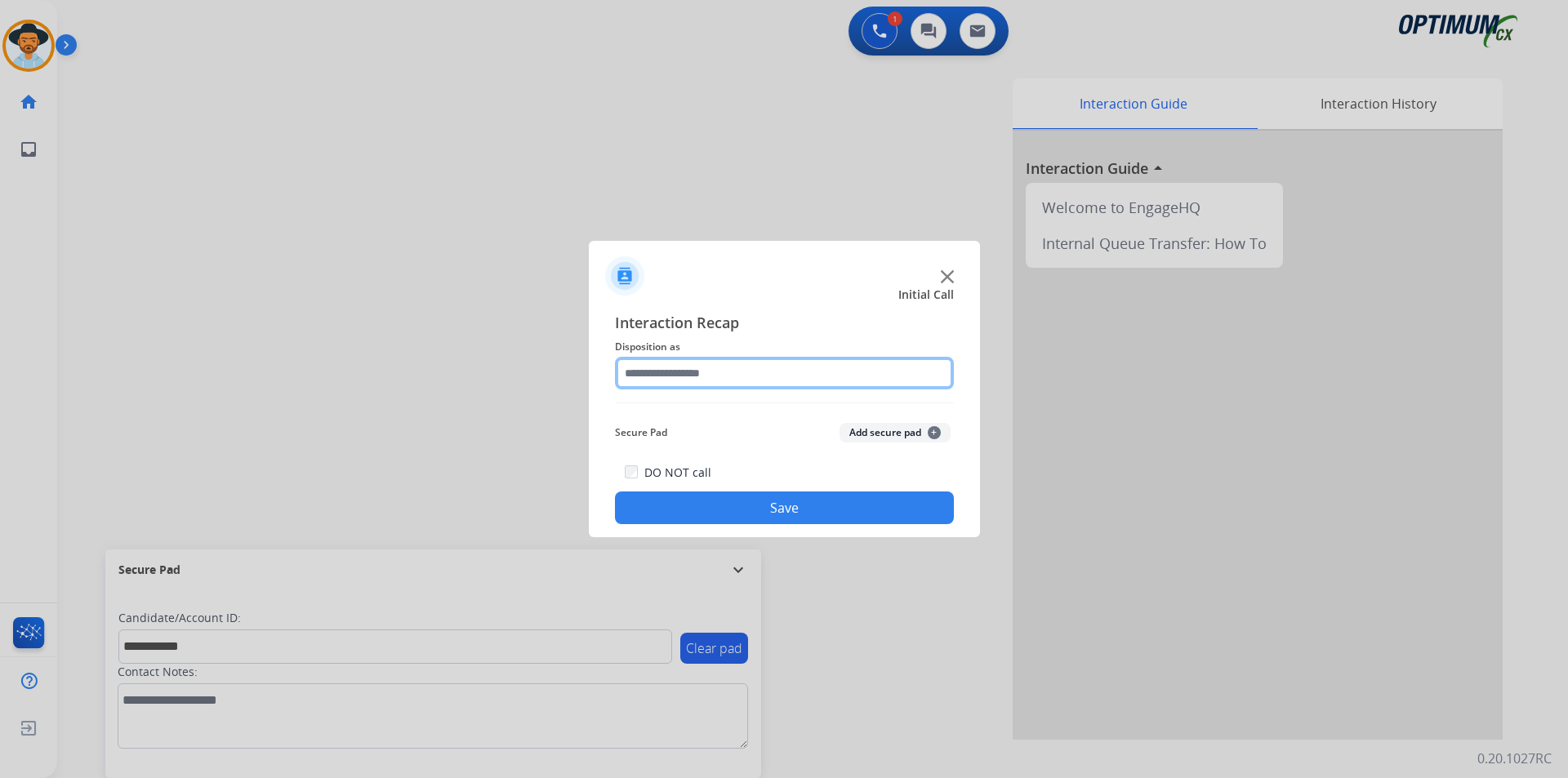
click at [760, 371] on input "text" at bounding box center [784, 373] width 339 height 33
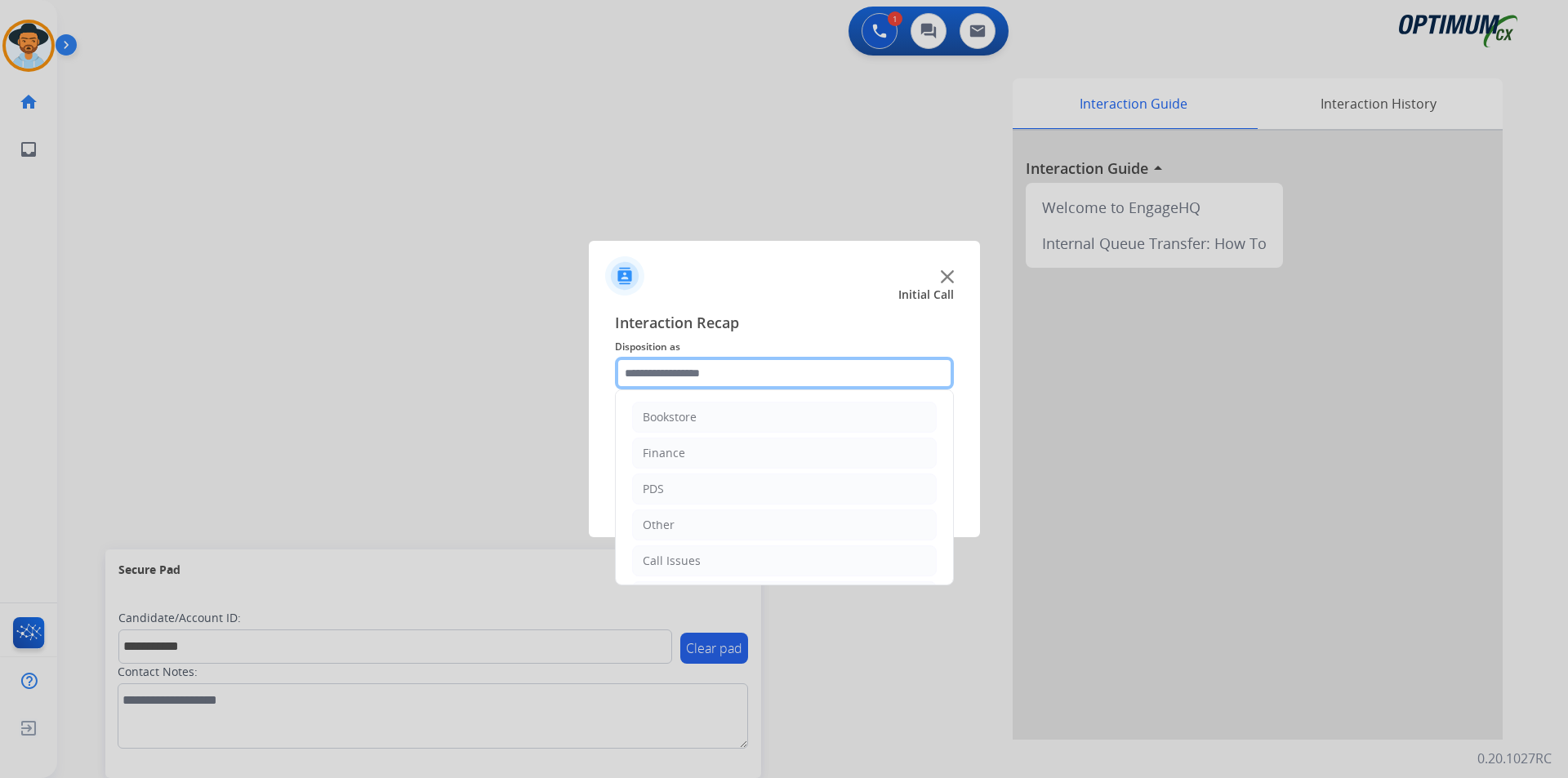
scroll to position [111, 0]
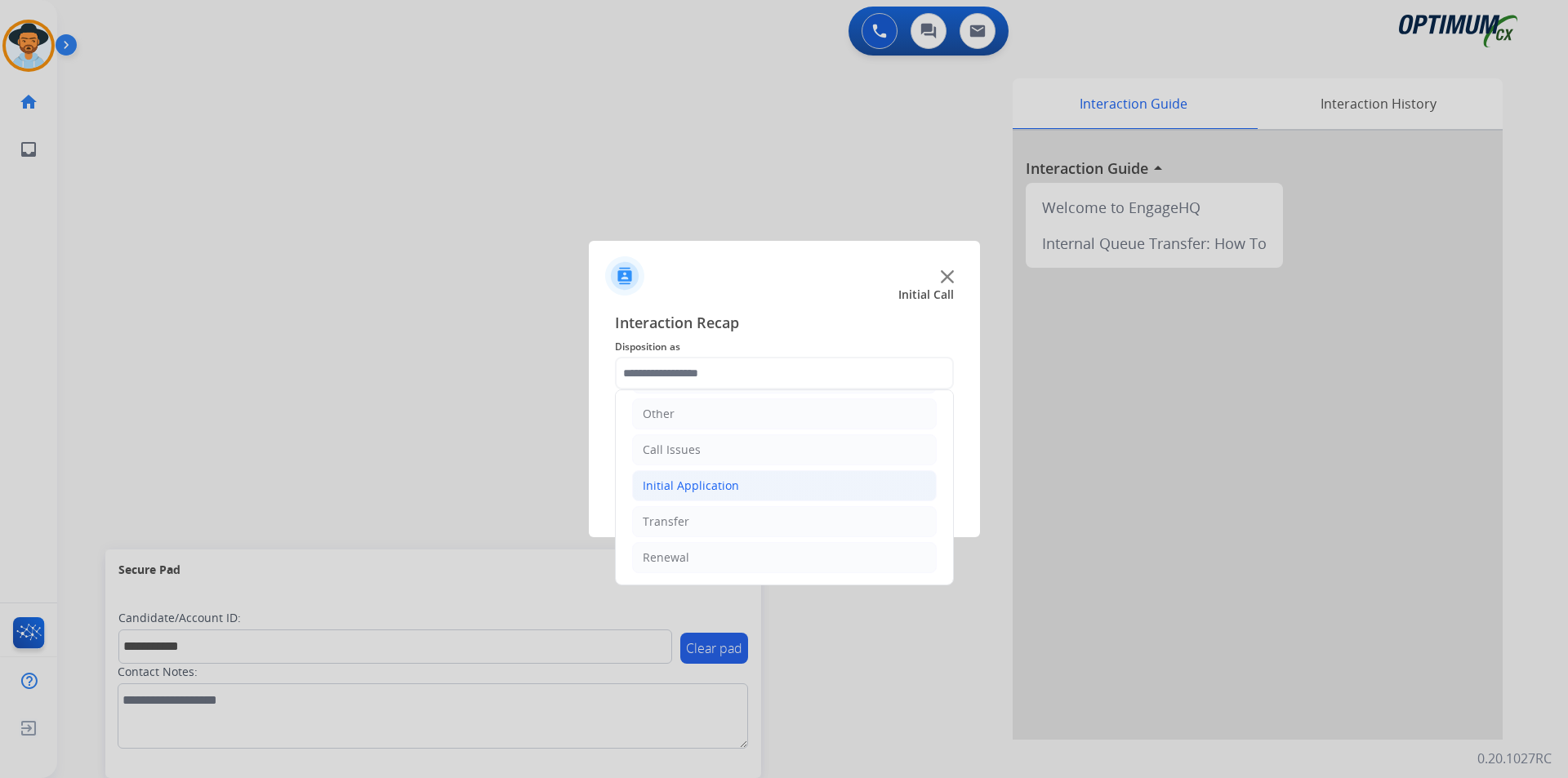
click at [800, 491] on li "Initial Application" at bounding box center [784, 485] width 304 height 31
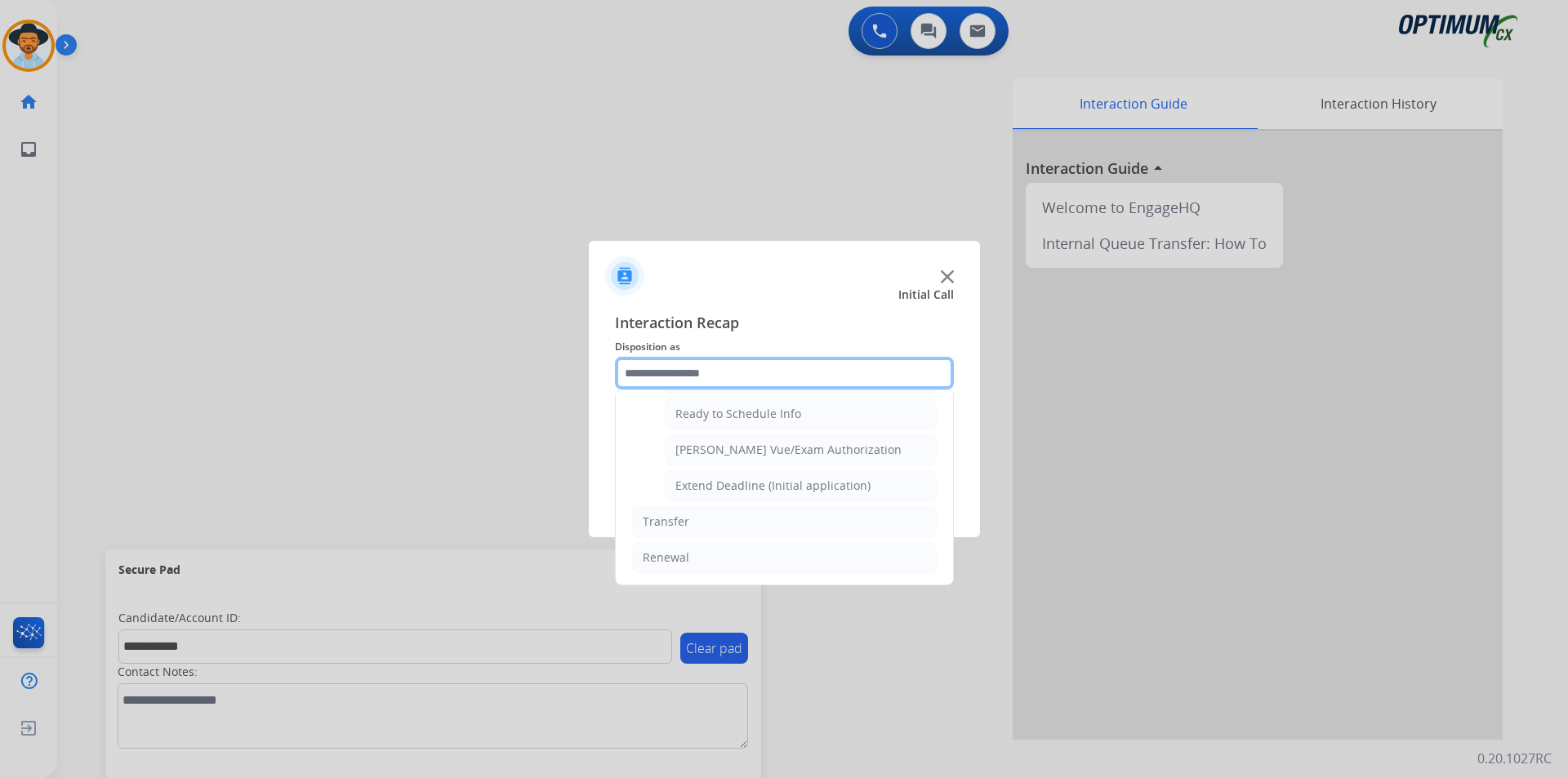
scroll to position [869, 0]
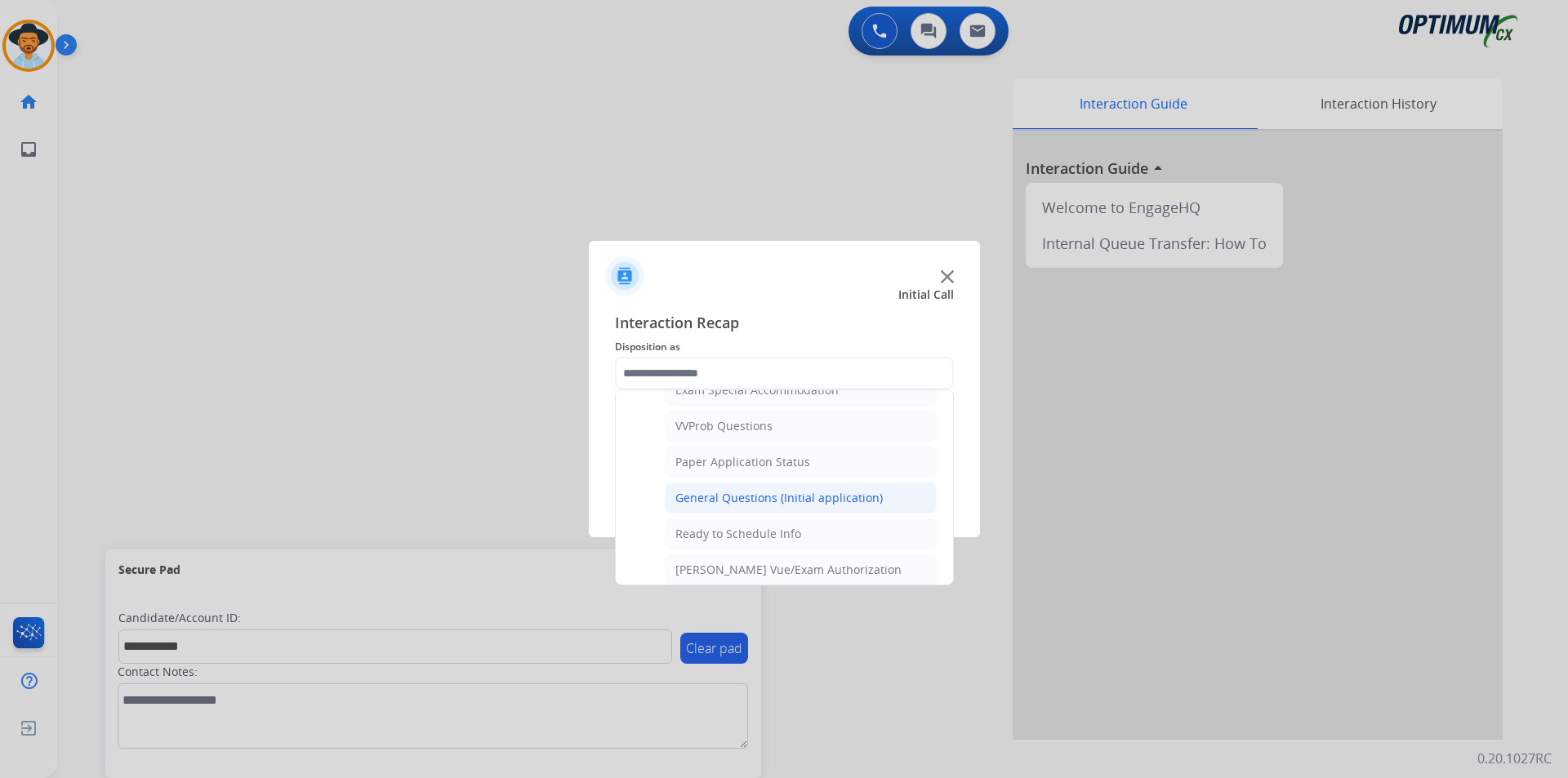
click at [790, 506] on div "General Questions (Initial application)" at bounding box center [778, 497] width 207 height 16
type input "**********"
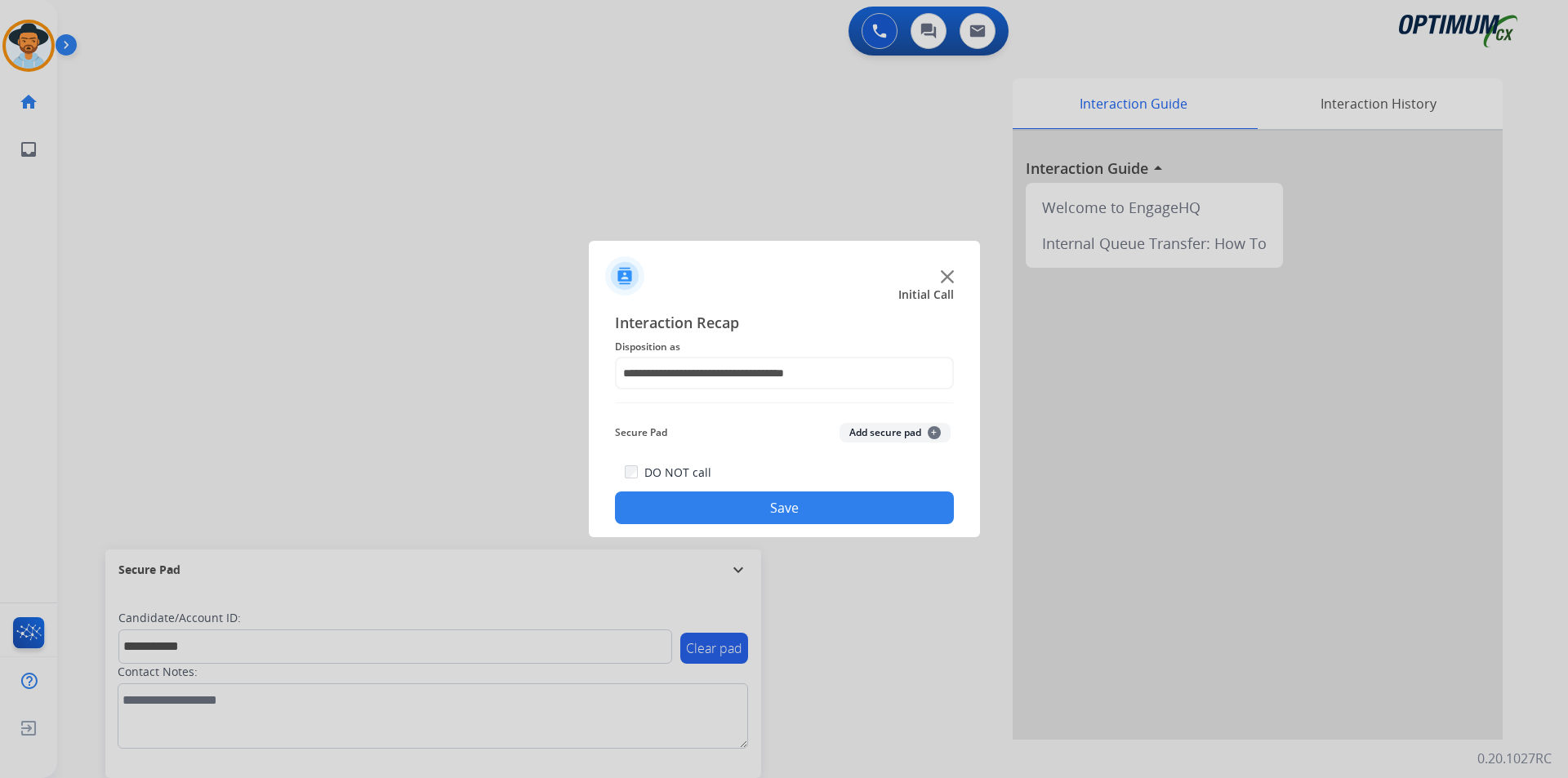
click at [772, 511] on button "Save" at bounding box center [784, 507] width 339 height 33
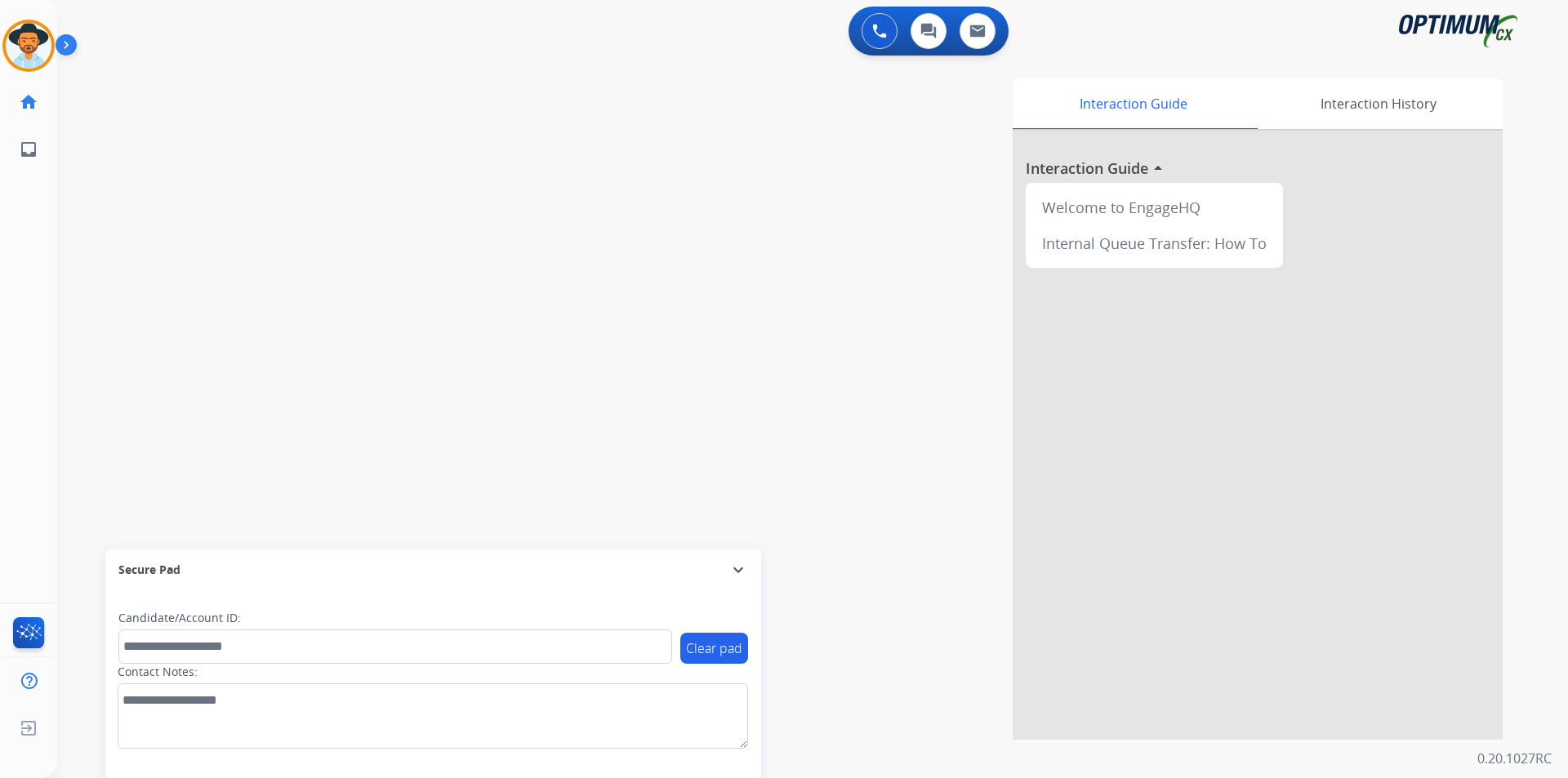
click at [423, 776] on div "Clear pad Candidate/Account ID: Contact Notes:" at bounding box center [434, 684] width 656 height 188
click at [644, 170] on div "Interaction Guide Interaction History Interaction Guide arrow_drop_up Welcome t…" at bounding box center [1021, 408] width 962 height 661
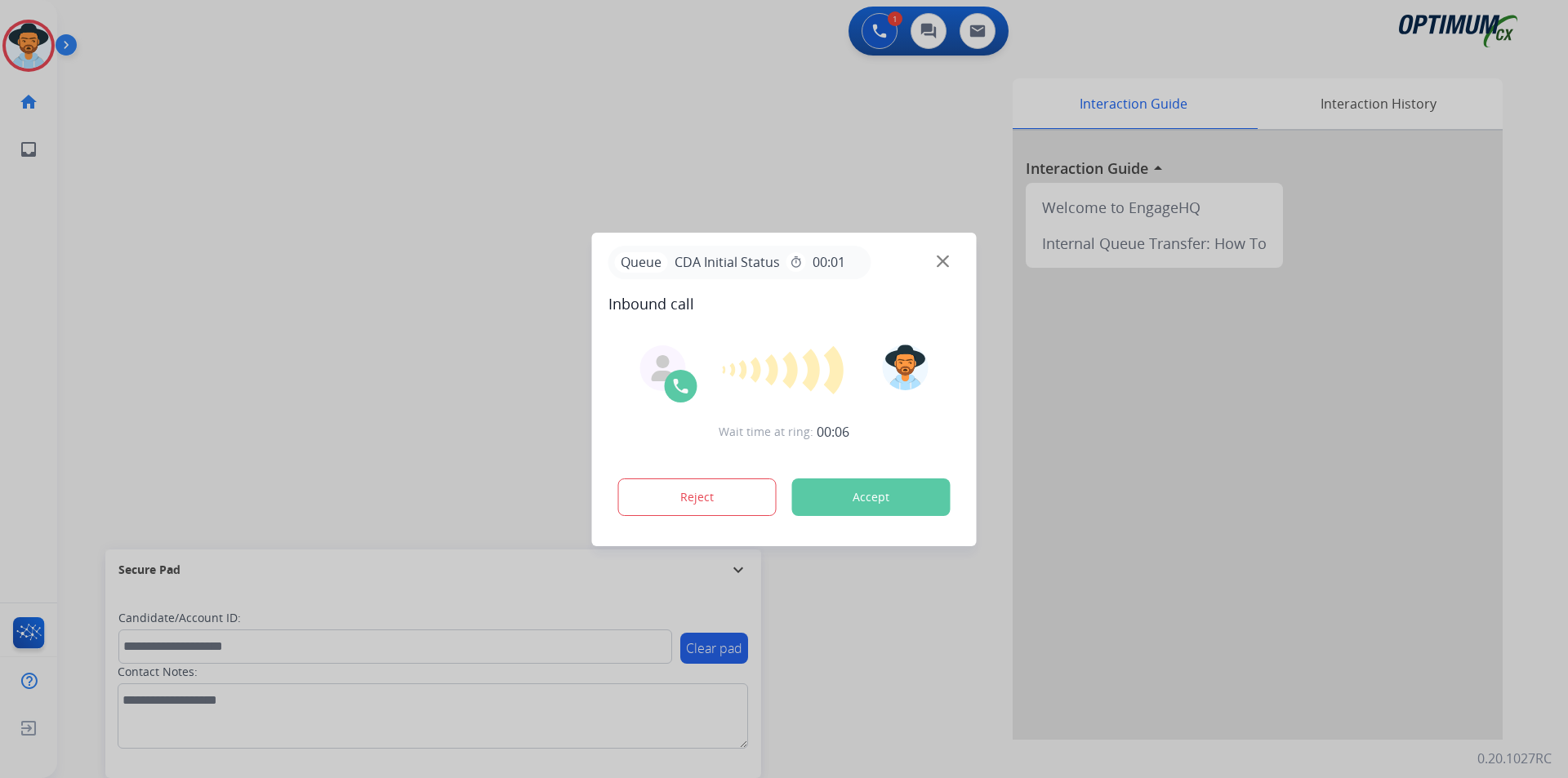
click at [175, 98] on div at bounding box center [784, 389] width 1568 height 778
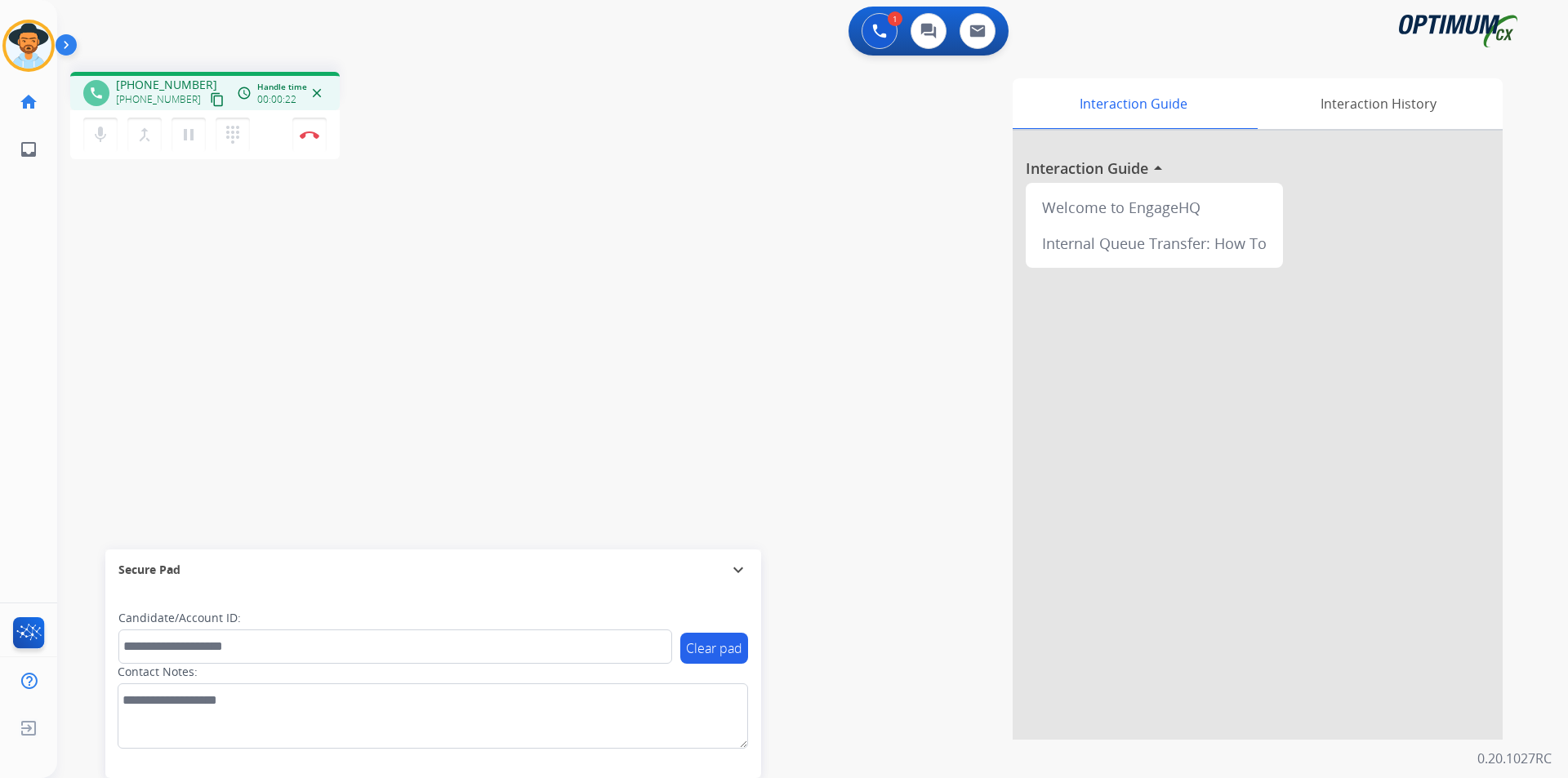
click at [158, 86] on span "+13084557083" at bounding box center [166, 85] width 101 height 16
copy span "13084557083"
click at [184, 131] on mat-icon "pause" at bounding box center [188, 134] width 19 height 19
click at [189, 140] on mat-icon "play_arrow" at bounding box center [188, 134] width 19 height 19
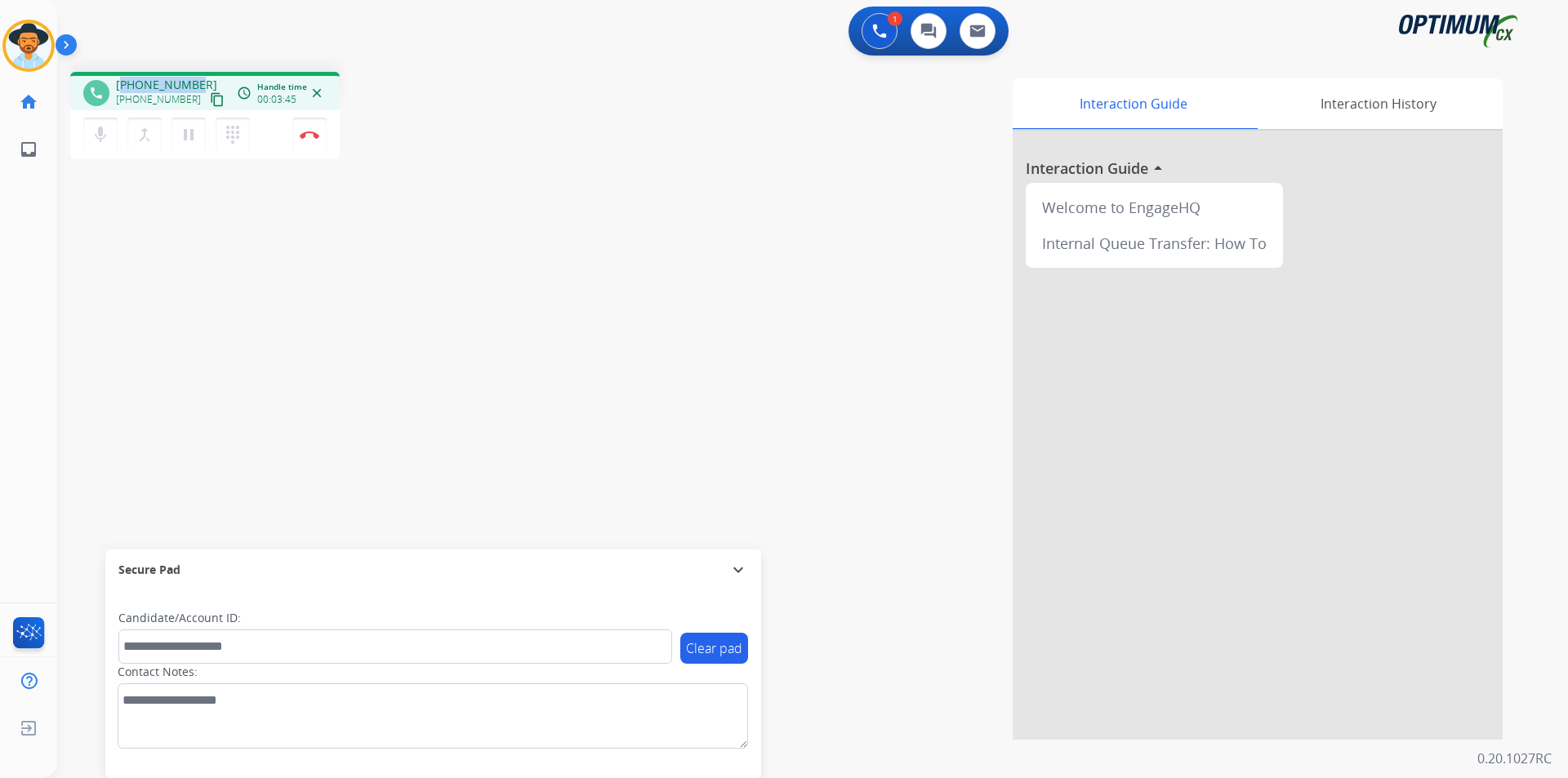
copy span "13084557083"
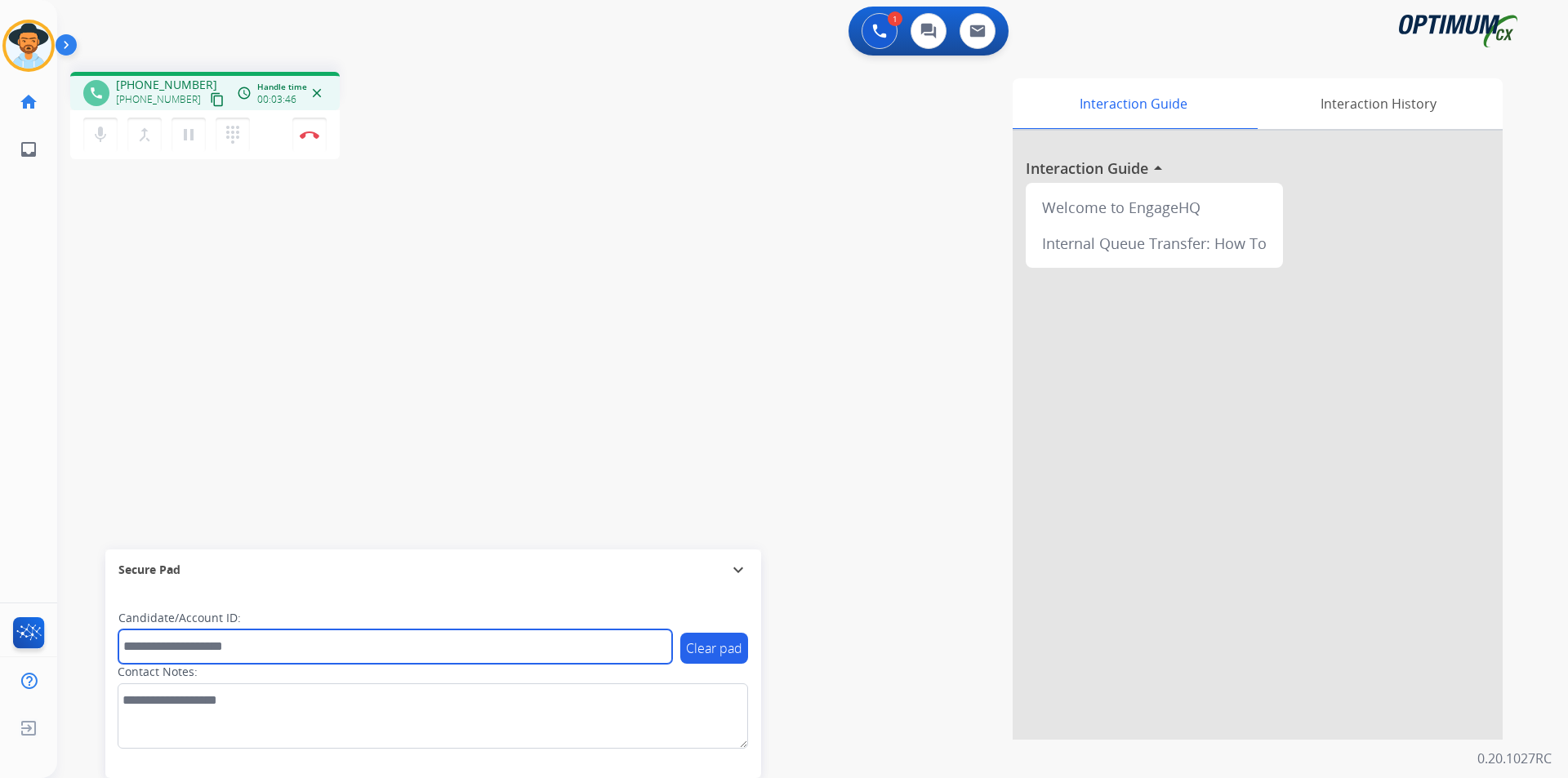
click at [315, 654] on input "text" at bounding box center [395, 646] width 553 height 34
paste input "**********"
click at [128, 641] on input "**********" at bounding box center [395, 646] width 553 height 34
type input "**********"
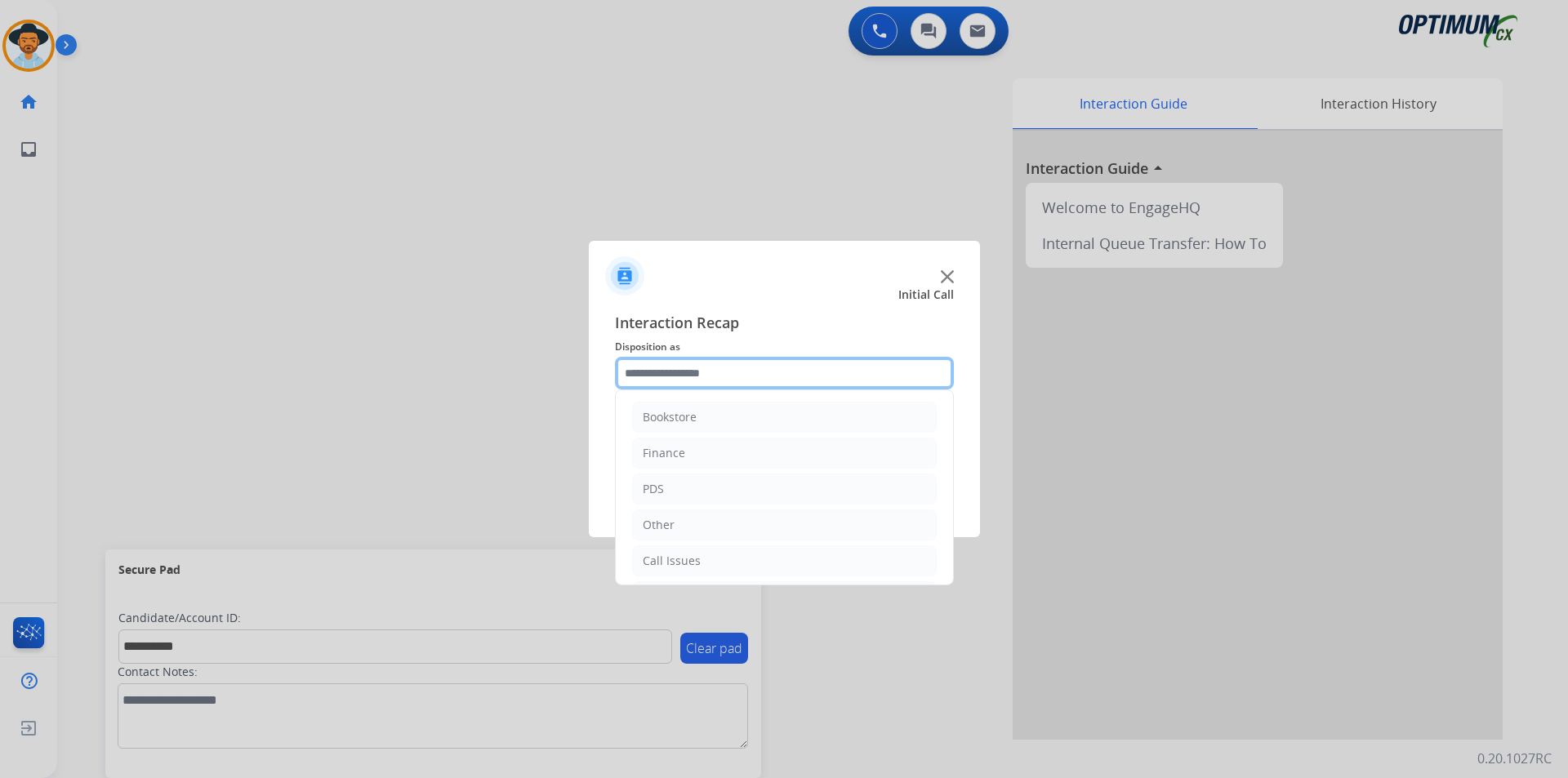
click at [715, 372] on input "text" at bounding box center [784, 373] width 339 height 33
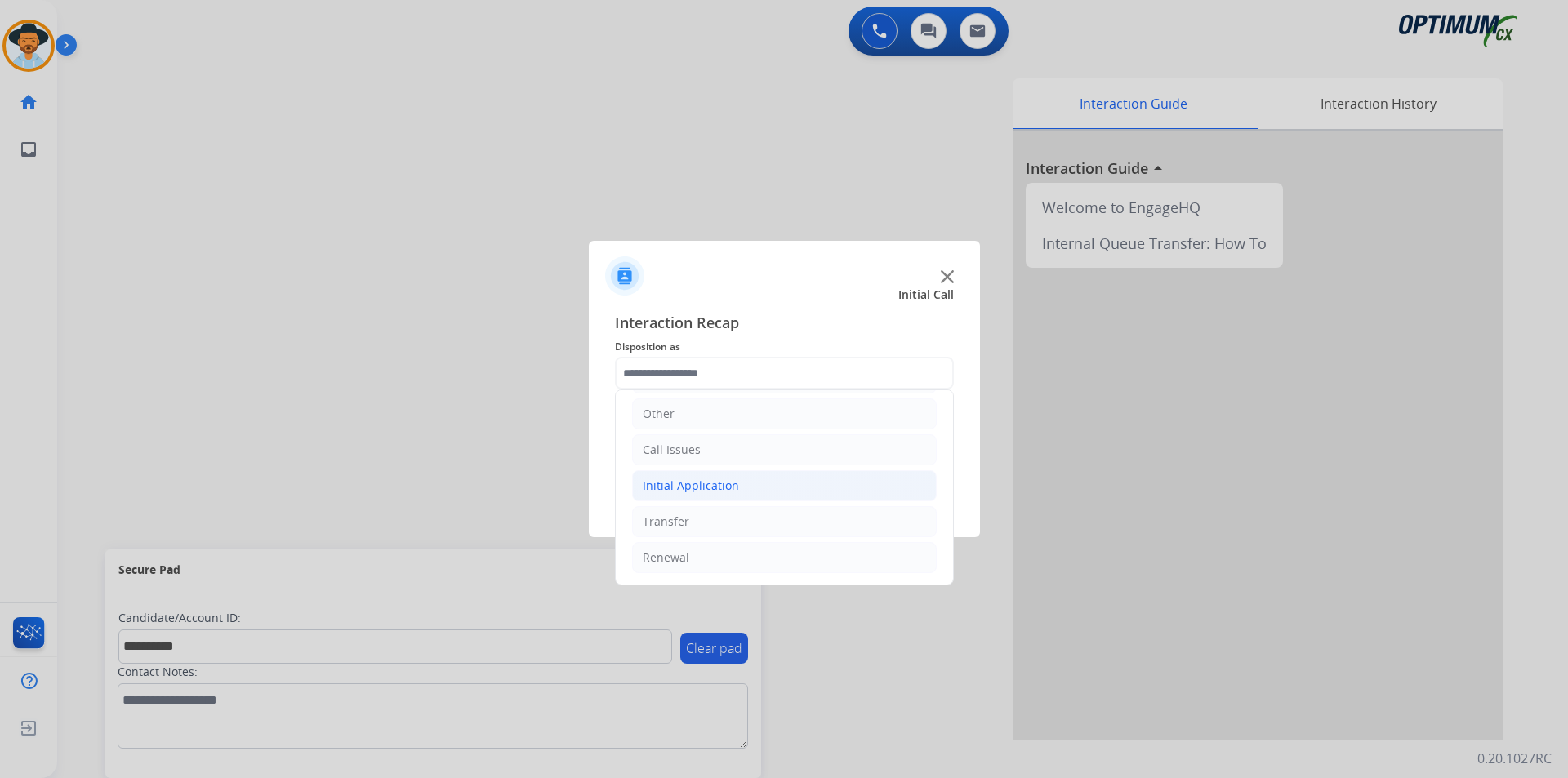
click at [706, 485] on div "Initial Application" at bounding box center [690, 485] width 96 height 16
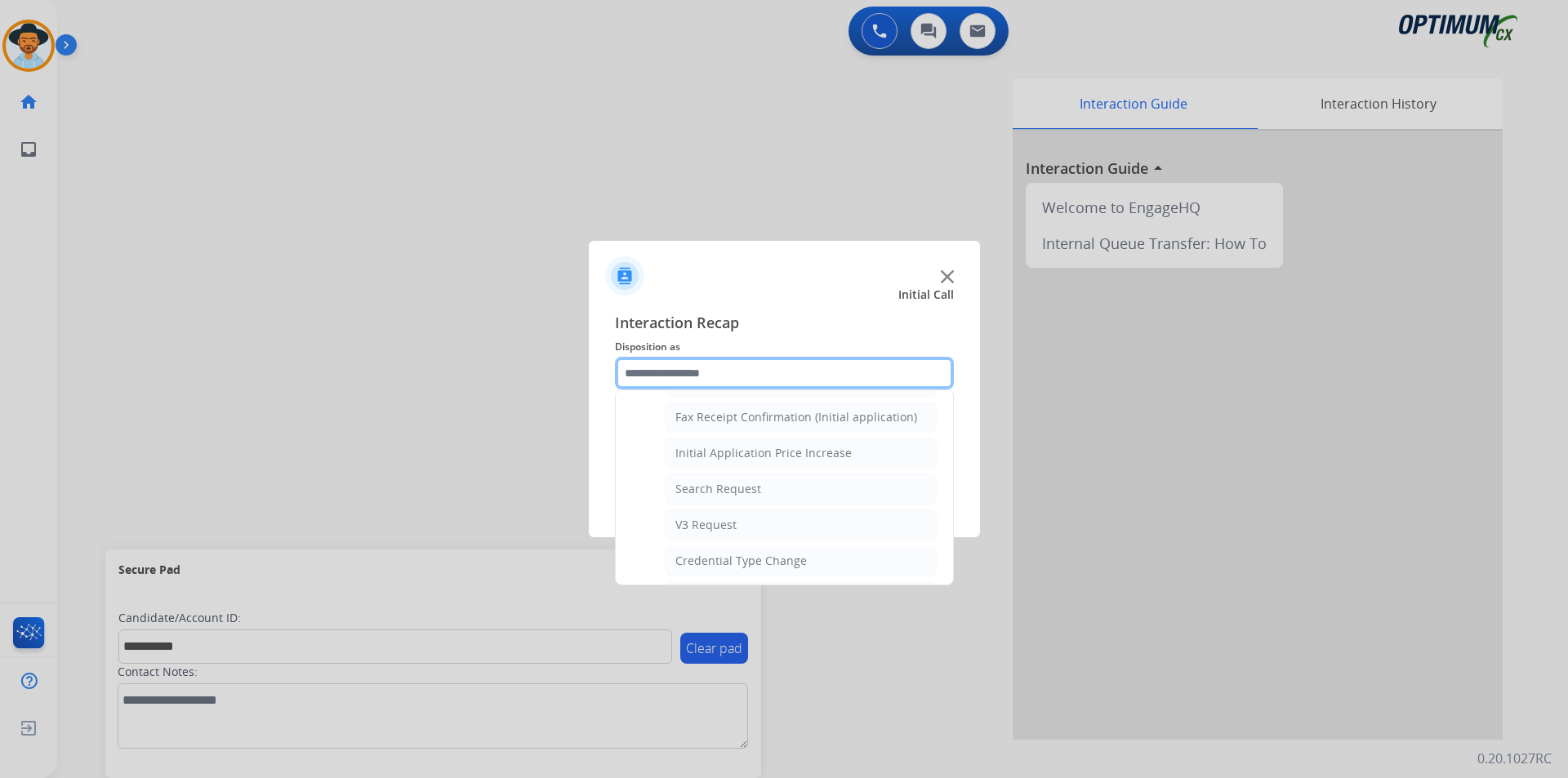
scroll to position [927, 0]
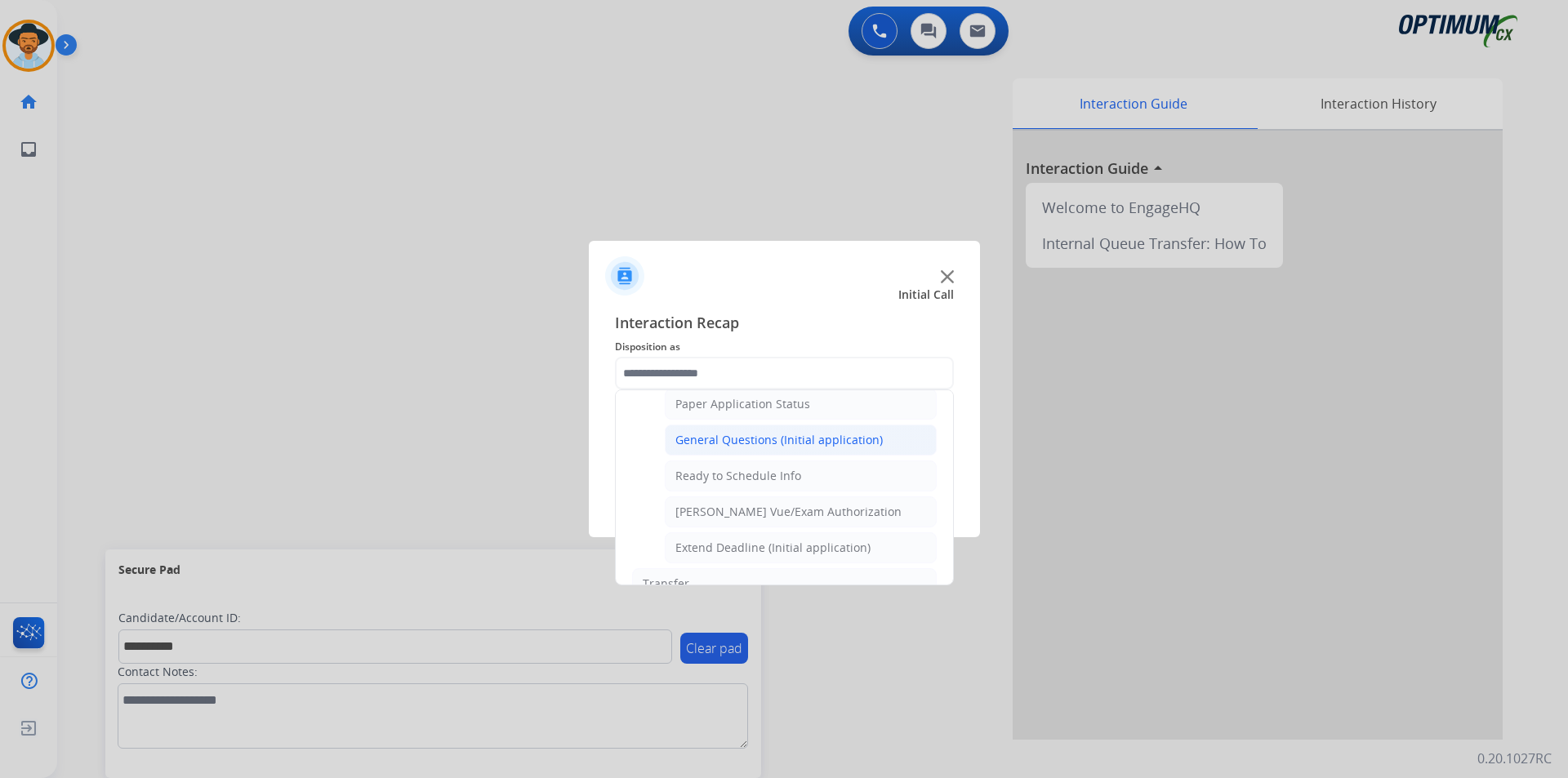
click at [718, 449] on div "General Questions (Initial application)" at bounding box center [778, 439] width 207 height 16
type input "**********"
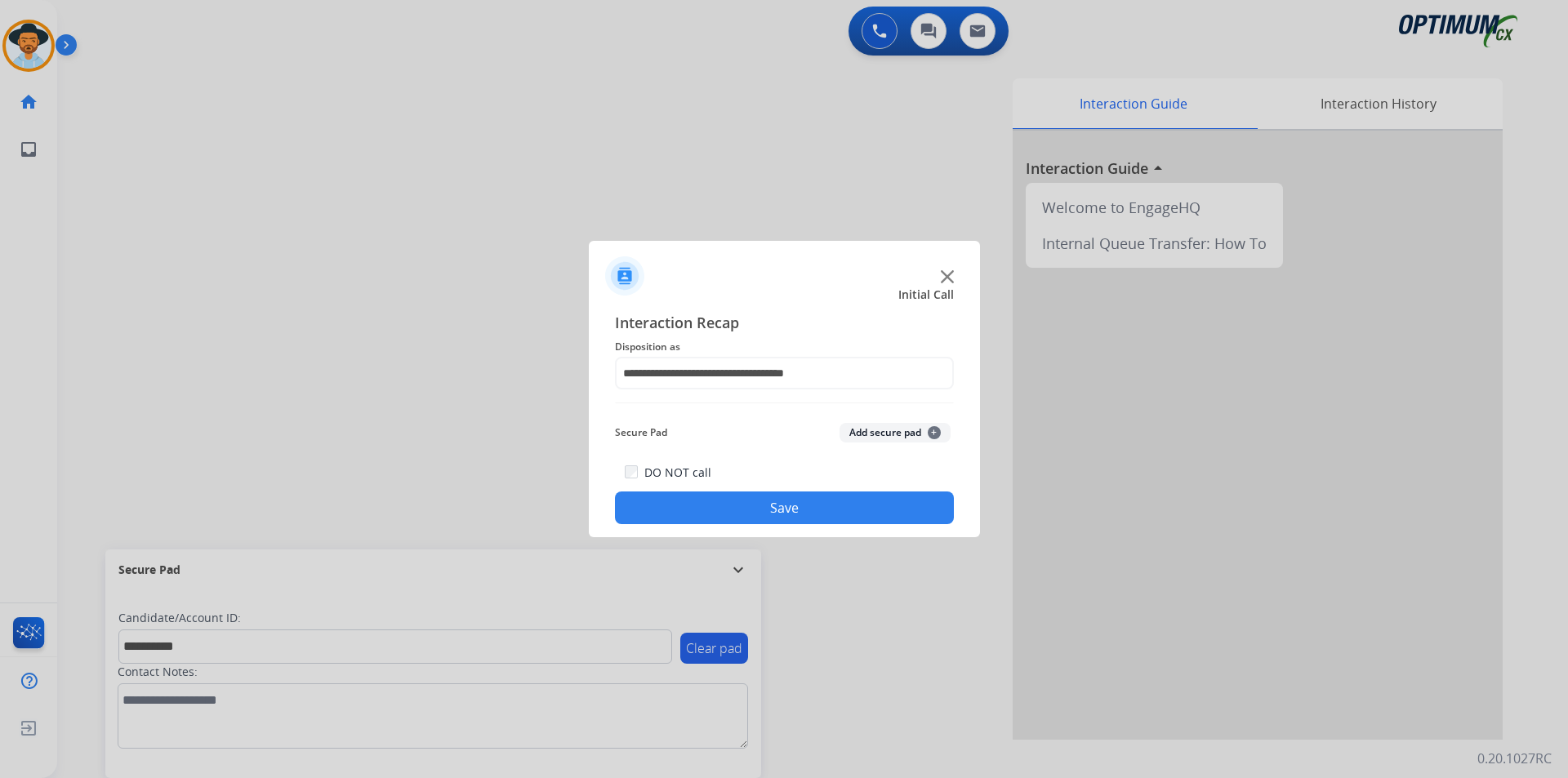
click at [695, 501] on button "Save" at bounding box center [784, 507] width 339 height 33
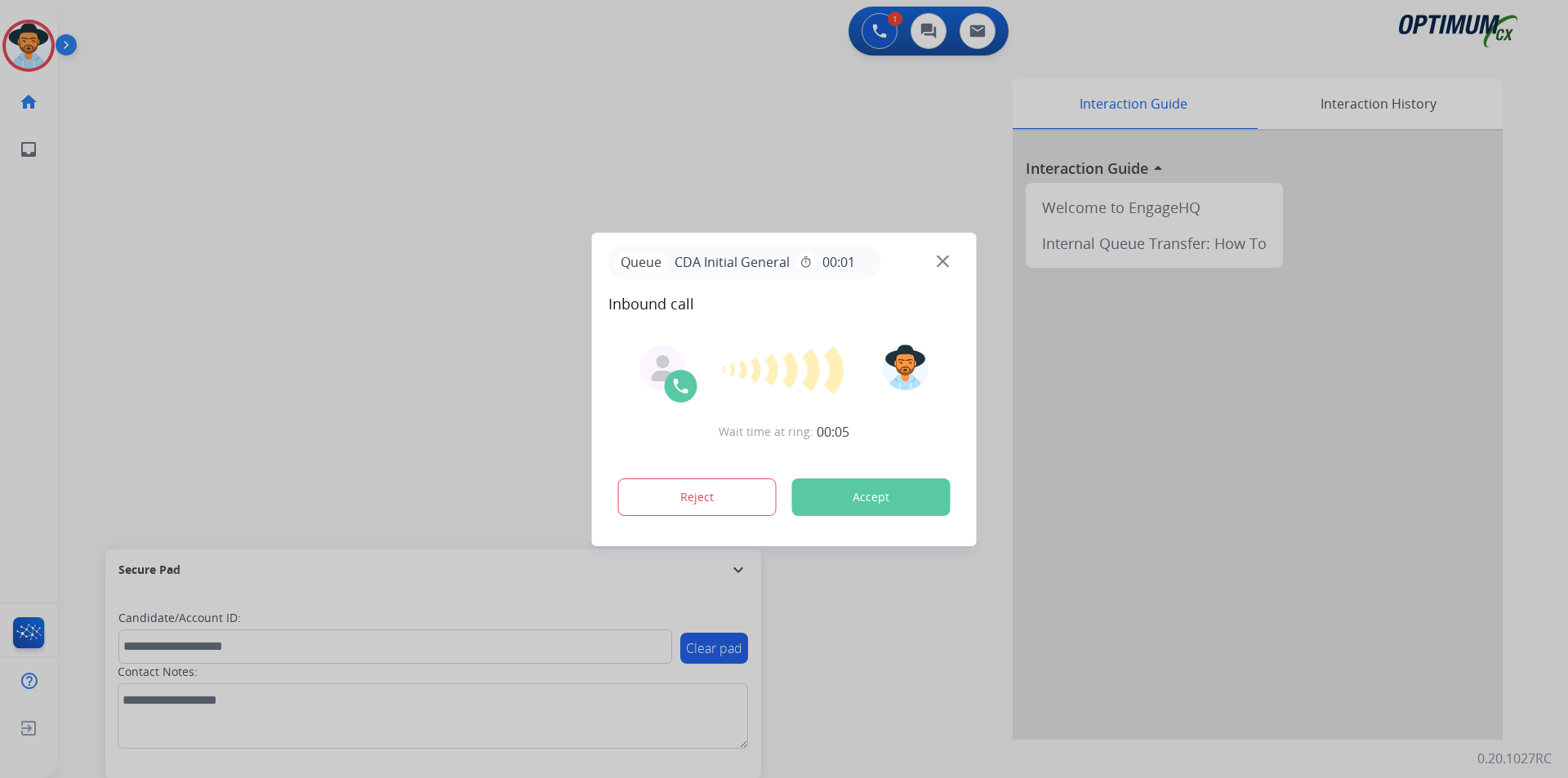
drag, startPoint x: 587, startPoint y: 90, endPoint x: 457, endPoint y: 278, distance: 228.6
click at [587, 90] on div at bounding box center [784, 389] width 1568 height 778
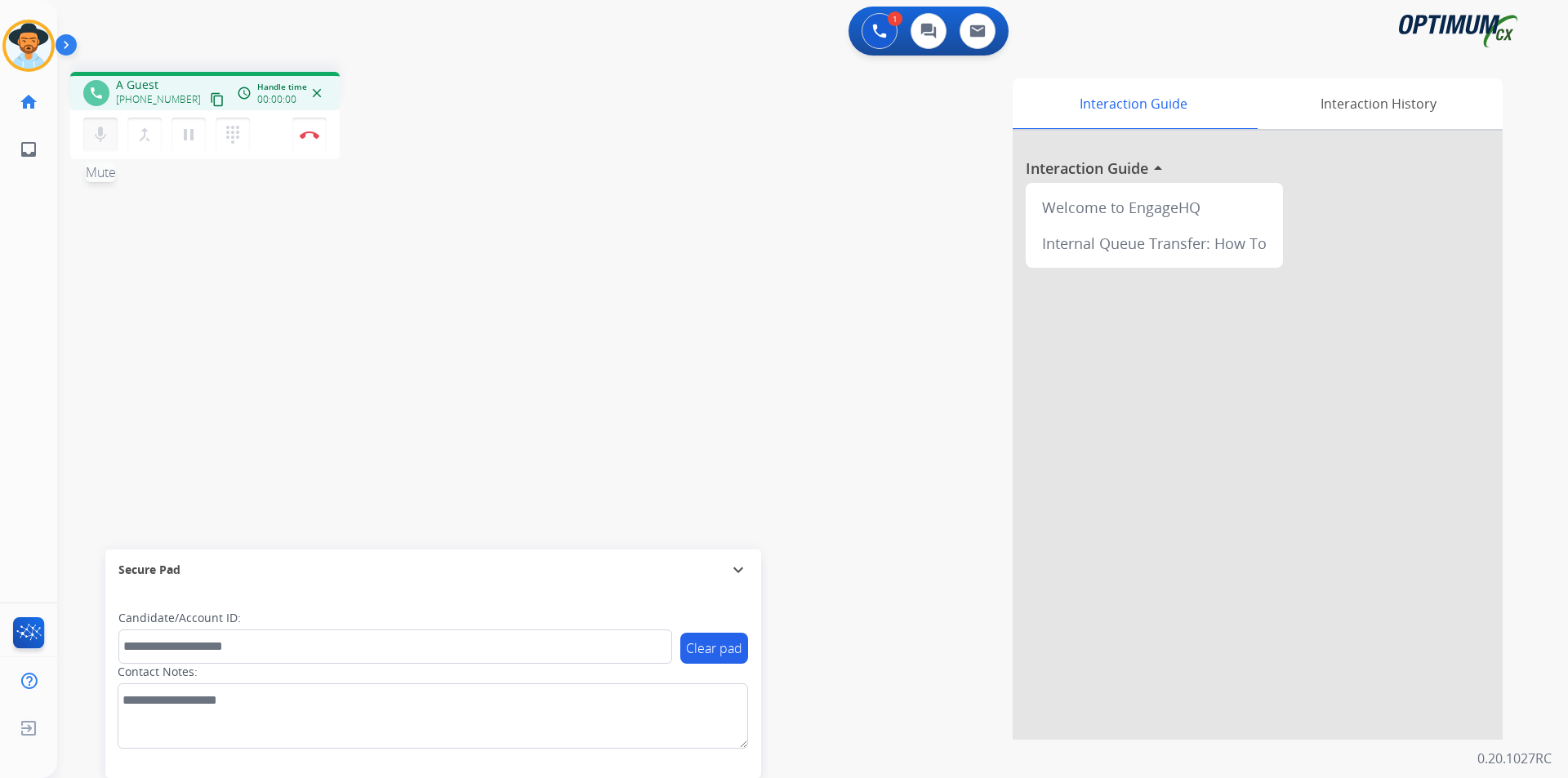
click at [102, 145] on button "mic Mute" at bounding box center [100, 134] width 34 height 34
click at [100, 136] on mat-icon "mic_off" at bounding box center [100, 134] width 19 height 19
click at [159, 86] on span "+14053261029" at bounding box center [166, 85] width 101 height 16
copy span "14053261029"
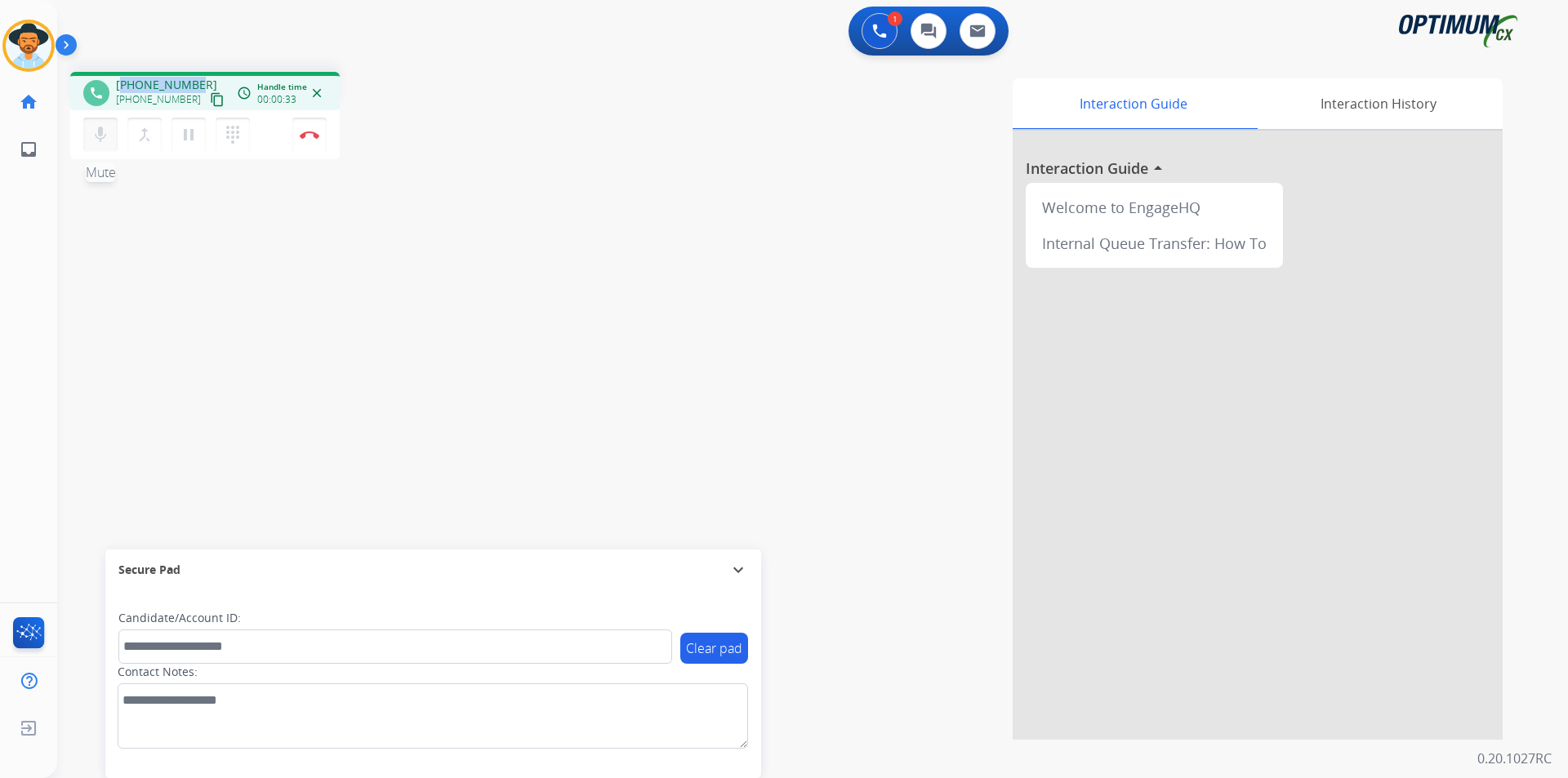
click at [91, 132] on mat-icon "mic" at bounding box center [100, 134] width 19 height 19
click at [101, 140] on mat-icon "mic_off" at bounding box center [100, 134] width 19 height 19
click at [306, 141] on button "Disconnect" at bounding box center [309, 134] width 34 height 34
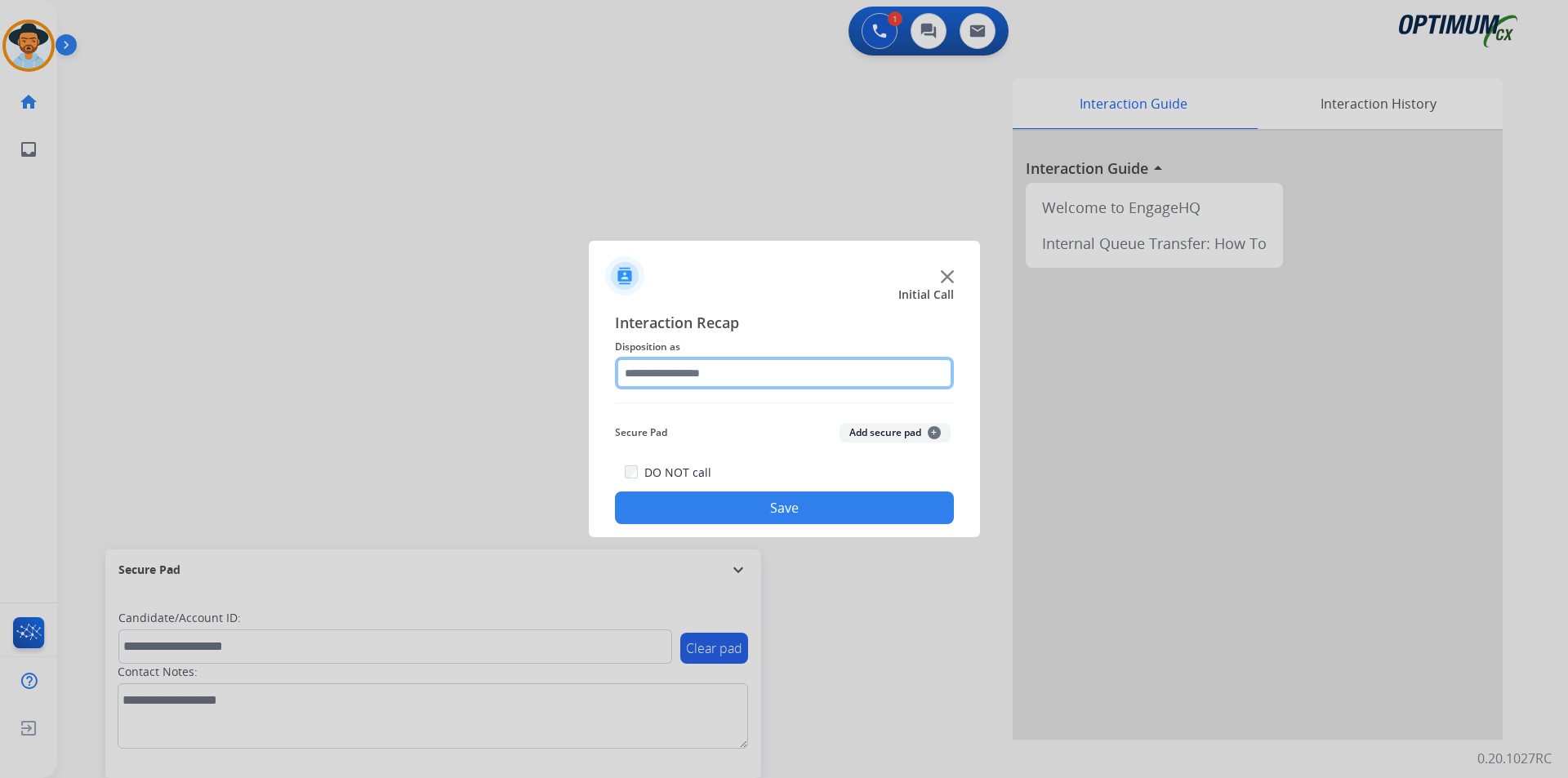
click at [765, 372] on input "text" at bounding box center [784, 373] width 339 height 33
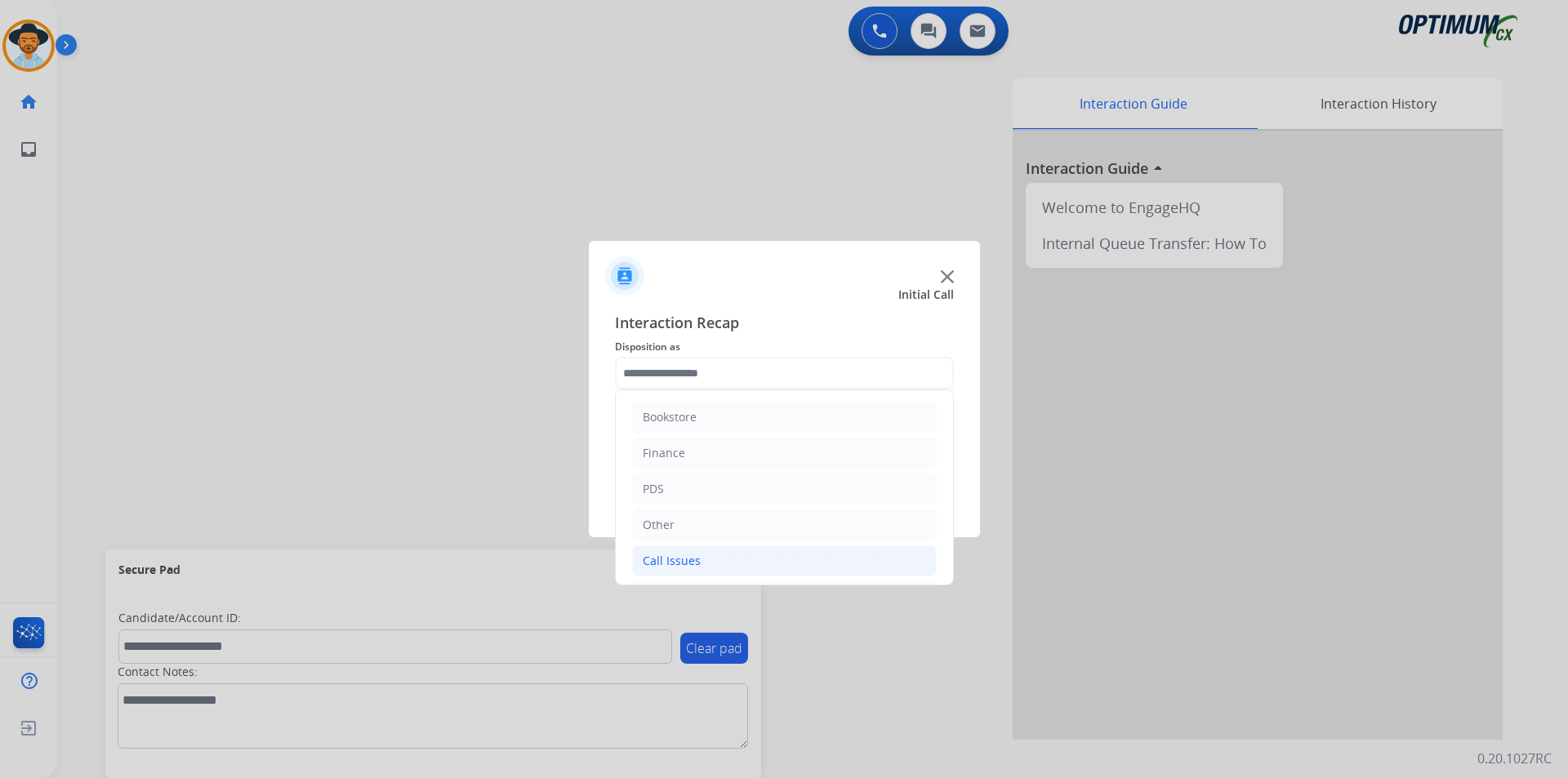
click at [755, 562] on li "Call Issues" at bounding box center [784, 561] width 304 height 31
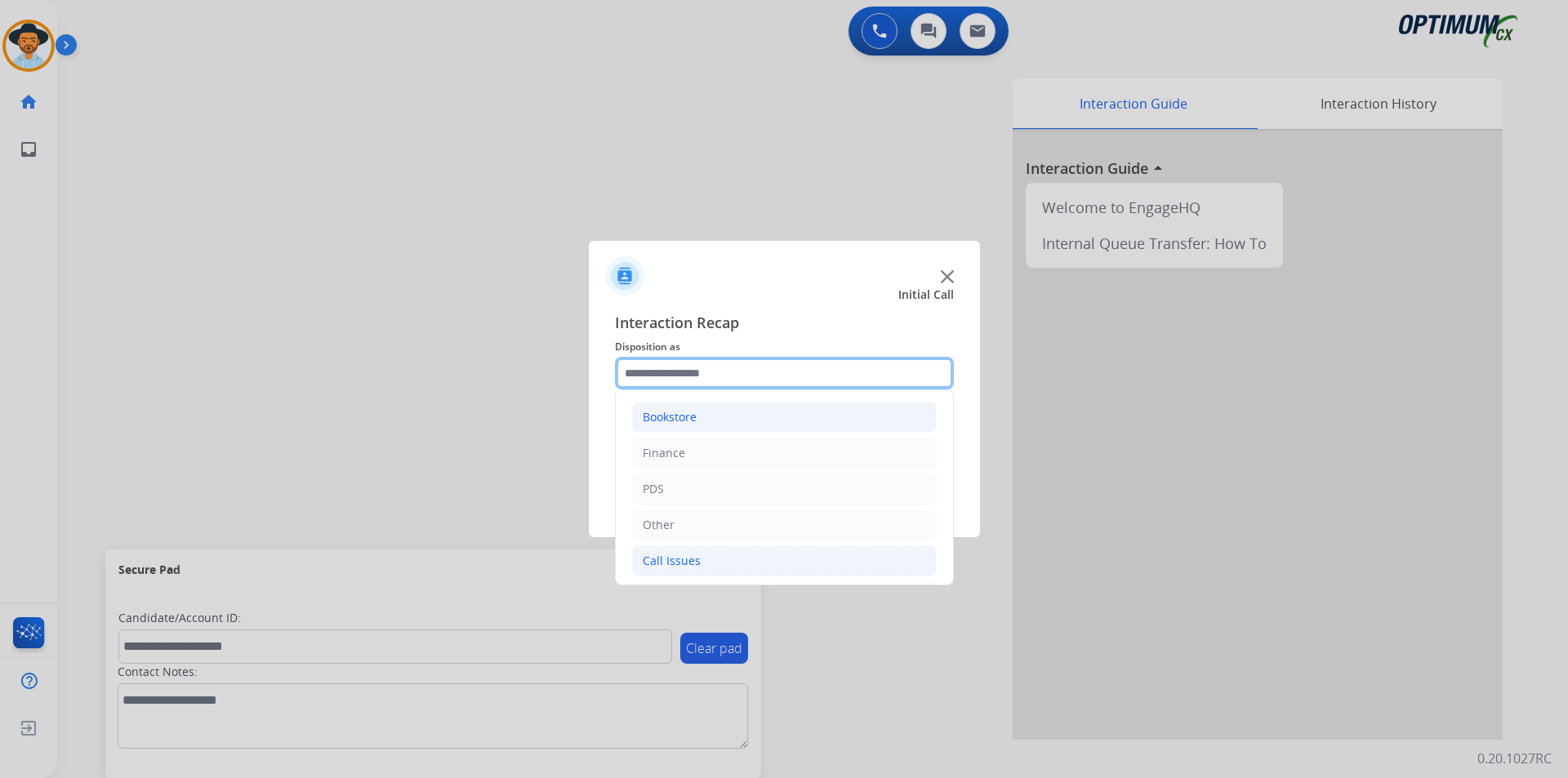
scroll to position [291, 0]
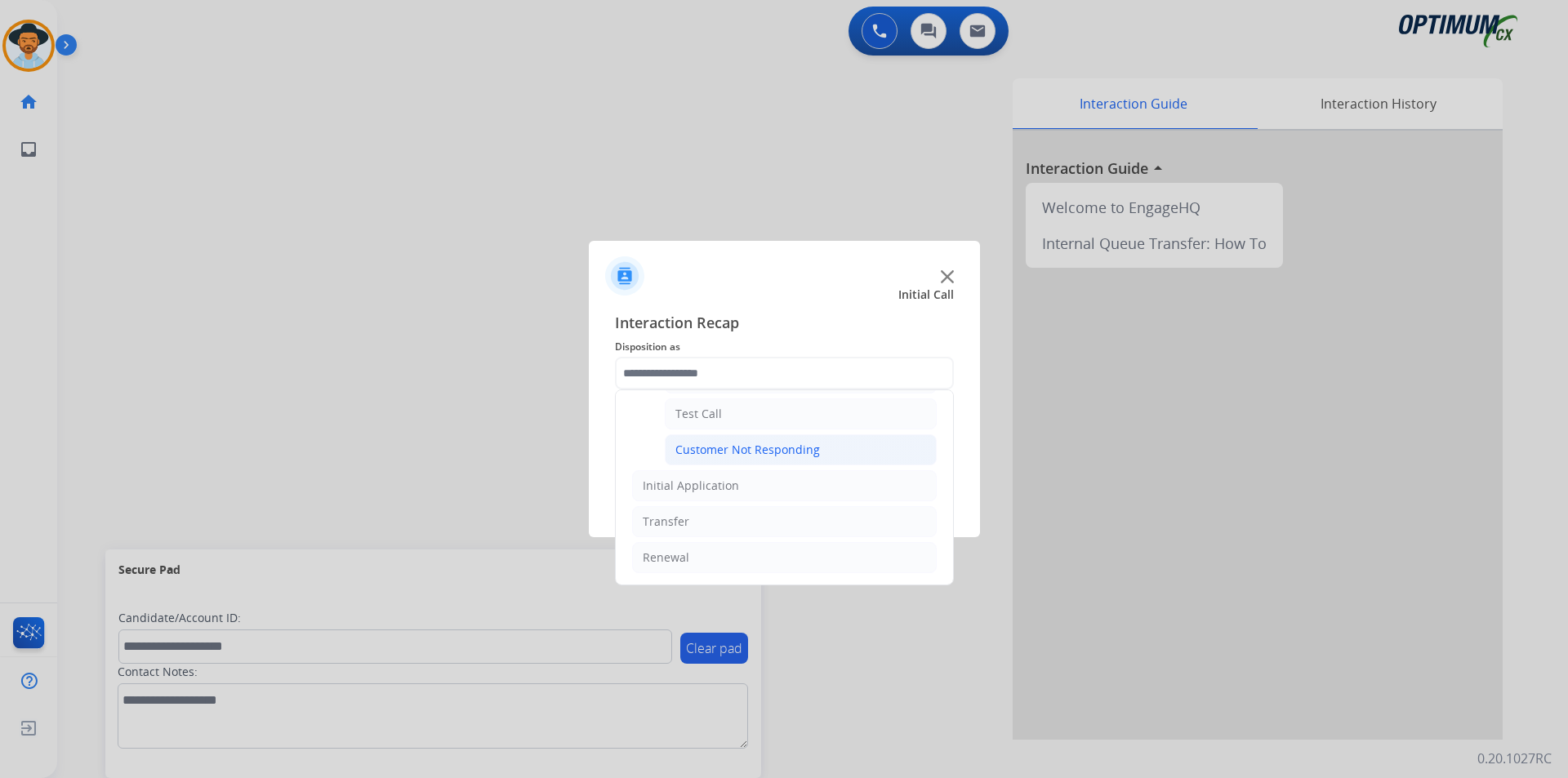
click at [802, 451] on div "Customer Not Responding" at bounding box center [747, 449] width 144 height 16
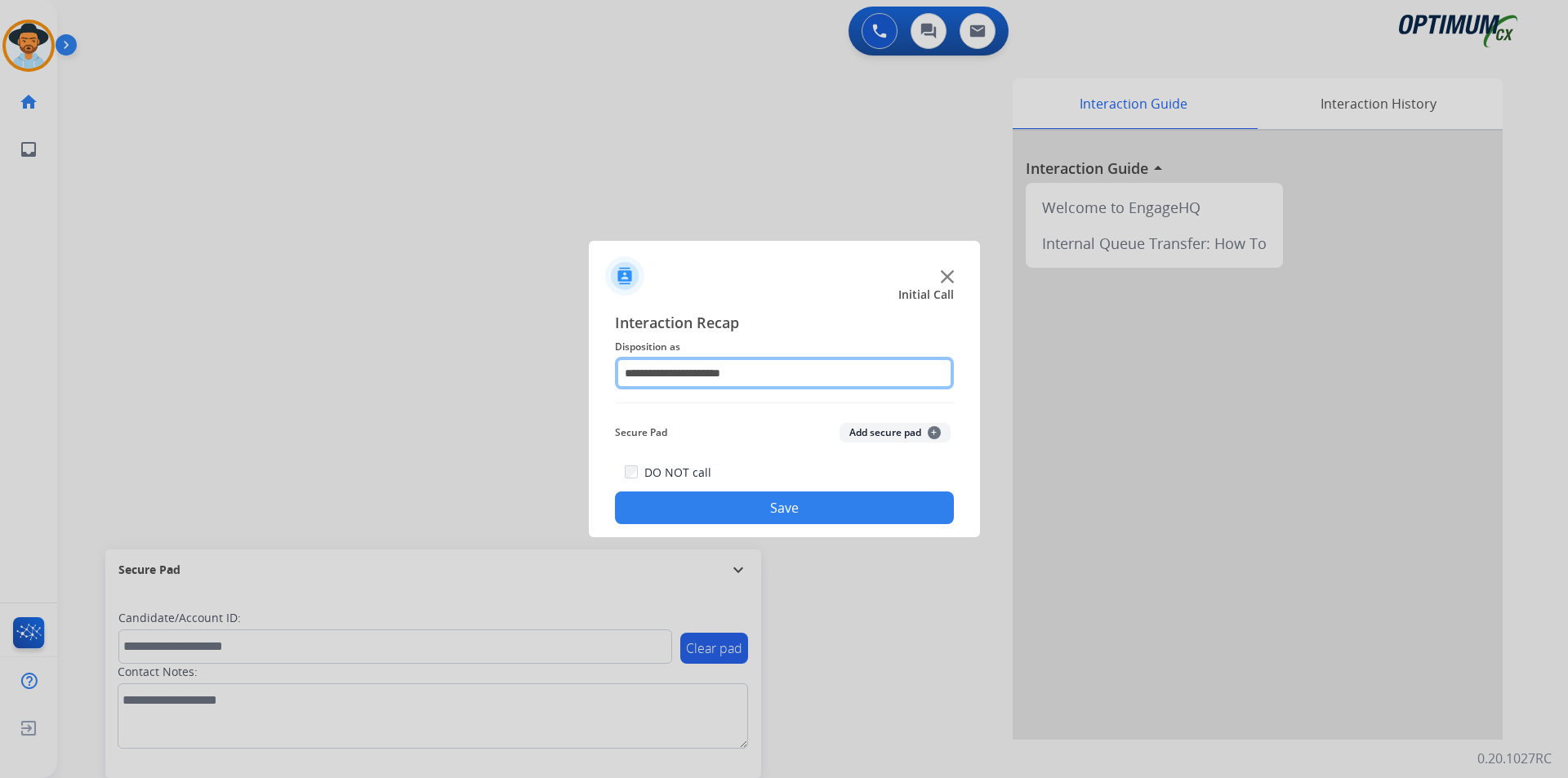
click at [792, 374] on input "**********" at bounding box center [784, 373] width 339 height 33
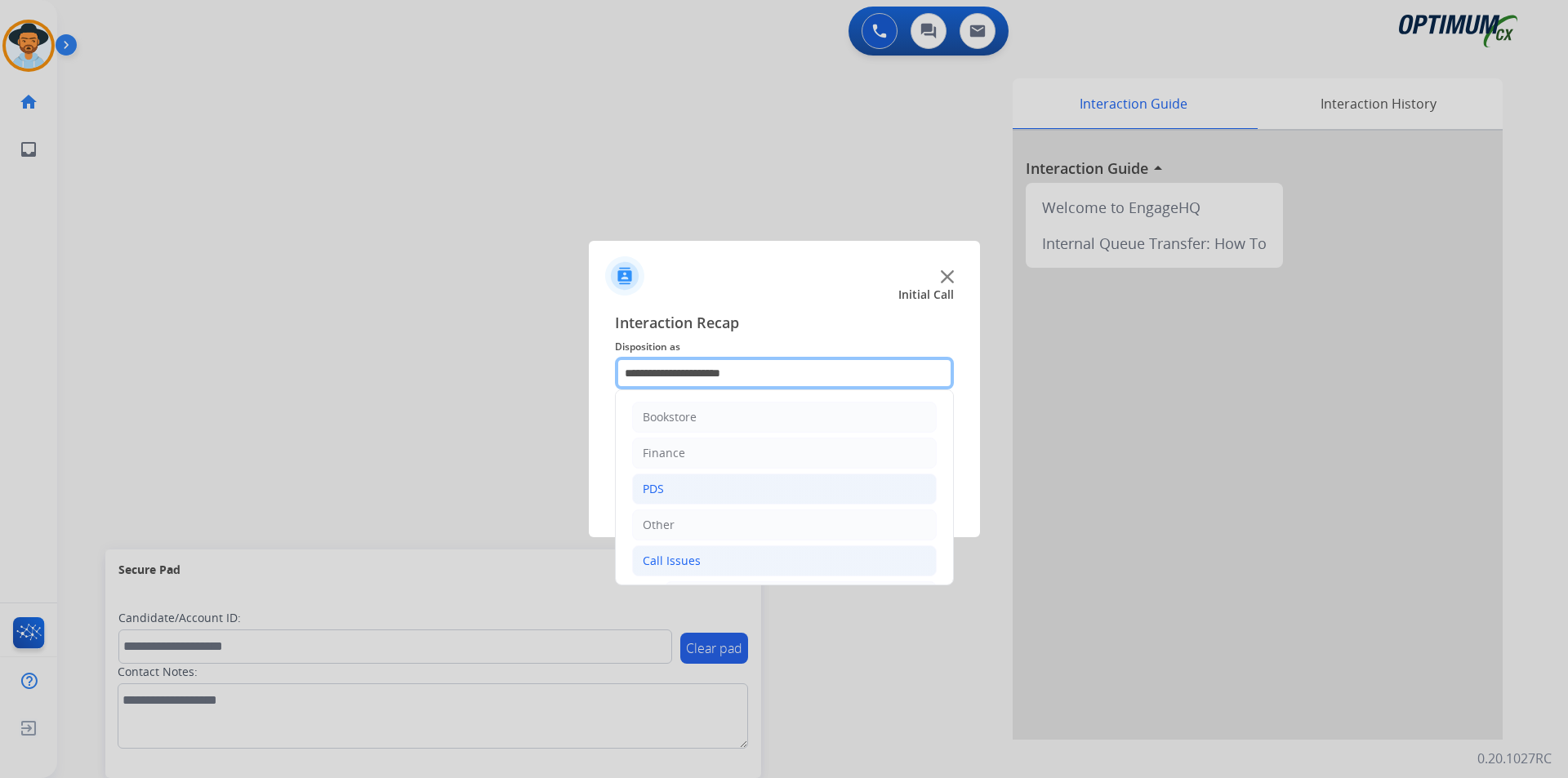
scroll to position [272, 0]
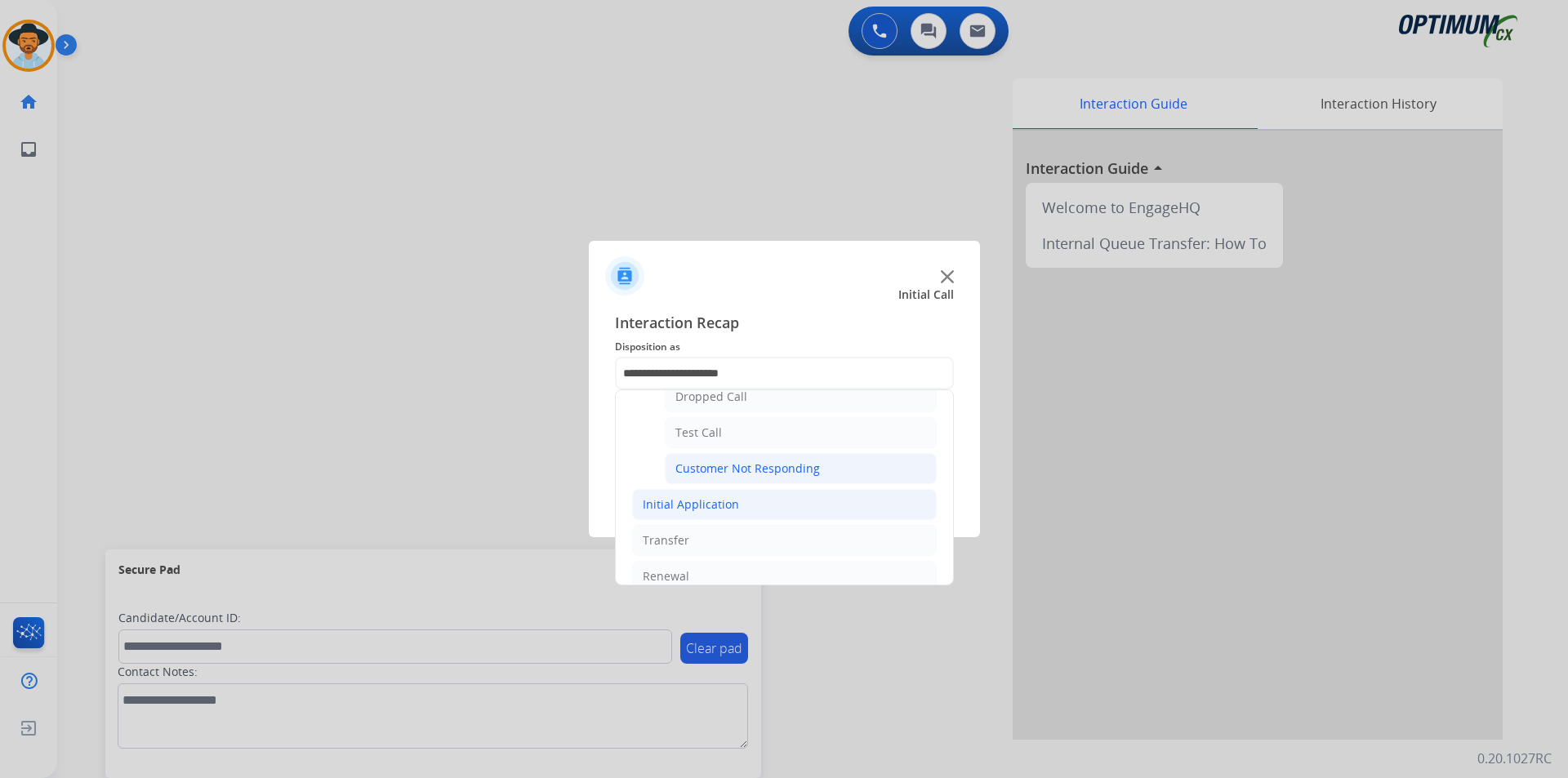
click at [722, 505] on div "Initial Application" at bounding box center [690, 504] width 96 height 16
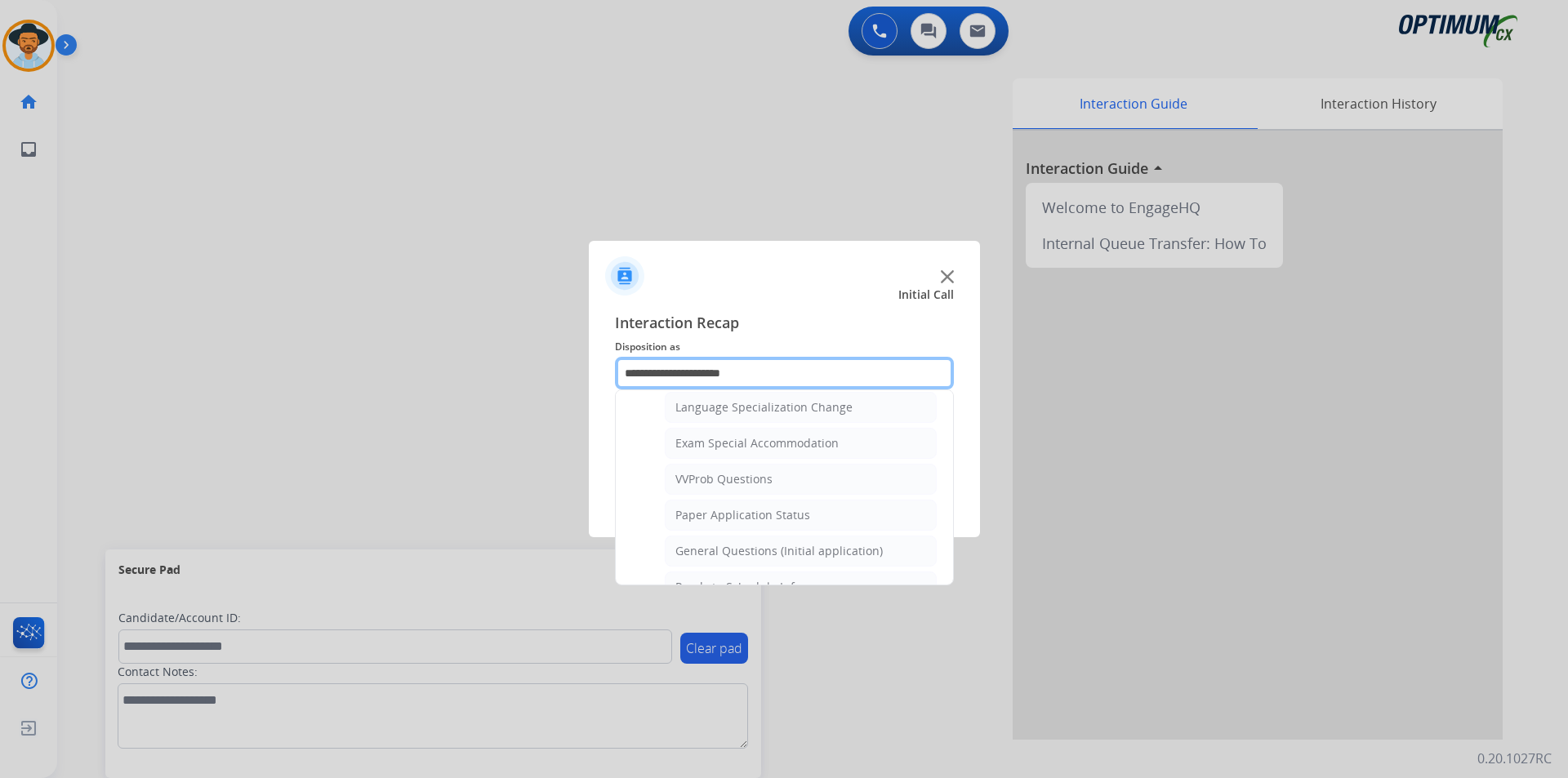
scroll to position [953, 0]
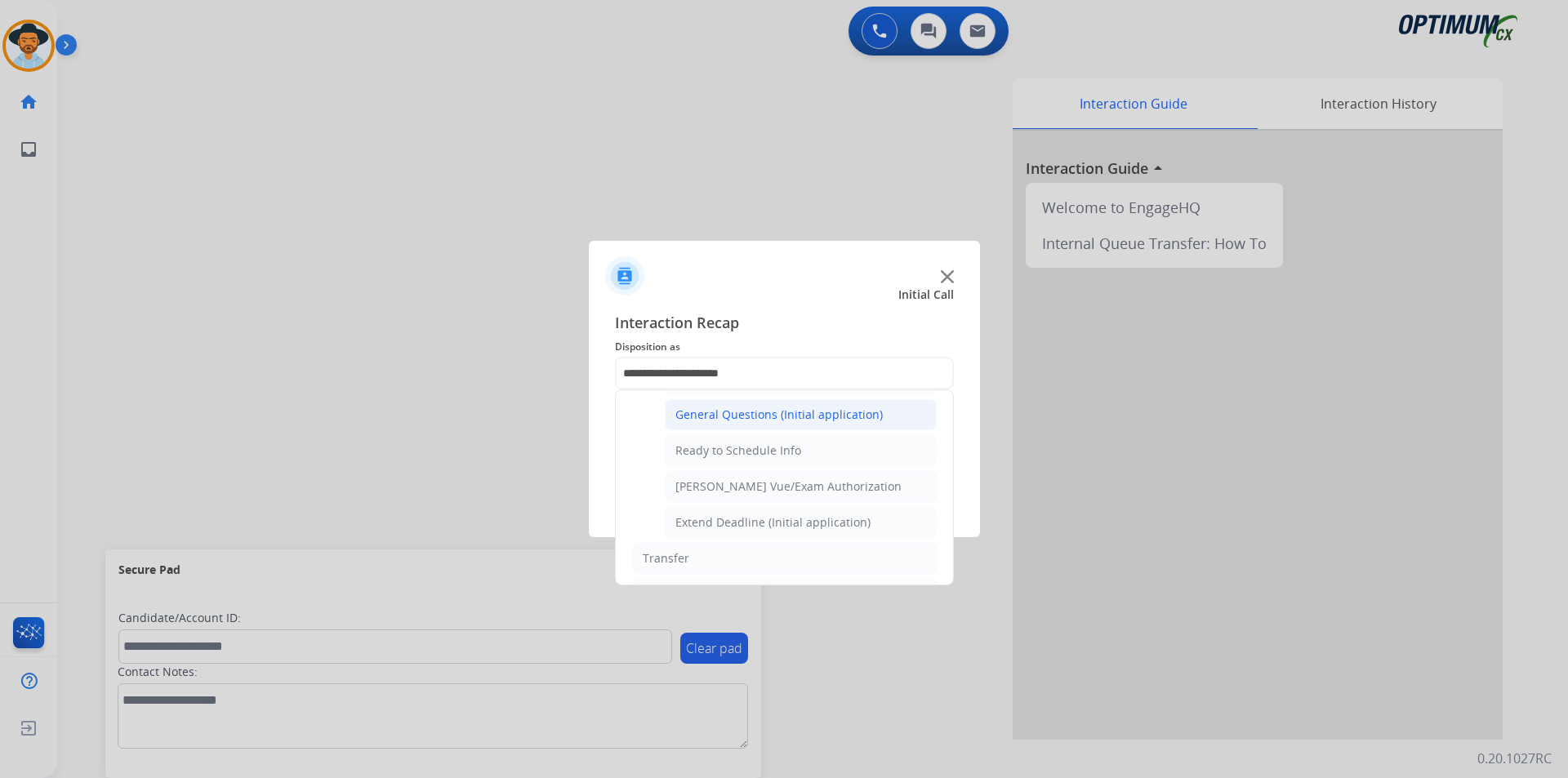
click at [738, 423] on div "General Questions (Initial application)" at bounding box center [778, 414] width 207 height 16
type input "**********"
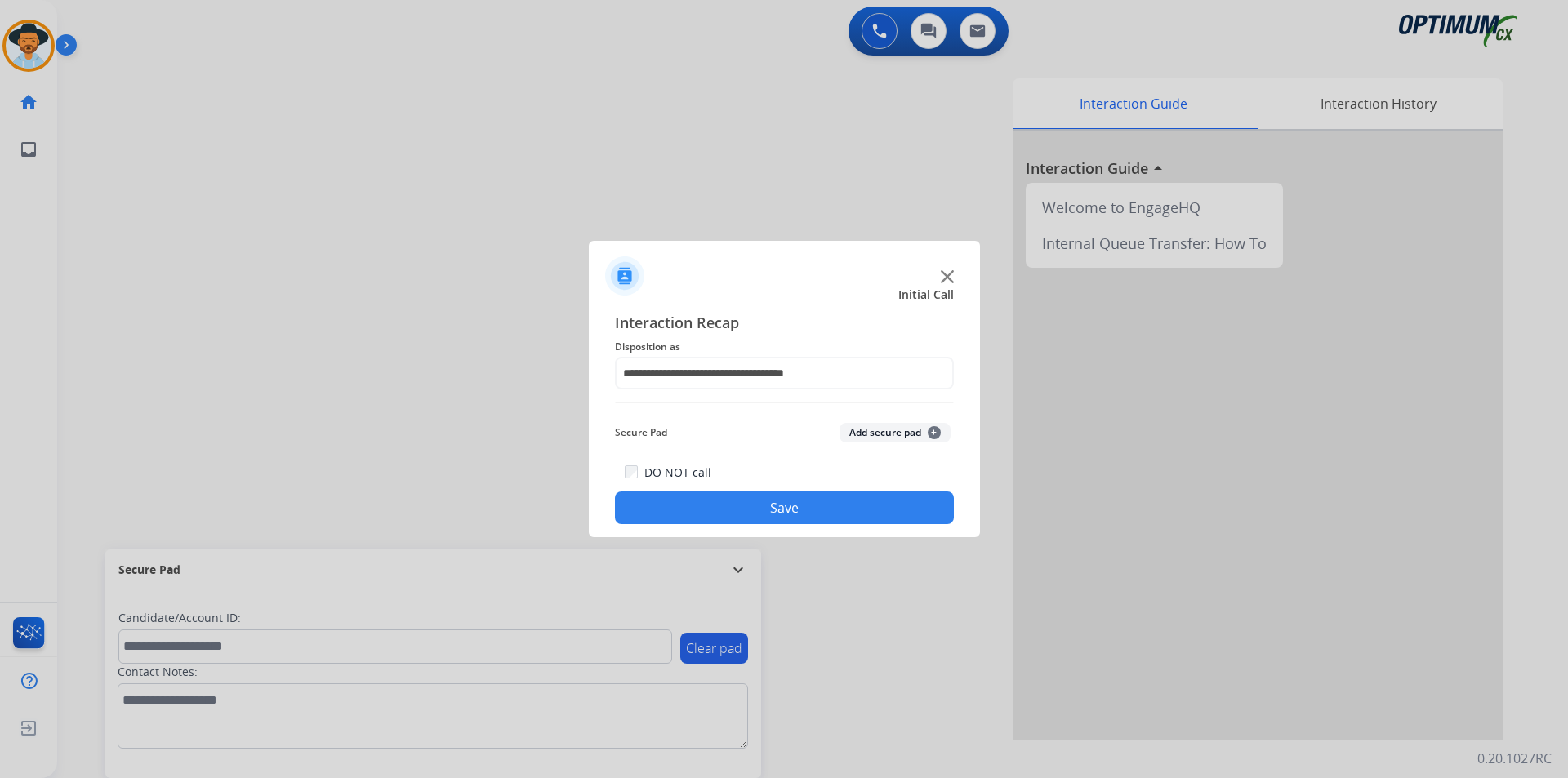
click at [733, 509] on button "Save" at bounding box center [784, 507] width 339 height 33
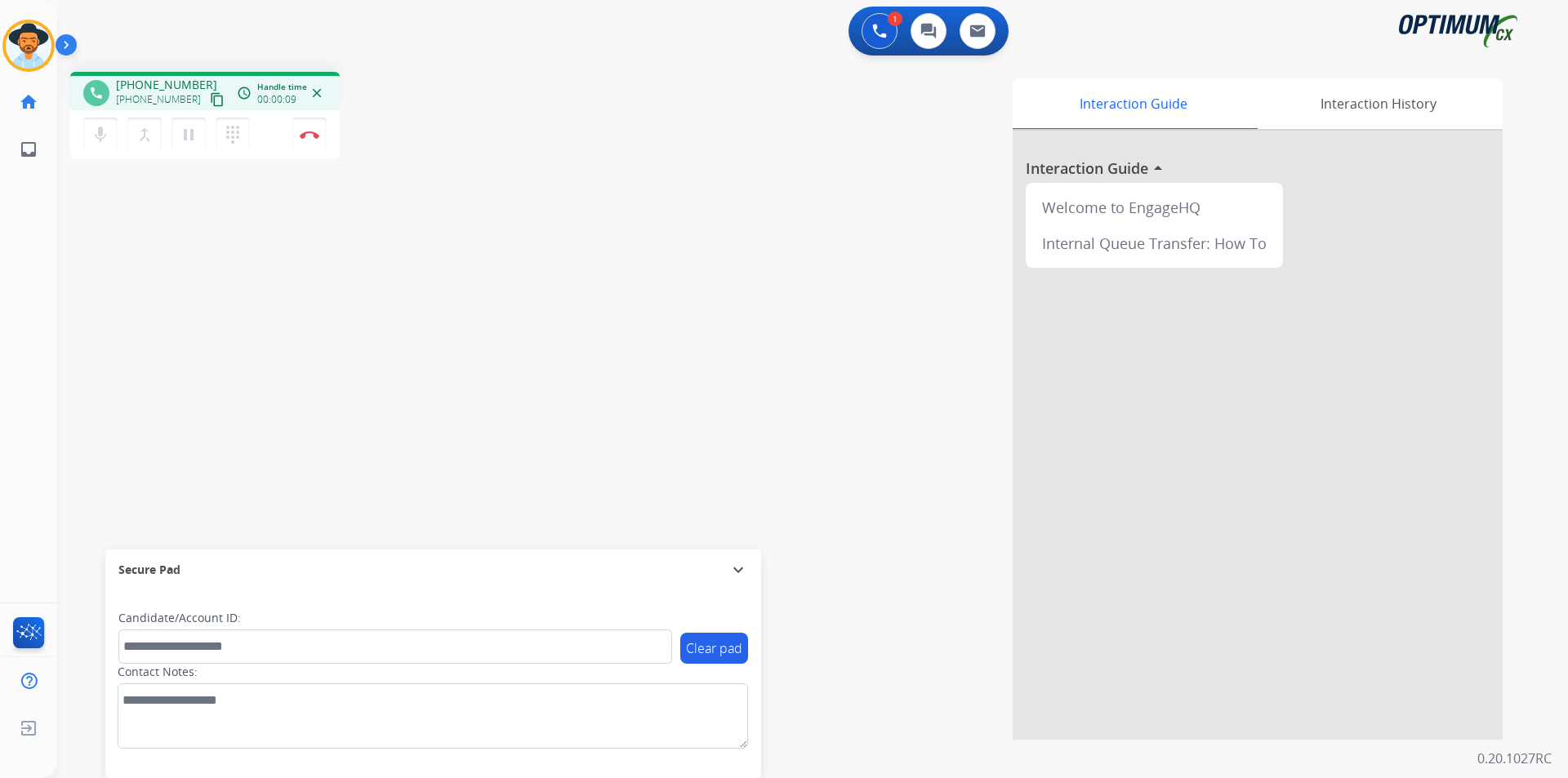
click at [546, 82] on div "Interaction Guide Interaction History Interaction Guide arrow_drop_up Welcome t…" at bounding box center [1021, 408] width 962 height 661
click at [150, 81] on span "+16054556000" at bounding box center [166, 85] width 101 height 16
copy span "16054556000"
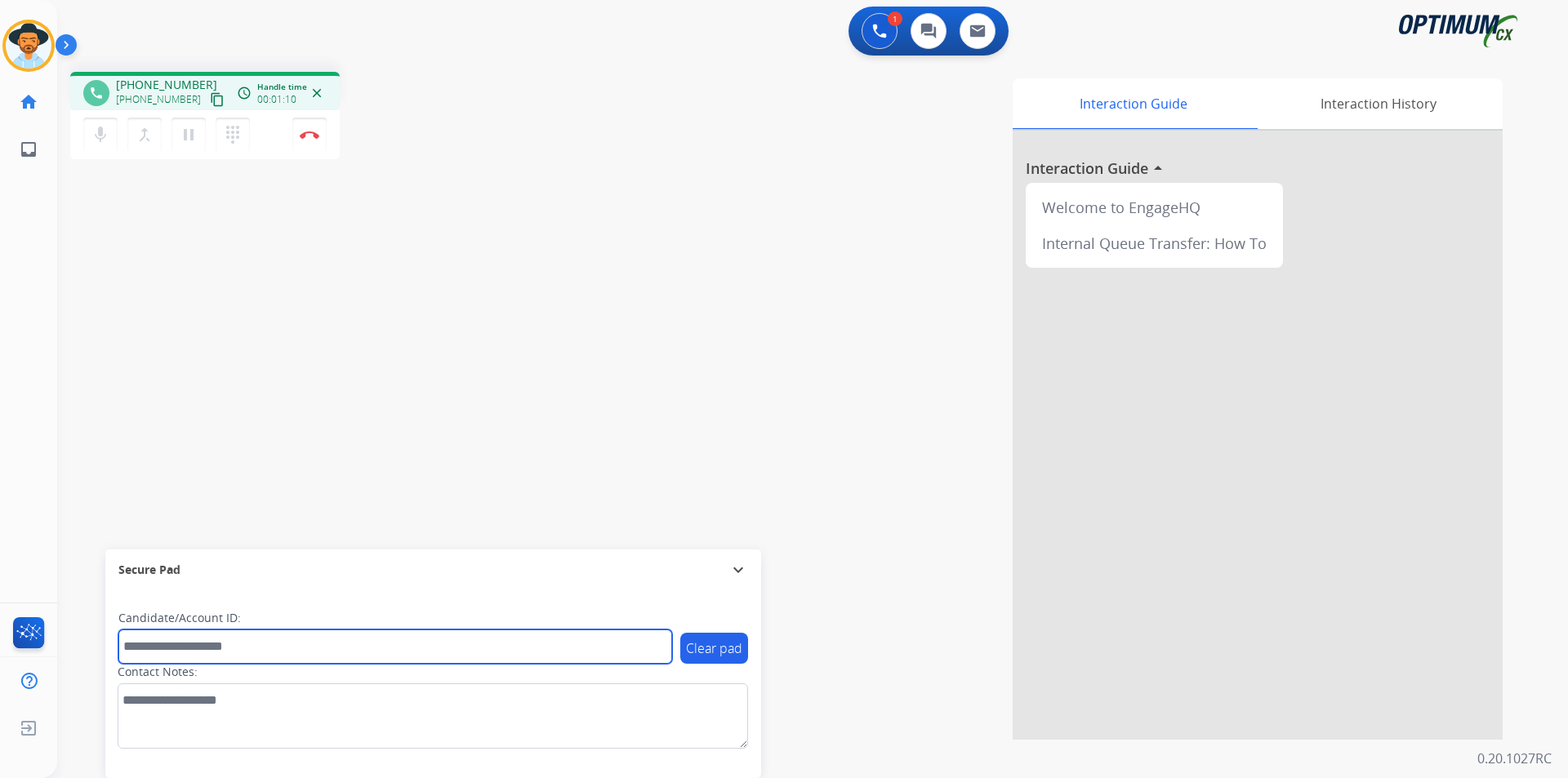
click at [578, 652] on input "text" at bounding box center [395, 646] width 553 height 34
click at [164, 646] on input "**********" at bounding box center [395, 646] width 553 height 34
type input "**********"
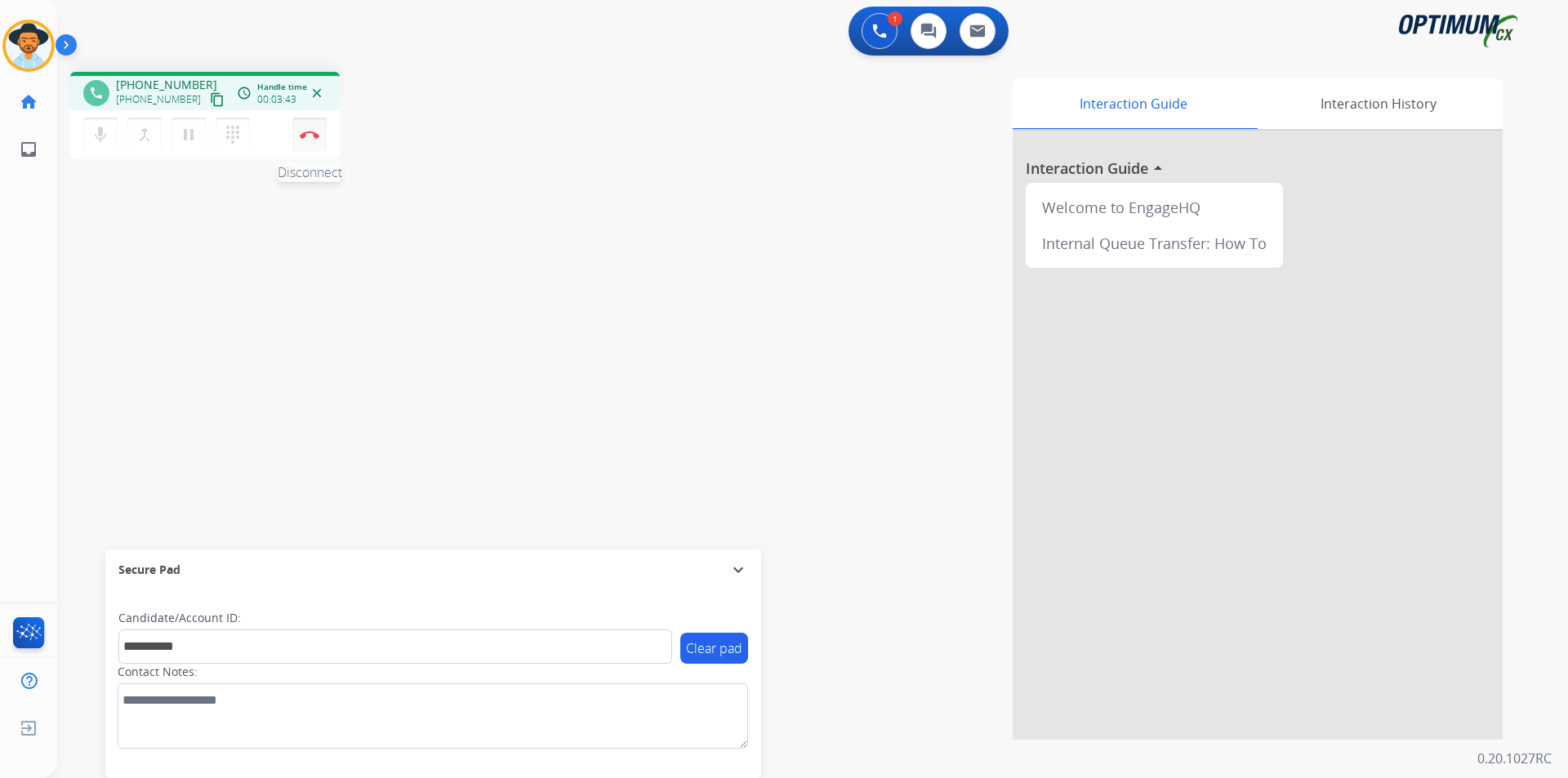
click at [313, 139] on button "Disconnect" at bounding box center [309, 134] width 34 height 34
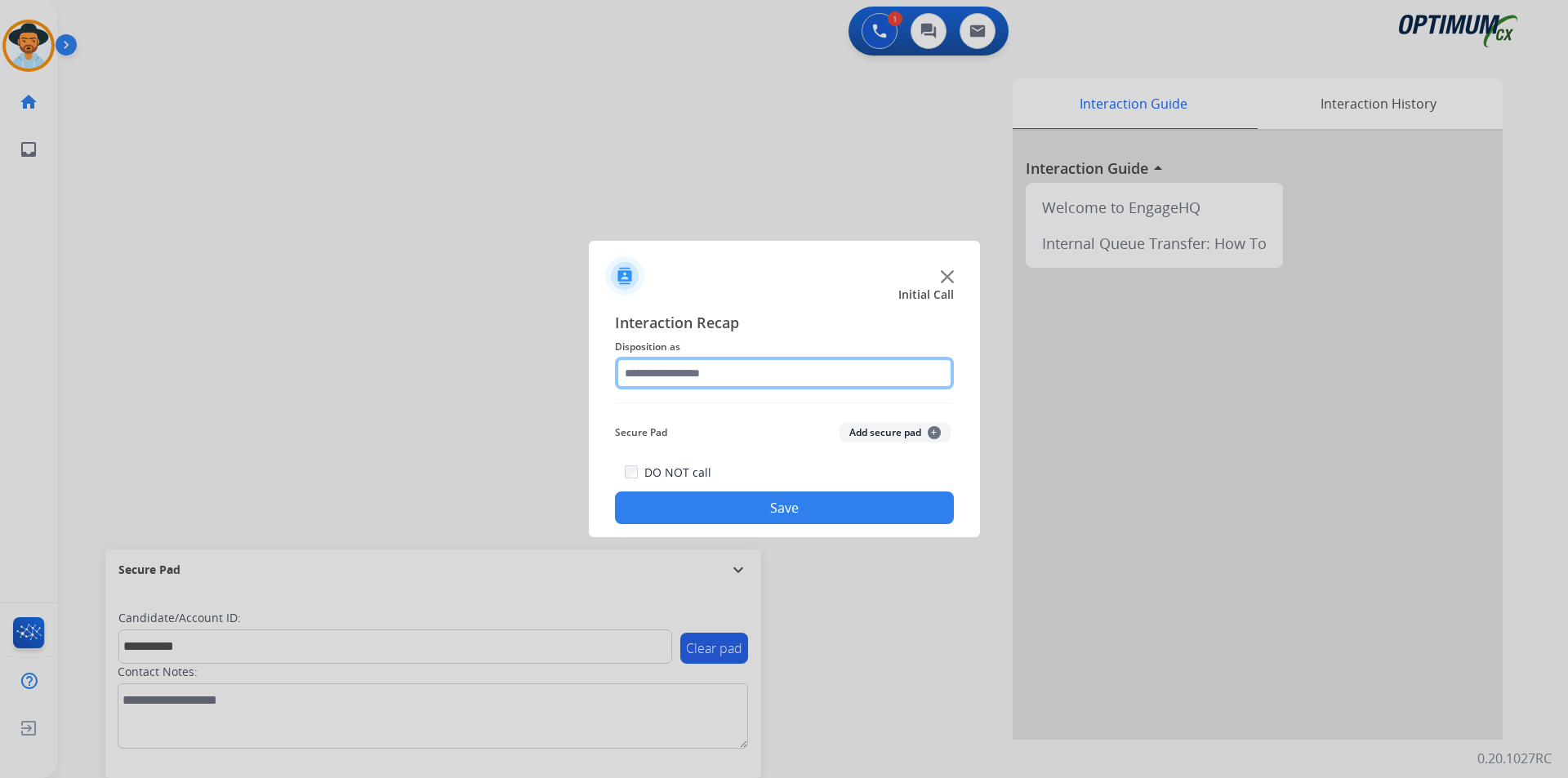
click at [715, 370] on input "text" at bounding box center [784, 373] width 339 height 33
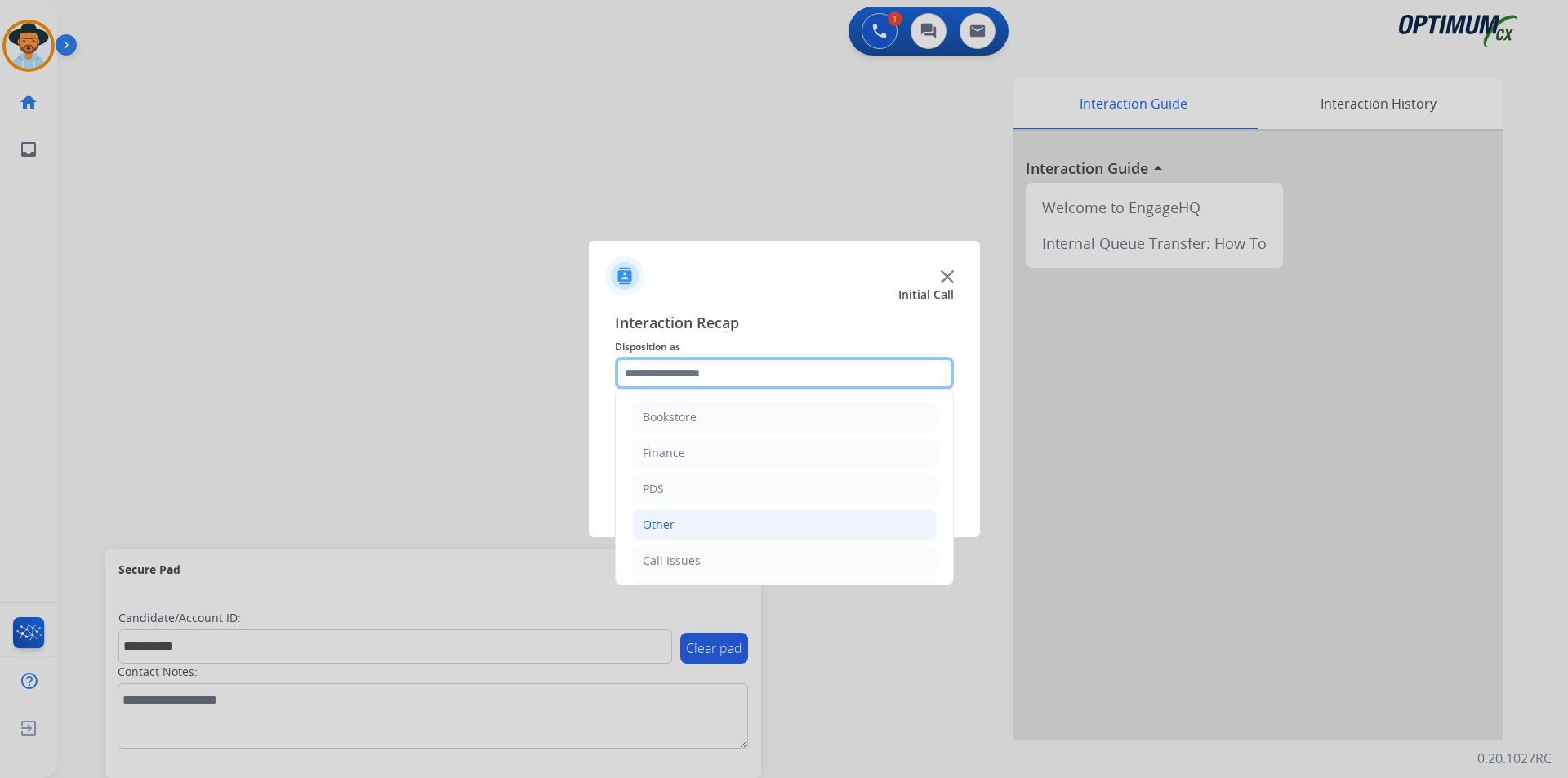
scroll to position [111, 0]
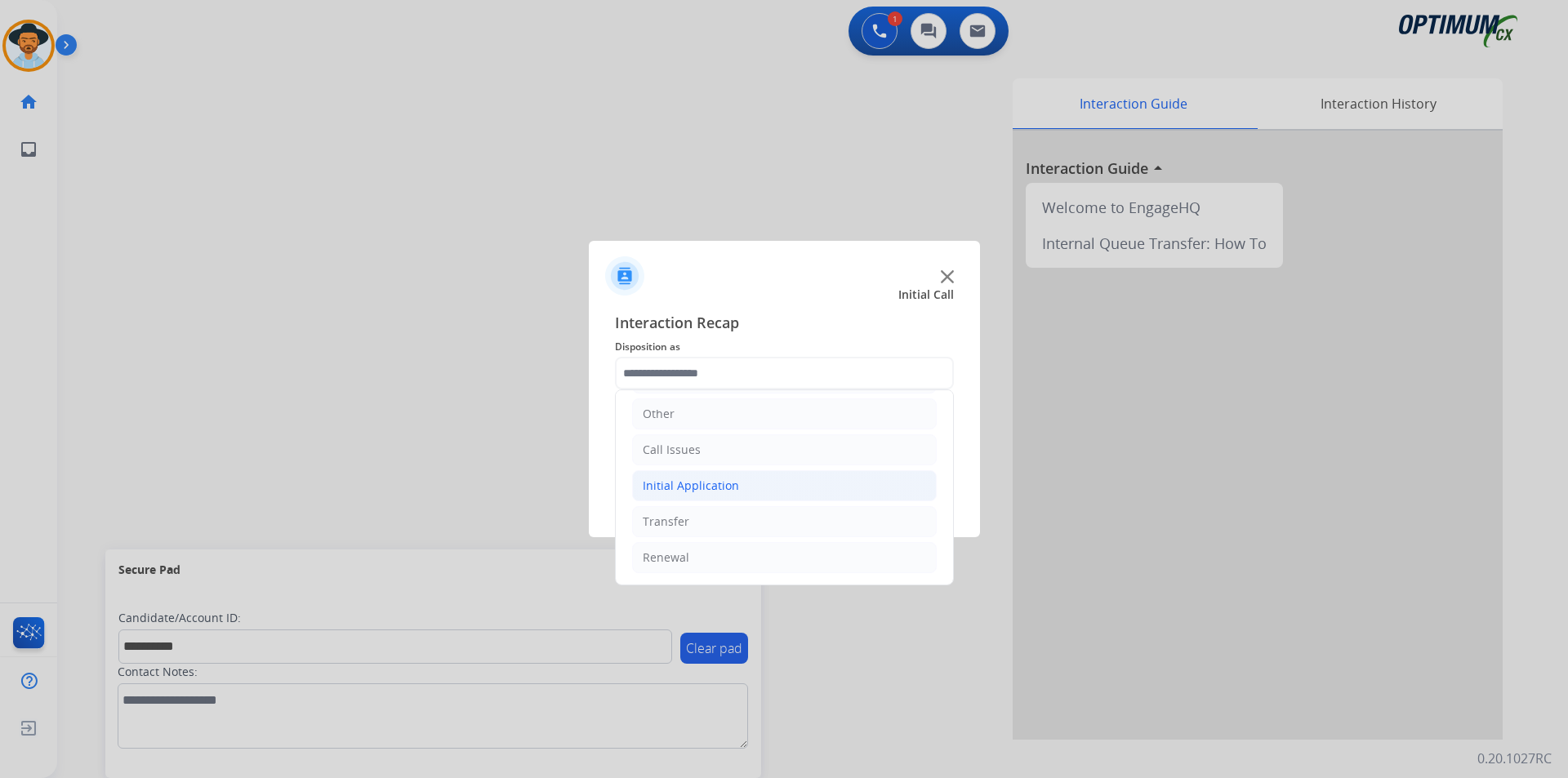
click at [740, 485] on li "Initial Application" at bounding box center [784, 485] width 304 height 31
click at [750, 514] on div "Credential Resend (Initial application)" at bounding box center [778, 521] width 206 height 16
type input "**********"
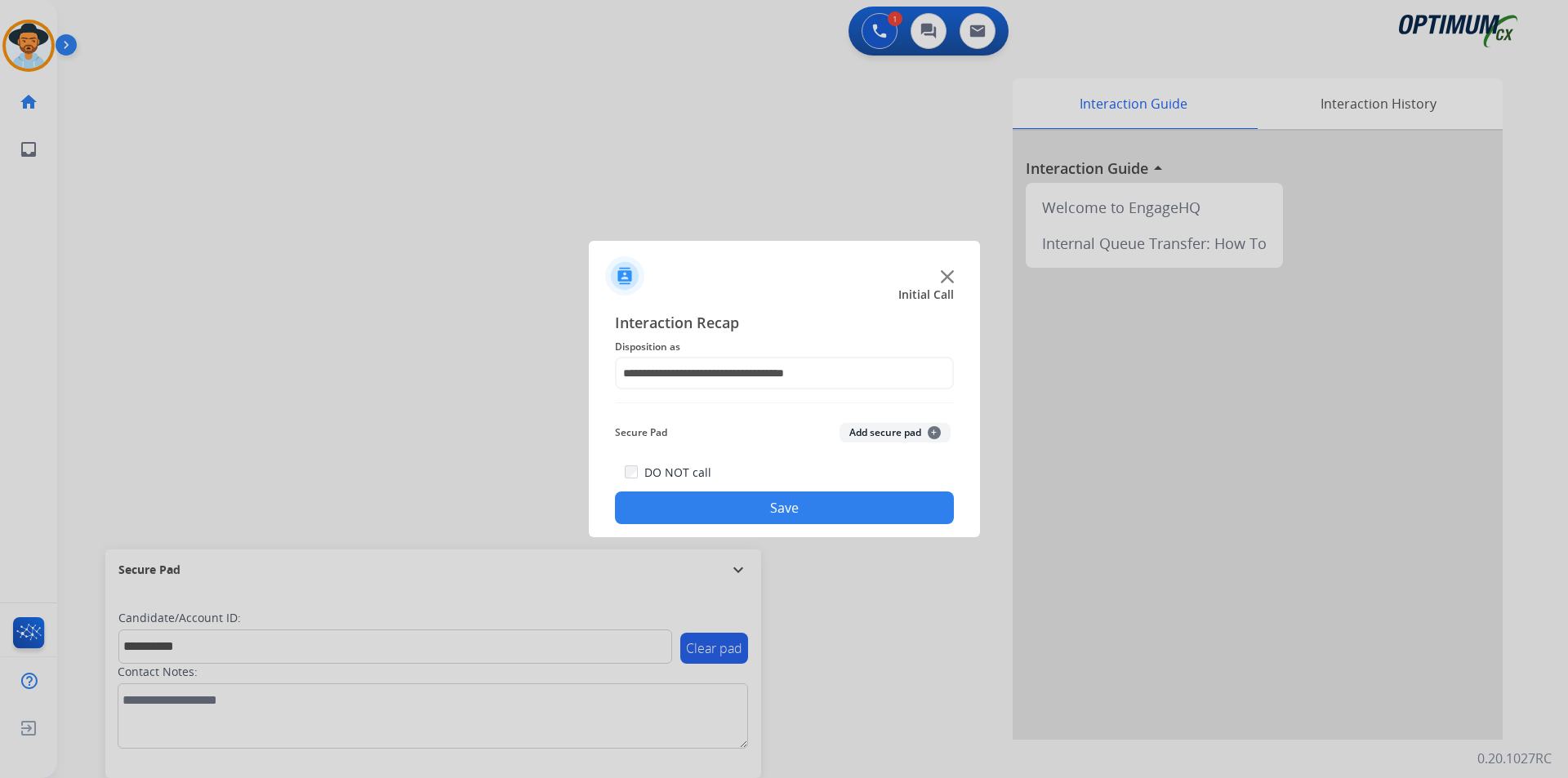
click at [711, 513] on button "Save" at bounding box center [784, 507] width 339 height 33
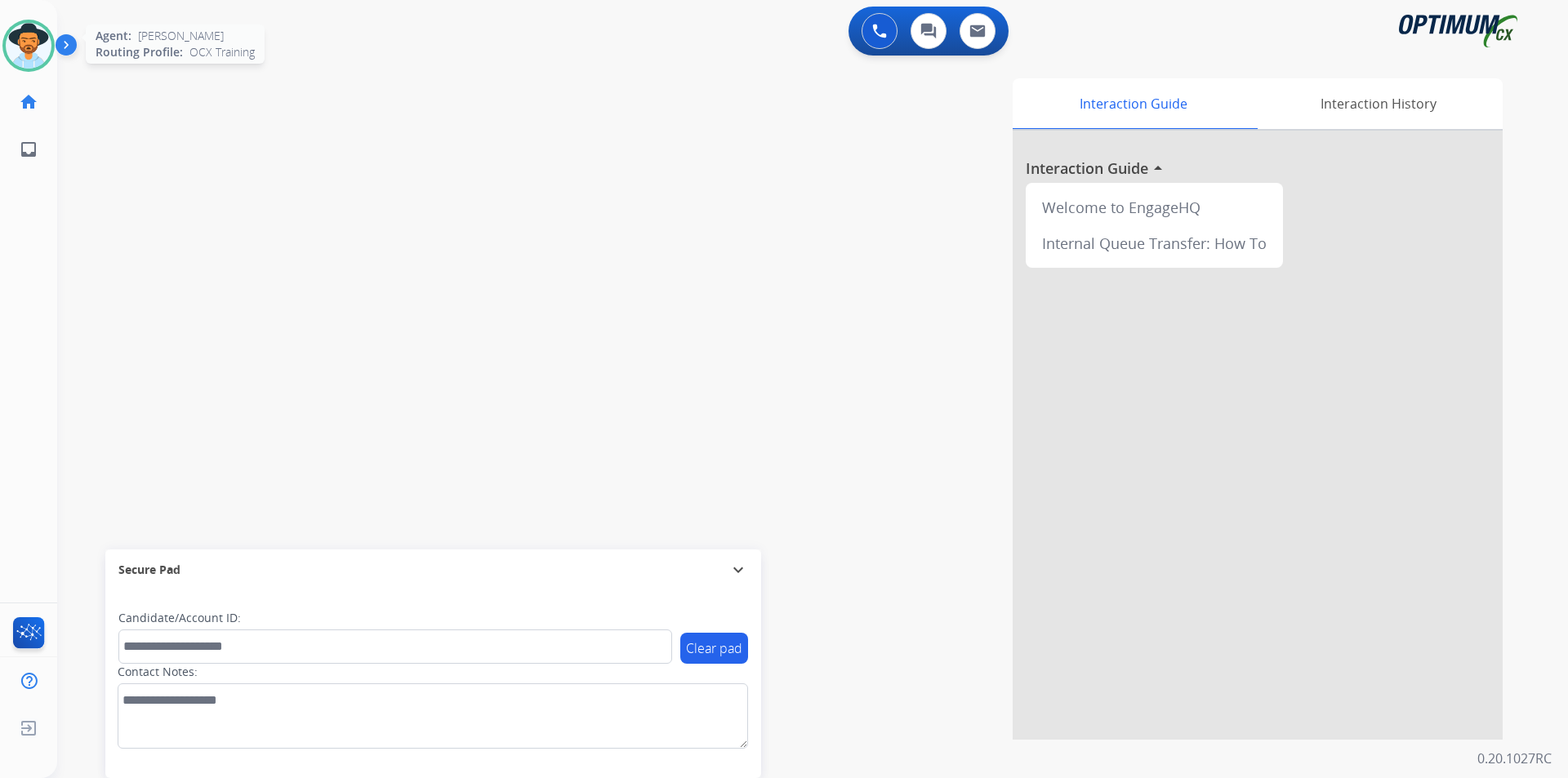
click at [37, 54] on img at bounding box center [29, 45] width 46 height 46
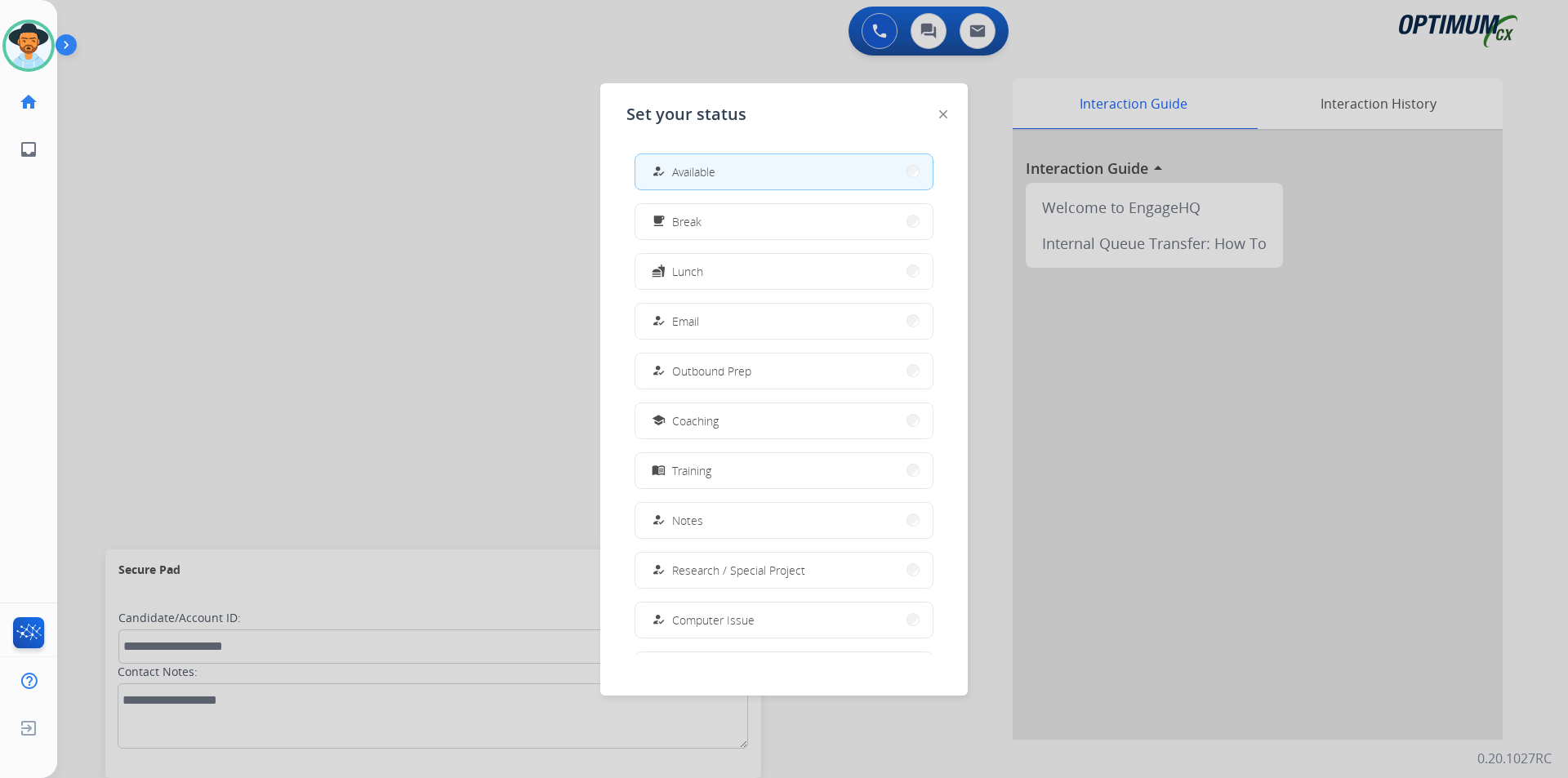
click at [683, 258] on button "fastfood Lunch" at bounding box center [784, 272] width 298 height 35
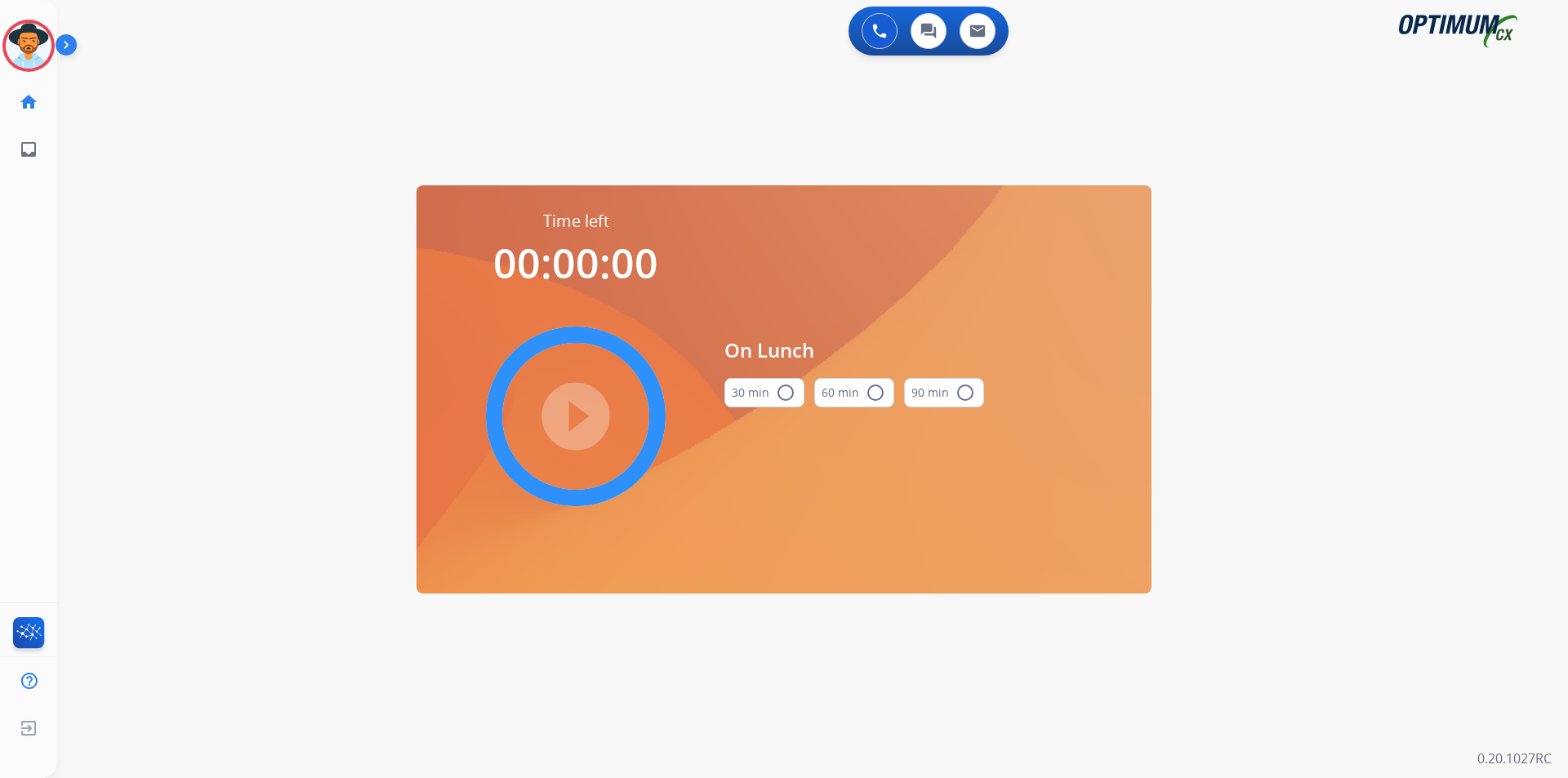
click at [789, 397] on mat-icon "radio_button_unchecked" at bounding box center [785, 392] width 19 height 19
click at [585, 411] on mat-icon "play_circle_filled" at bounding box center [575, 416] width 19 height 19
click at [385, 128] on div "swap_horiz Break voice bridge close_fullscreen Connect 3-Way Call merge_type Se…" at bounding box center [792, 97] width 1472 height 78
click at [24, 39] on icon at bounding box center [29, 45] width 53 height 53
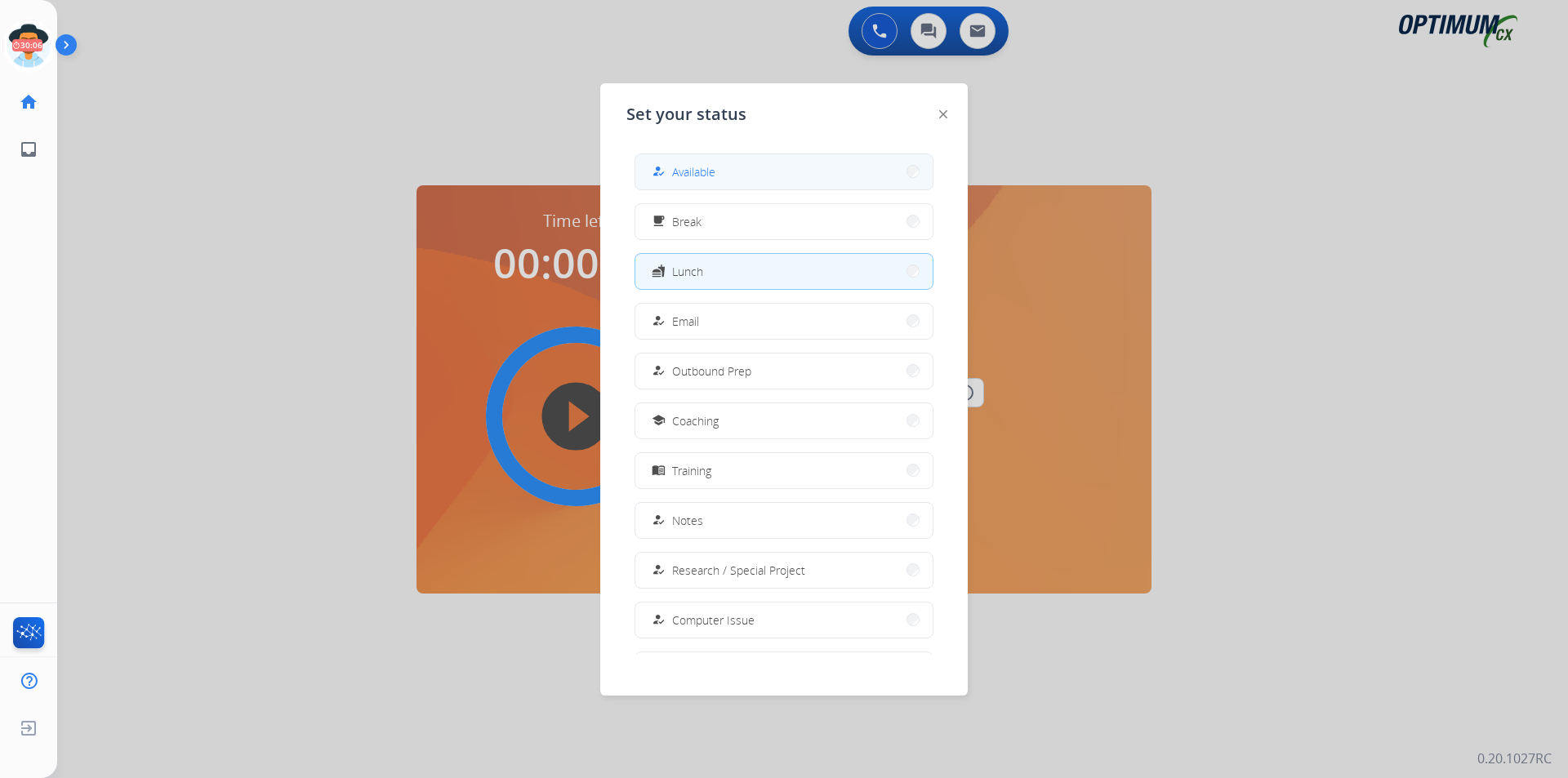
click at [663, 172] on mat-icon "how_to_reg" at bounding box center [658, 172] width 14 height 14
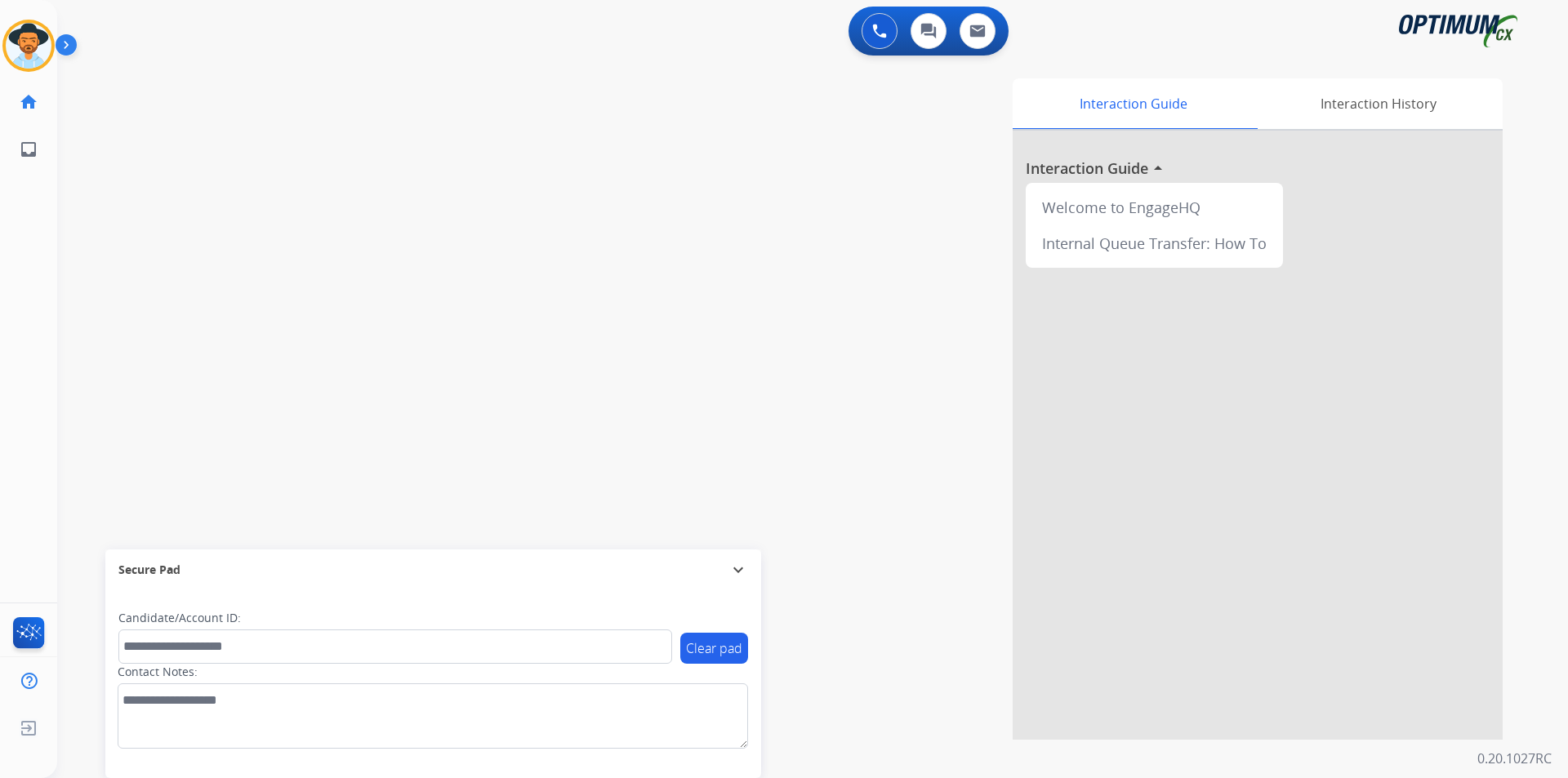
click at [601, 176] on div "Interaction Guide Interaction History Interaction Guide arrow_drop_up Welcome t…" at bounding box center [1021, 408] width 962 height 661
click at [37, 45] on img at bounding box center [29, 45] width 46 height 46
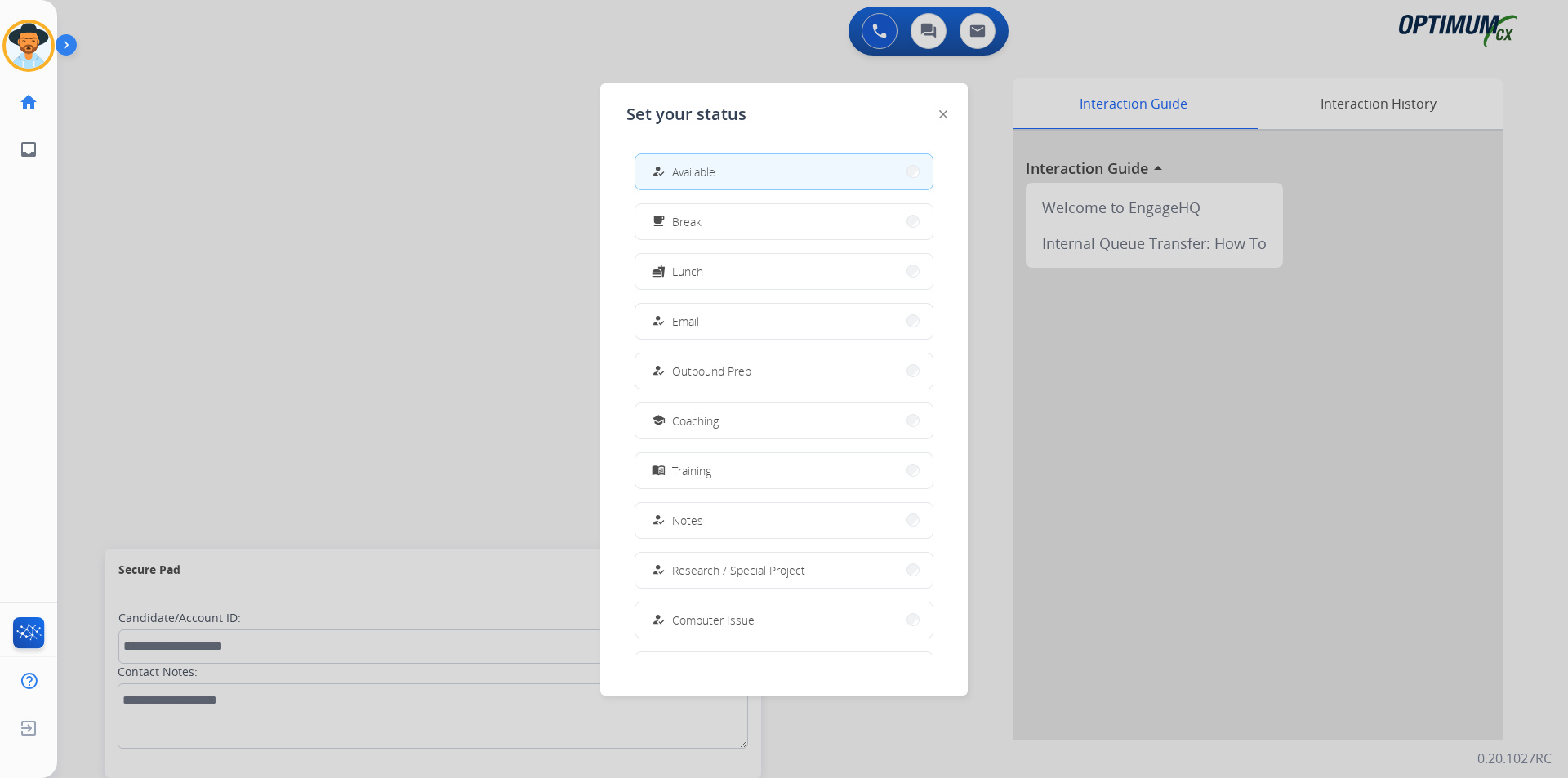
click at [448, 294] on div at bounding box center [784, 389] width 1568 height 778
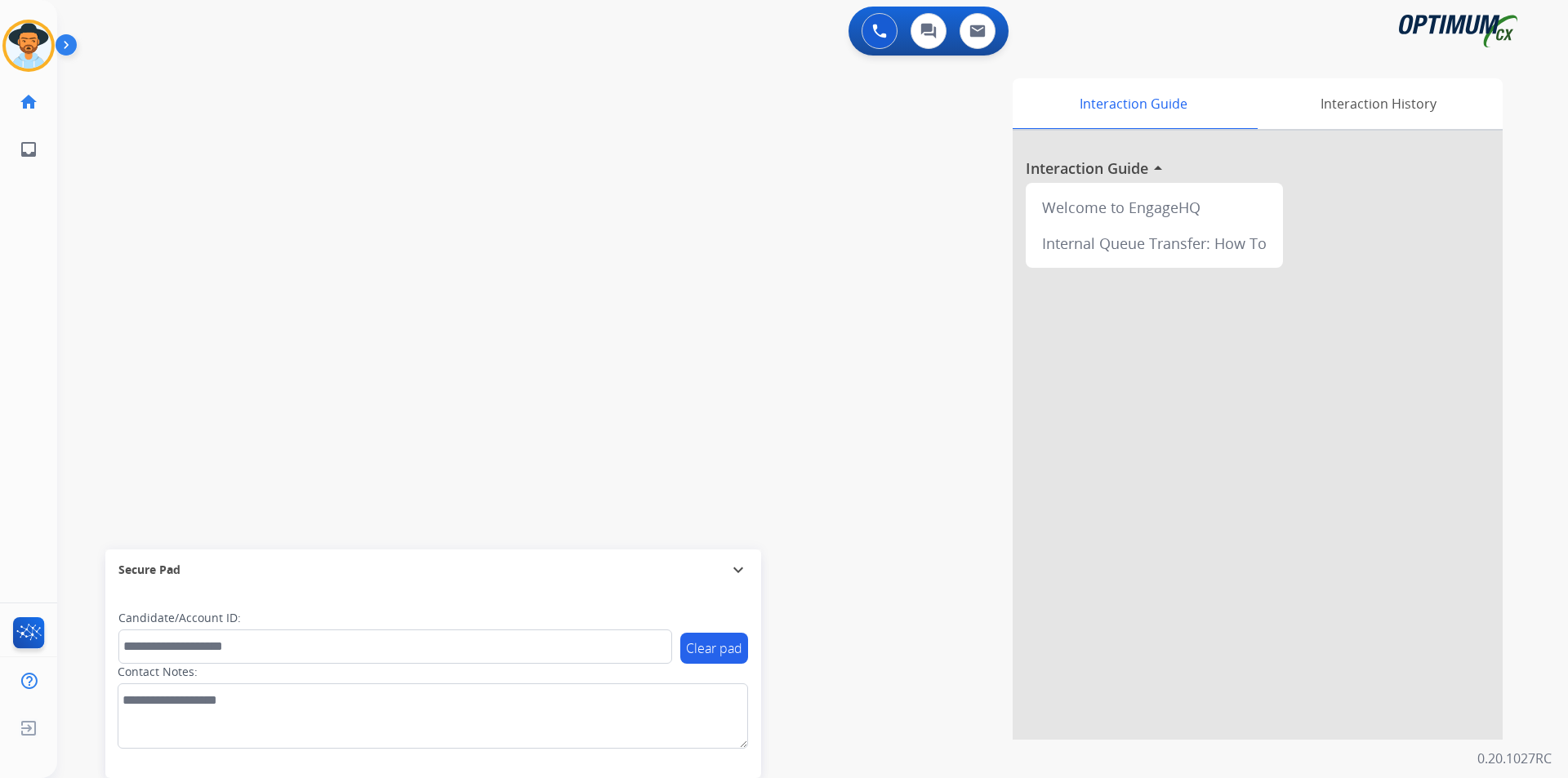
click at [715, 178] on div "Interaction Guide Interaction History Interaction Guide arrow_drop_up Welcome t…" at bounding box center [1021, 408] width 962 height 661
click at [679, 357] on div "Interaction Guide Interaction History Interaction Guide arrow_drop_up Welcome t…" at bounding box center [1021, 408] width 962 height 661
click at [366, 161] on div "swap_horiz Break voice bridge close_fullscreen Connect 3-Way Call merge_type Se…" at bounding box center [792, 399] width 1472 height 681
click at [463, 180] on div "swap_horiz Break voice bridge close_fullscreen Connect 3-Way Call merge_type Se…" at bounding box center [792, 399] width 1472 height 681
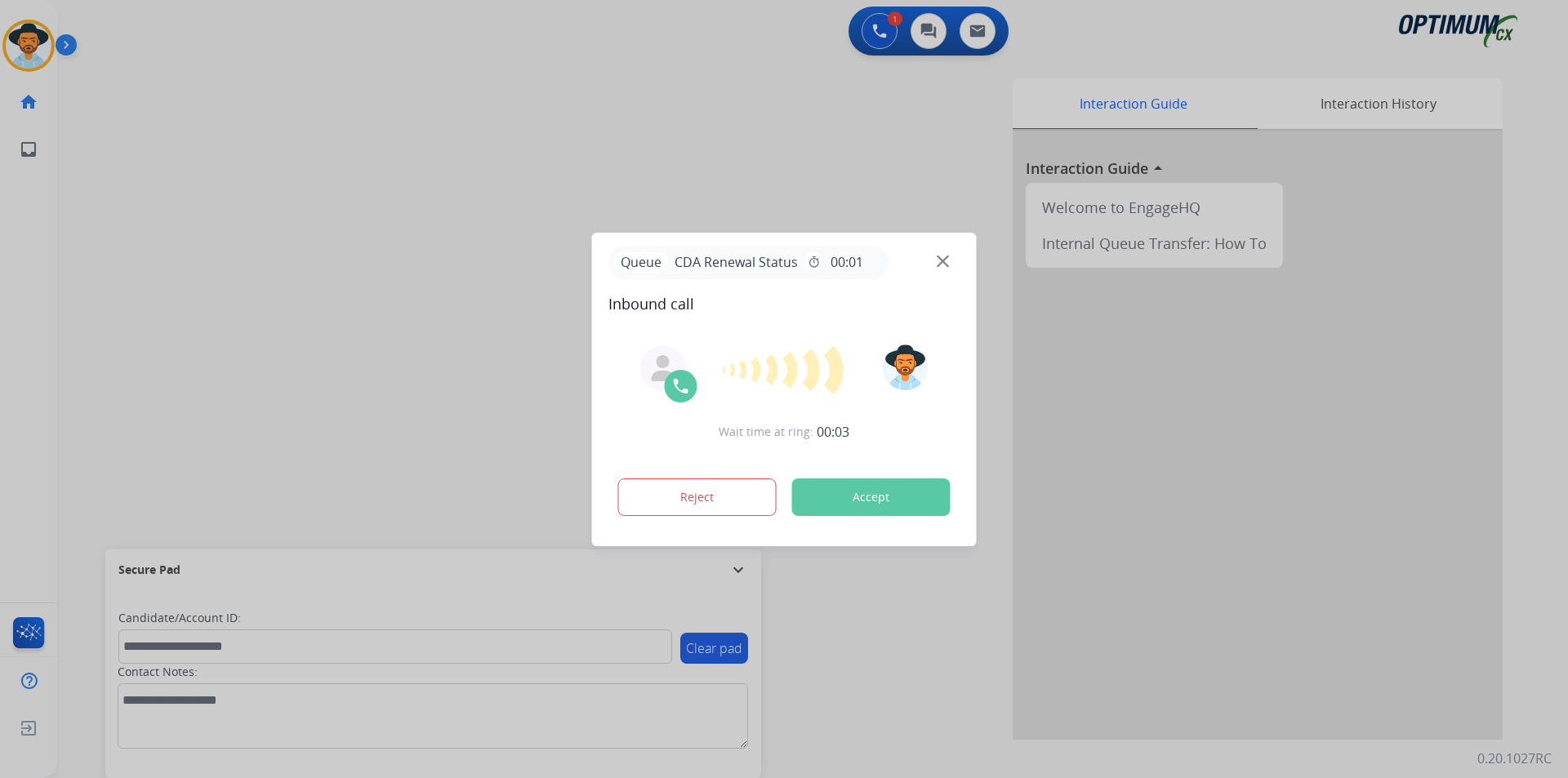
click at [582, 176] on div at bounding box center [784, 389] width 1568 height 778
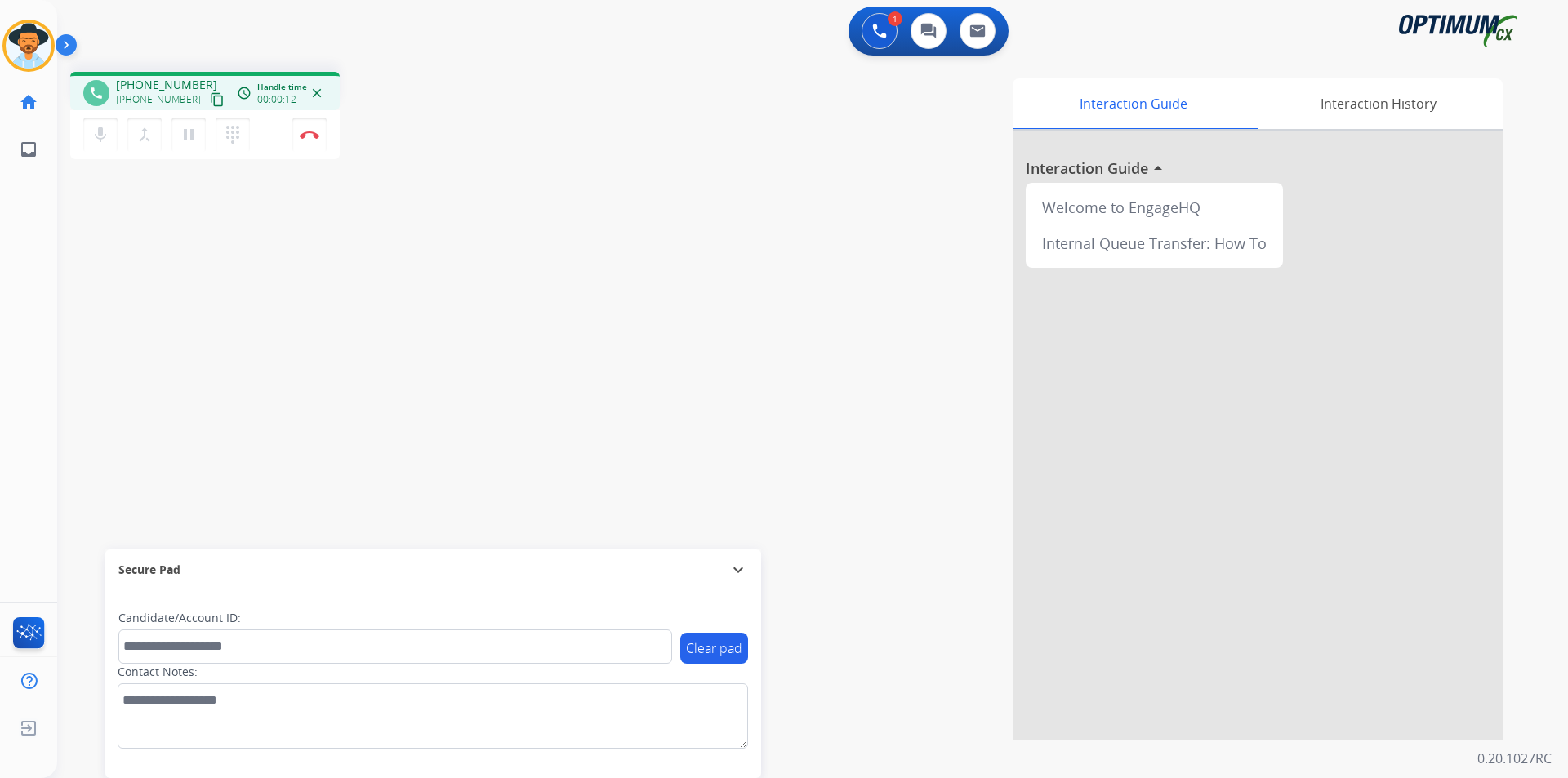
click at [181, 84] on span "+12054783907" at bounding box center [166, 85] width 101 height 16
copy span "12054783907"
click at [193, 134] on mat-icon "pause" at bounding box center [188, 134] width 19 height 19
click at [194, 143] on mat-icon "play_arrow" at bounding box center [188, 134] width 19 height 19
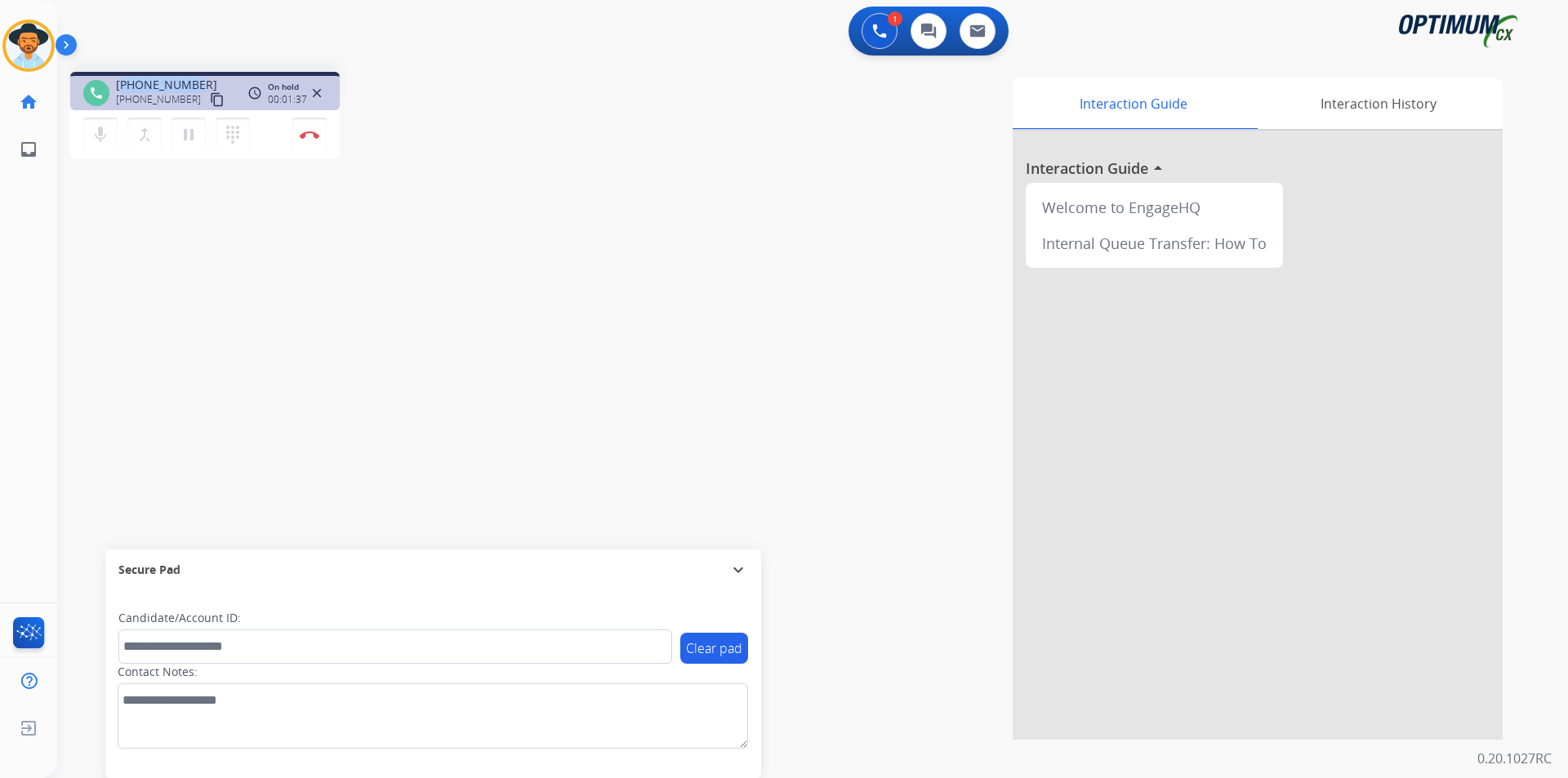
click at [167, 83] on span "+12054783907" at bounding box center [166, 85] width 101 height 16
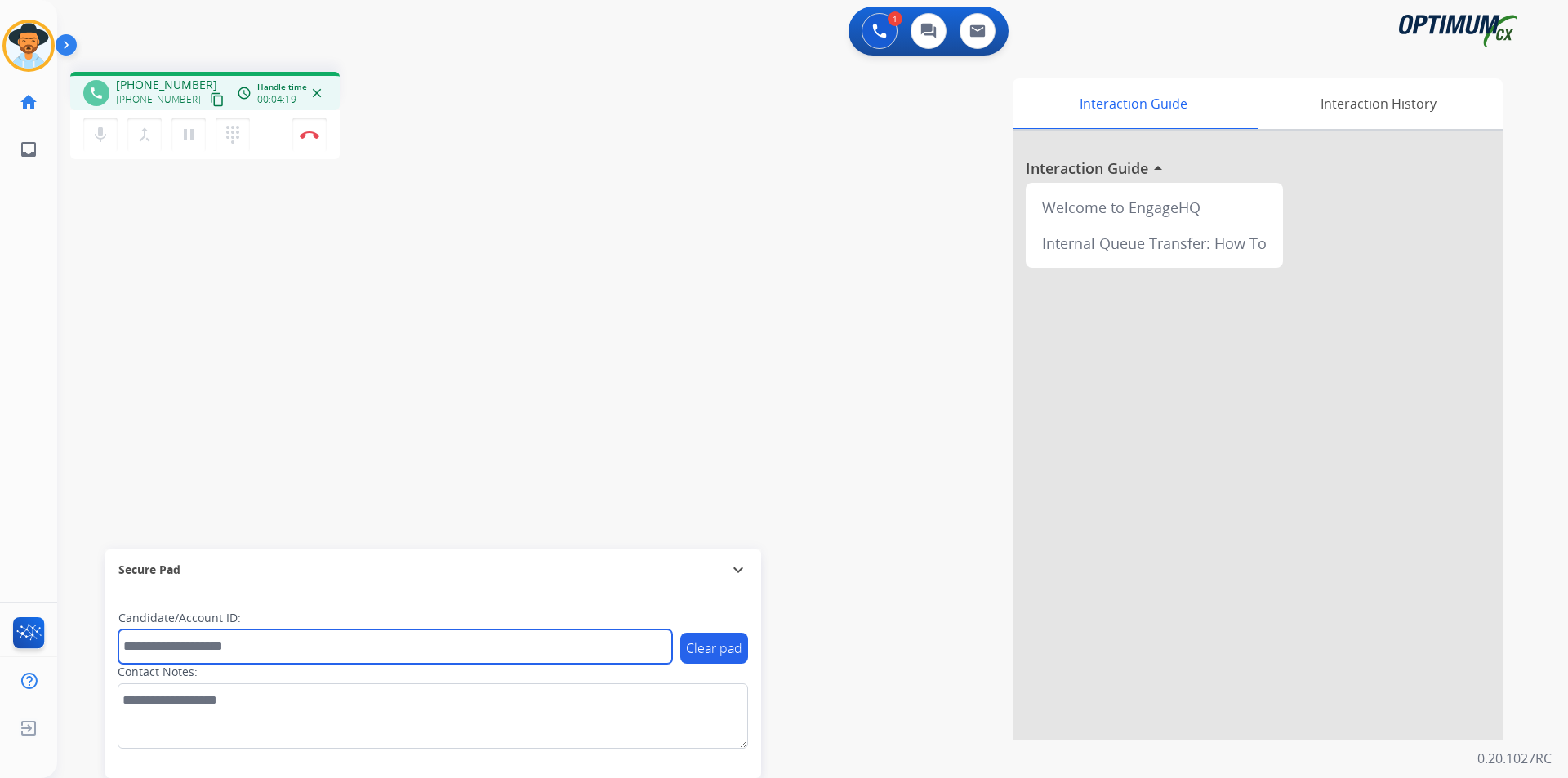
click at [272, 649] on input "text" at bounding box center [395, 646] width 553 height 34
paste input "**********"
type input "**********"
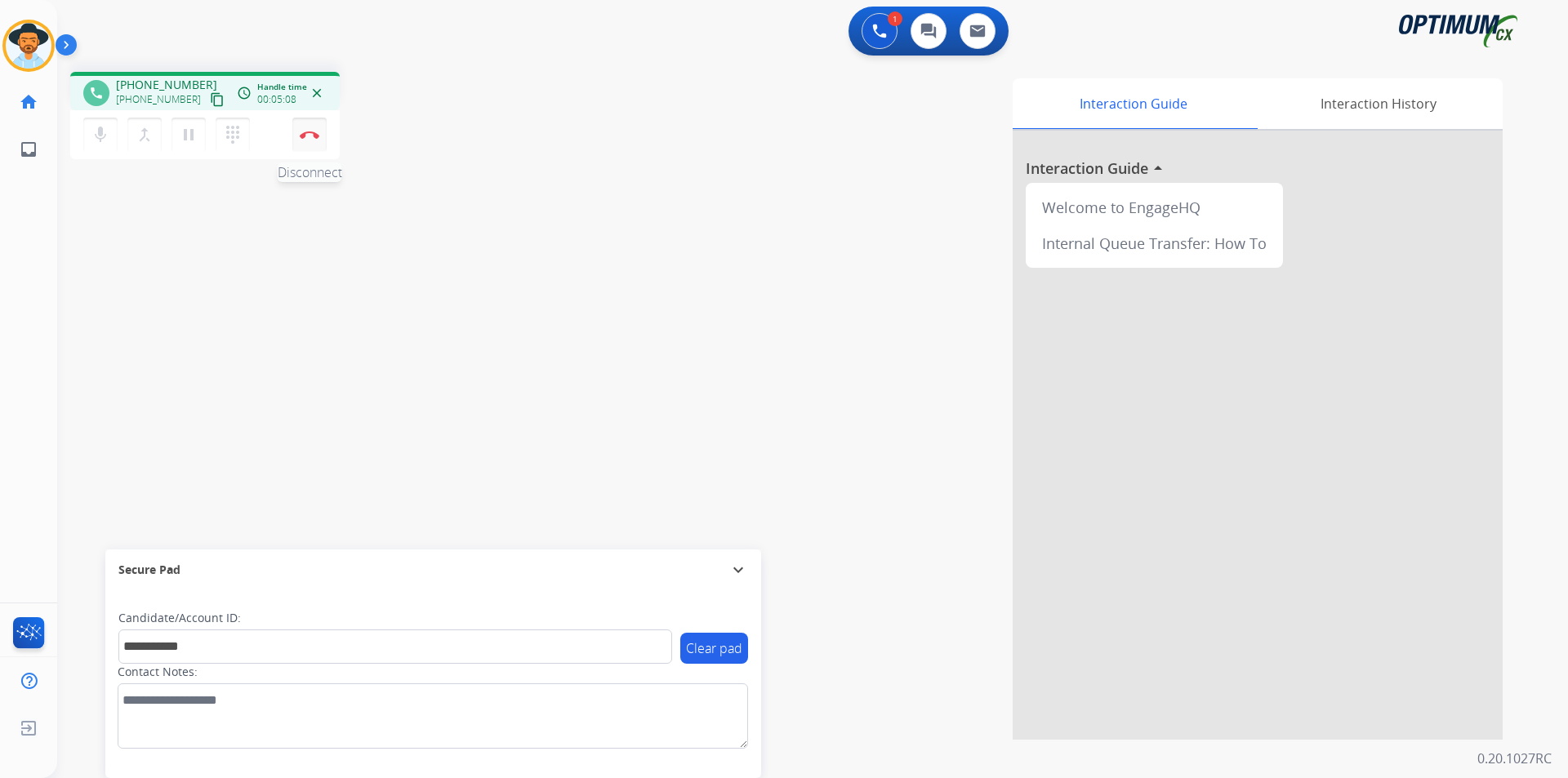
click at [313, 137] on img at bounding box center [309, 135] width 19 height 8
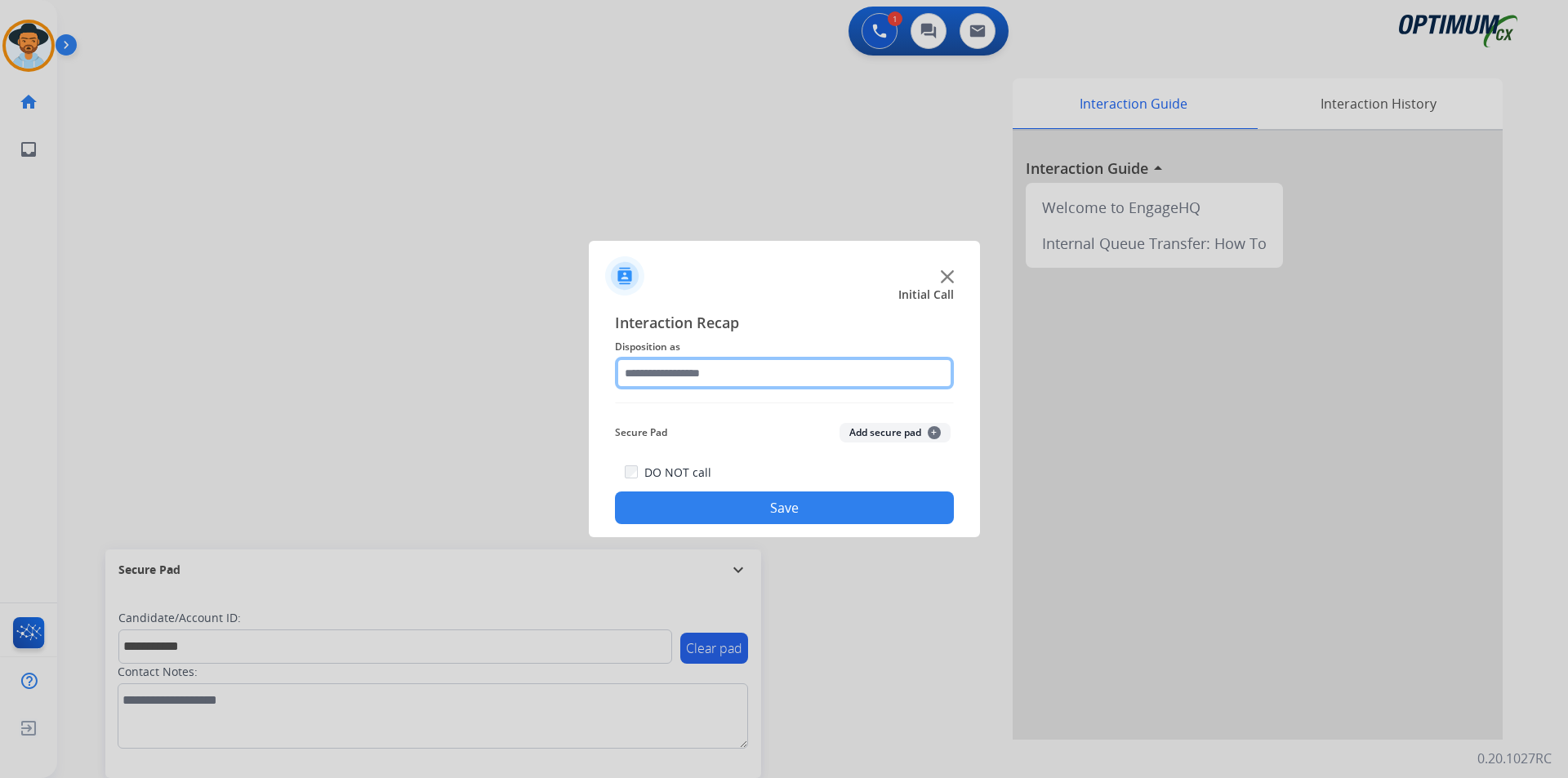
click at [794, 371] on input "text" at bounding box center [784, 373] width 339 height 33
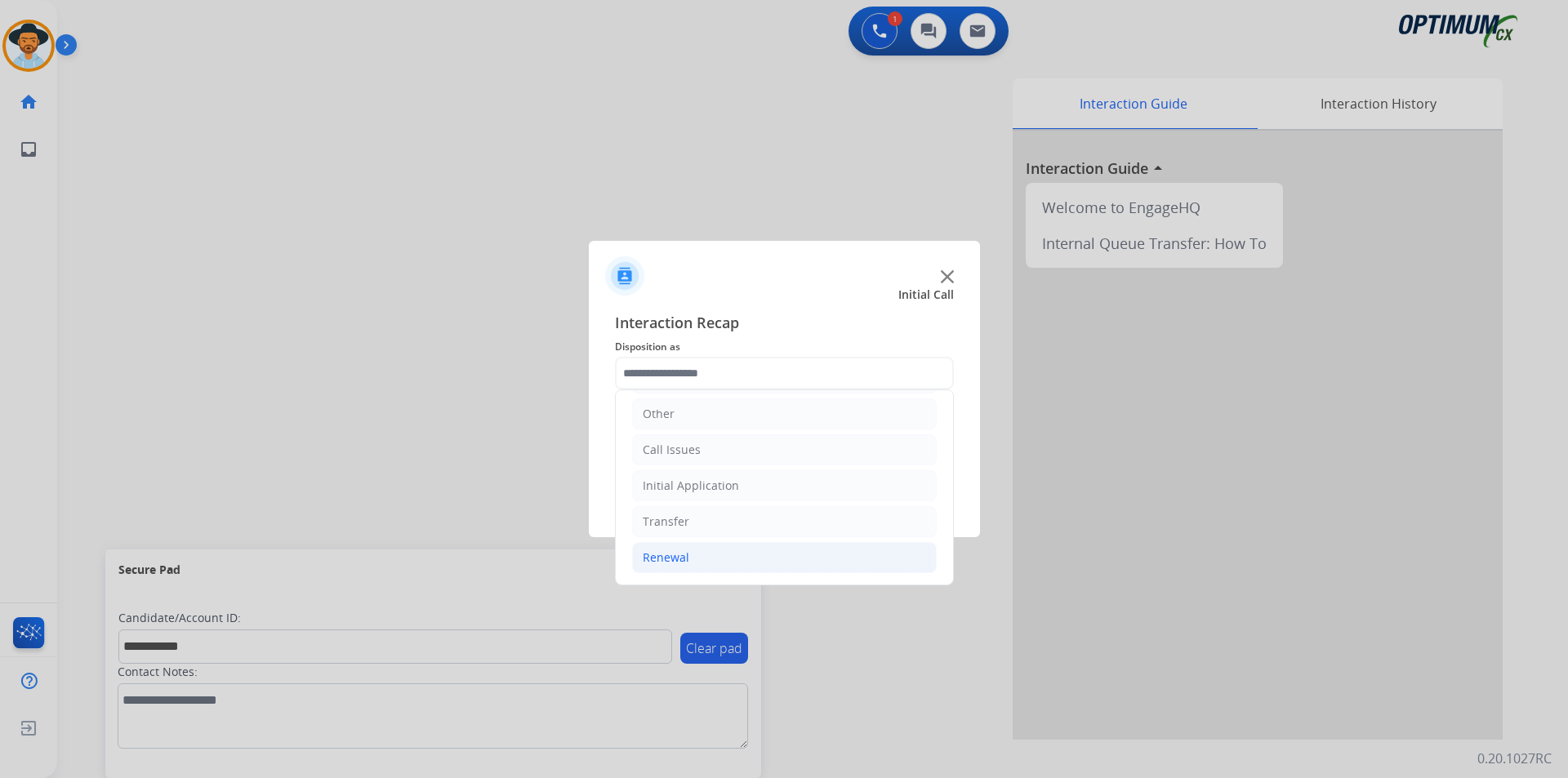
click at [761, 558] on li "Renewal" at bounding box center [784, 558] width 304 height 31
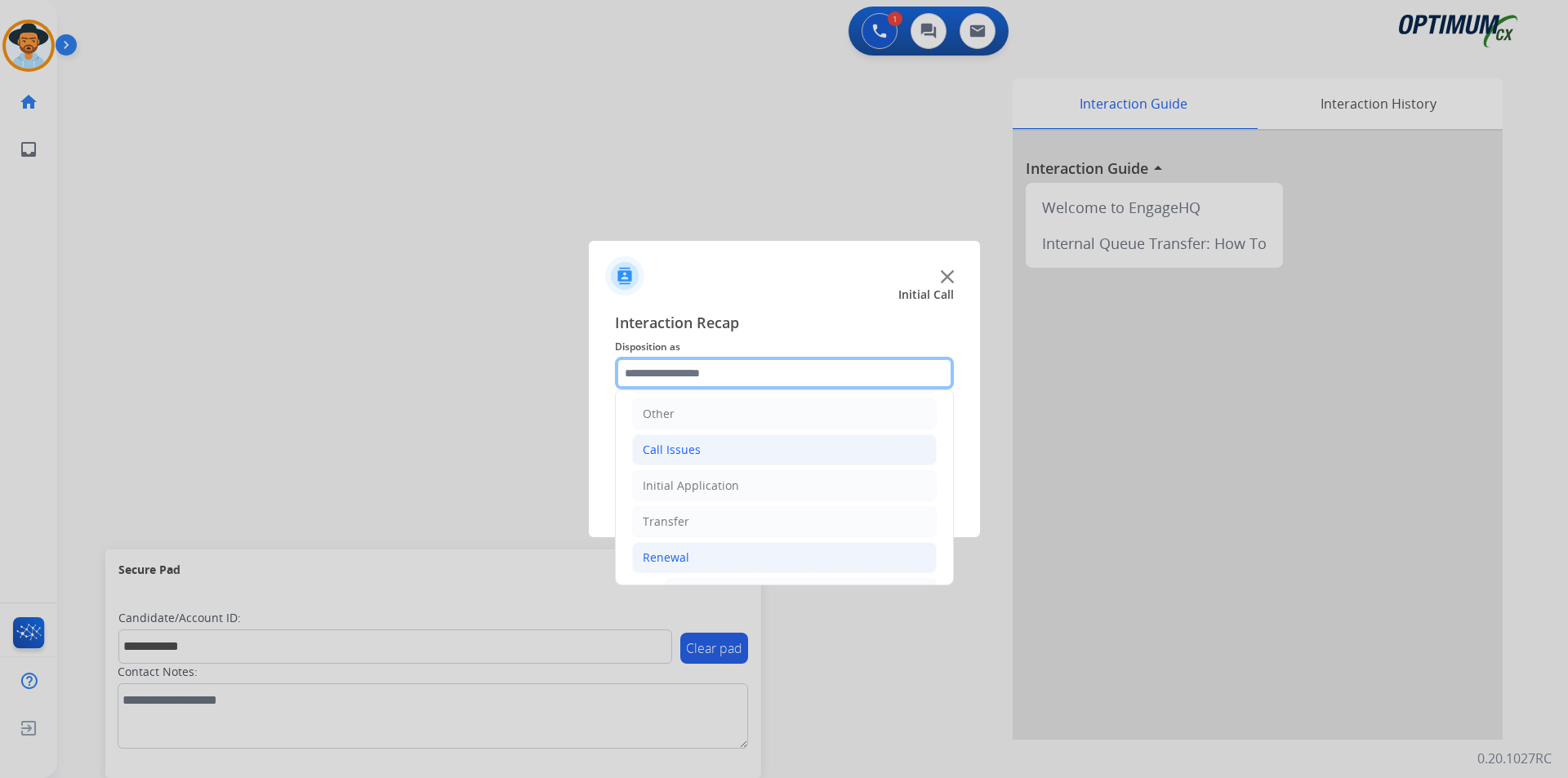
scroll to position [519, 0]
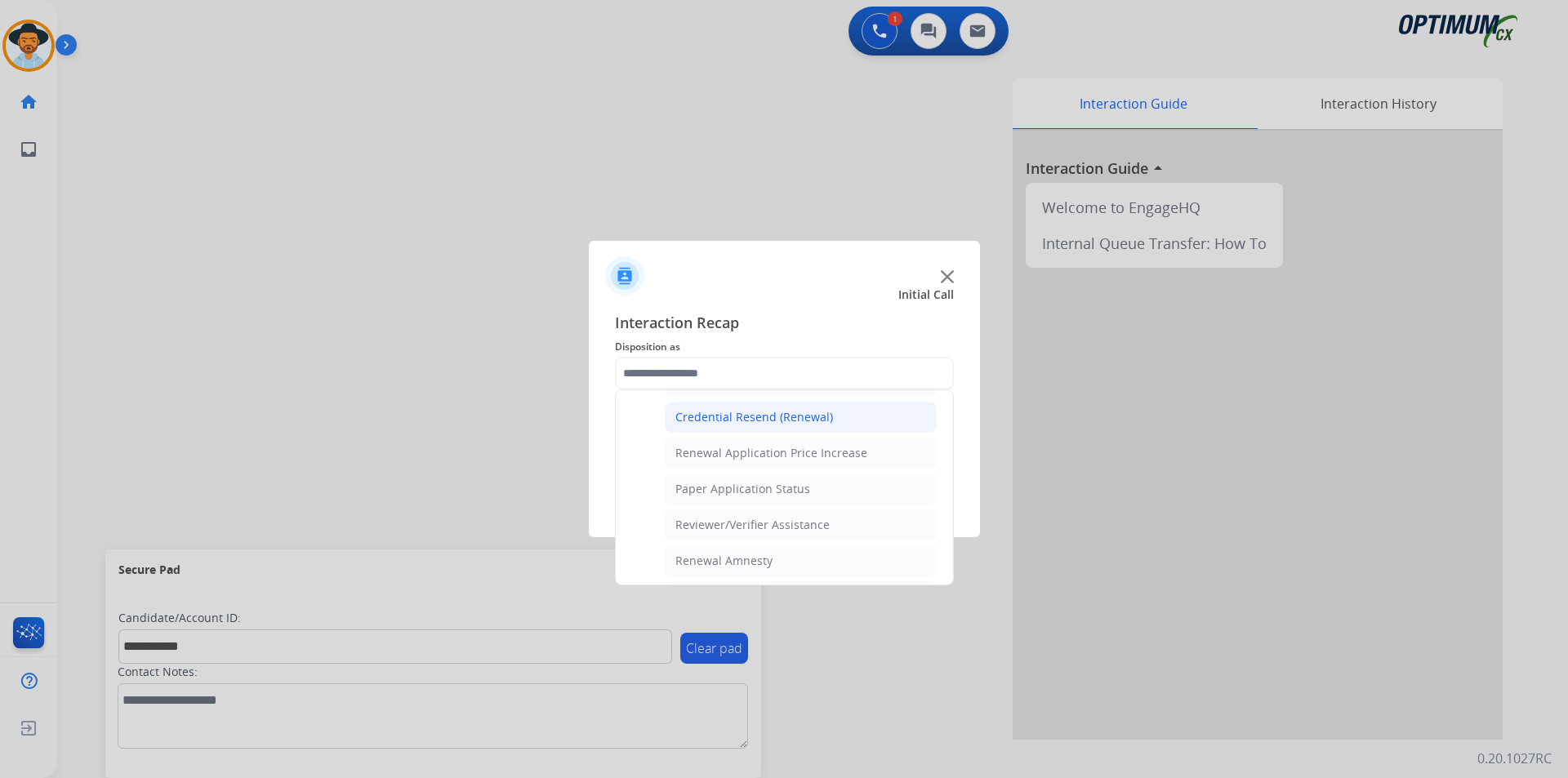
click at [789, 423] on div "Credential Resend (Renewal)" at bounding box center [754, 417] width 158 height 16
type input "**********"
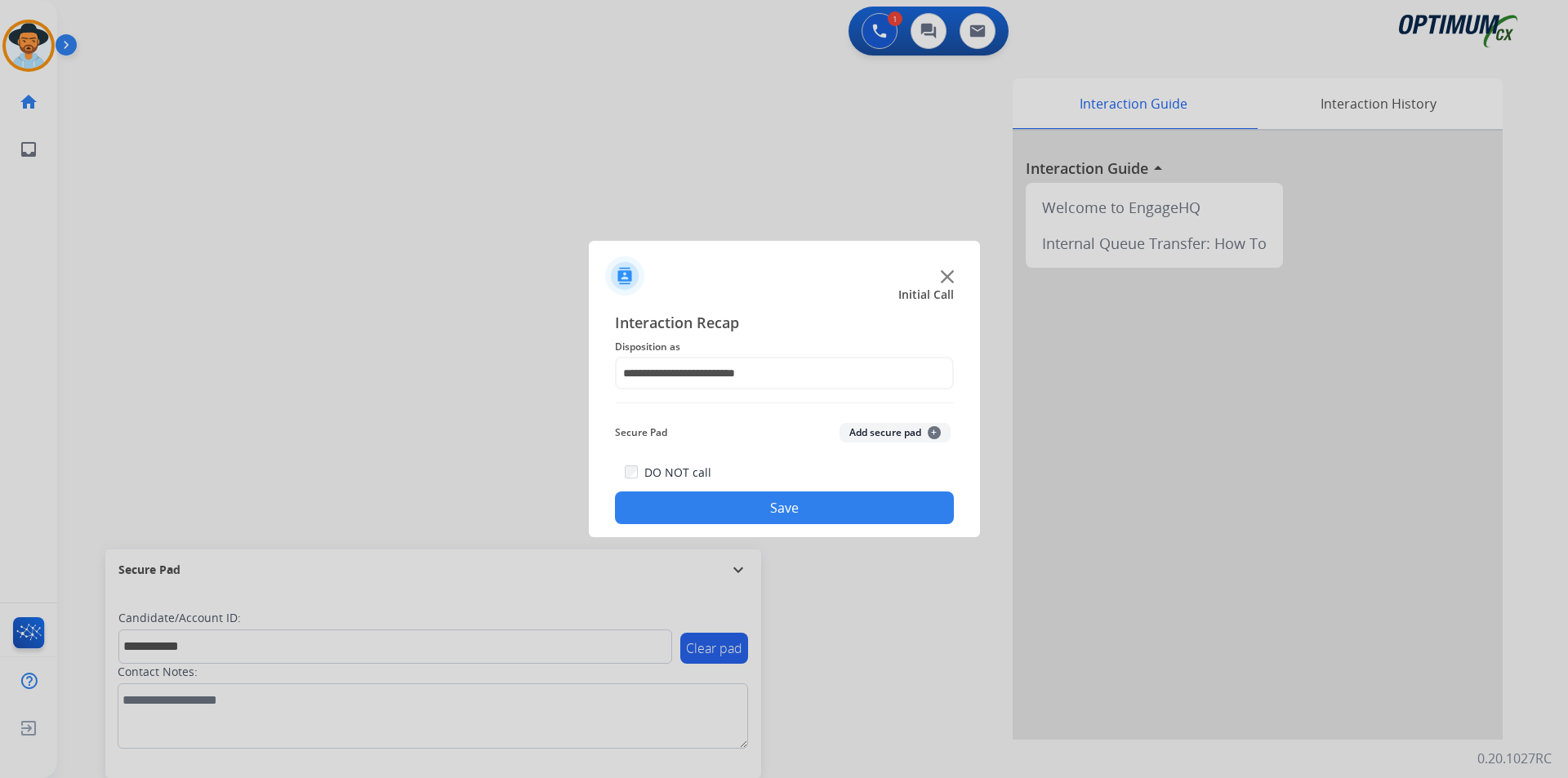
click at [752, 511] on button "Save" at bounding box center [784, 507] width 339 height 33
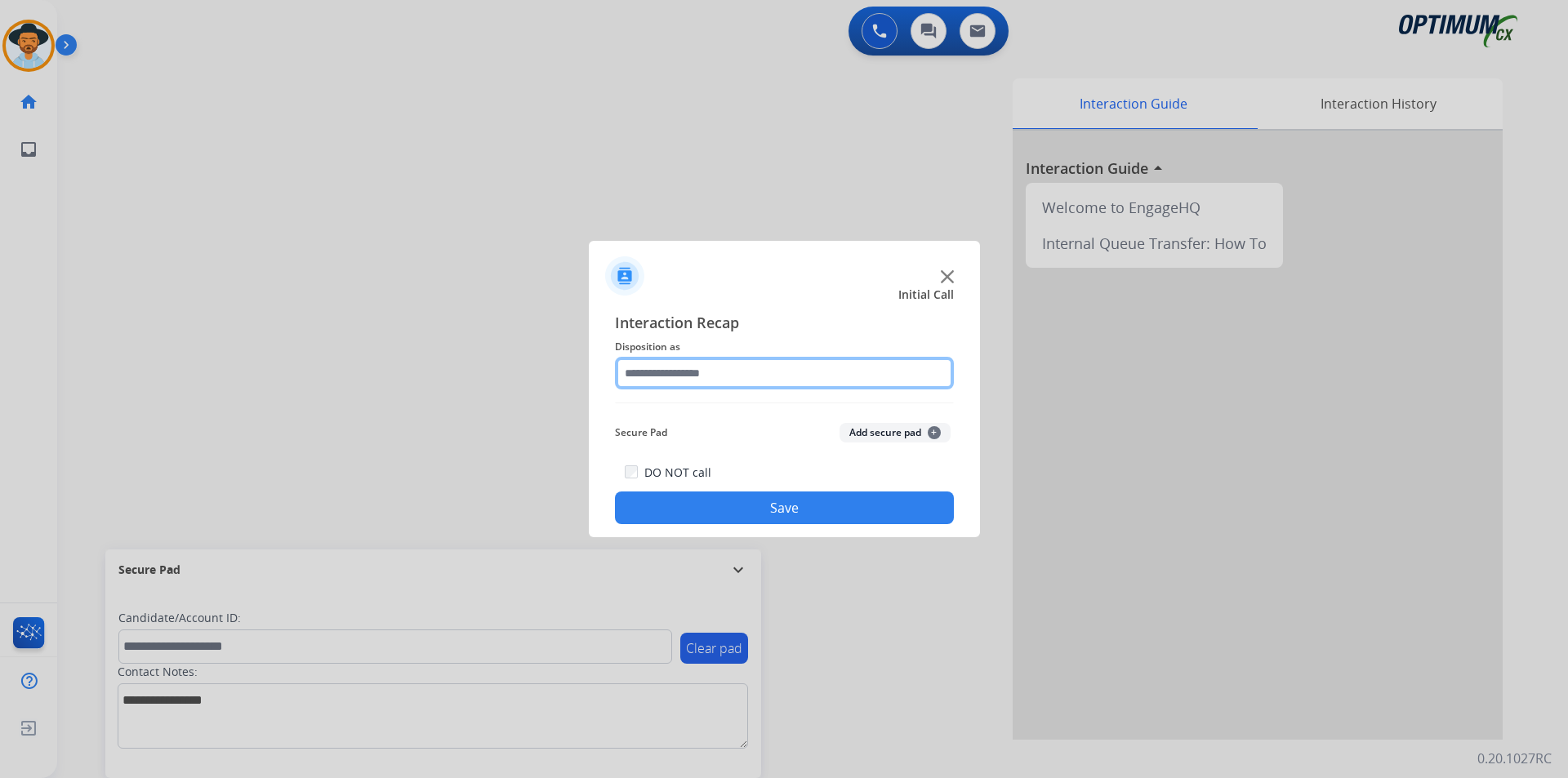
click at [713, 372] on input "text" at bounding box center [784, 373] width 339 height 33
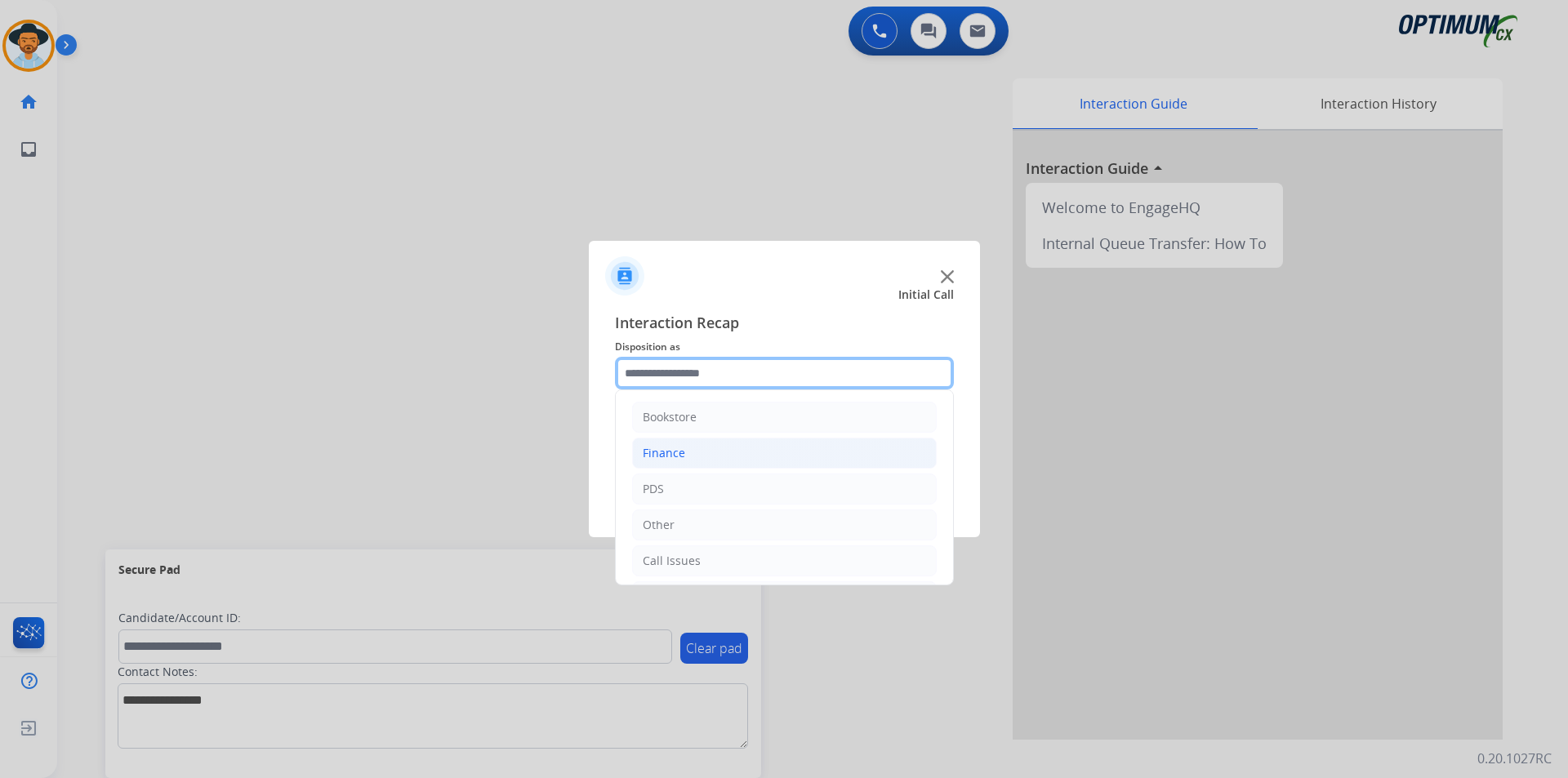
scroll to position [111, 0]
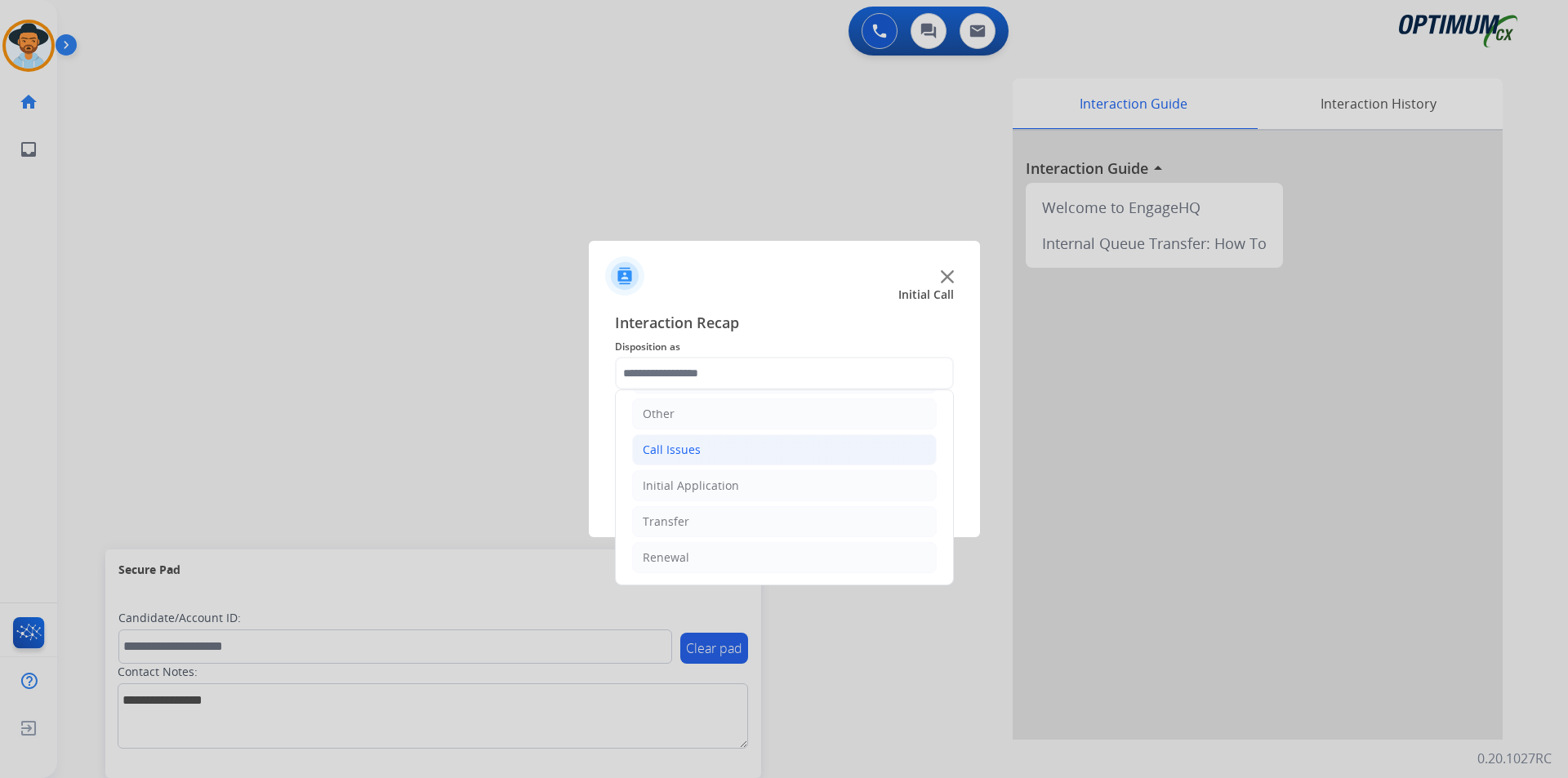
click at [713, 463] on li "Call Issues" at bounding box center [784, 449] width 304 height 31
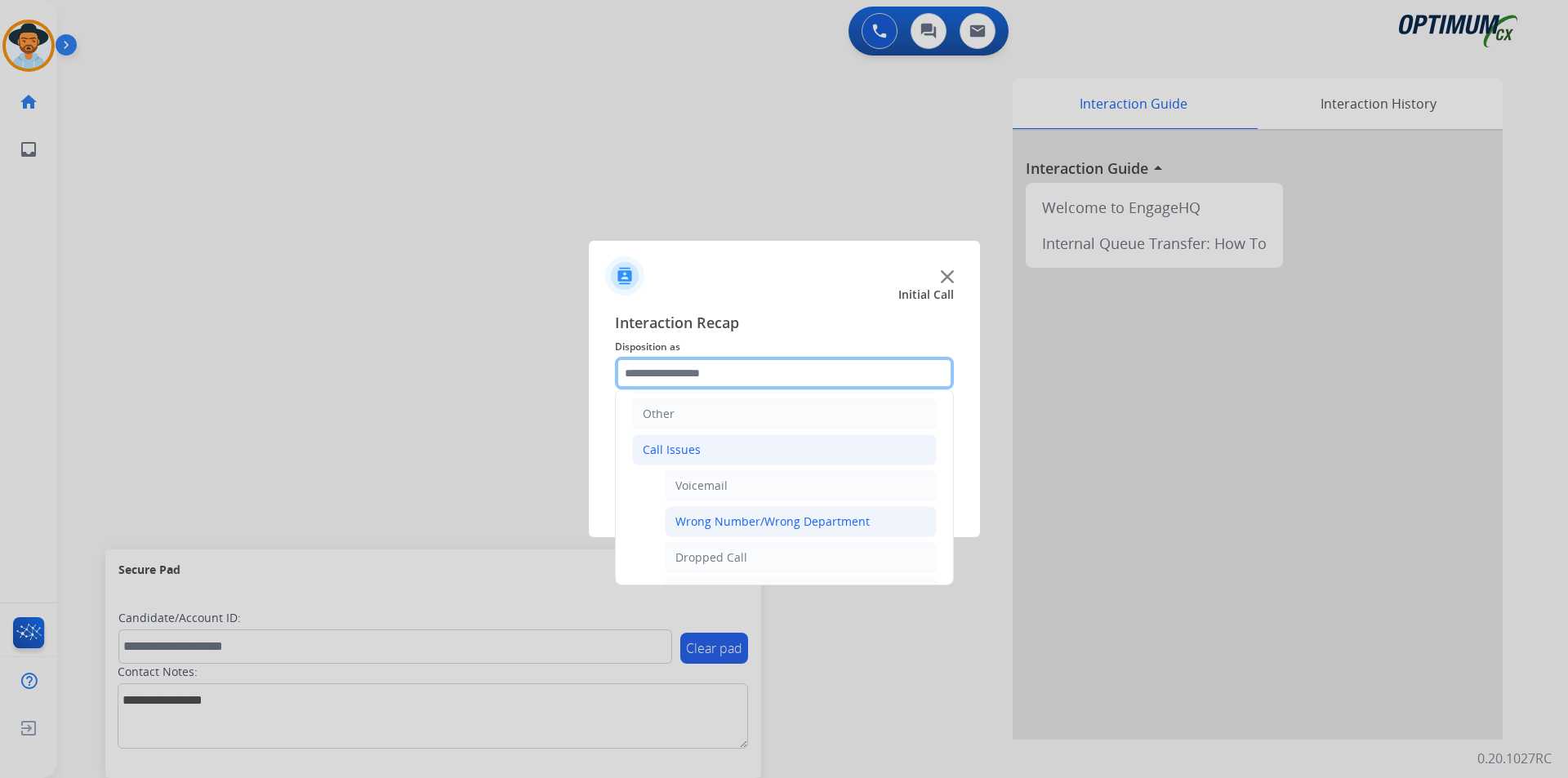
scroll to position [291, 0]
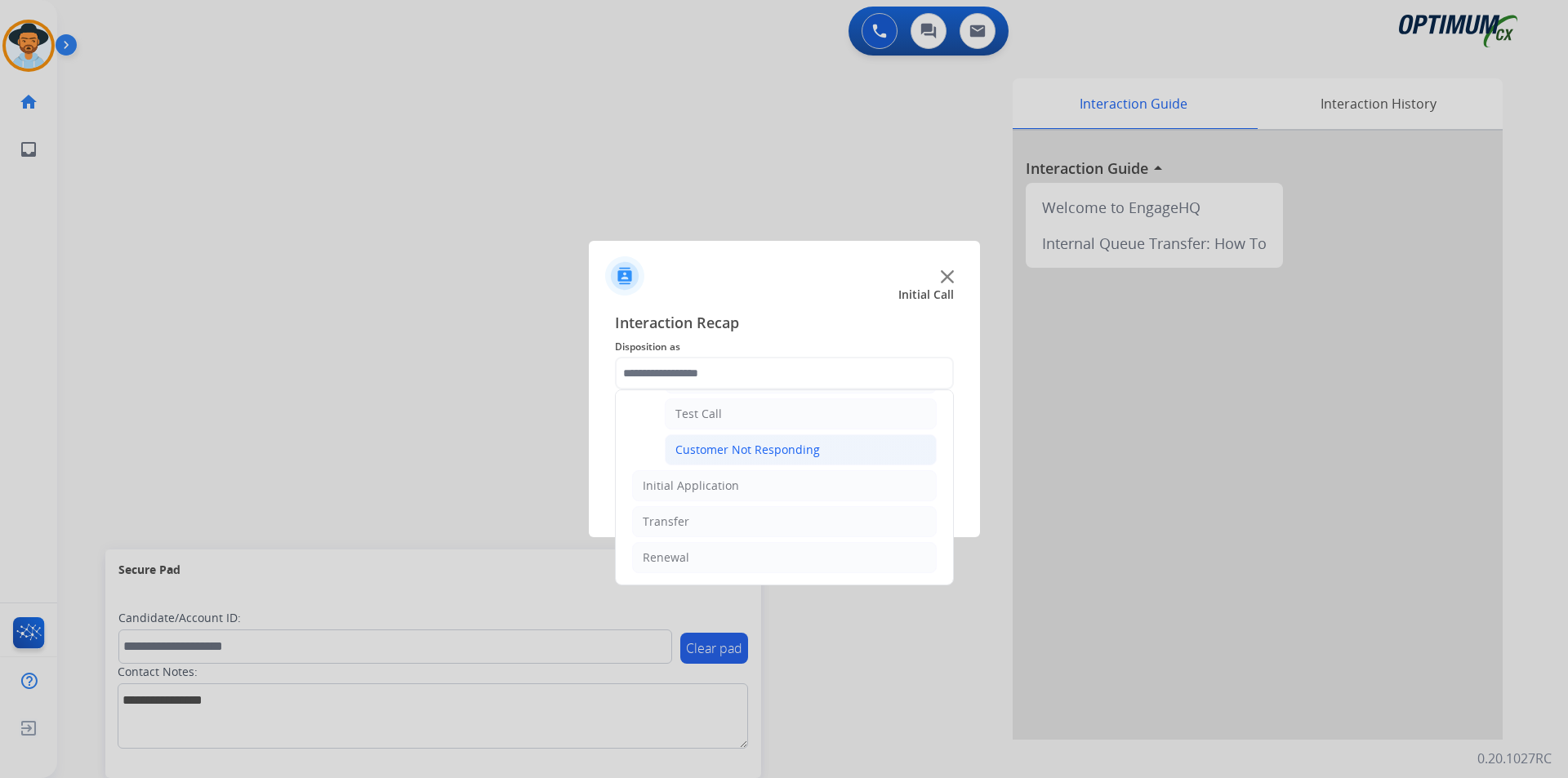
click at [728, 449] on div "Customer Not Responding" at bounding box center [747, 449] width 144 height 16
type input "**********"
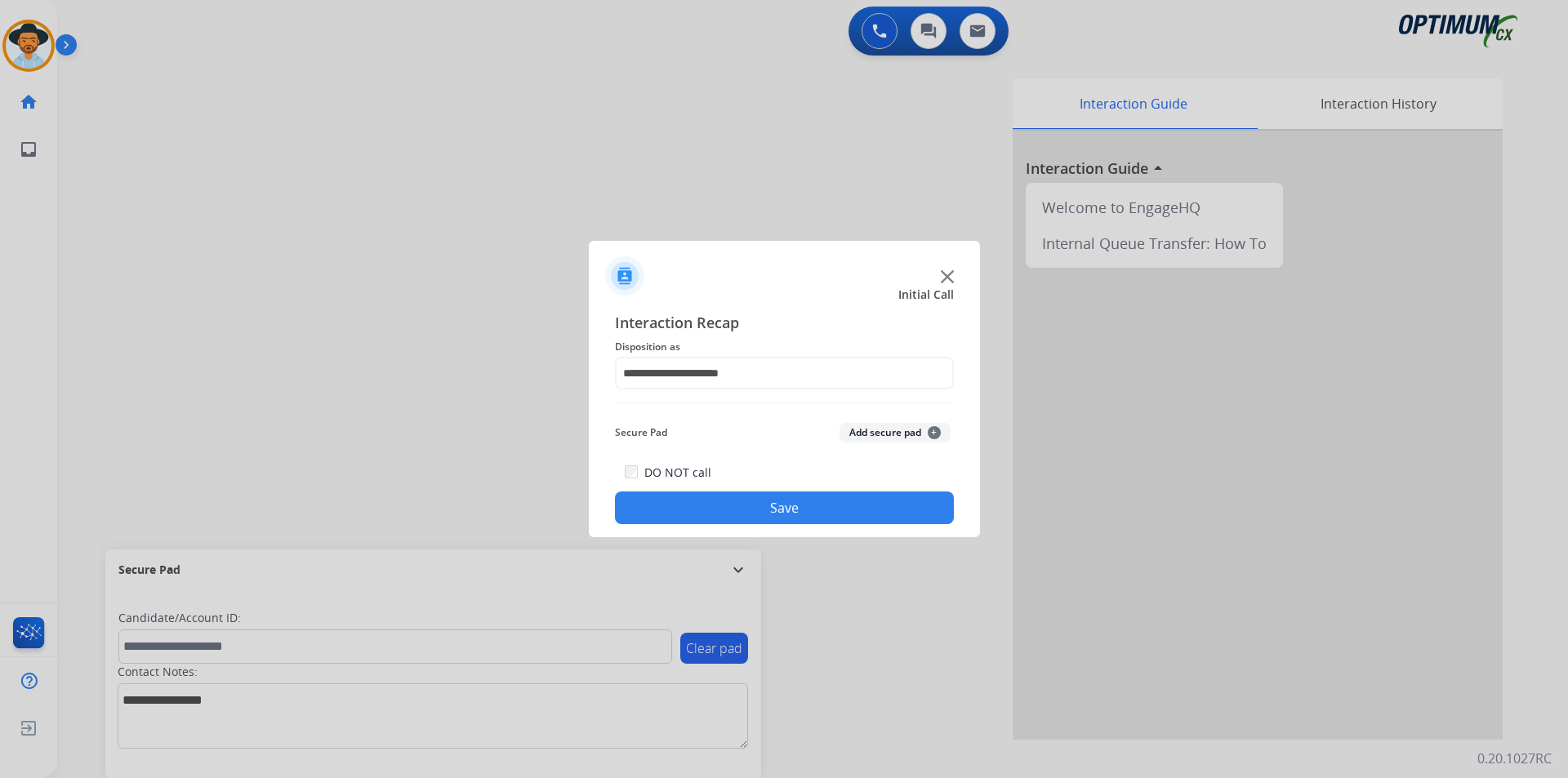
click at [718, 497] on button "Save" at bounding box center [784, 507] width 339 height 33
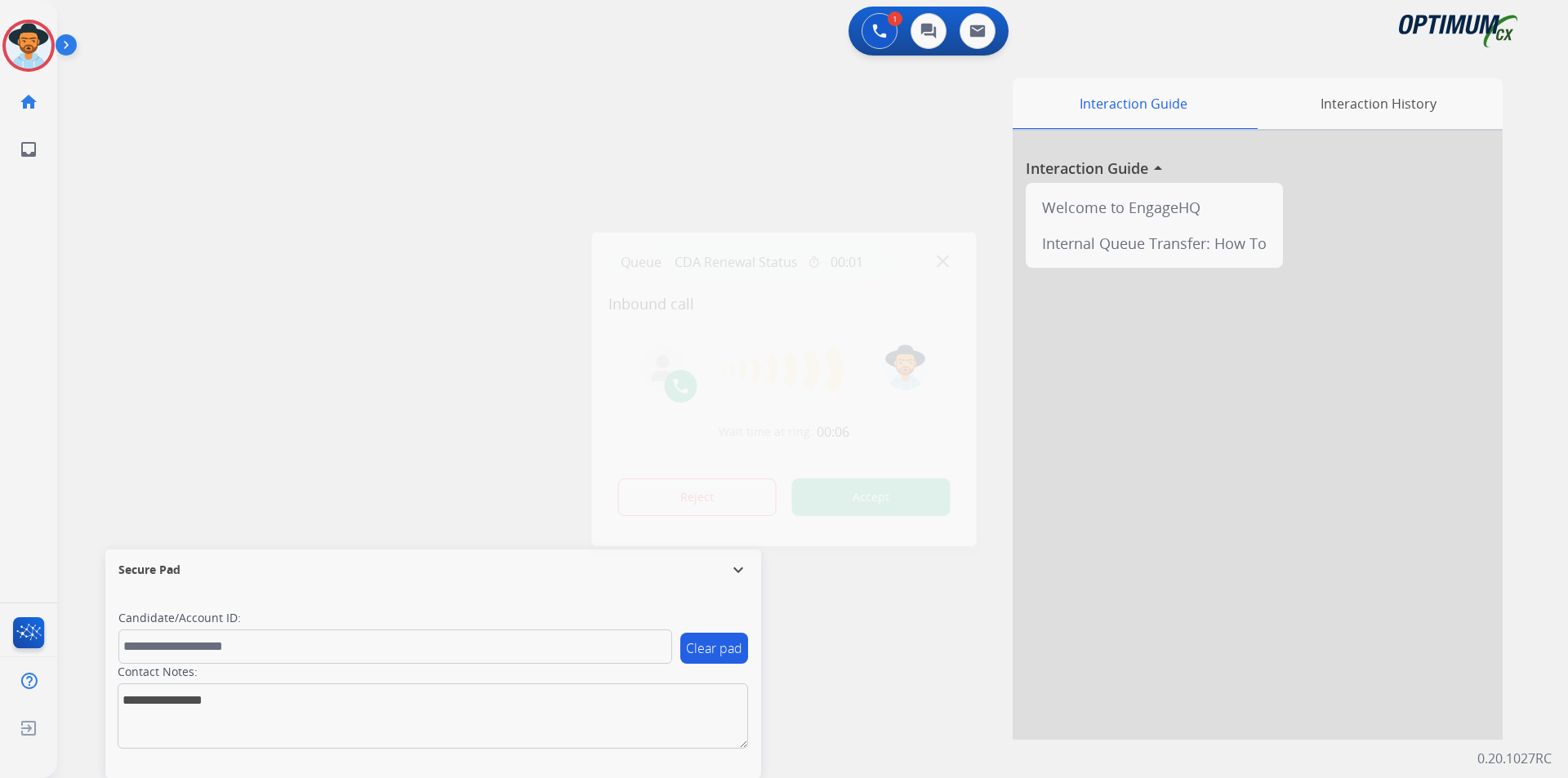
click at [413, 159] on div at bounding box center [784, 389] width 1568 height 778
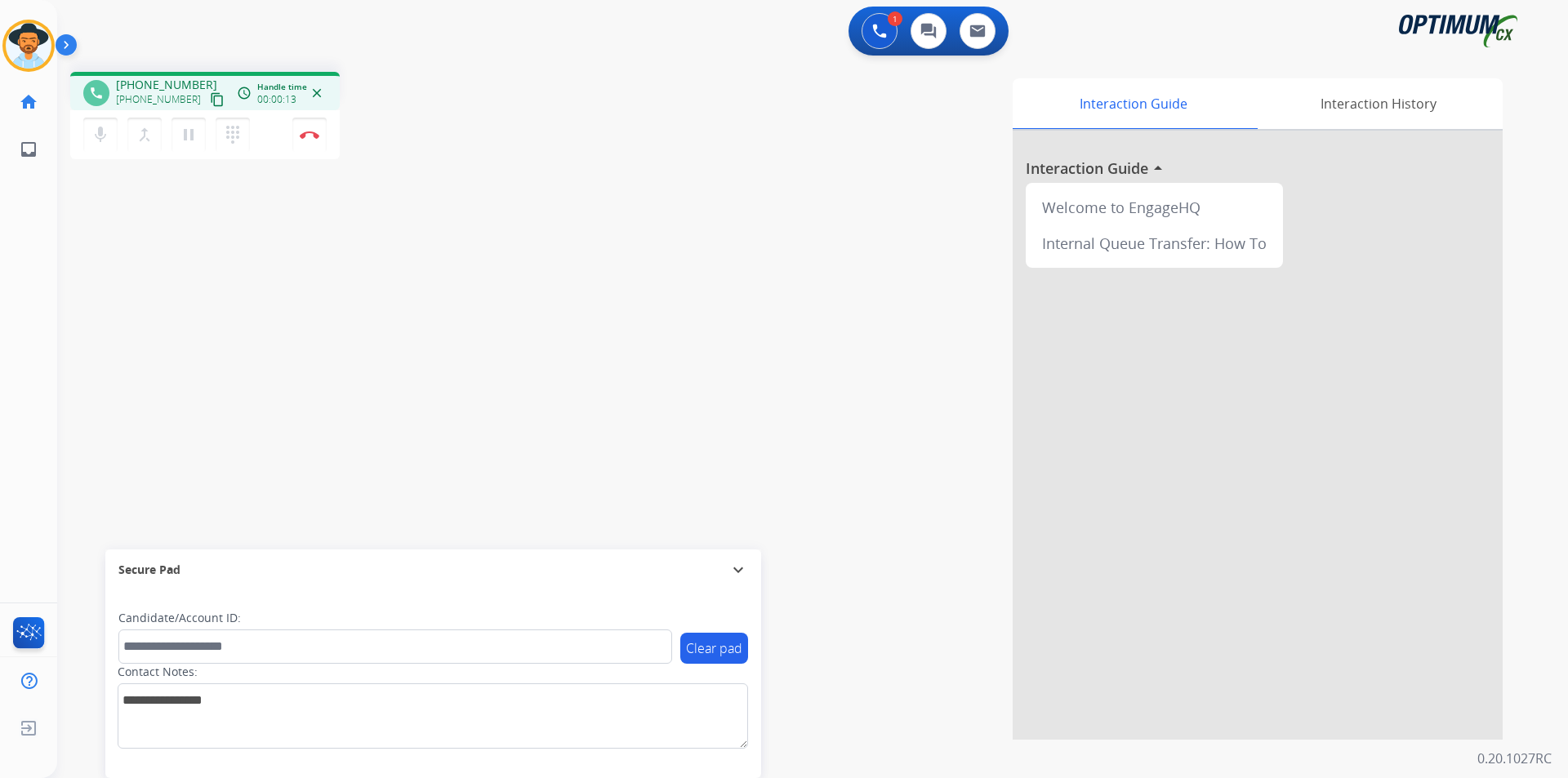
click at [158, 83] on span "[PHONE_NUMBER]" at bounding box center [166, 85] width 101 height 16
copy span "15044814867"
click at [188, 132] on mat-icon "pause" at bounding box center [188, 134] width 19 height 19
click at [159, 83] on span "+15044814867" at bounding box center [166, 85] width 101 height 16
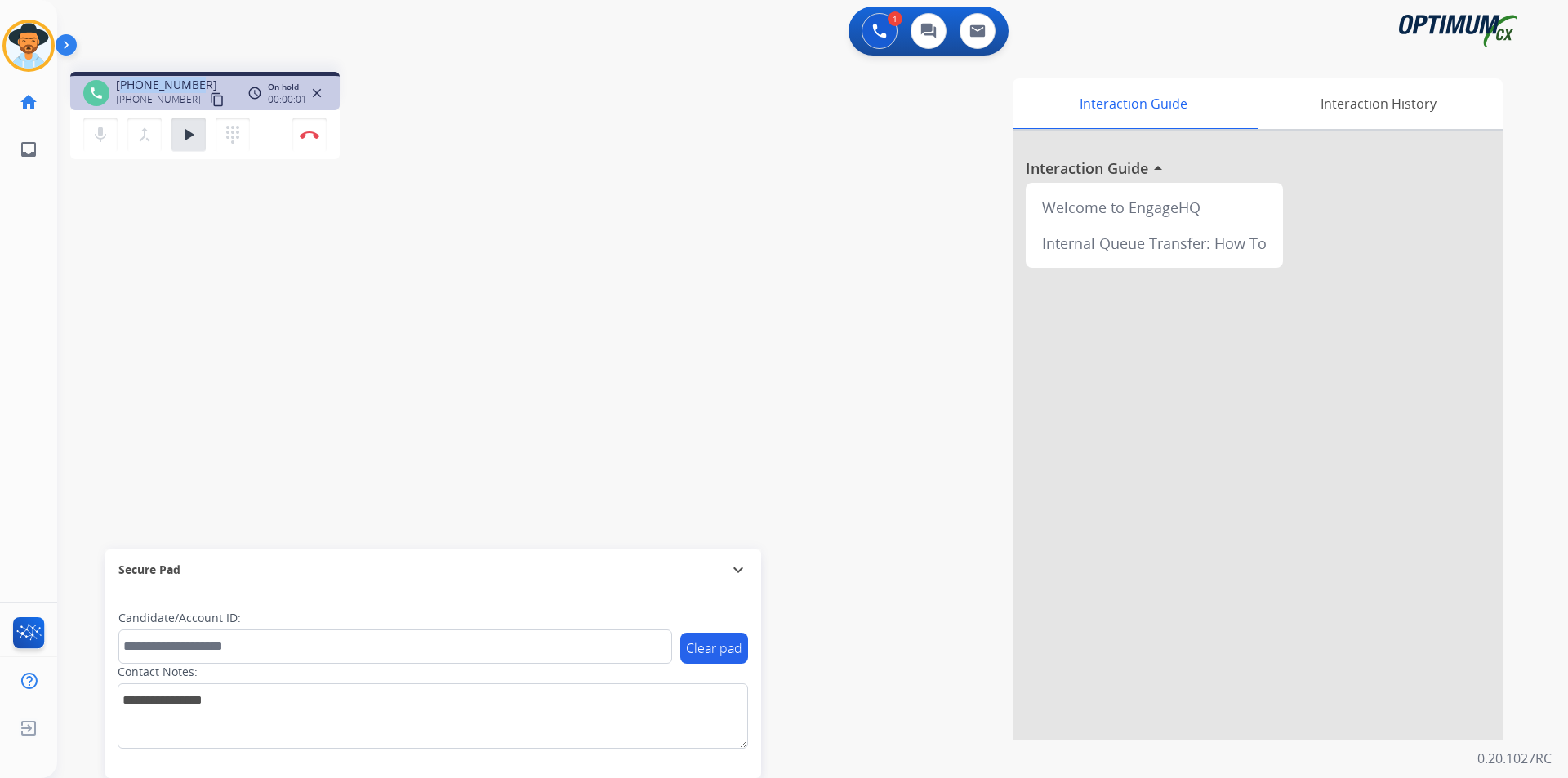
click at [159, 83] on span "+15044814867" at bounding box center [166, 85] width 101 height 16
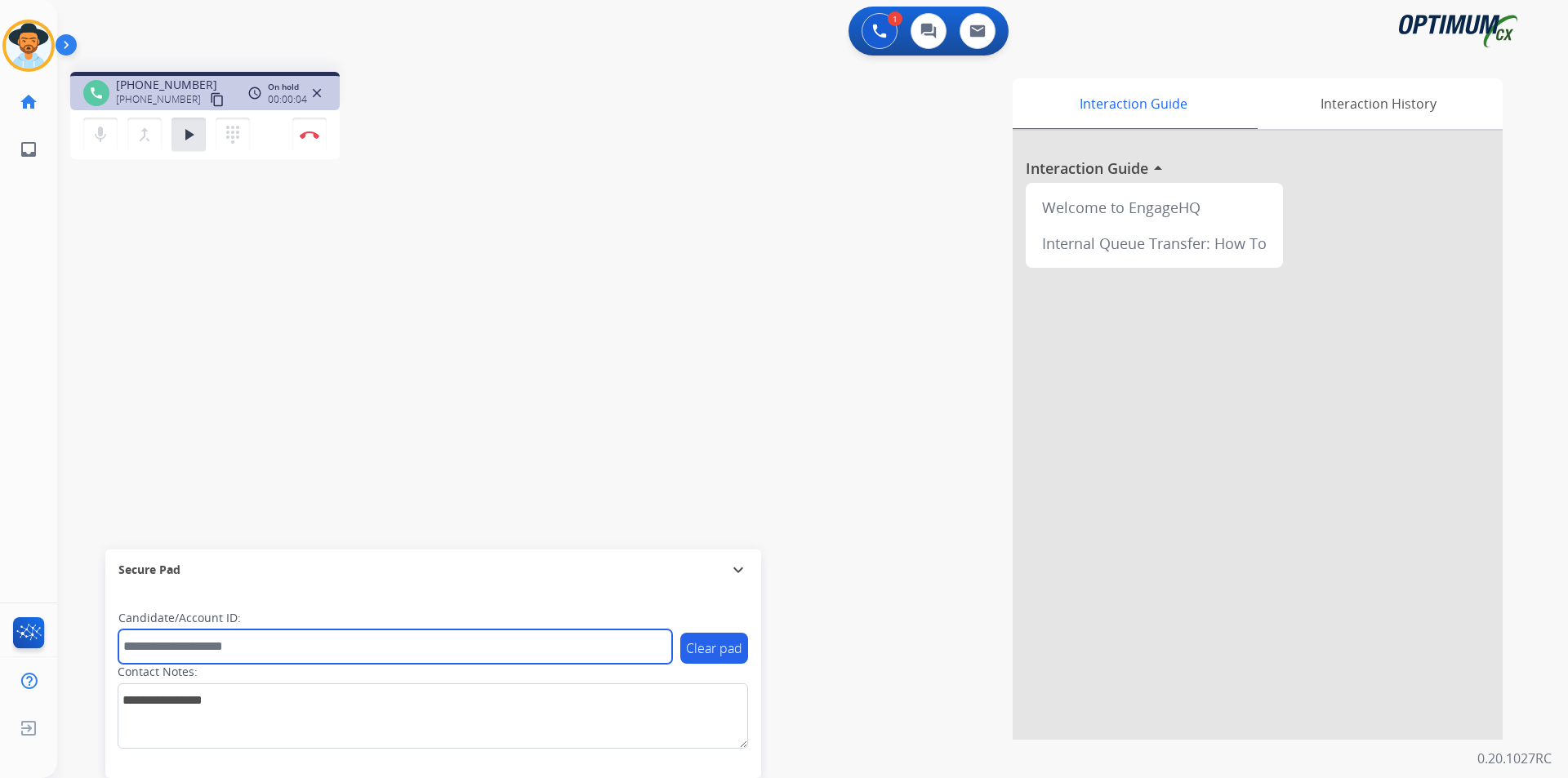
click at [179, 632] on input "text" at bounding box center [395, 646] width 553 height 34
paste input "**********"
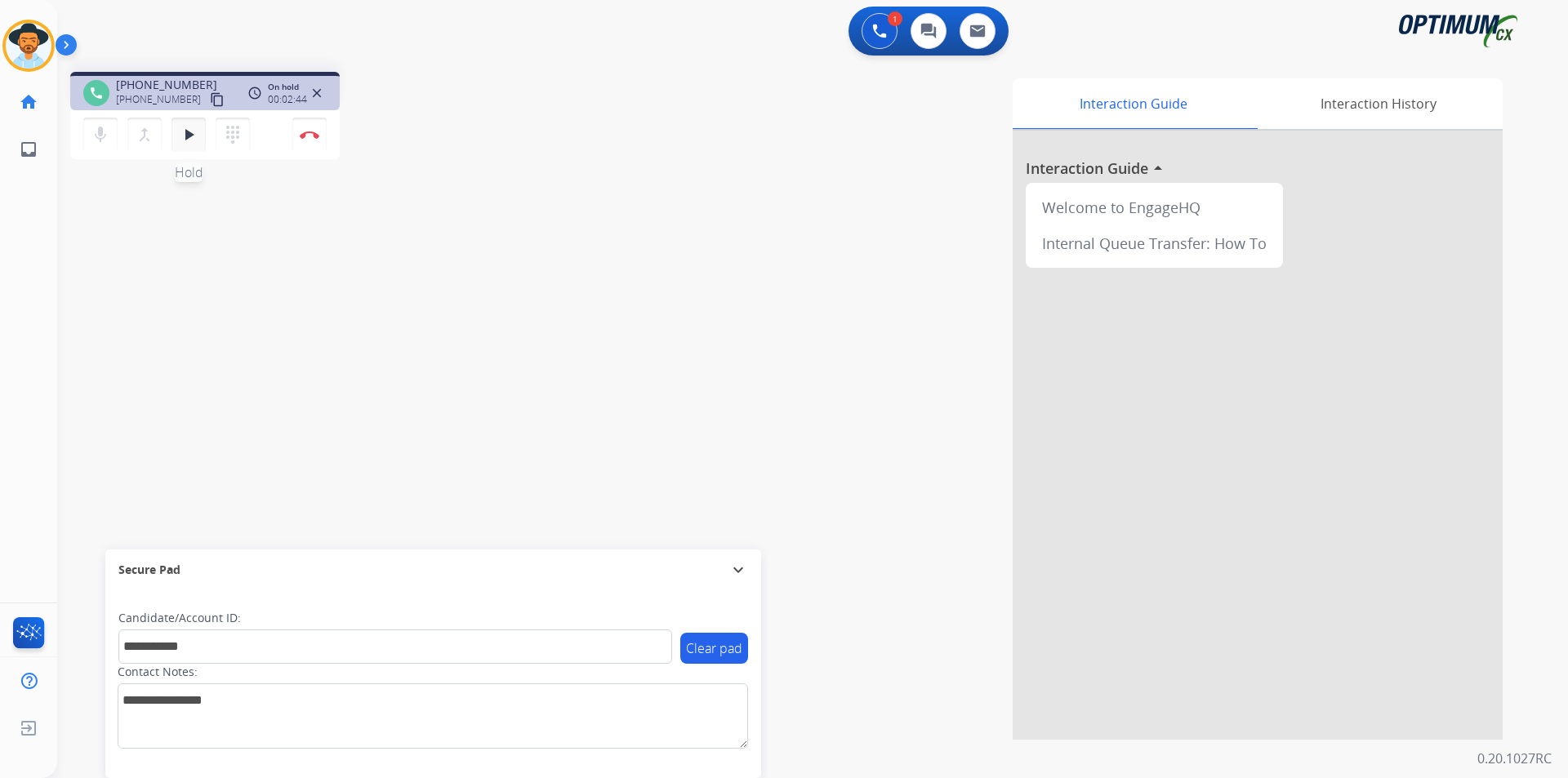
click at [198, 143] on mat-icon "play_arrow" at bounding box center [188, 134] width 19 height 19
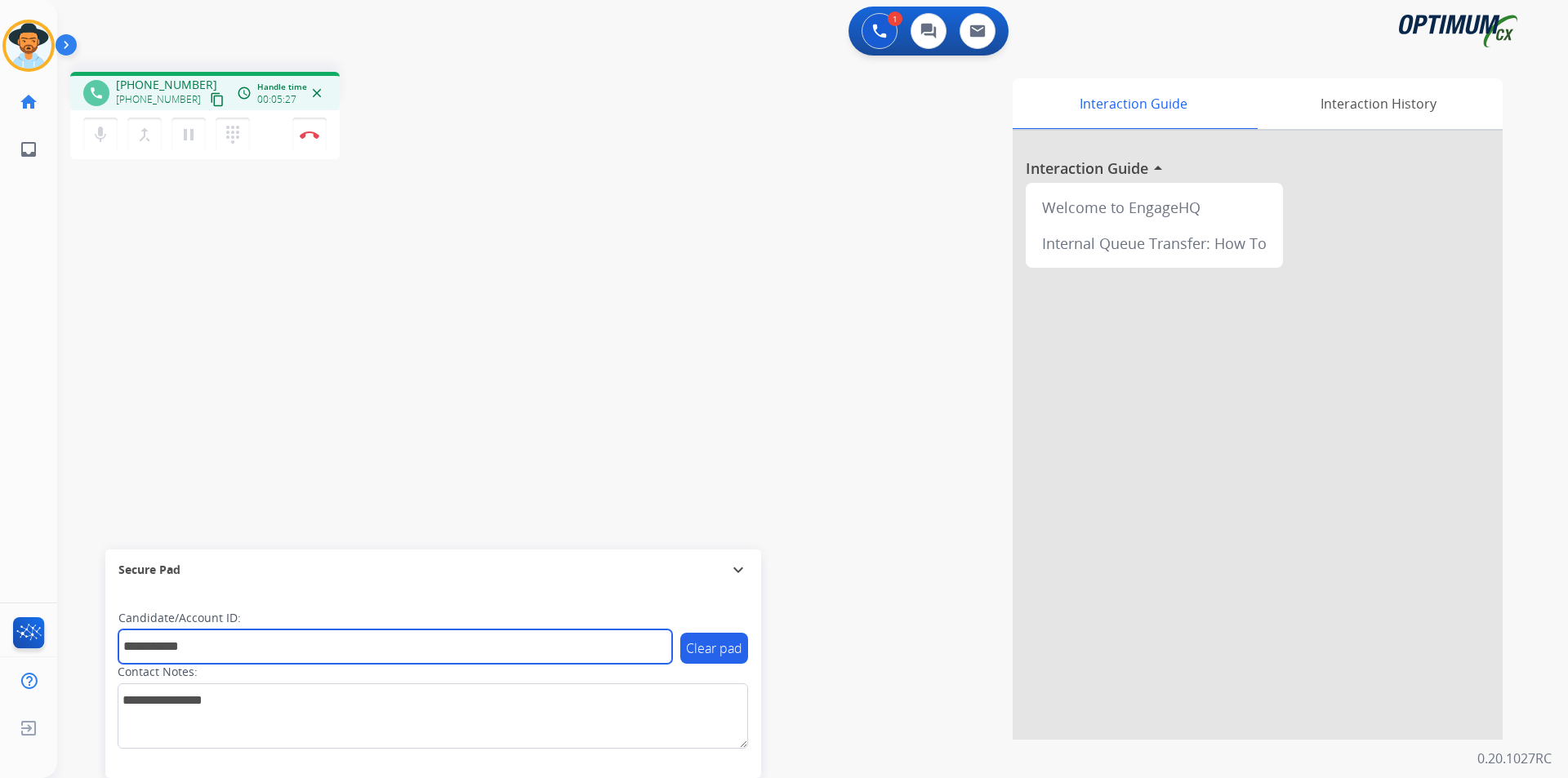
click at [125, 646] on input "**********" at bounding box center [395, 646] width 553 height 34
type input "**********"
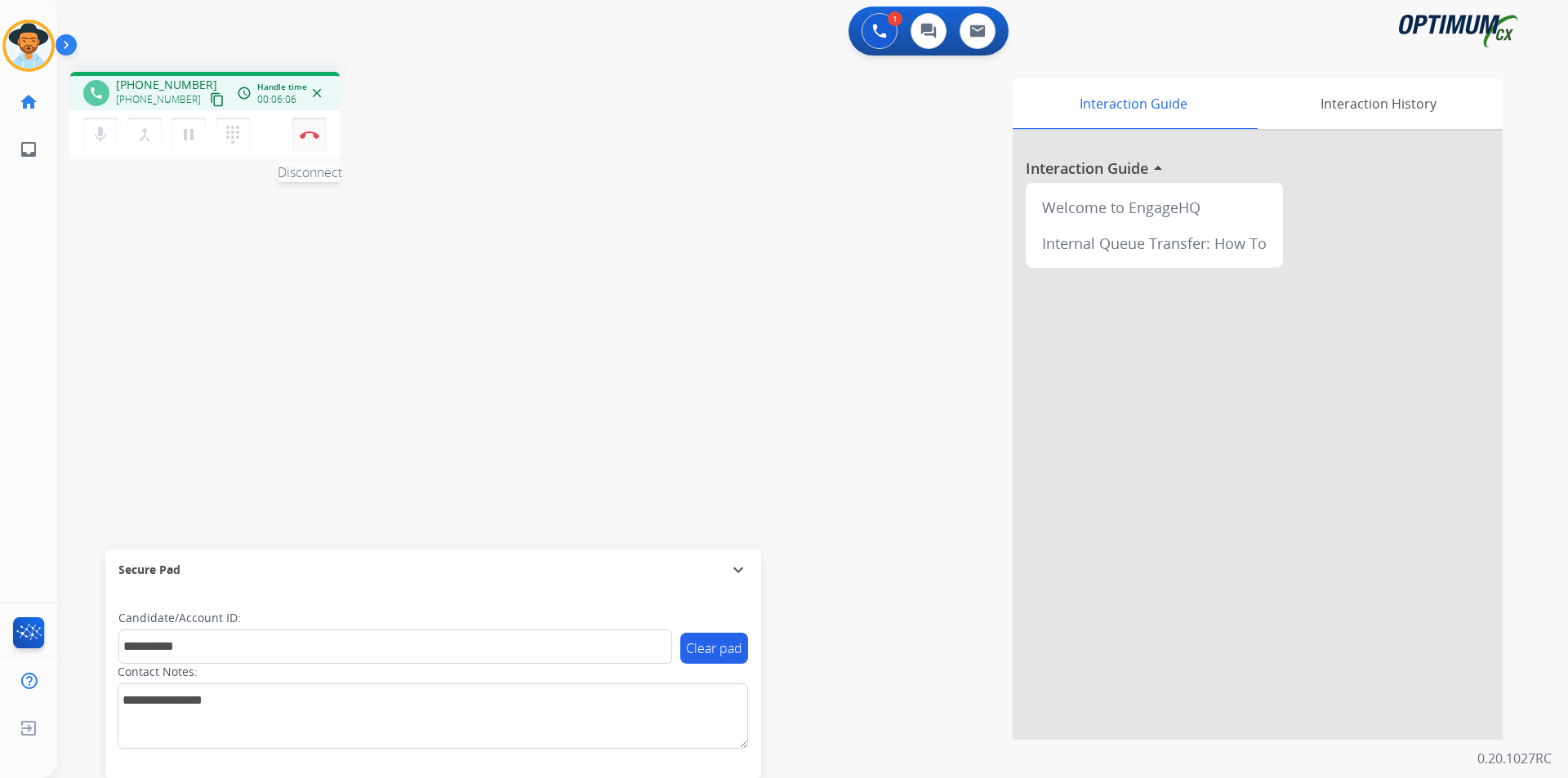
click at [314, 137] on img at bounding box center [309, 135] width 19 height 8
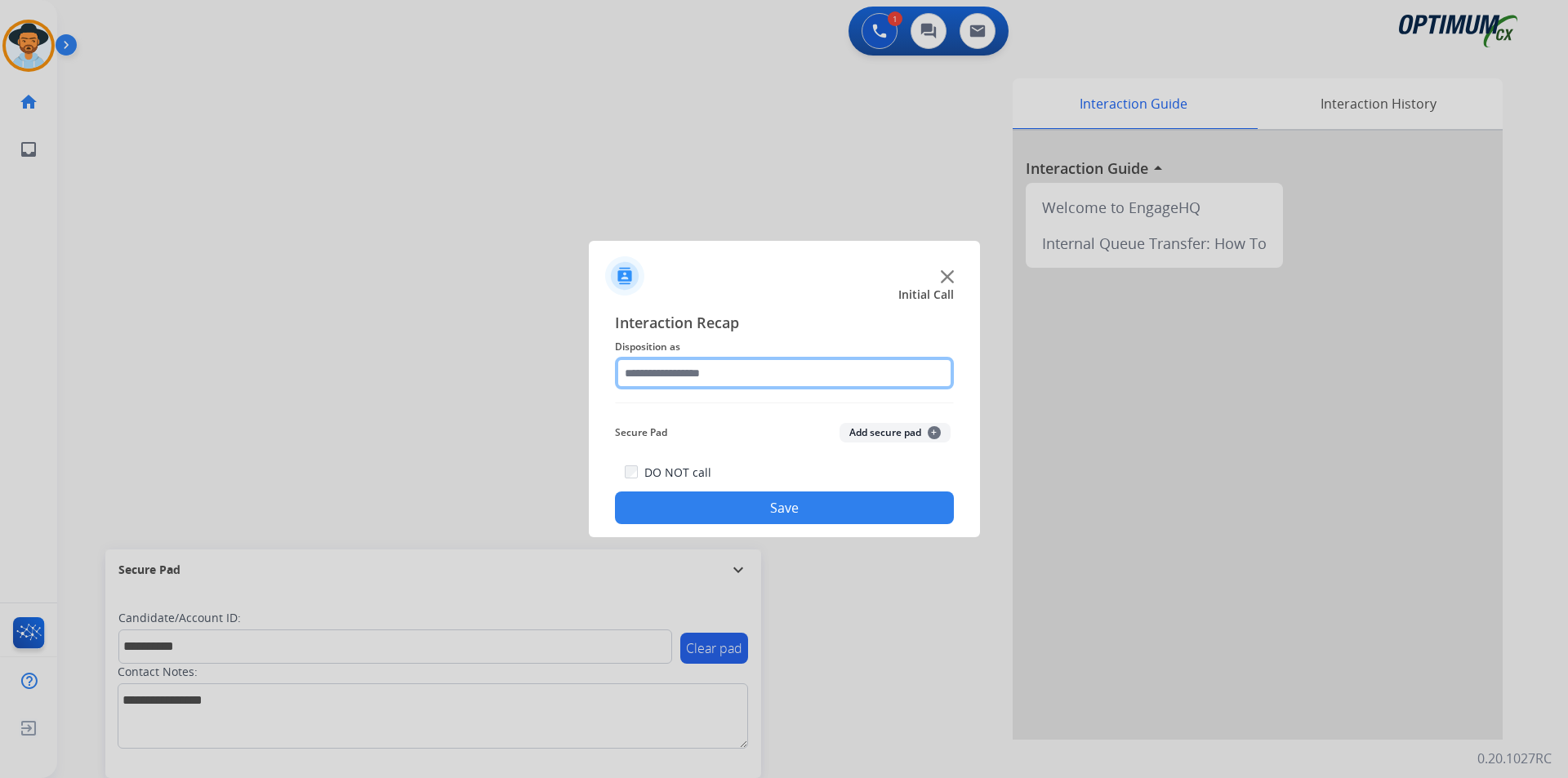
click at [910, 377] on input "text" at bounding box center [784, 373] width 339 height 33
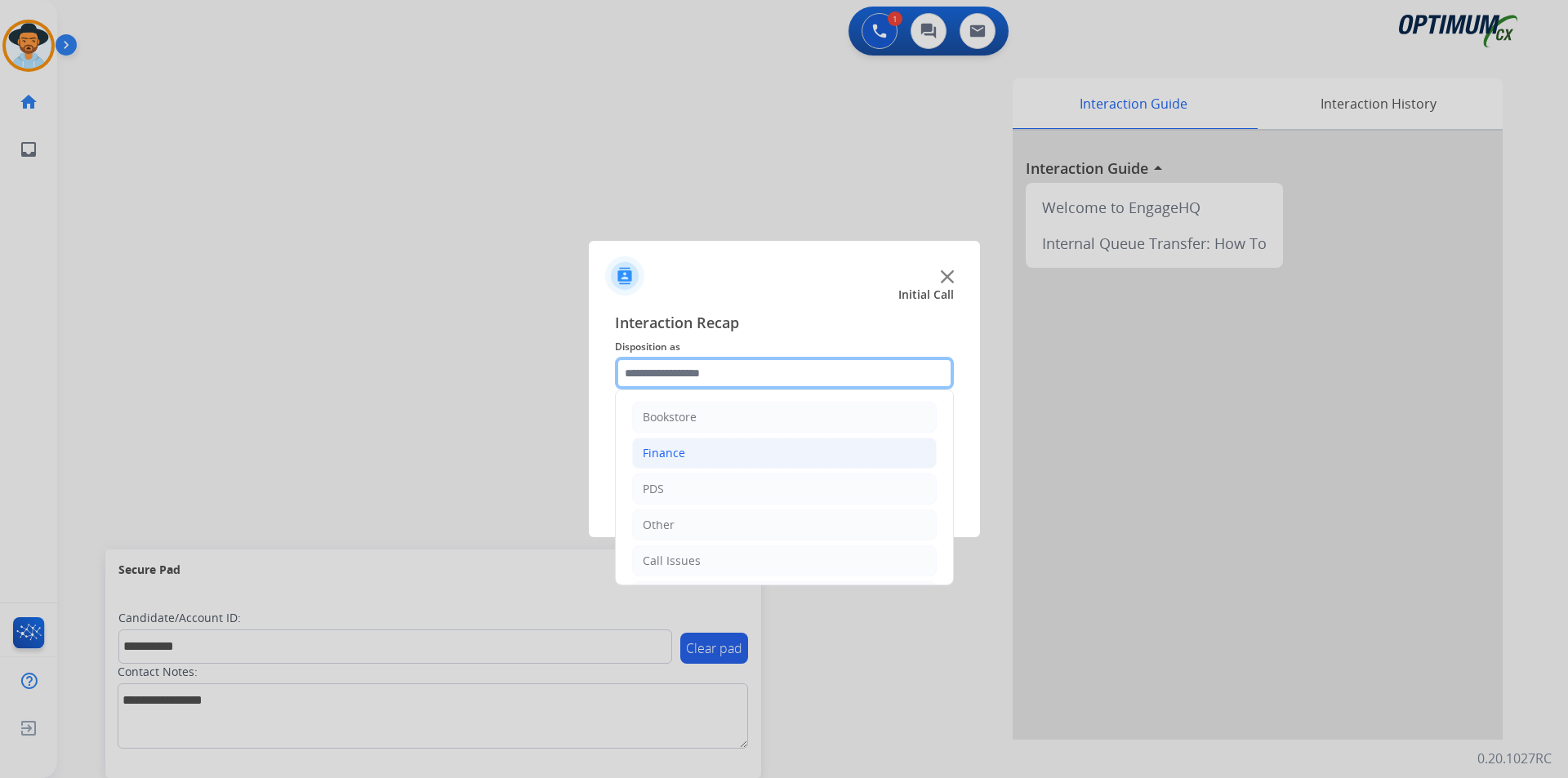
scroll to position [111, 0]
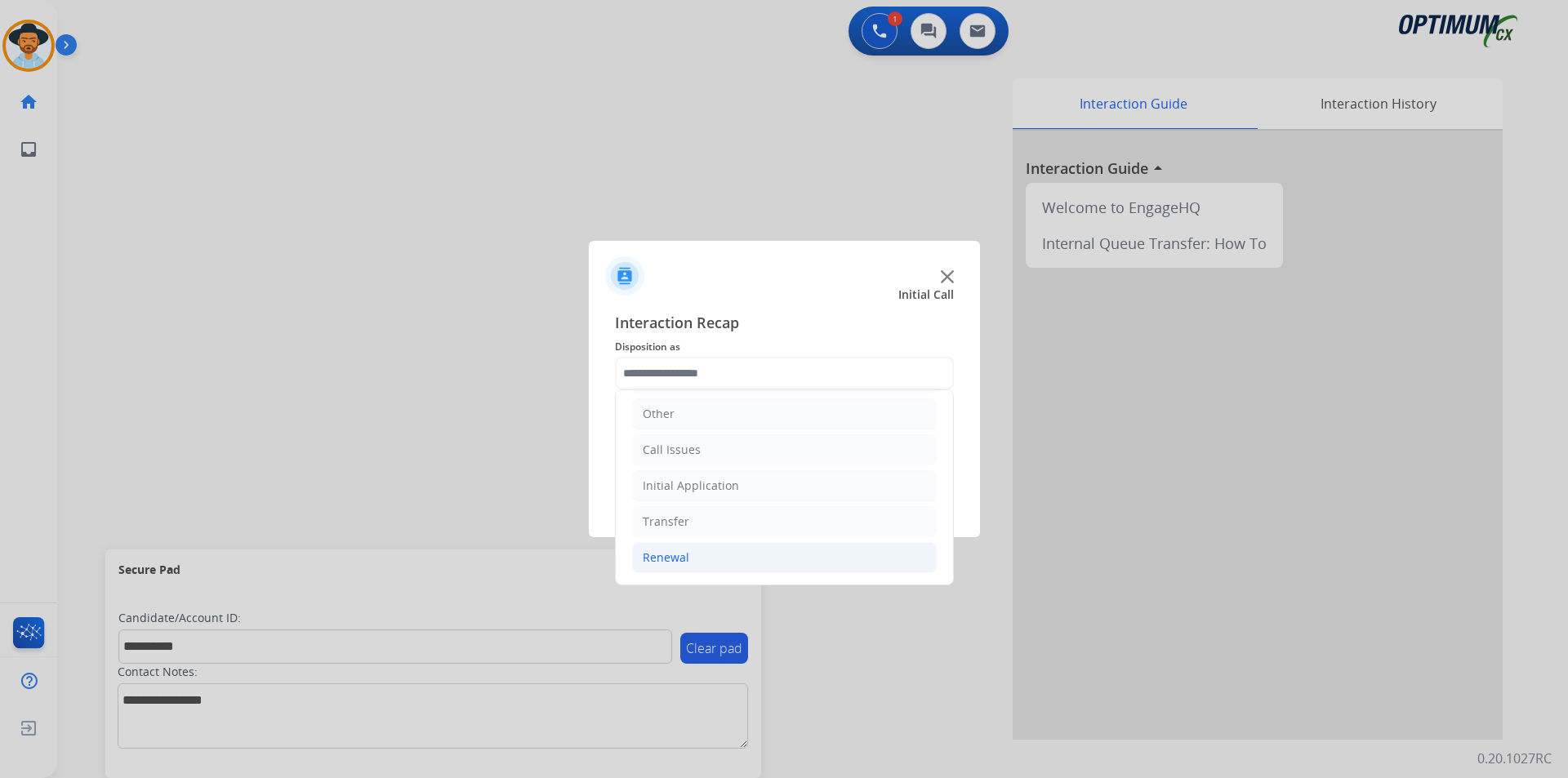
click at [761, 554] on li "Renewal" at bounding box center [784, 558] width 304 height 31
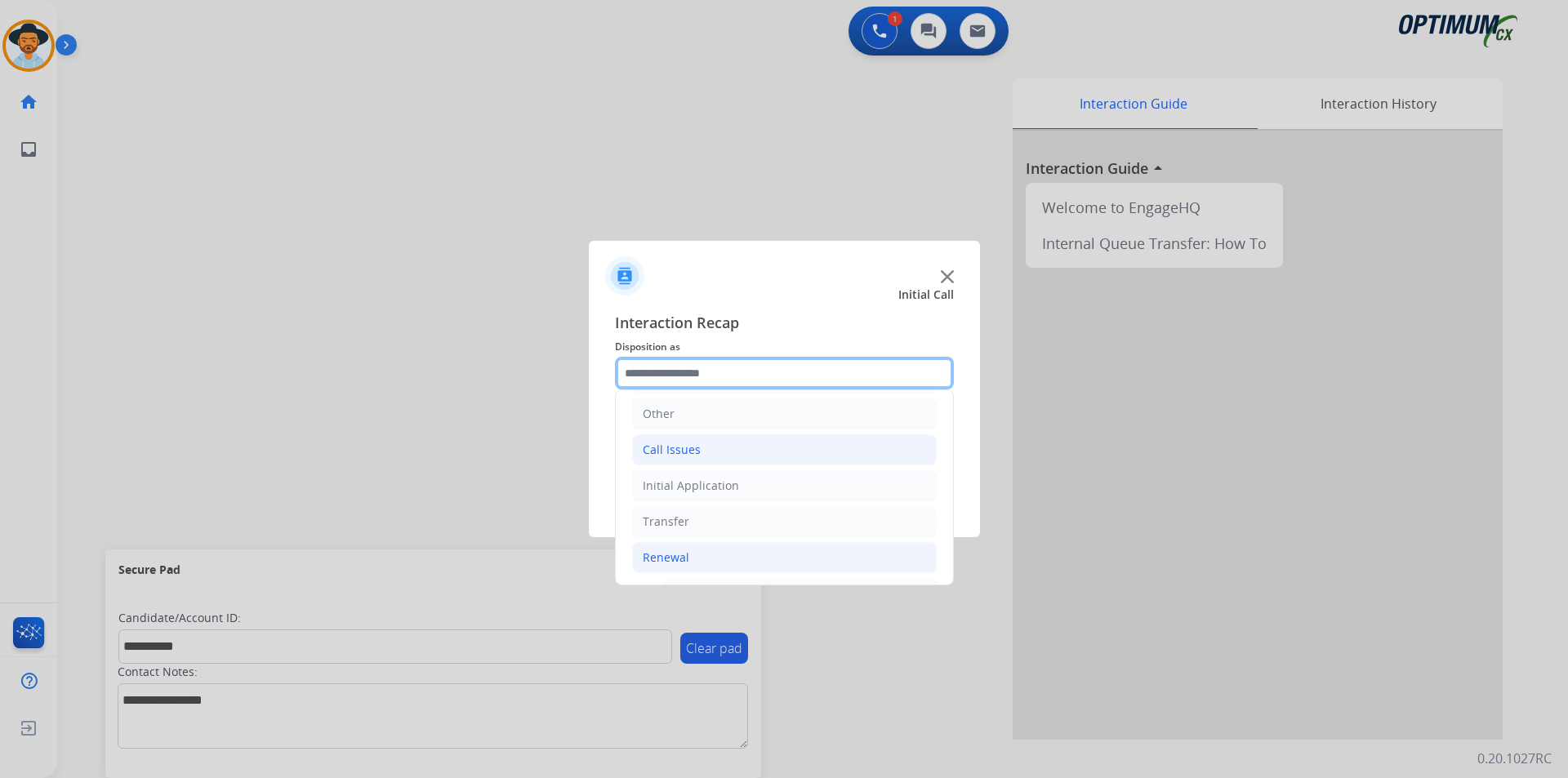
scroll to position [383, 0]
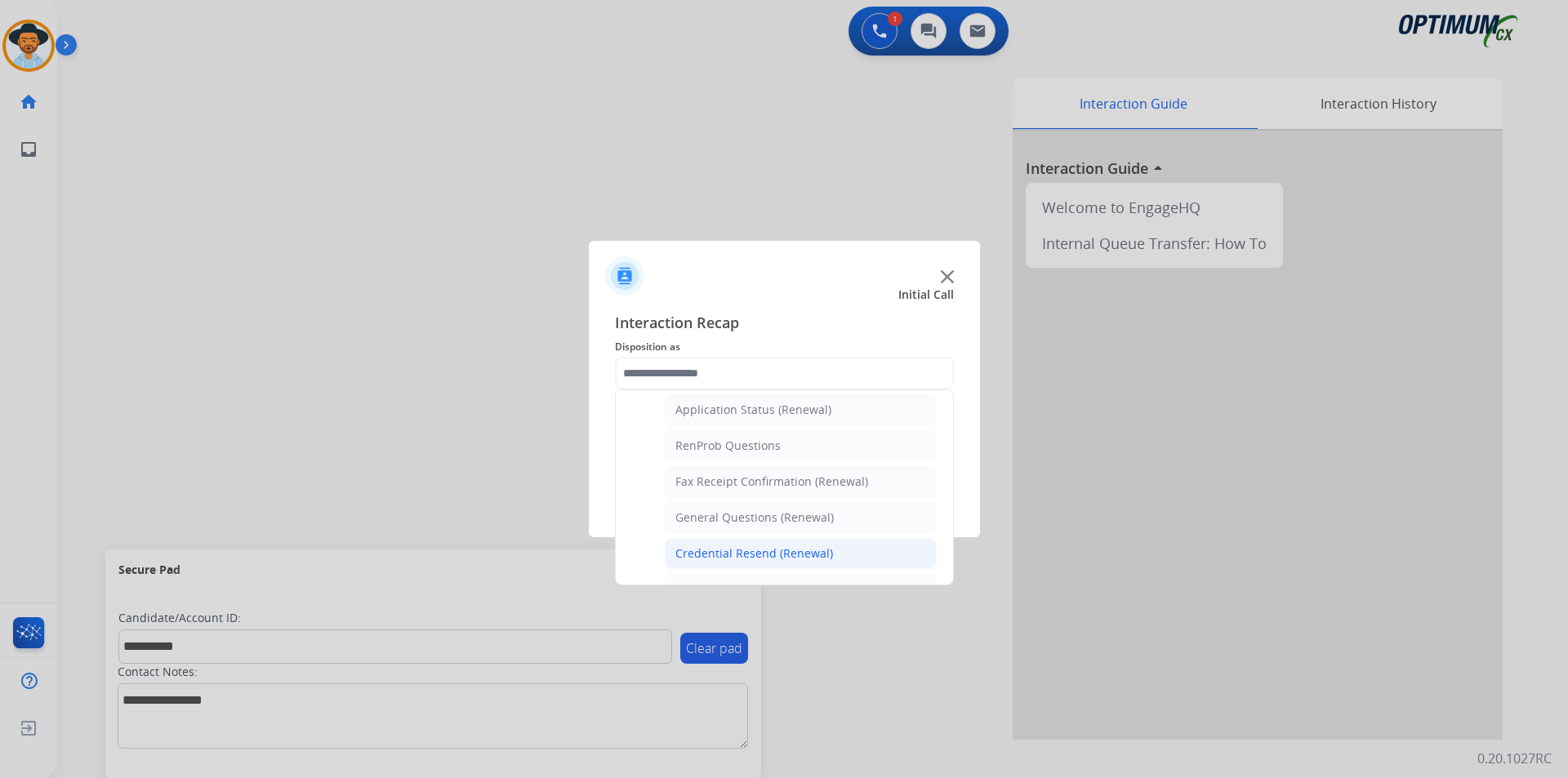
click at [815, 548] on div "Credential Resend (Renewal)" at bounding box center [754, 553] width 158 height 16
type input "**********"
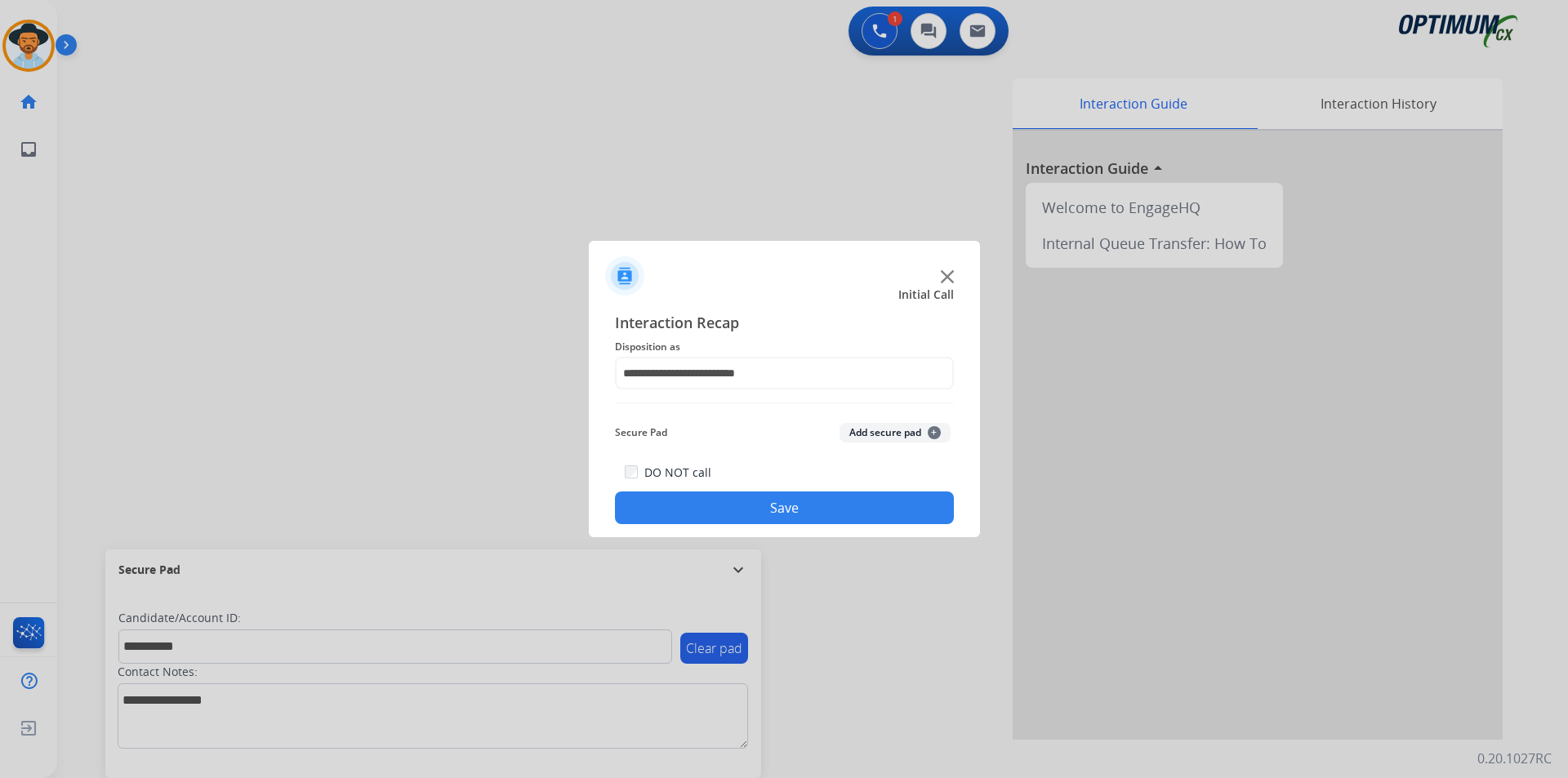
click at [808, 509] on button "Save" at bounding box center [784, 507] width 339 height 33
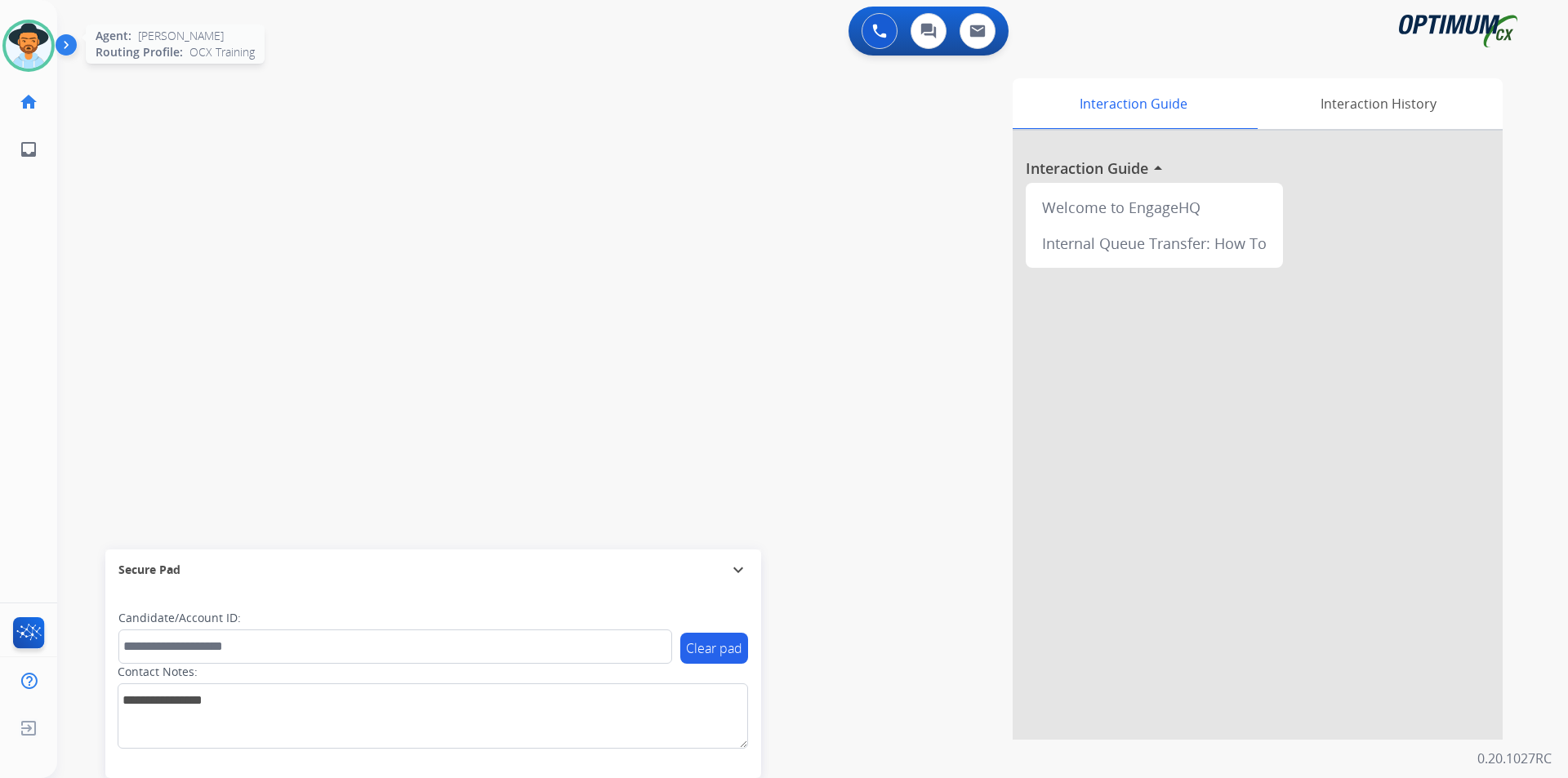
click at [24, 53] on img at bounding box center [29, 45] width 46 height 46
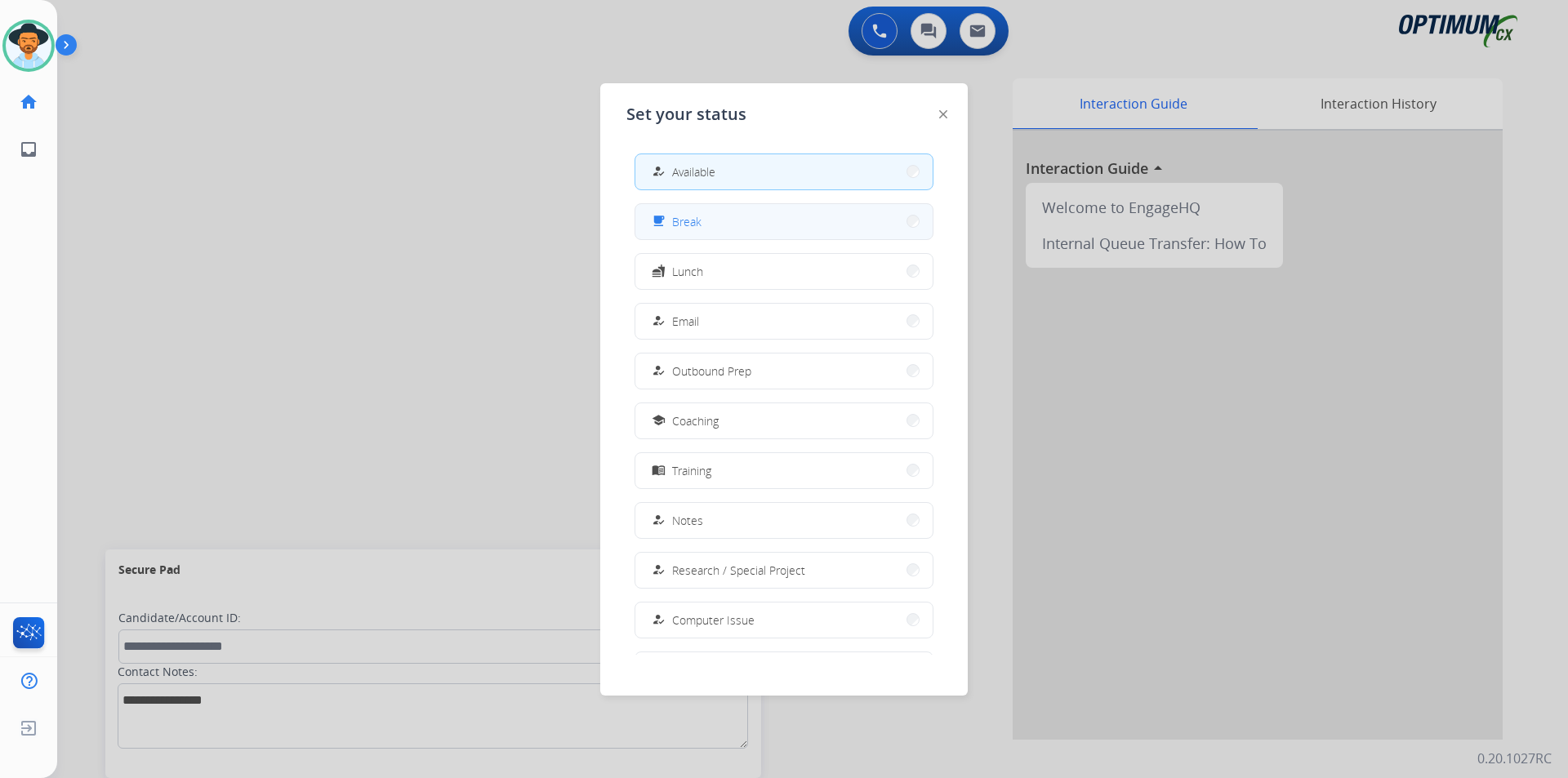
click at [699, 228] on span "Break" at bounding box center [687, 221] width 29 height 17
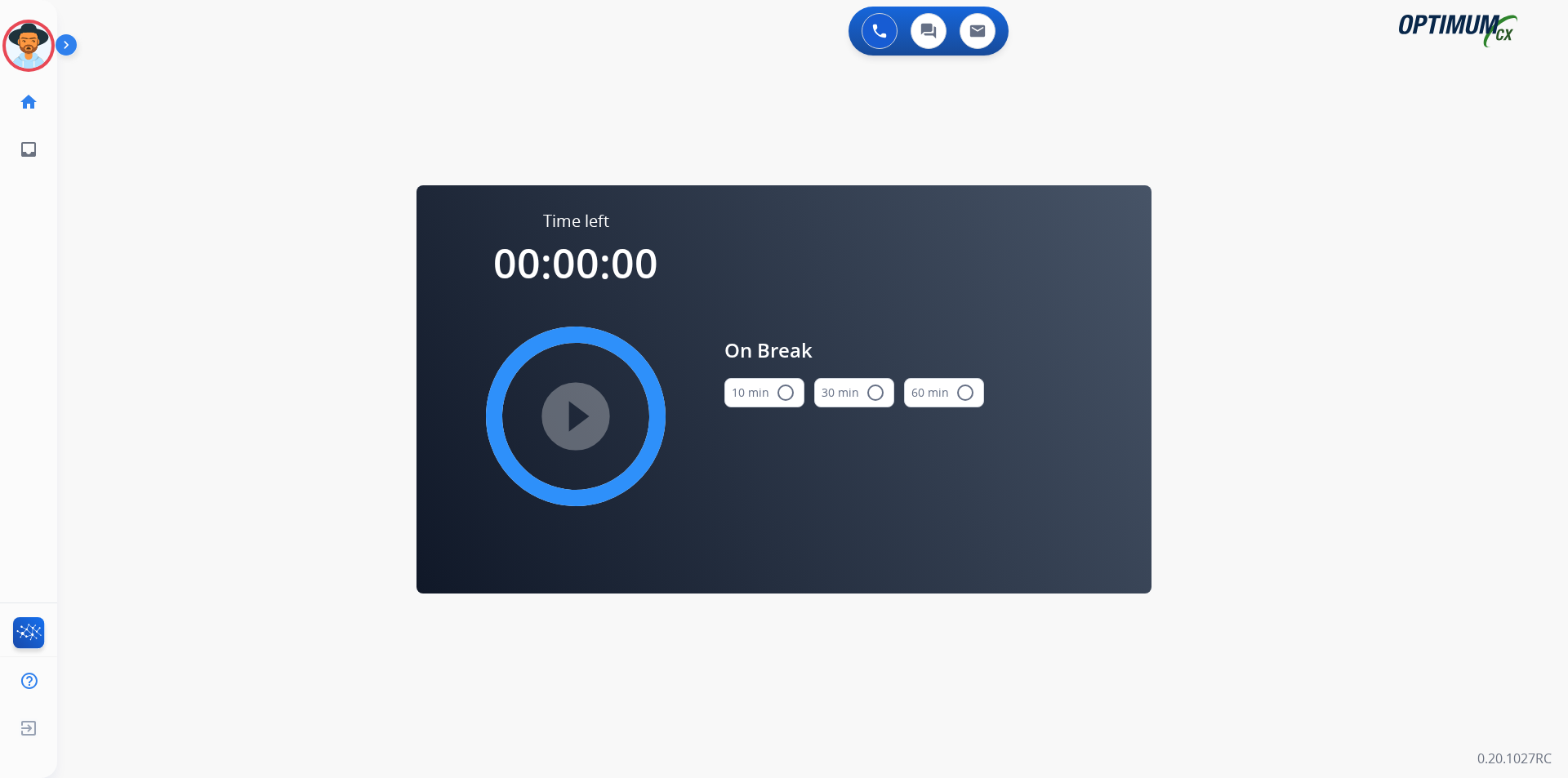
click at [789, 389] on mat-icon "radio_button_unchecked" at bounding box center [785, 392] width 19 height 19
click at [566, 407] on mat-icon "play_circle_filled" at bounding box center [575, 416] width 19 height 19
click at [23, 48] on icon at bounding box center [29, 45] width 53 height 53
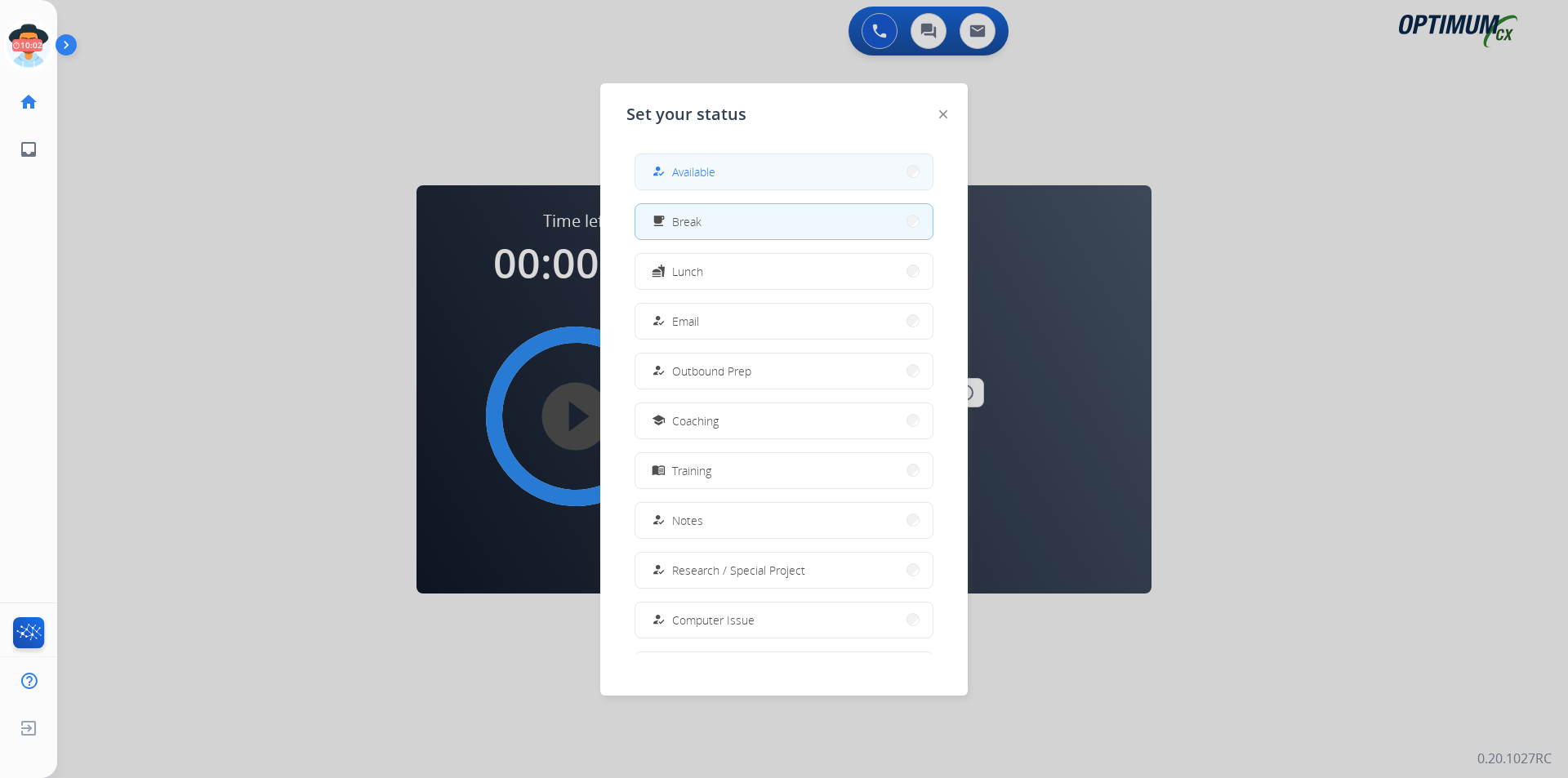
click at [678, 167] on span "Available" at bounding box center [694, 172] width 44 height 17
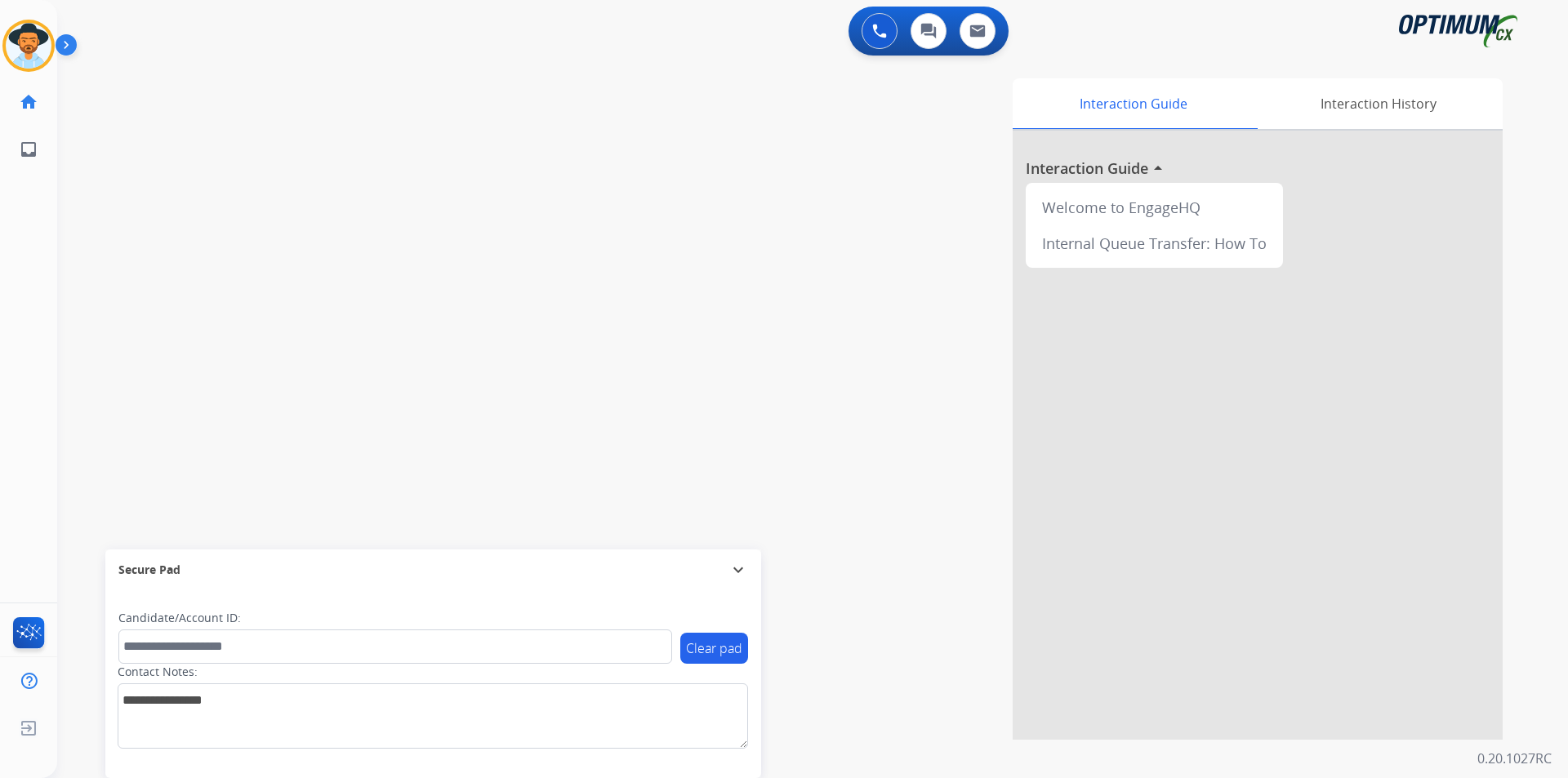
click at [320, 211] on div "swap_horiz Break voice bridge close_fullscreen Connect 3-Way Call merge_type Se…" at bounding box center [792, 399] width 1472 height 681
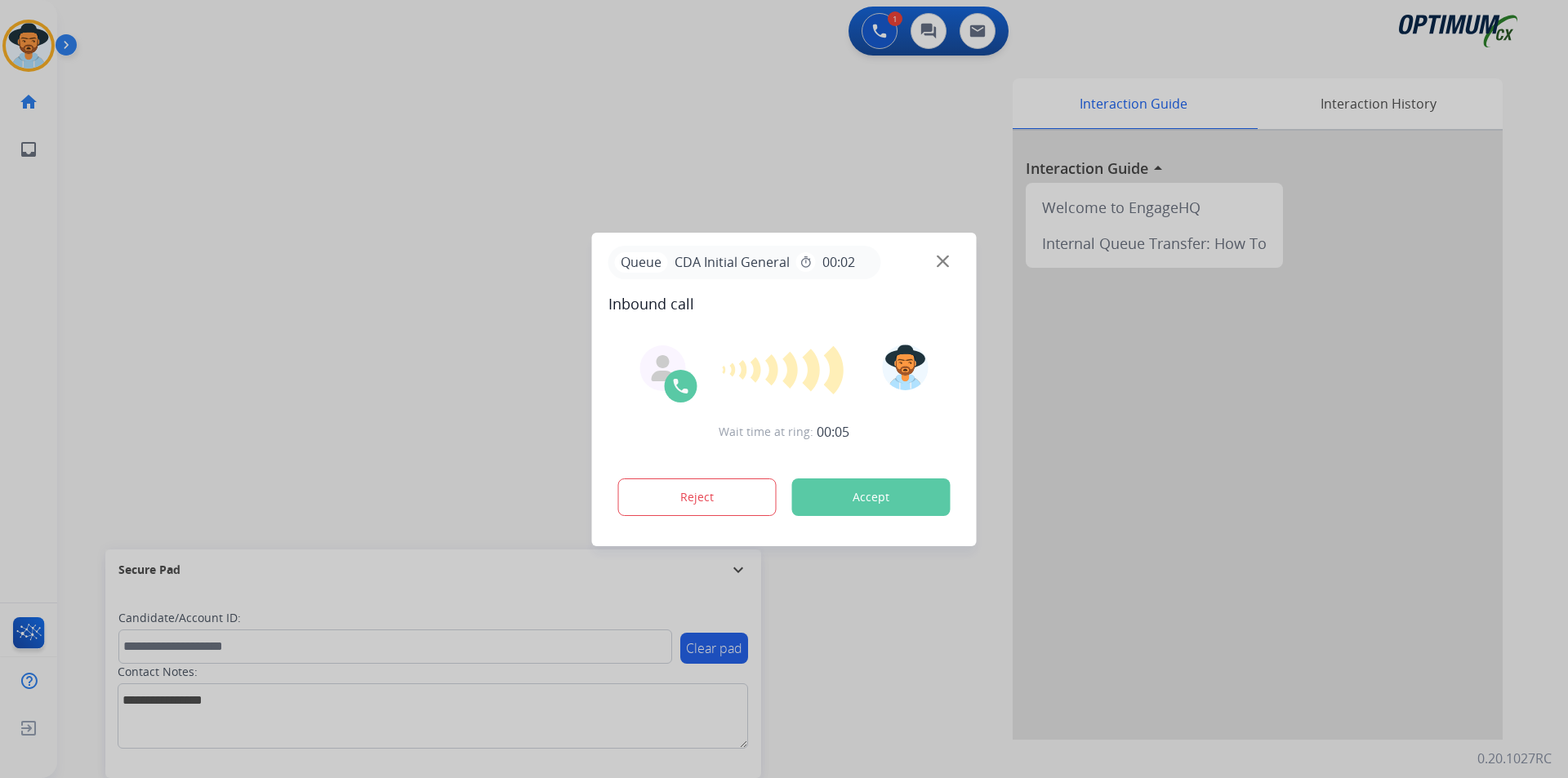
click at [566, 159] on div at bounding box center [784, 389] width 1568 height 778
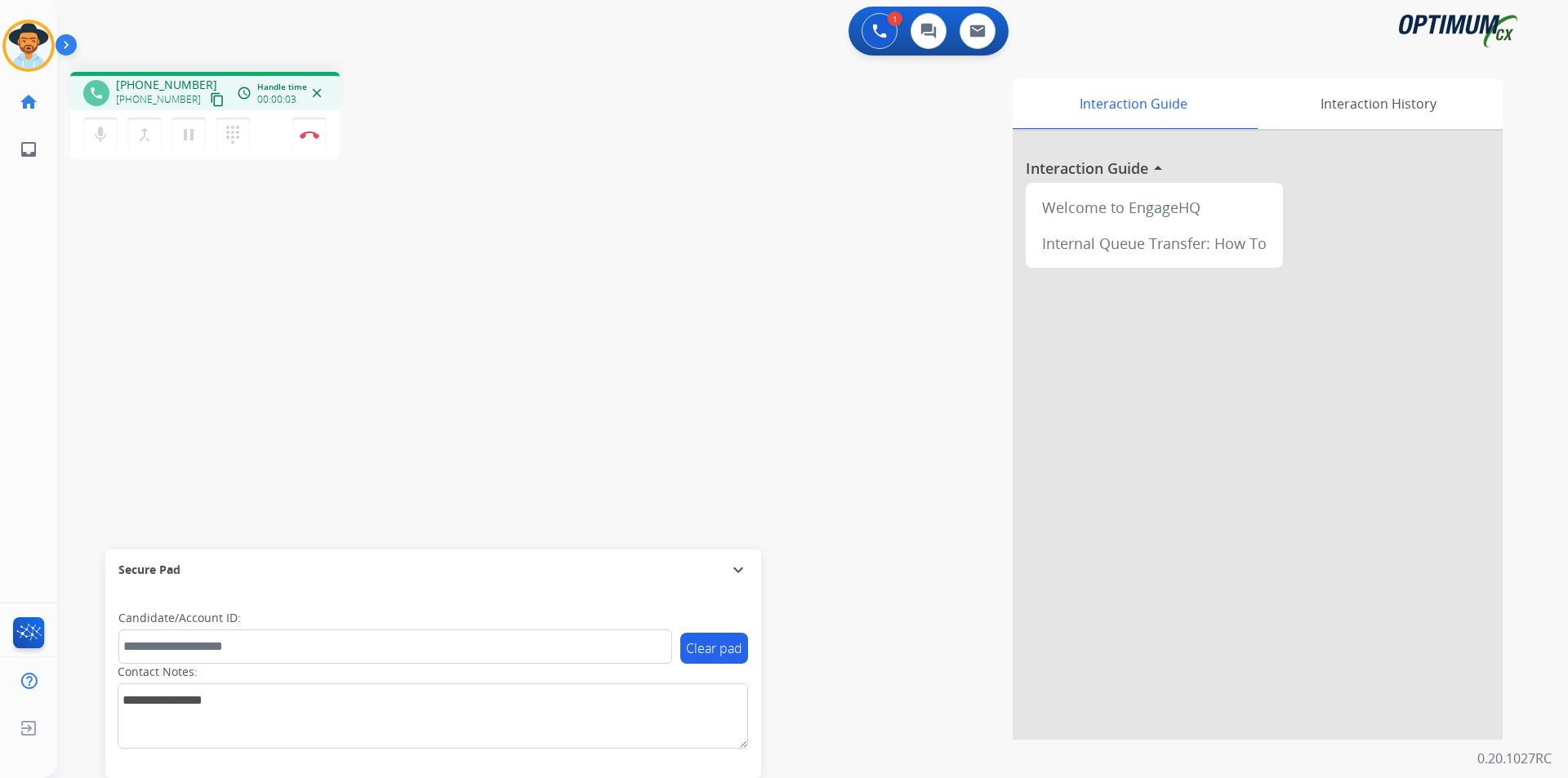
click at [178, 87] on span "+18329478531" at bounding box center [166, 85] width 101 height 16
copy span "18329478531"
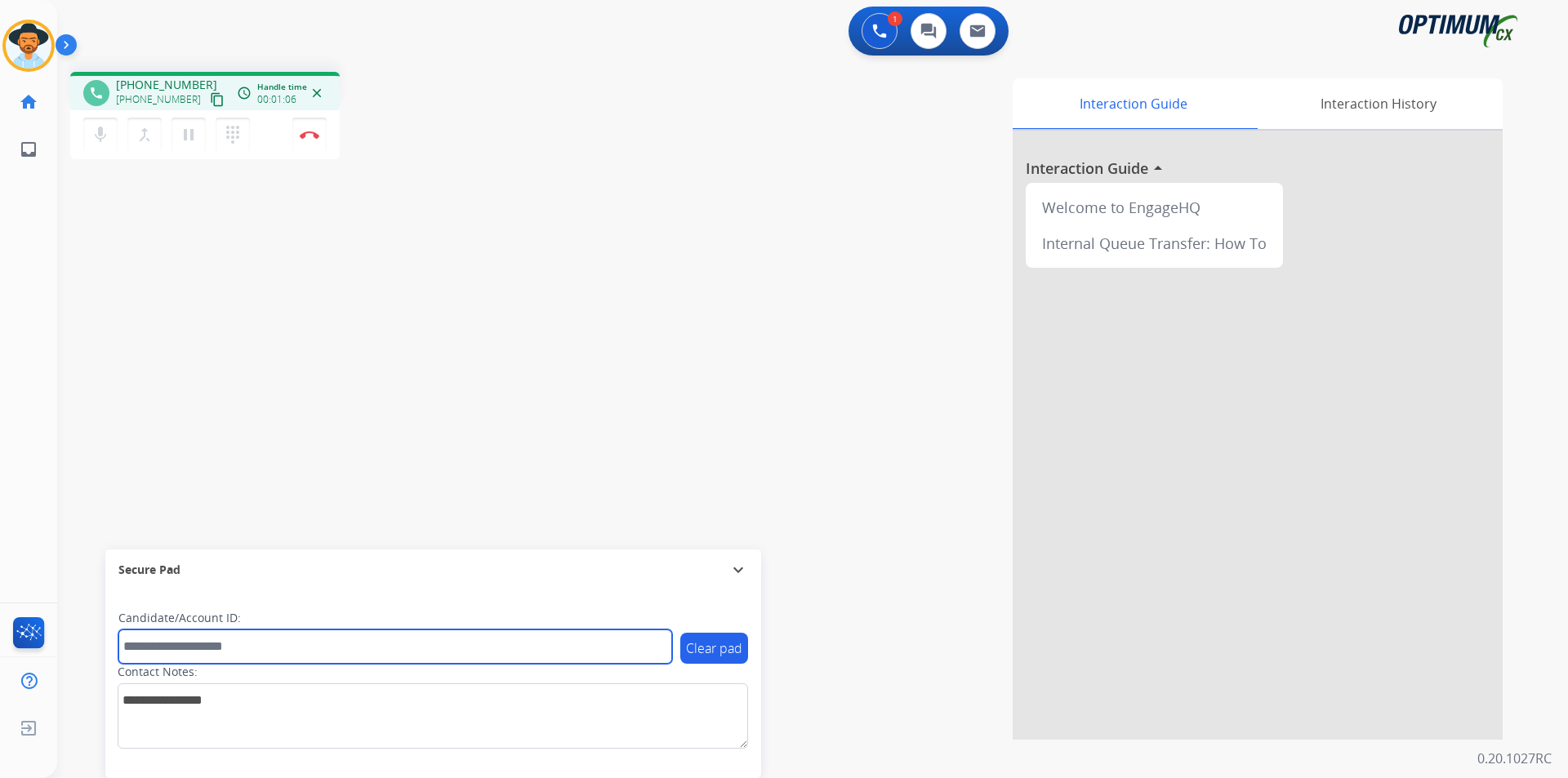
click at [249, 648] on input "text" at bounding box center [395, 646] width 553 height 34
paste input "**********"
click at [128, 646] on input "**********" at bounding box center [395, 646] width 553 height 34
type input "**********"
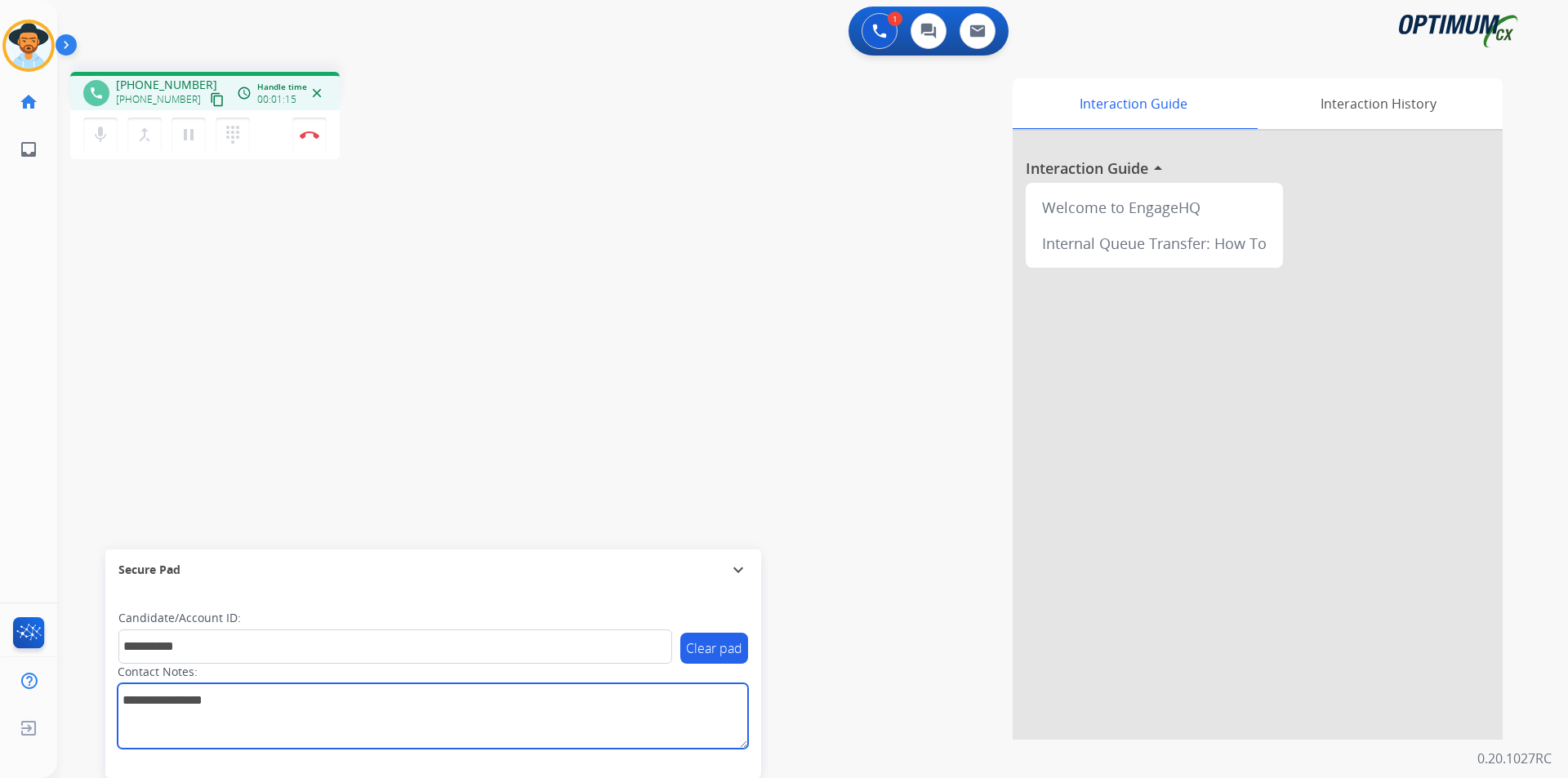
click at [205, 712] on textarea at bounding box center [433, 716] width 631 height 65
click at [134, 694] on textarea at bounding box center [433, 716] width 631 height 65
type textarea "**********"
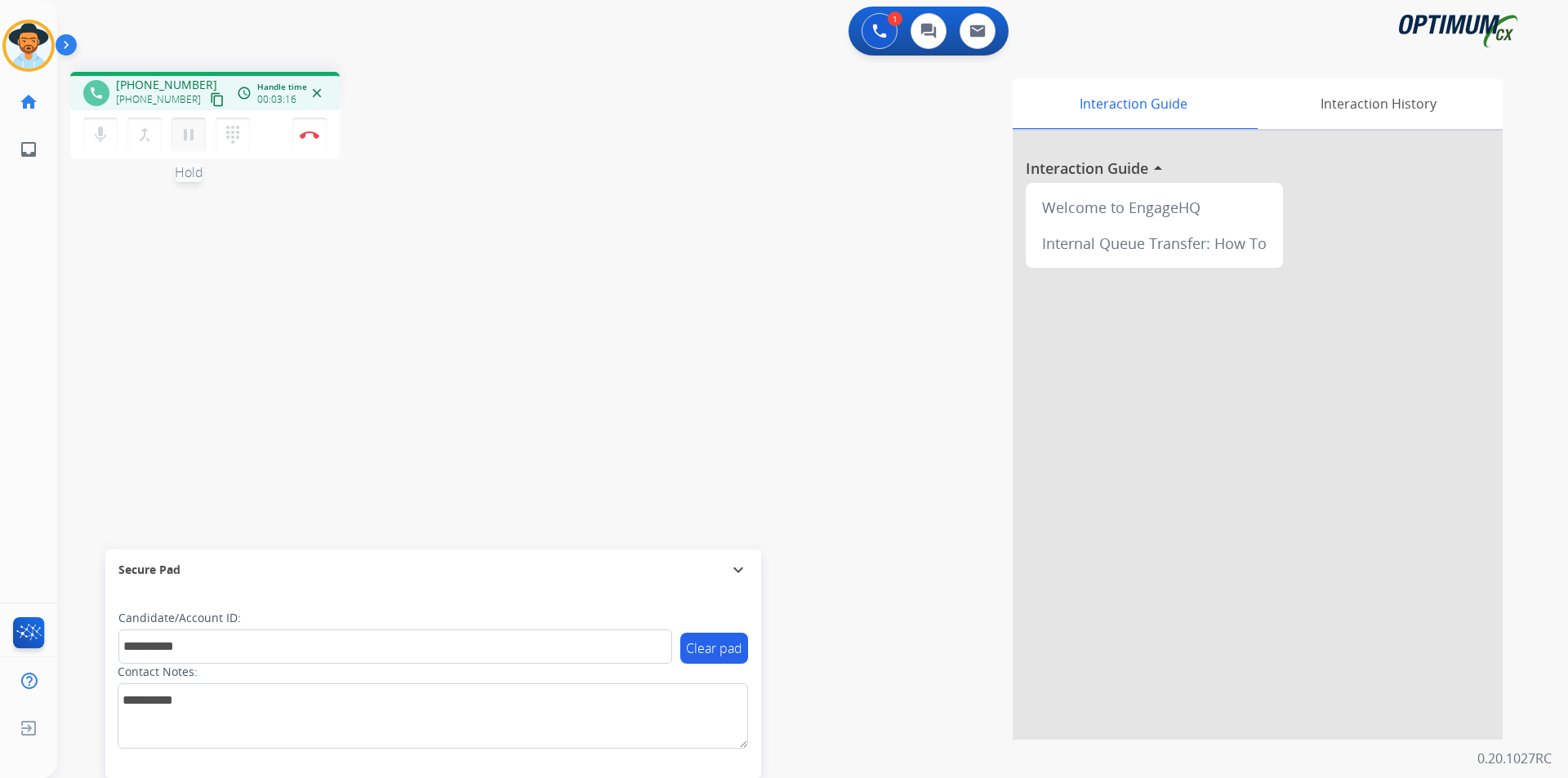
click at [186, 132] on mat-icon "pause" at bounding box center [188, 134] width 19 height 19
click at [181, 137] on mat-icon "play_arrow" at bounding box center [188, 134] width 19 height 19
click at [305, 133] on img at bounding box center [309, 135] width 19 height 8
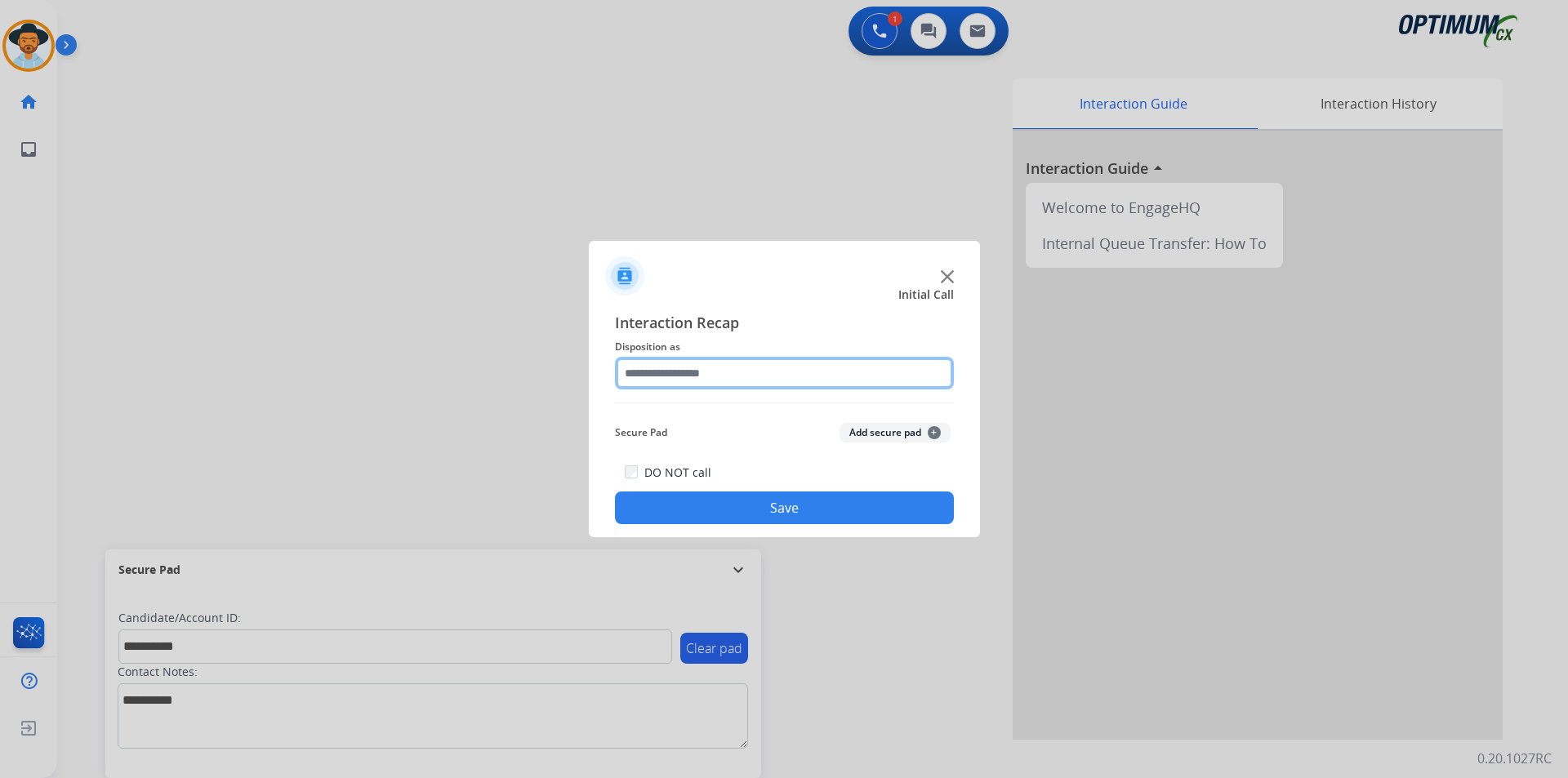
click at [700, 367] on input "text" at bounding box center [784, 373] width 339 height 33
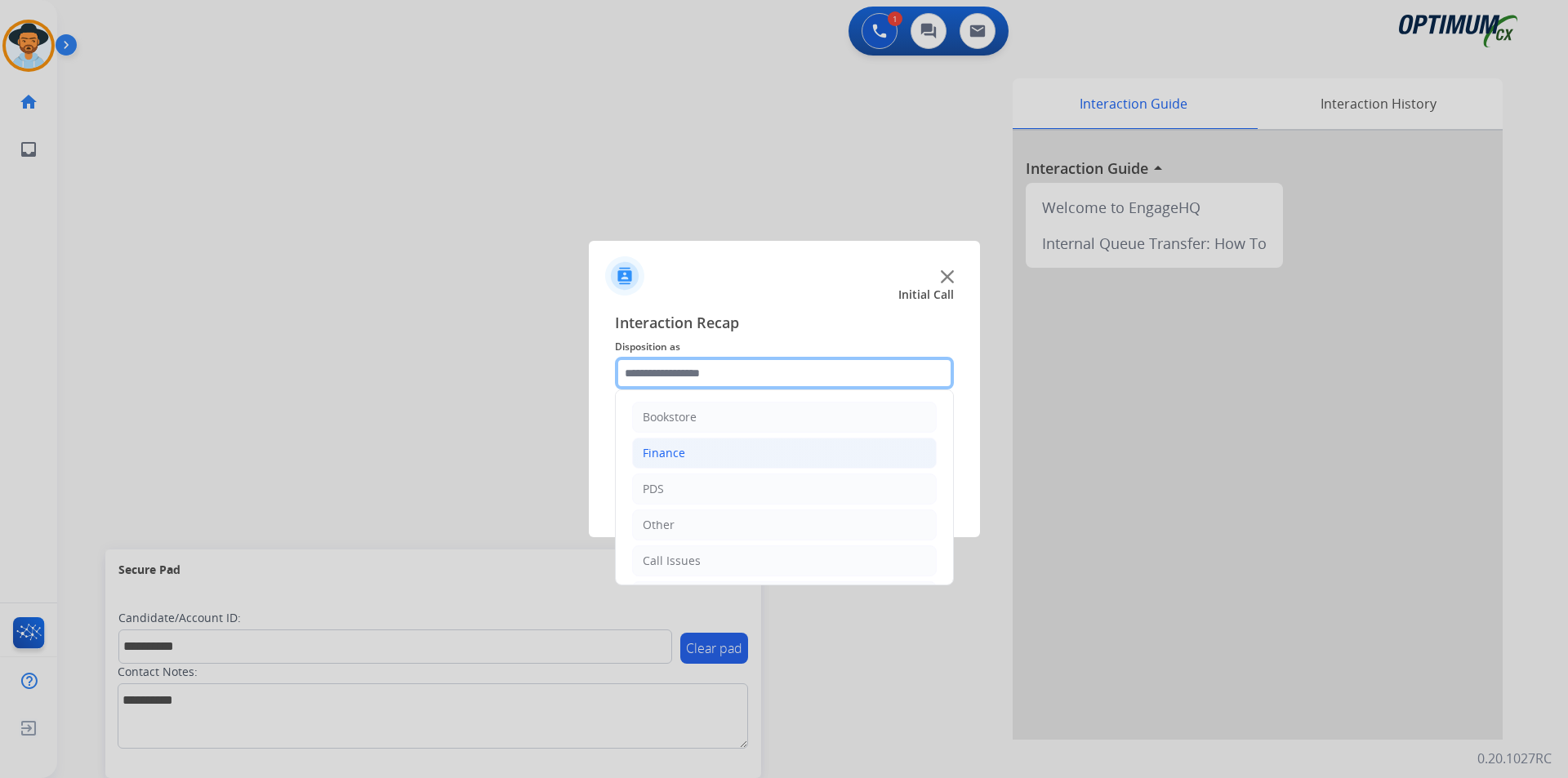
scroll to position [111, 0]
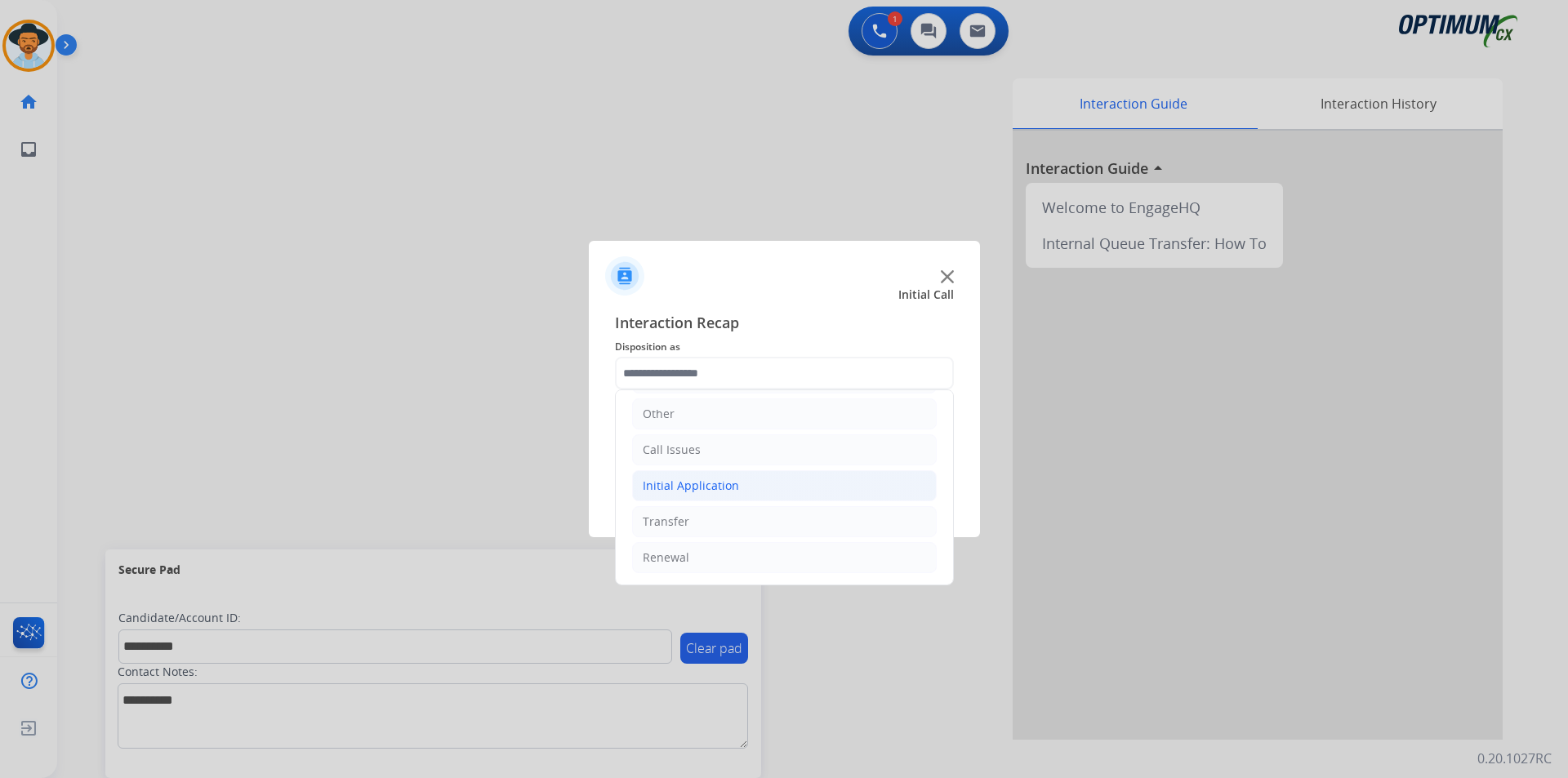
click at [708, 495] on li "Initial Application" at bounding box center [784, 485] width 304 height 31
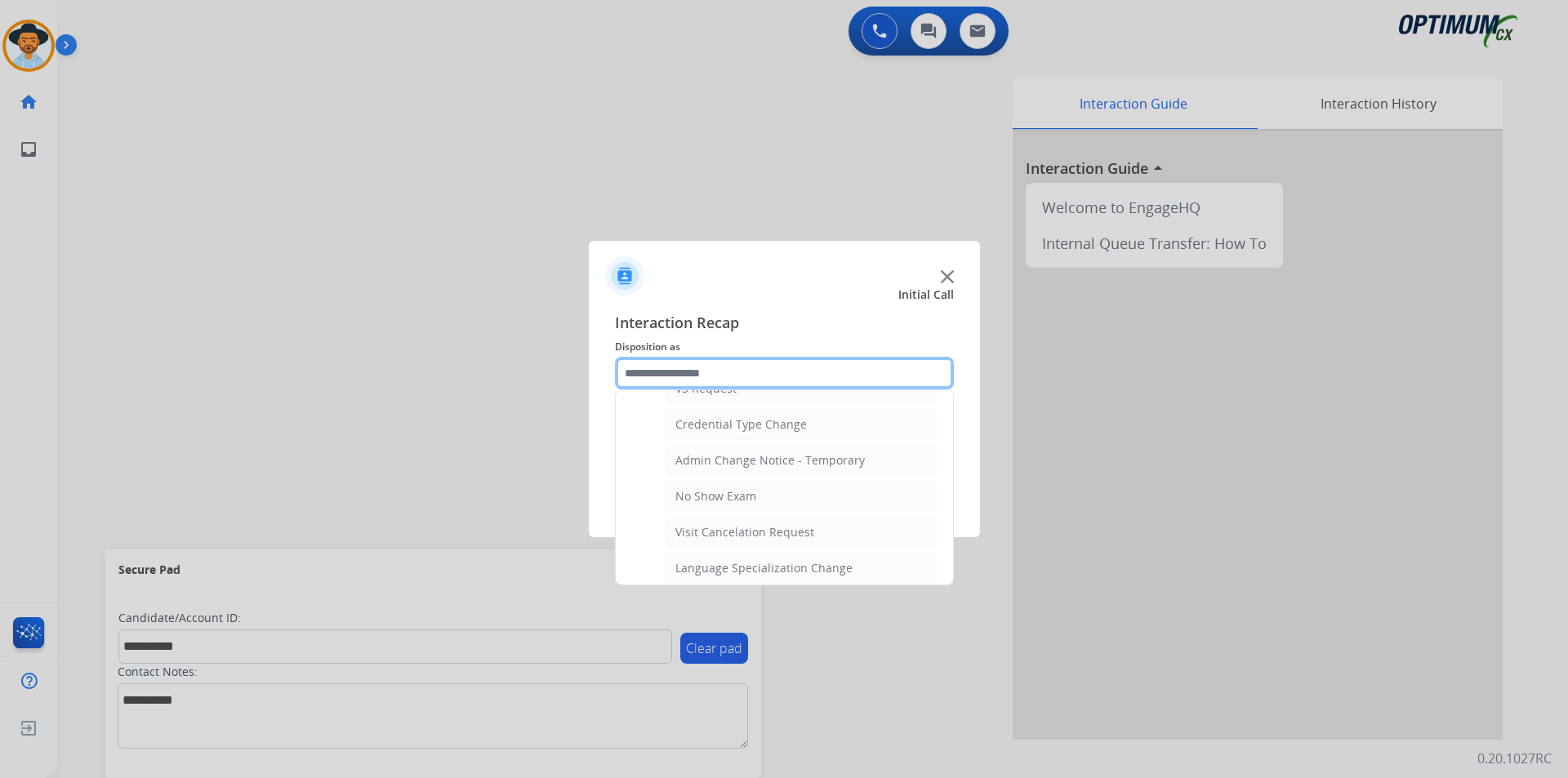
scroll to position [791, 0]
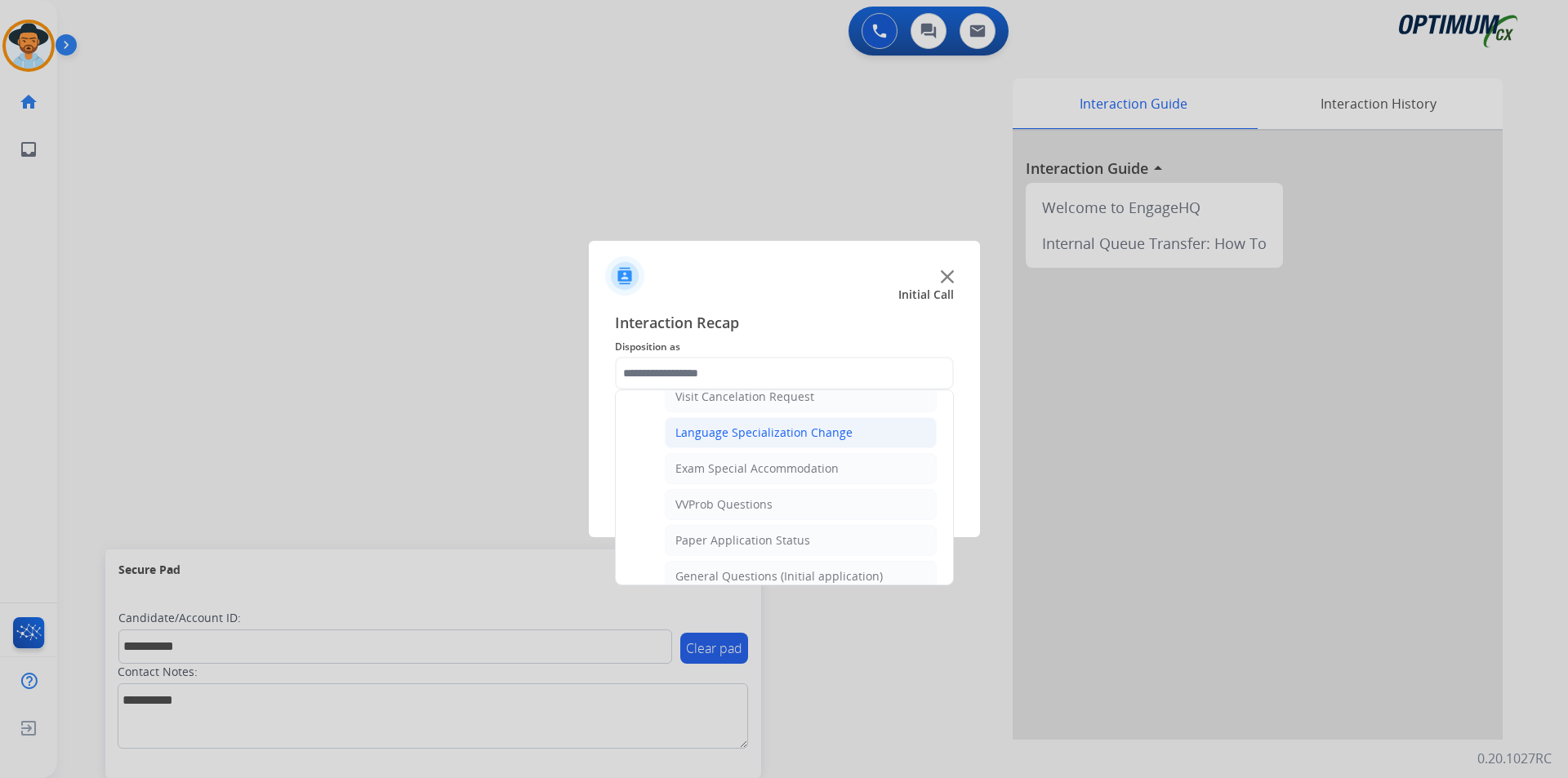
click at [767, 449] on li "Language Specialization Change" at bounding box center [801, 433] width 272 height 31
type input "**********"
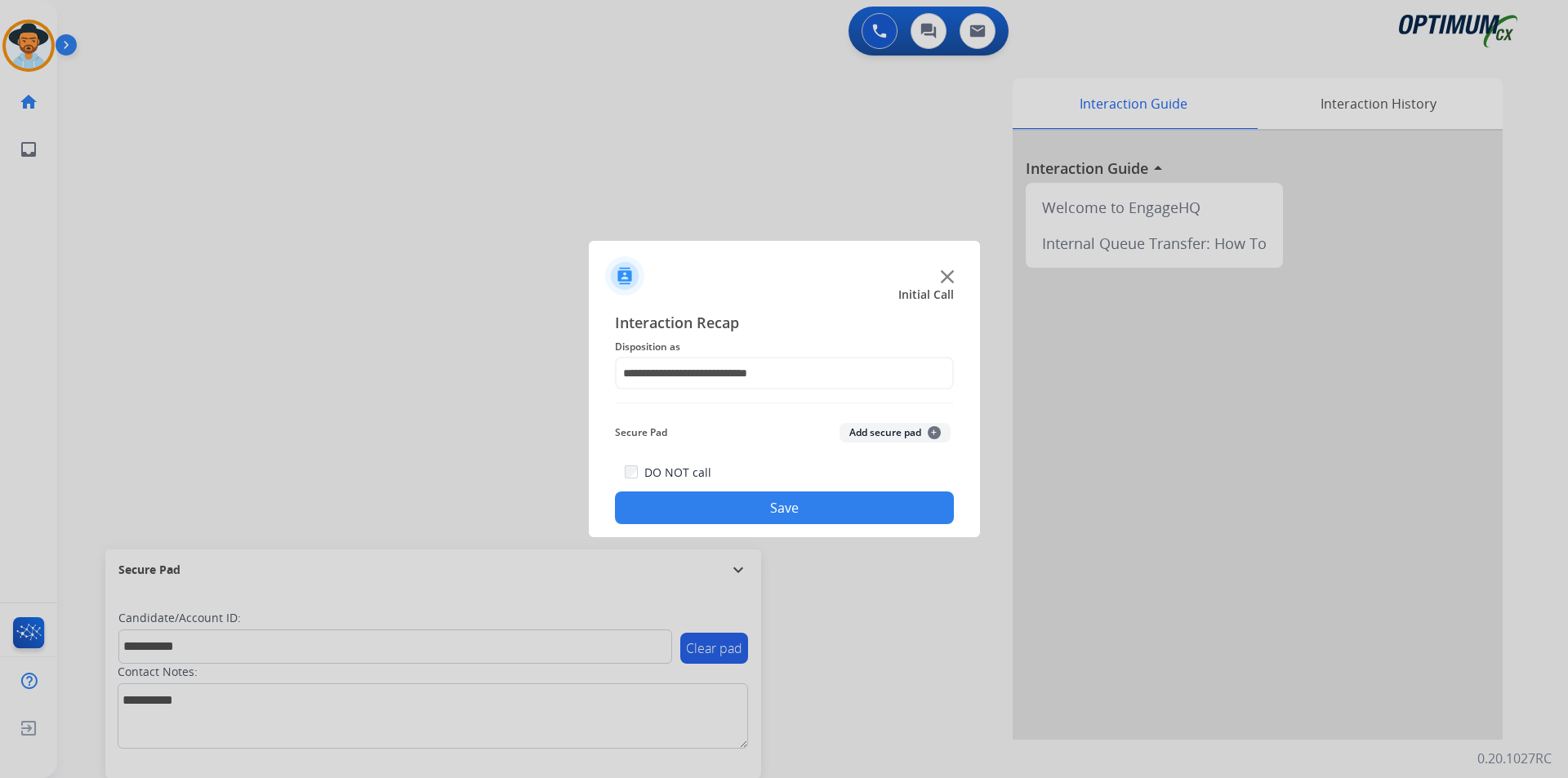
click at [704, 516] on button "Save" at bounding box center [784, 507] width 339 height 33
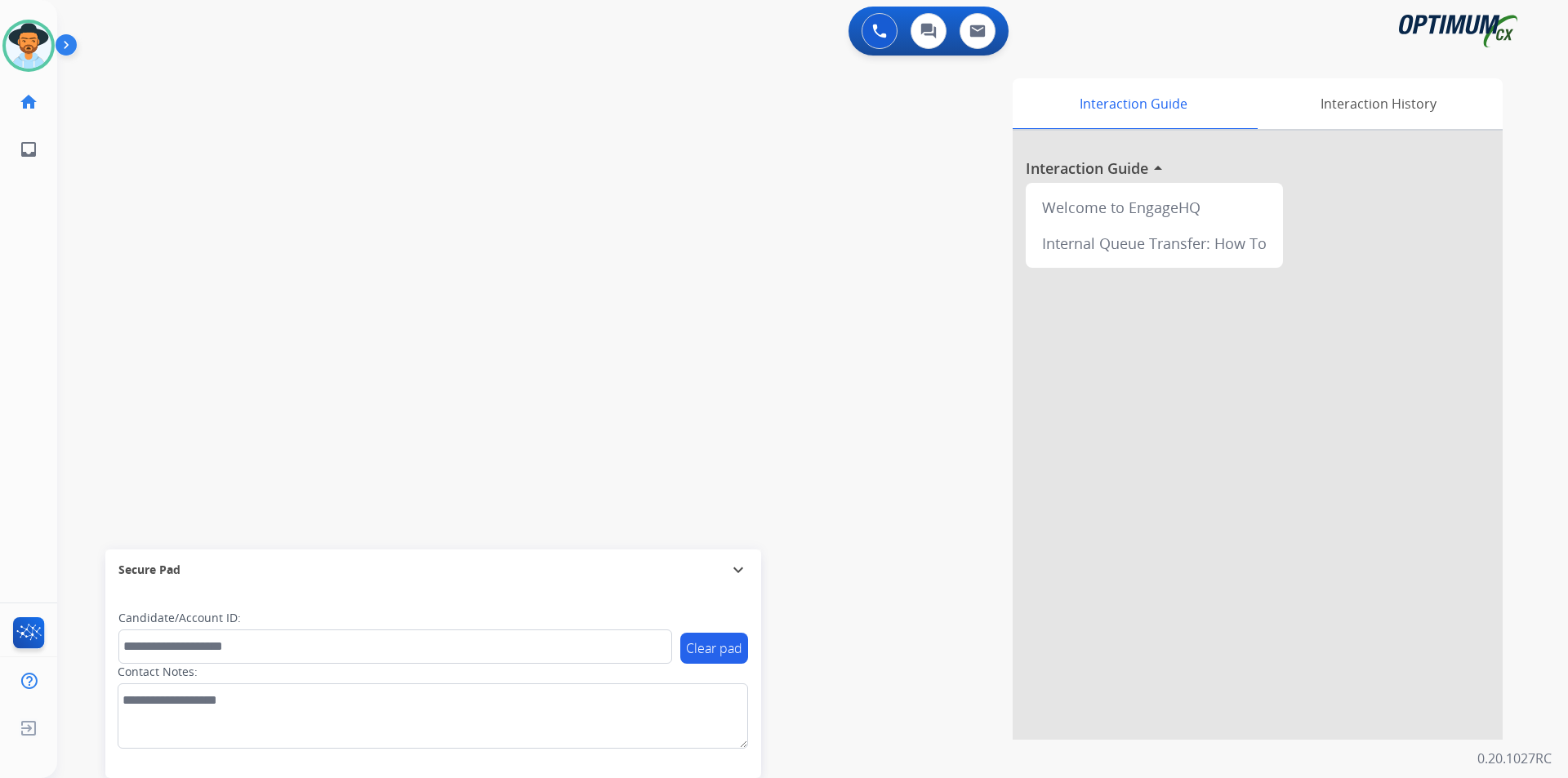
click at [896, 219] on div "Interaction Guide Interaction History Interaction Guide arrow_drop_up Welcome t…" at bounding box center [1021, 408] width 962 height 661
click at [164, 83] on span "+18135887659" at bounding box center [166, 85] width 101 height 16
copy span "18135887659"
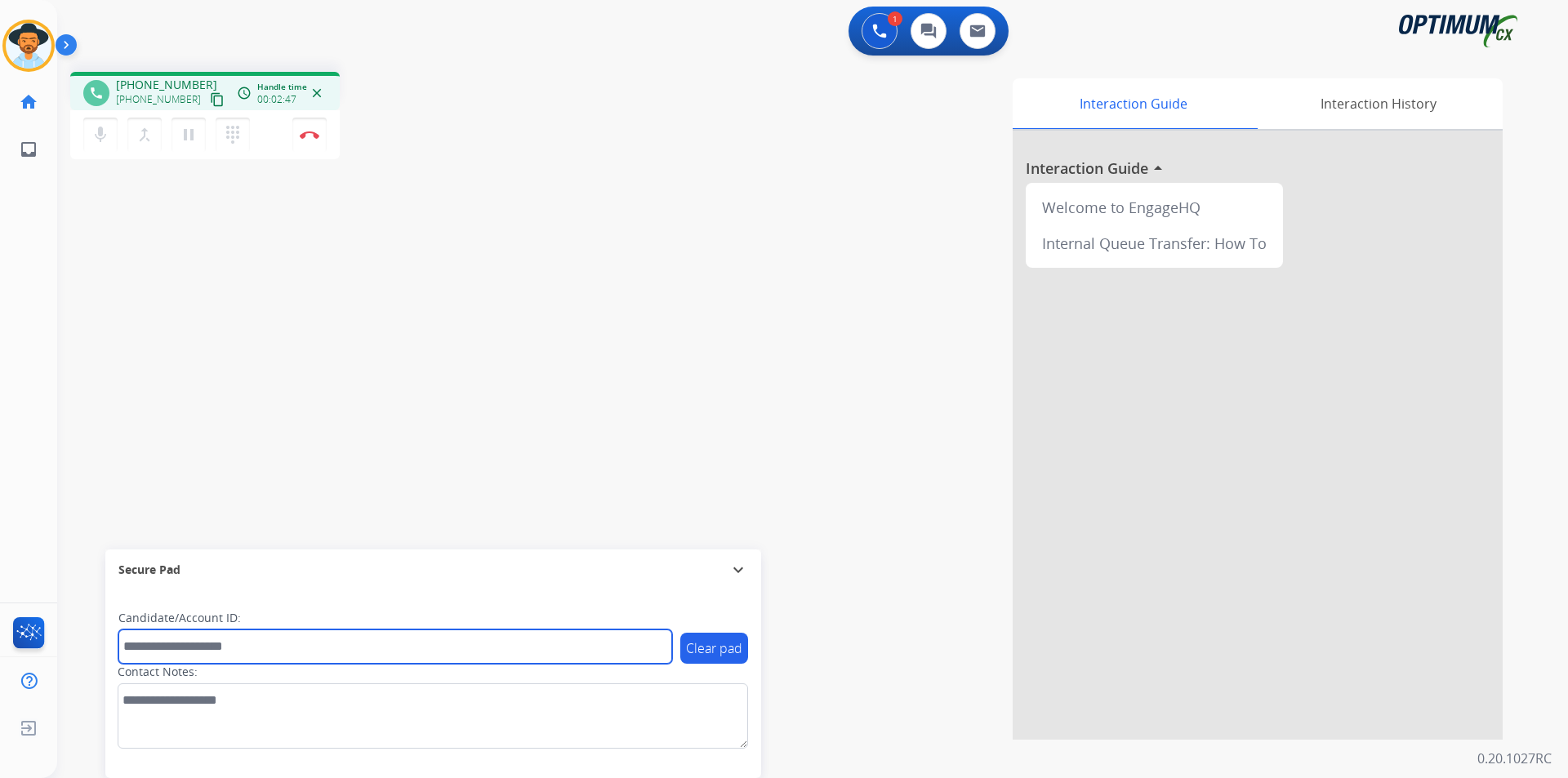
click at [449, 644] on input "text" at bounding box center [395, 646] width 553 height 34
paste input "**********"
type input "**********"
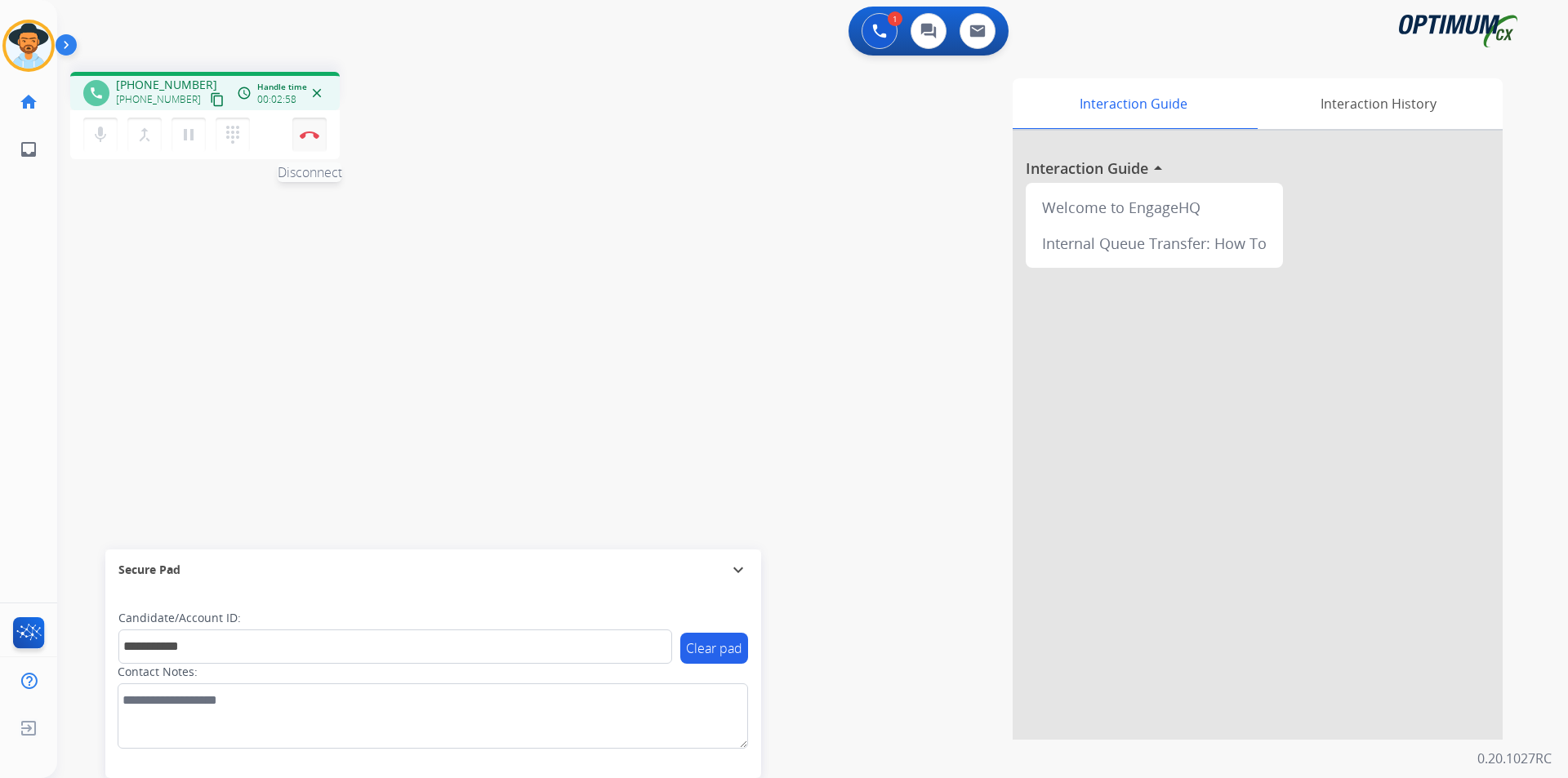
click at [305, 140] on button "Disconnect" at bounding box center [309, 134] width 34 height 34
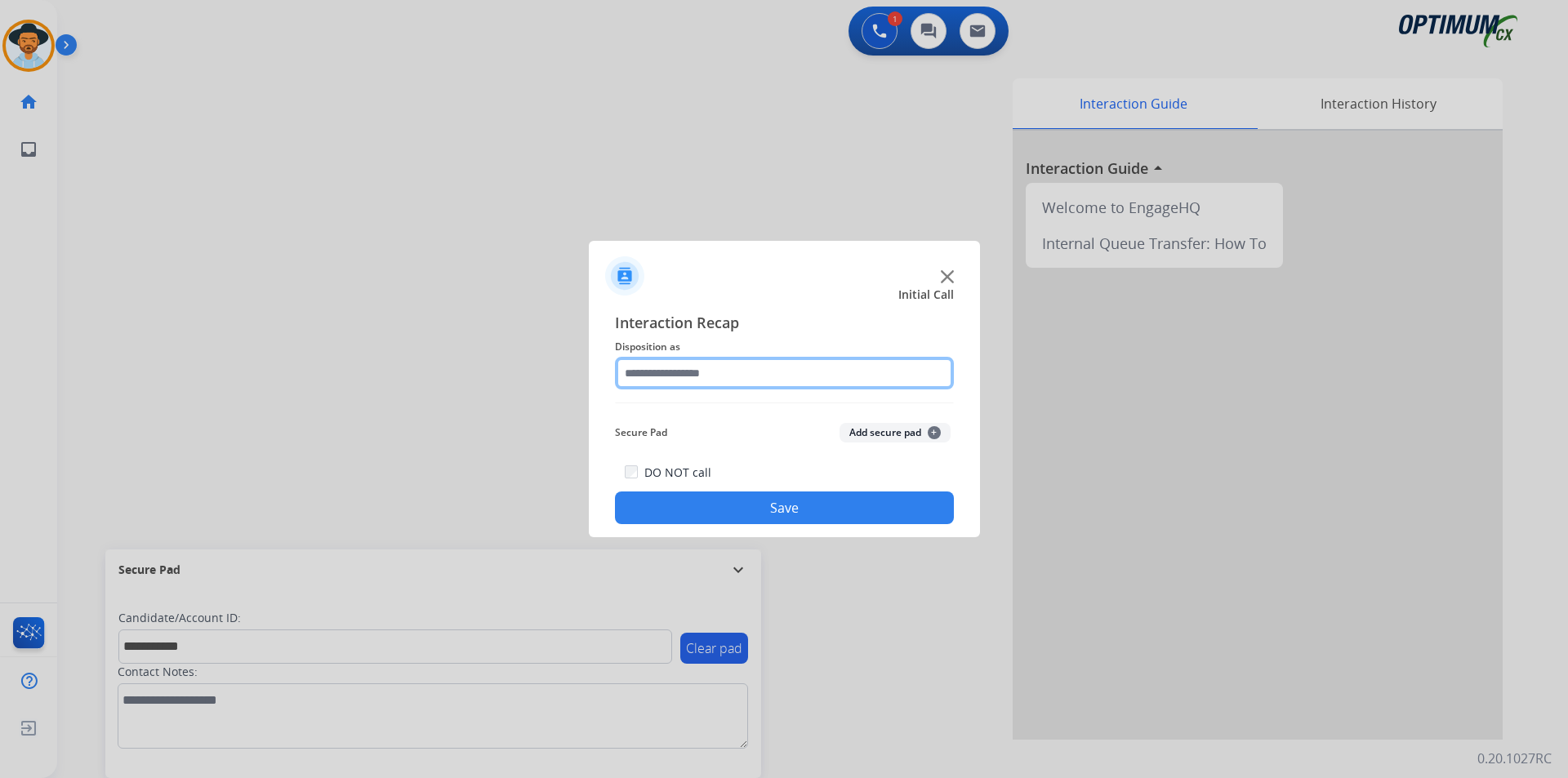
click at [800, 374] on input "text" at bounding box center [784, 373] width 339 height 33
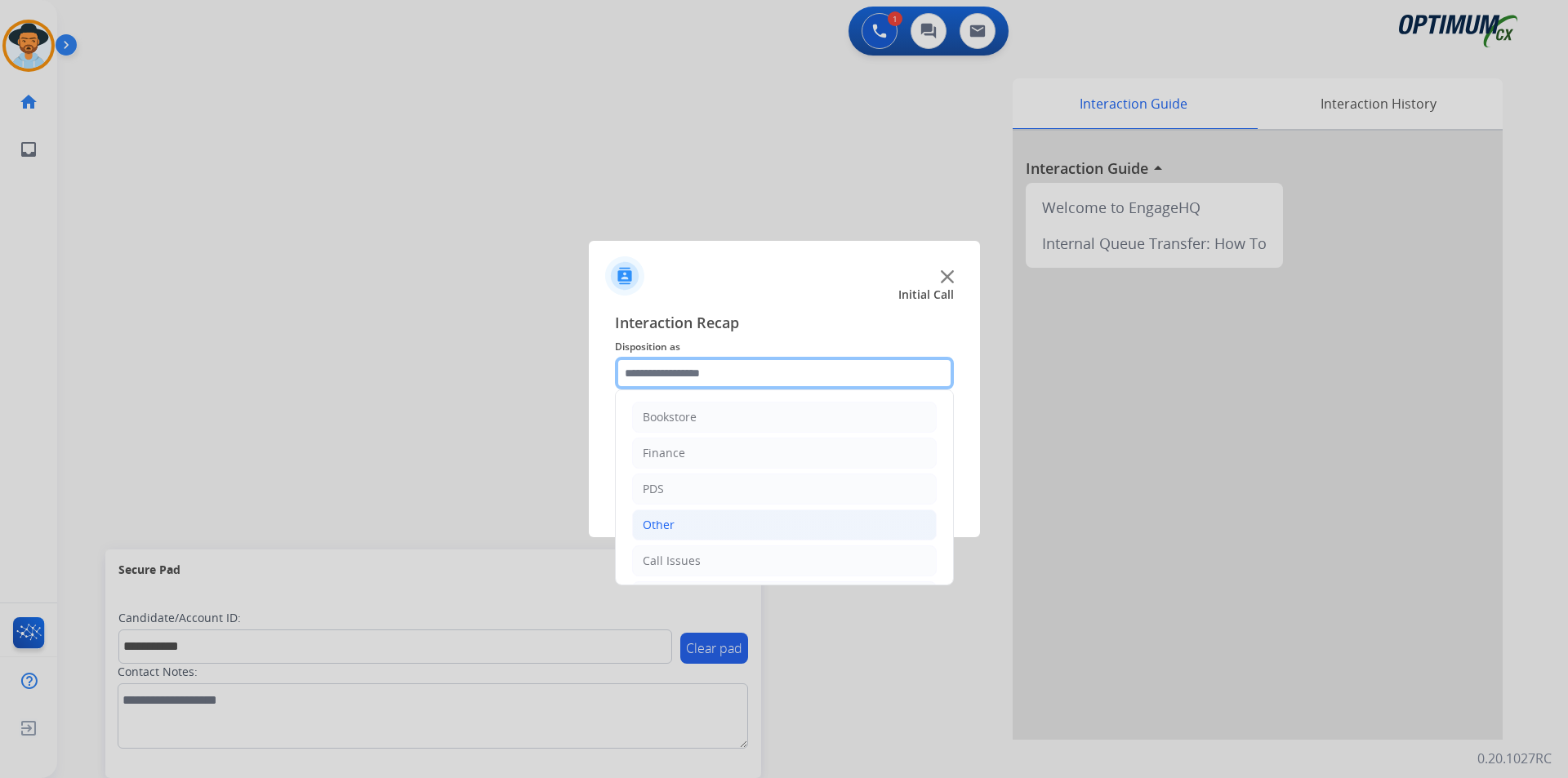
scroll to position [111, 0]
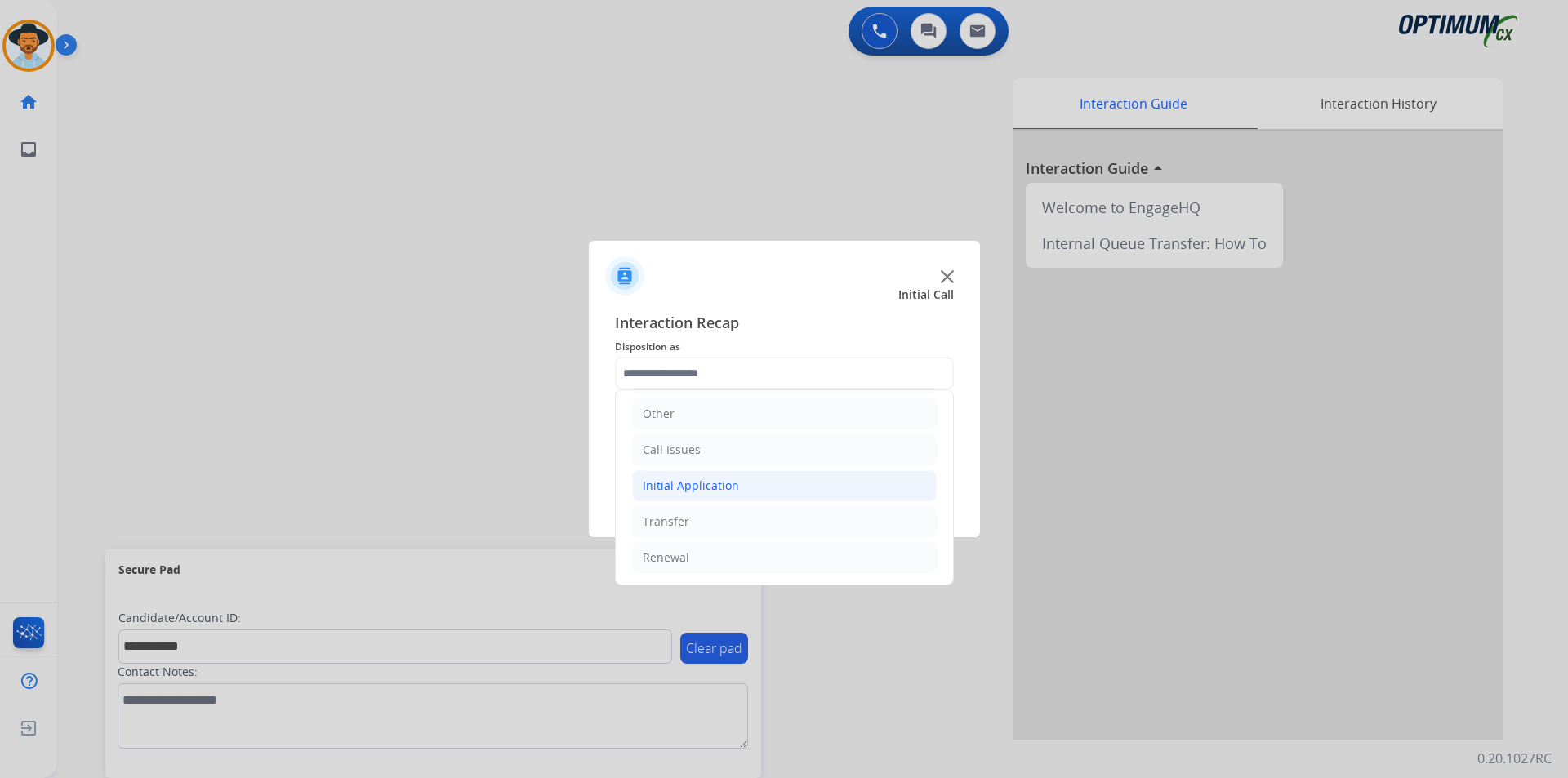
click at [771, 487] on li "Initial Application" at bounding box center [784, 485] width 304 height 31
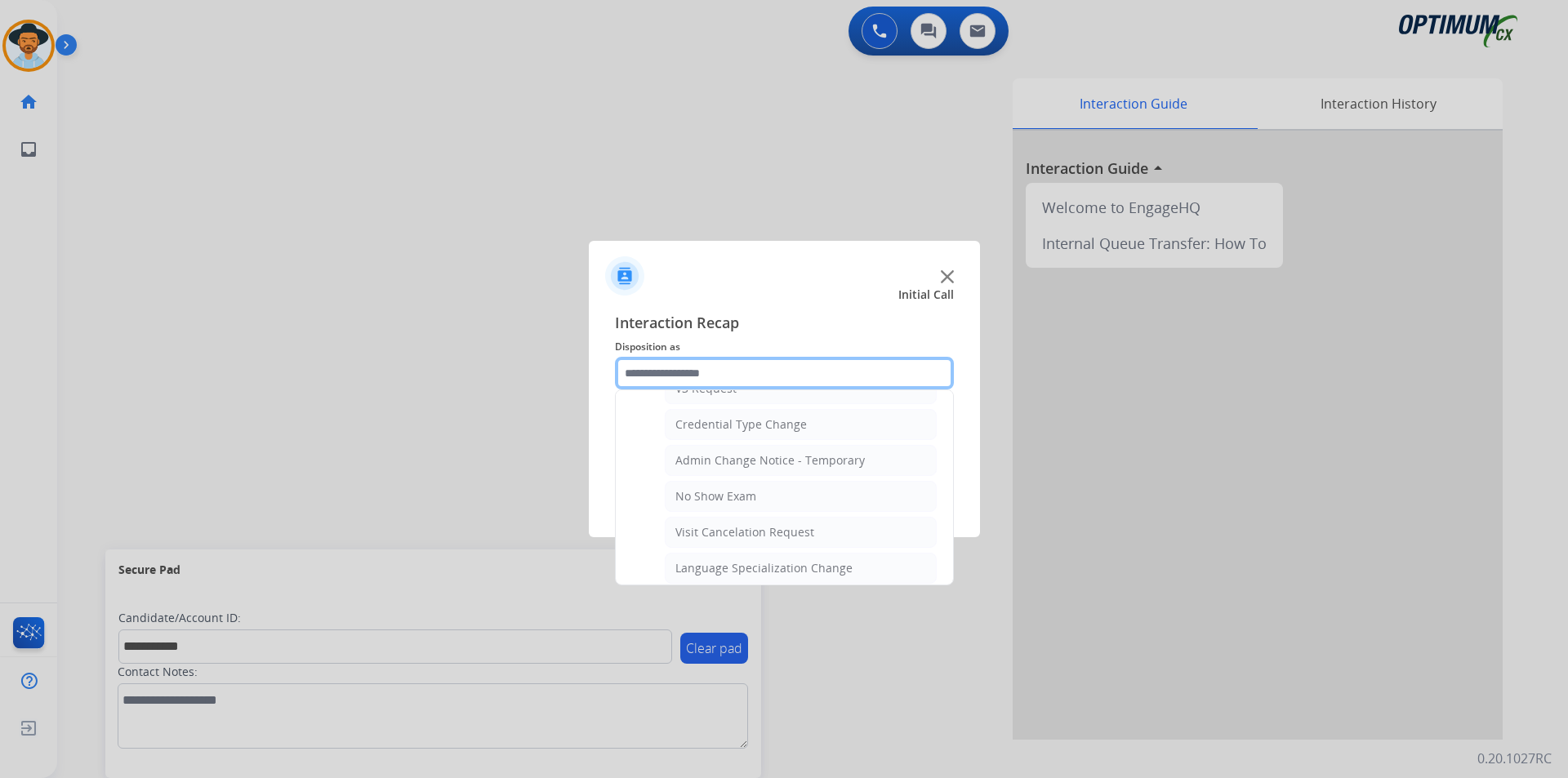
scroll to position [927, 0]
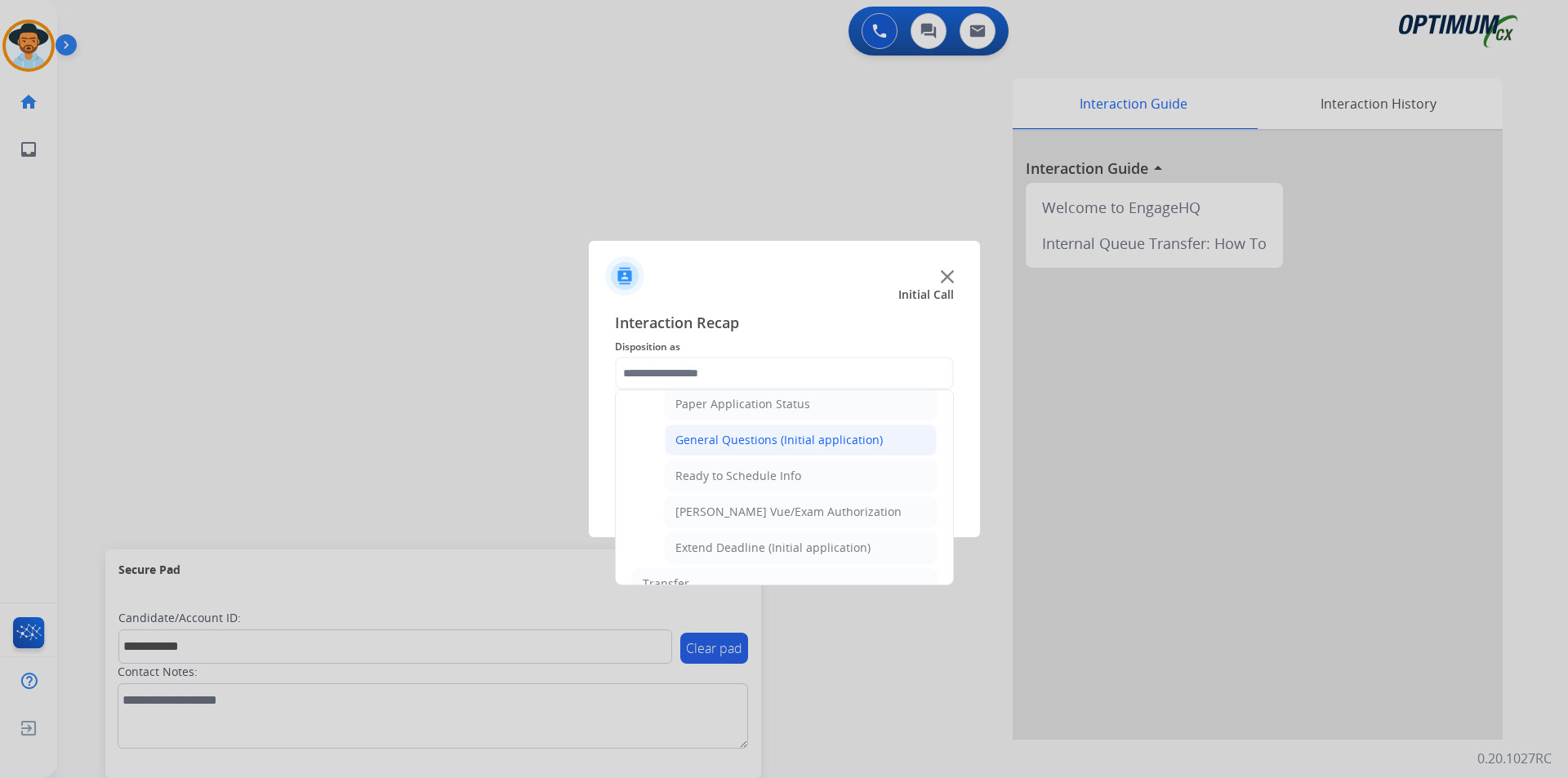
click at [781, 449] on div "General Questions (Initial application)" at bounding box center [778, 439] width 207 height 16
type input "**********"
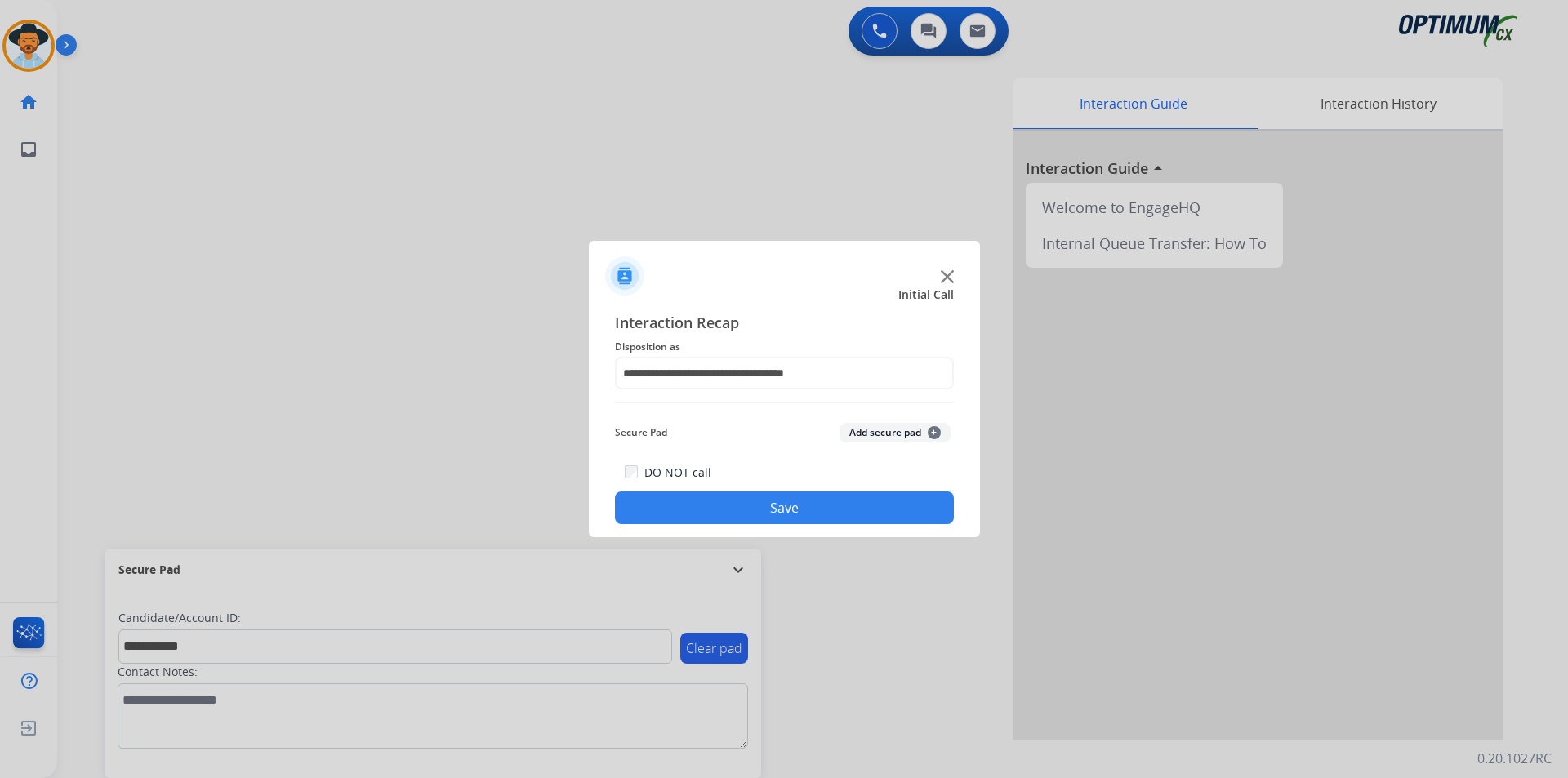
click at [735, 500] on button "Save" at bounding box center [784, 507] width 339 height 33
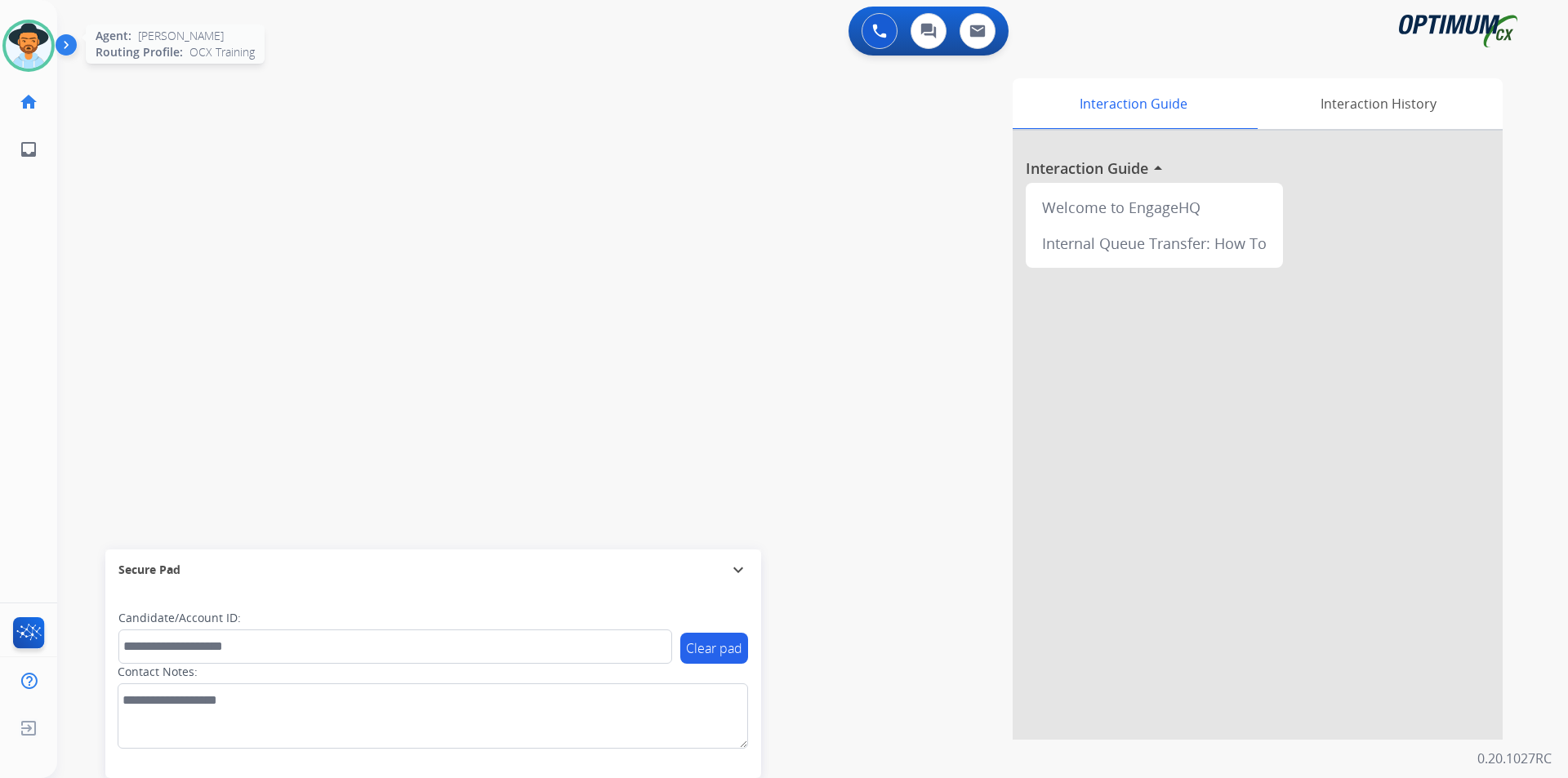
click at [46, 33] on img at bounding box center [29, 45] width 46 height 46
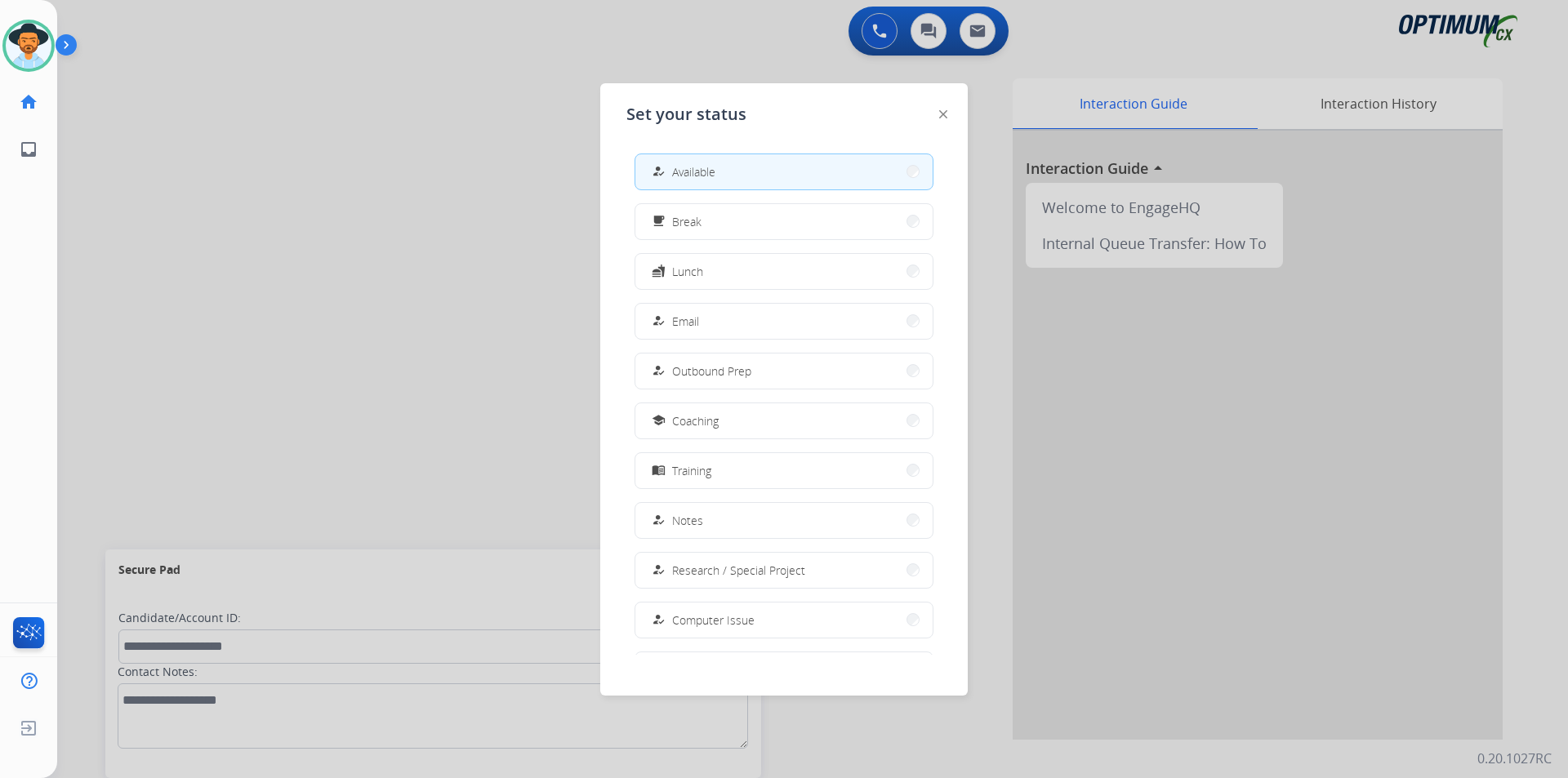
scroll to position [154, 0]
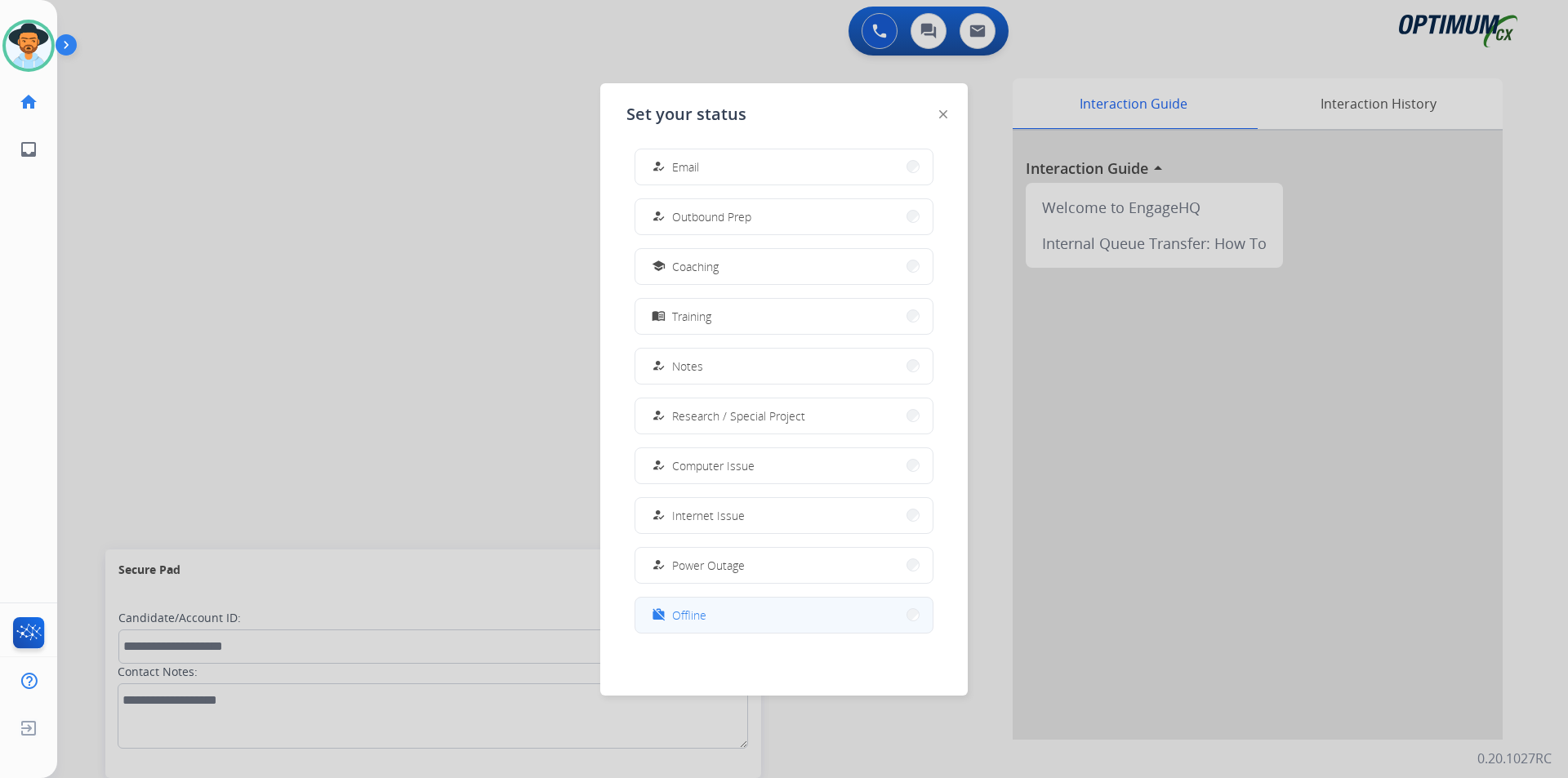
click at [722, 611] on button "work_off Offline" at bounding box center [784, 615] width 298 height 35
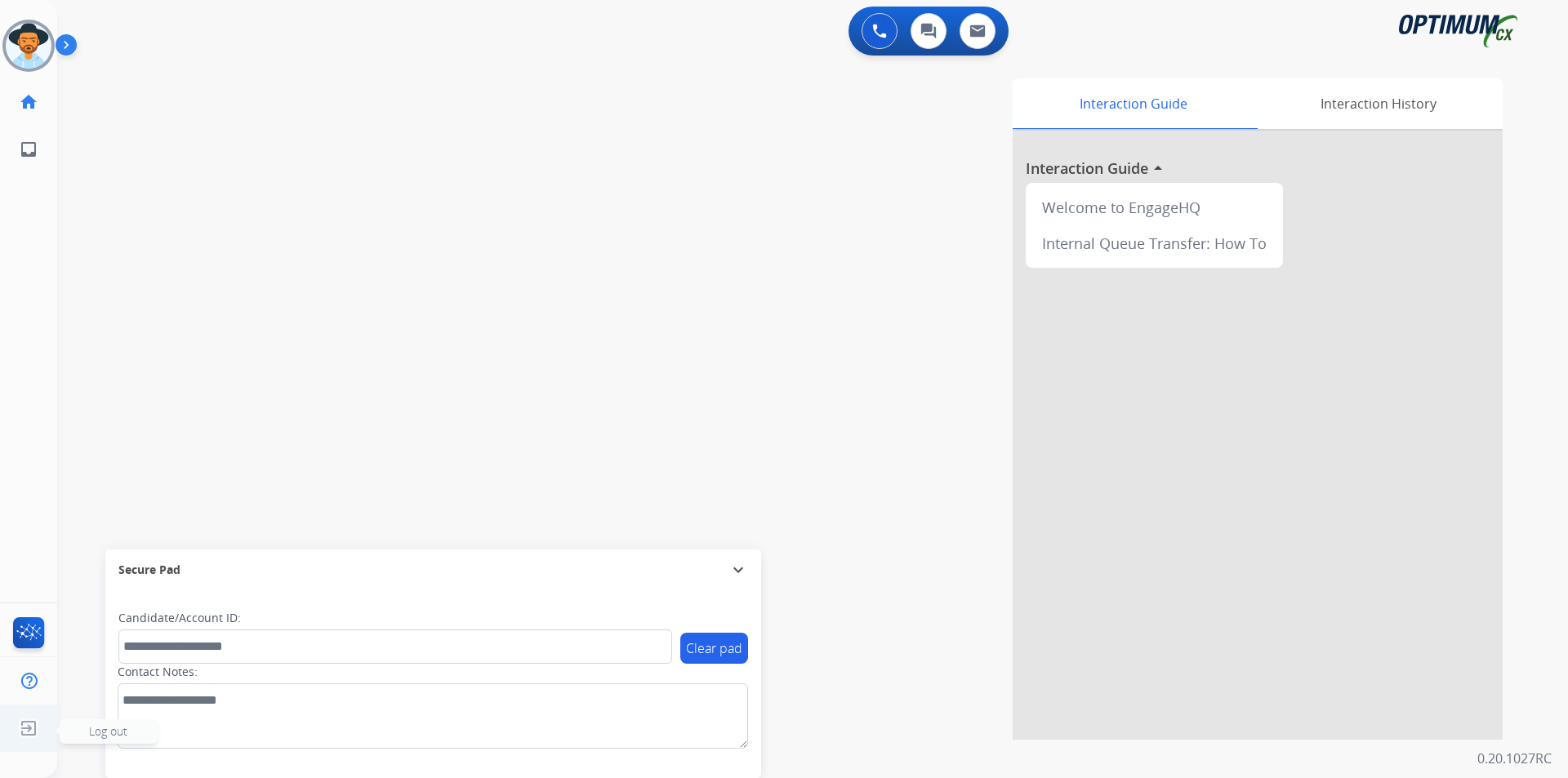
click at [24, 727] on img at bounding box center [29, 728] width 29 height 31
